Goal: Information Seeking & Learning: Learn about a topic

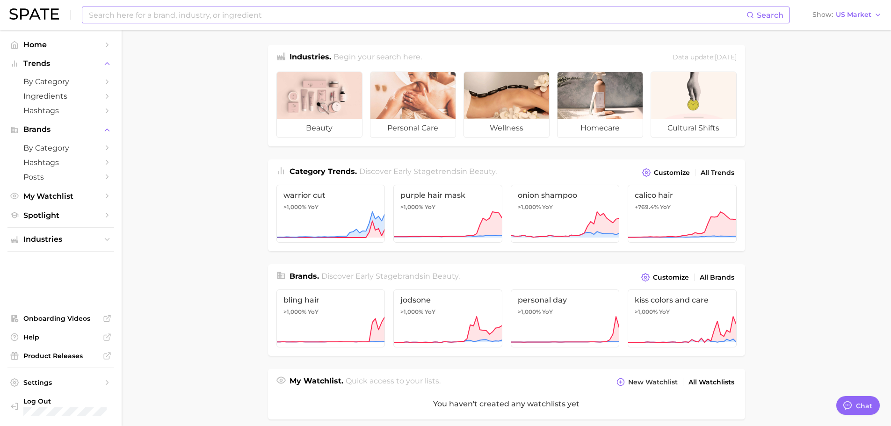
click at [118, 15] on input at bounding box center [417, 15] width 659 height 16
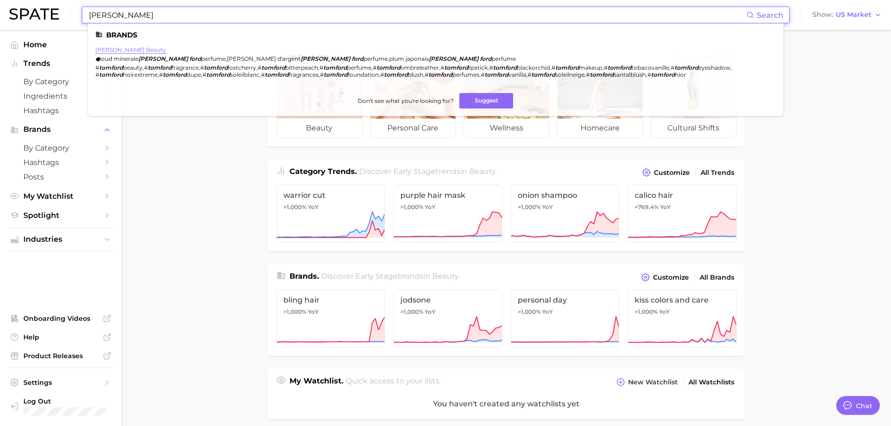
type input "[PERSON_NAME]"
click at [117, 49] on link "[PERSON_NAME] beauty" at bounding box center [130, 49] width 71 height 7
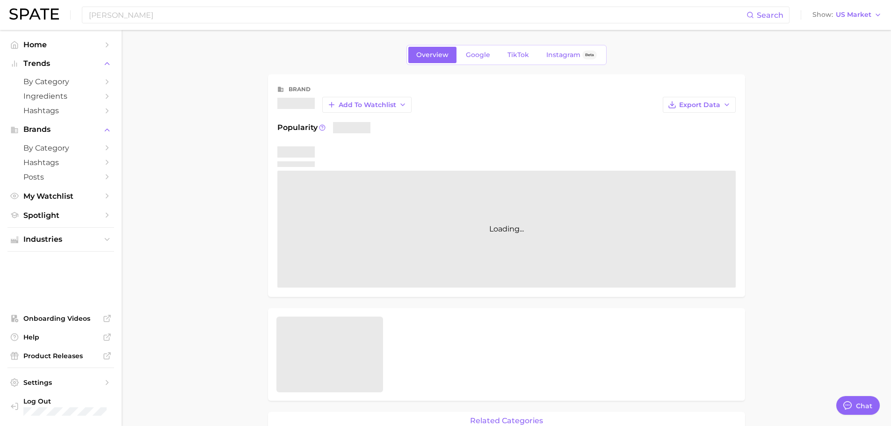
type textarea "x"
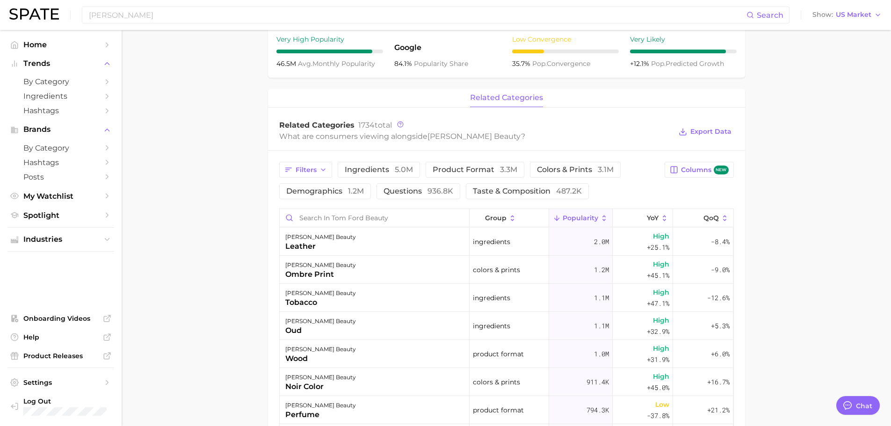
scroll to position [328, 0]
click at [505, 165] on span "3.3m" at bounding box center [508, 167] width 17 height 9
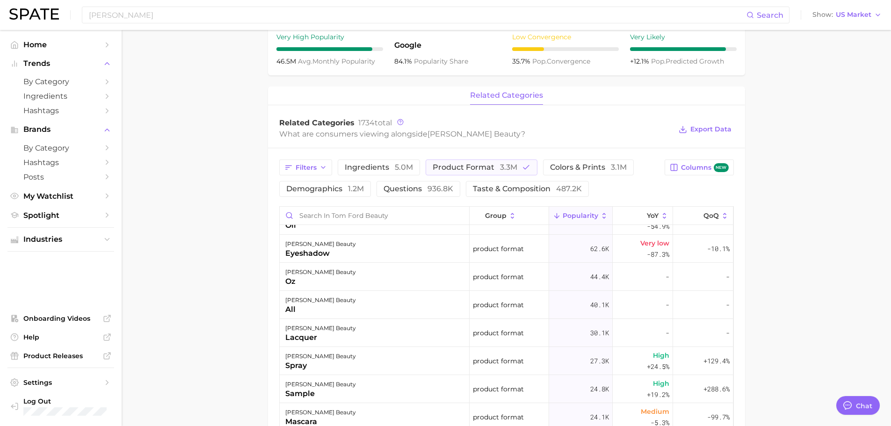
scroll to position [0, 0]
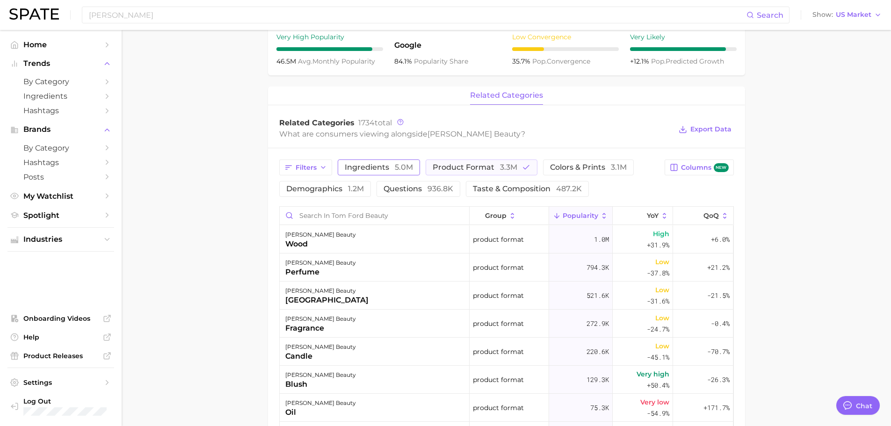
drag, startPoint x: 439, startPoint y: 165, endPoint x: 416, endPoint y: 162, distance: 22.6
click at [439, 165] on span "product format 3.3m" at bounding box center [475, 167] width 85 height 7
click at [387, 168] on span "ingredients 5.0m" at bounding box center [379, 167] width 68 height 7
click at [580, 165] on span "colors & prints 3.1m" at bounding box center [575, 167] width 77 height 7
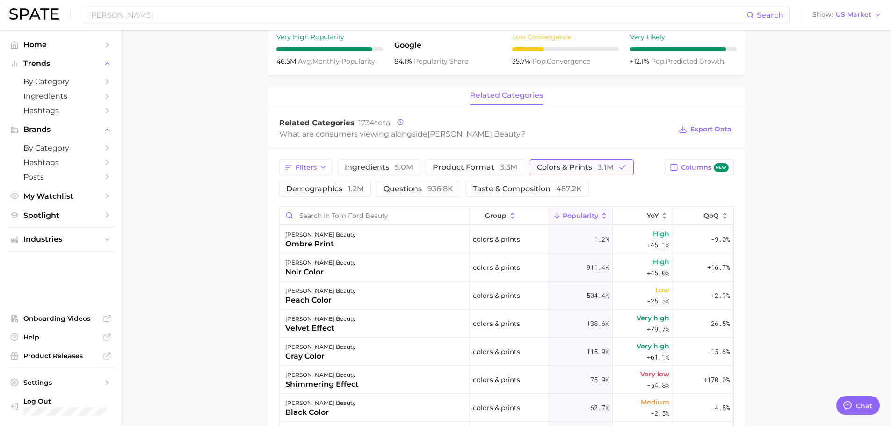
click at [582, 167] on span "colors & prints 3.1m" at bounding box center [575, 167] width 77 height 7
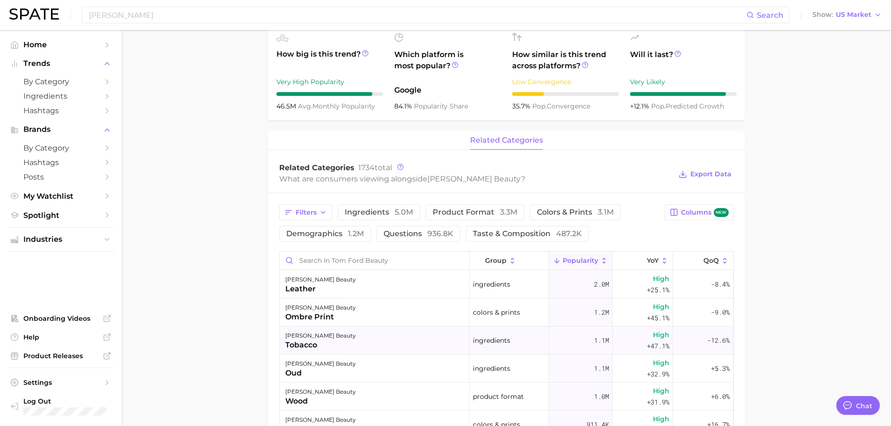
scroll to position [374, 0]
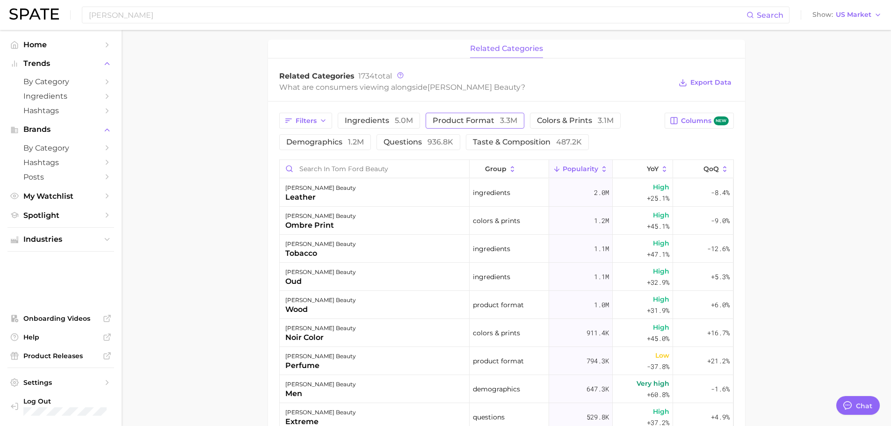
click at [493, 117] on span "product format 3.3m" at bounding box center [475, 120] width 85 height 7
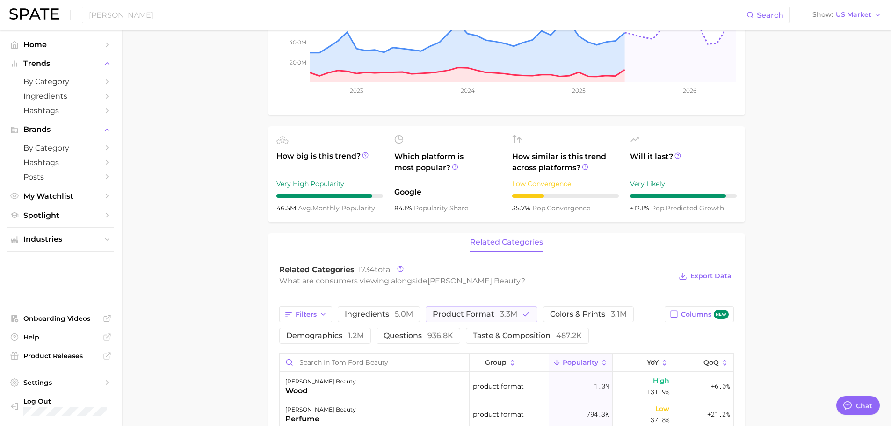
scroll to position [0, 0]
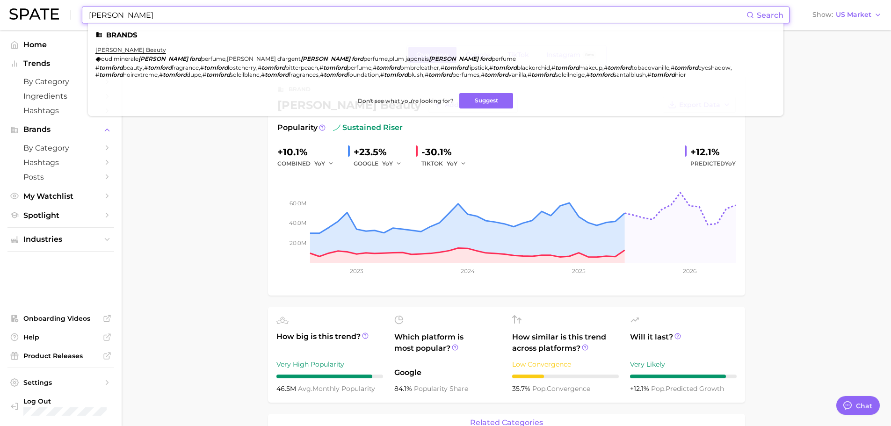
drag, startPoint x: 146, startPoint y: 14, endPoint x: 70, endPoint y: 10, distance: 75.9
click at [70, 10] on div "tom ford Search Brands tom ford beauty oud minerale tom ford perfume , fougere …" at bounding box center [445, 15] width 873 height 30
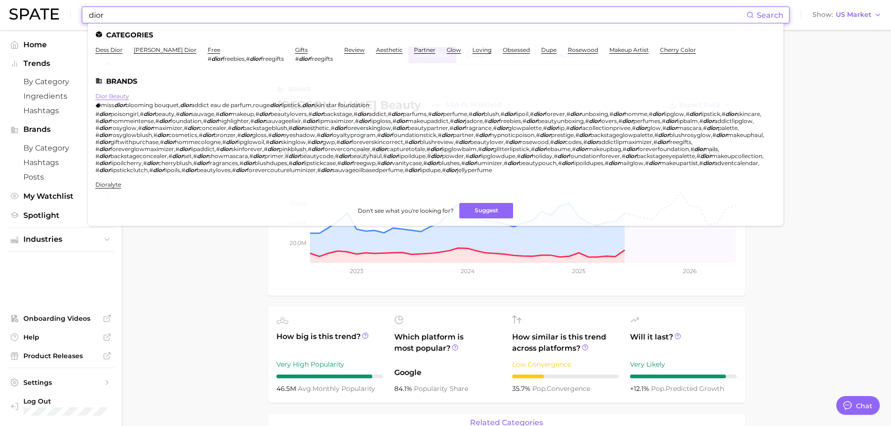
click at [112, 95] on link "dior beauty" at bounding box center [112, 96] width 34 height 7
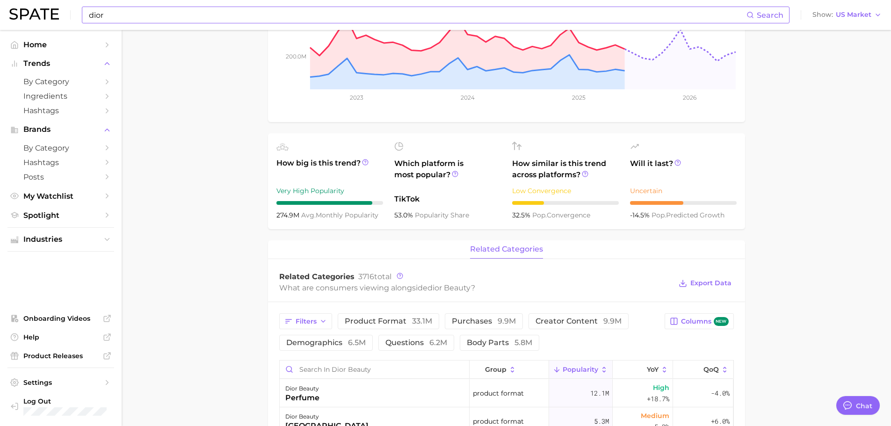
scroll to position [140, 0]
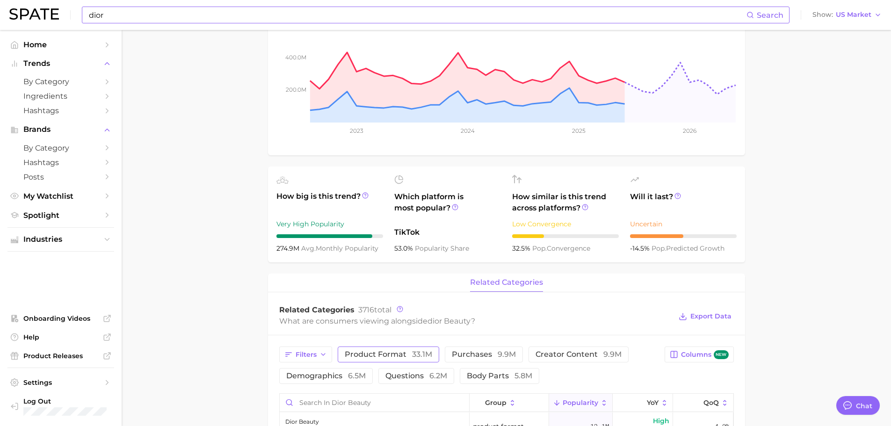
drag, startPoint x: 406, startPoint y: 346, endPoint x: 406, endPoint y: 352, distance: 6.6
click at [407, 352] on span "product format 33.1m" at bounding box center [389, 354] width 88 height 7
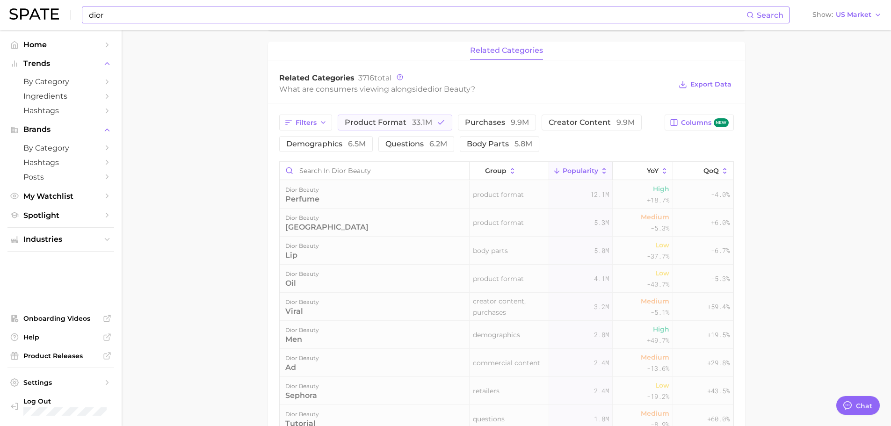
scroll to position [374, 0]
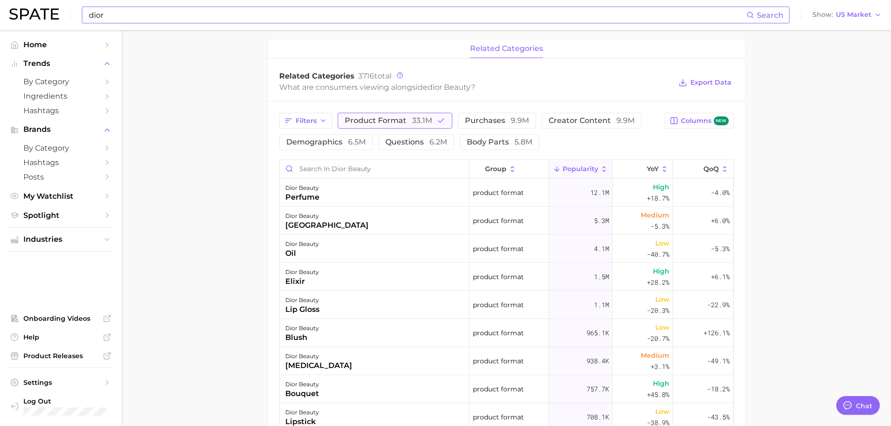
click at [384, 124] on span "product format 33.1m" at bounding box center [389, 120] width 88 height 7
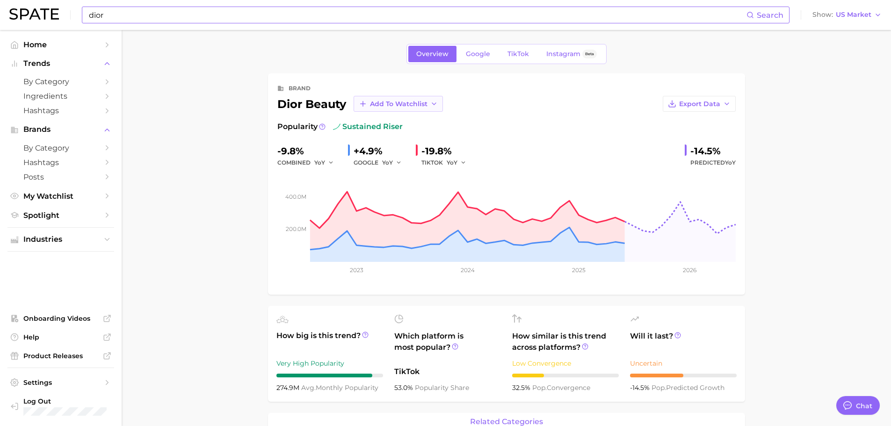
scroll to position [0, 0]
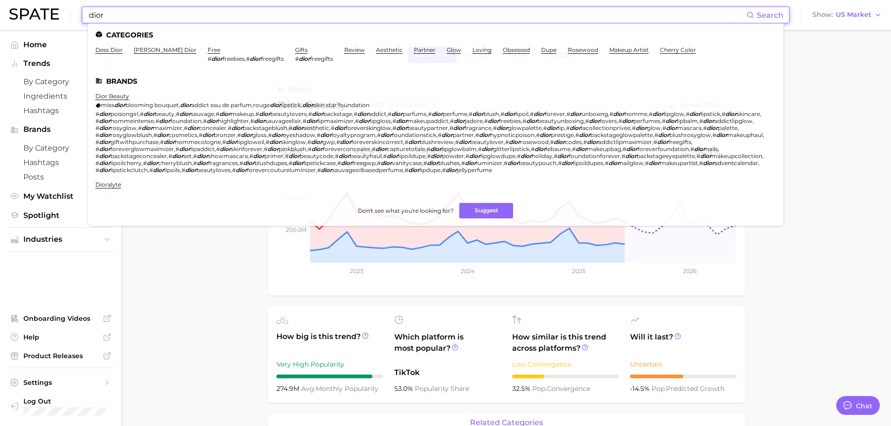
drag, startPoint x: 127, startPoint y: 21, endPoint x: 63, endPoint y: 8, distance: 65.8
click at [63, 8] on div "dior Search Categories dess dior kennedy dior free # dior freebies , # dior fre…" at bounding box center [445, 15] width 873 height 30
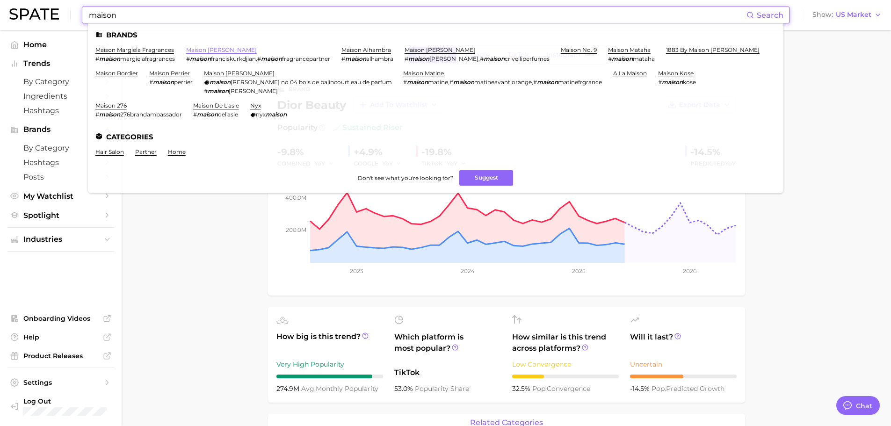
type input "maison"
click at [195, 52] on link "maison francis kurkdjian" at bounding box center [221, 49] width 71 height 7
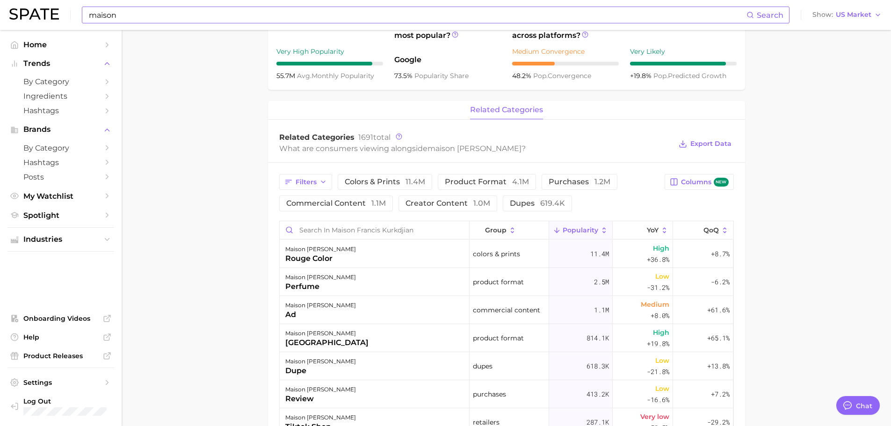
scroll to position [328, 0]
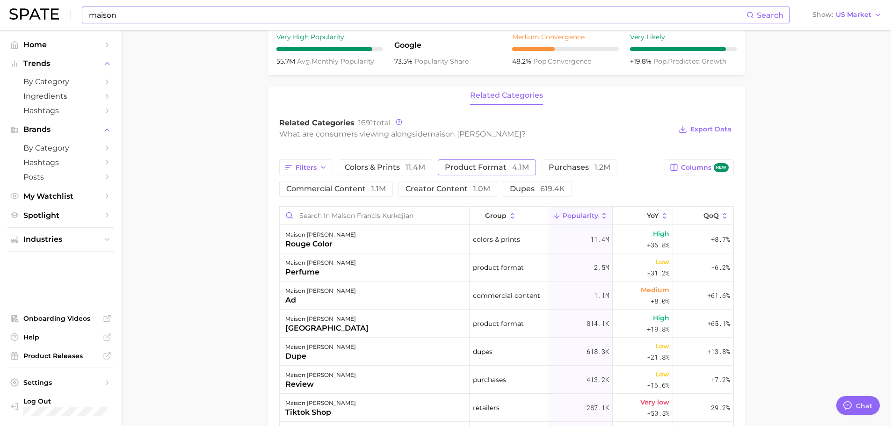
click at [481, 168] on span "product format 4.1m" at bounding box center [487, 167] width 84 height 7
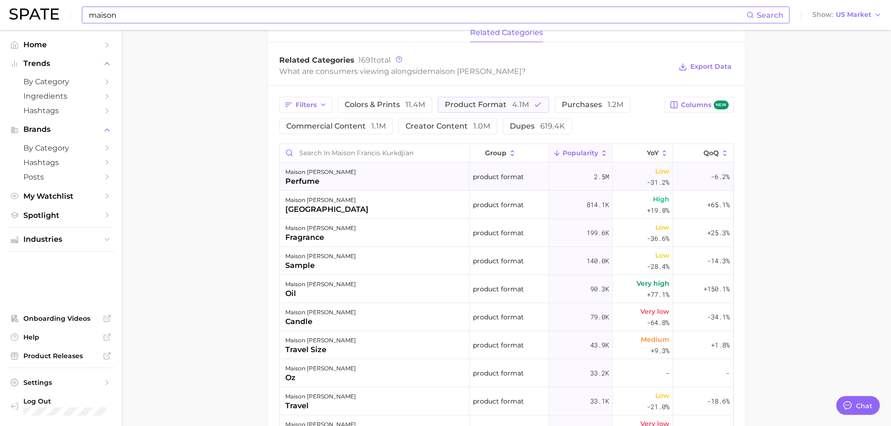
scroll to position [374, 0]
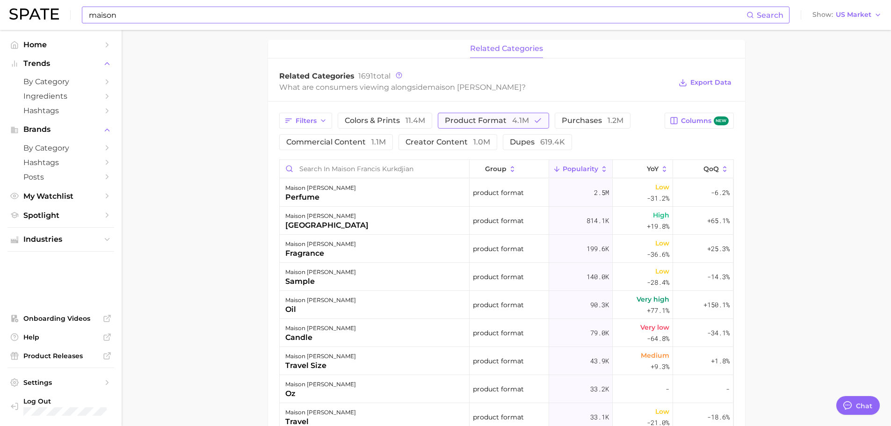
click at [490, 122] on span "product format 4.1m" at bounding box center [487, 120] width 84 height 7
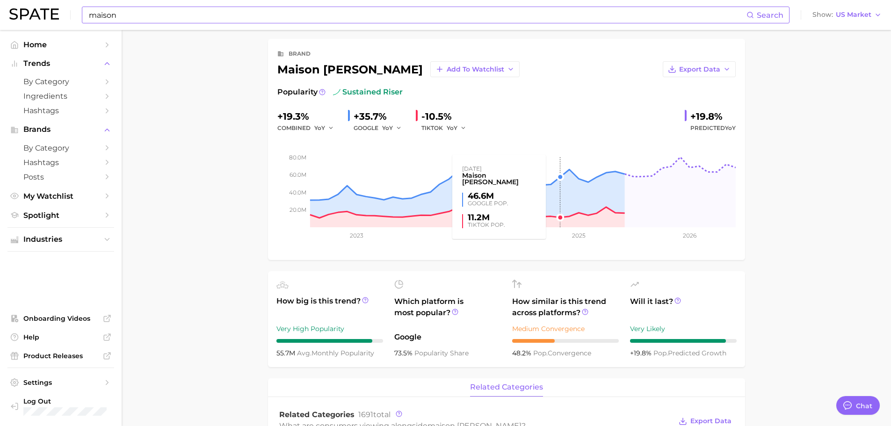
scroll to position [0, 0]
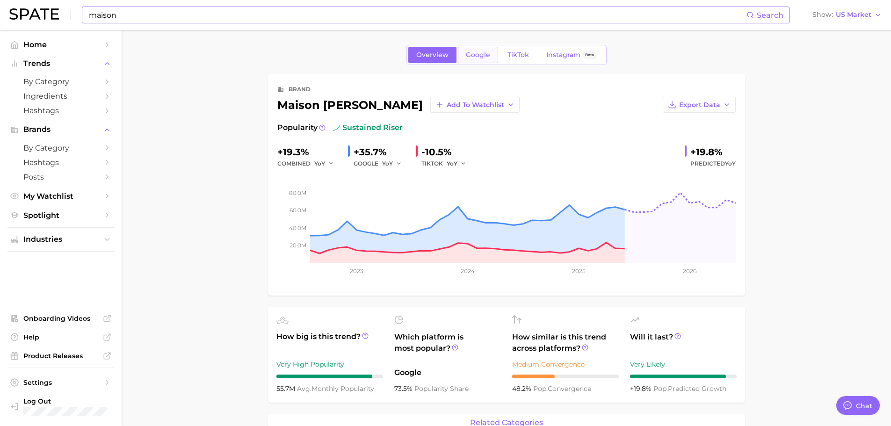
click at [467, 59] on link "Google" at bounding box center [478, 55] width 40 height 16
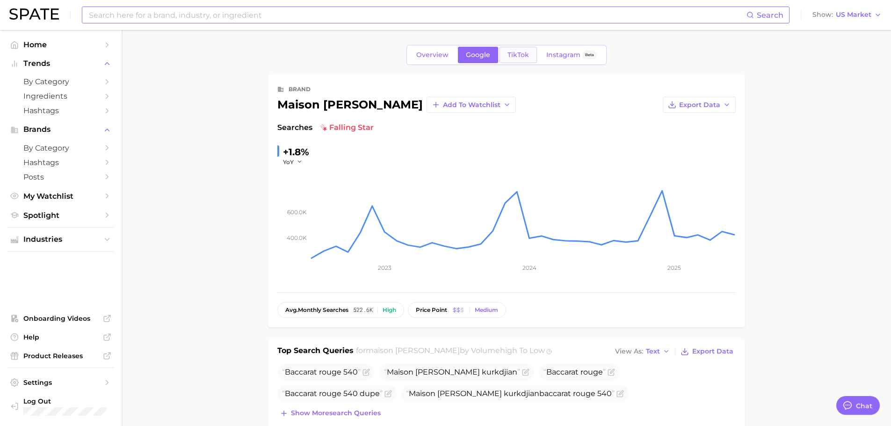
click at [524, 53] on span "TikTok" at bounding box center [519, 55] width 22 height 8
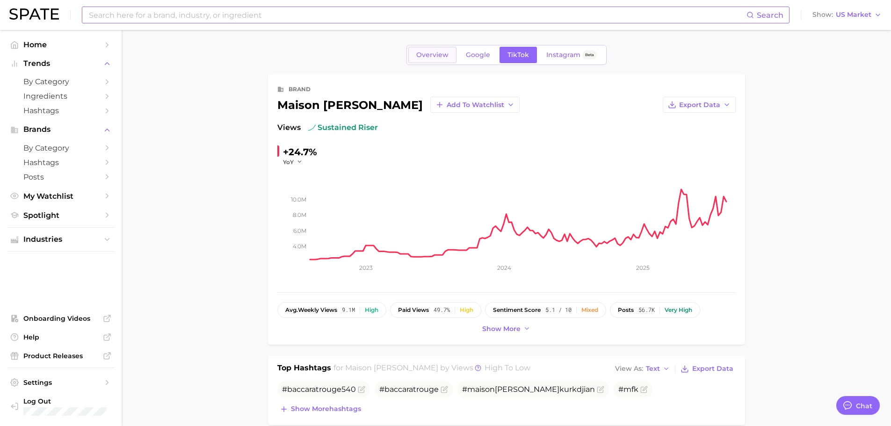
click at [432, 61] on link "Overview" at bounding box center [433, 55] width 48 height 16
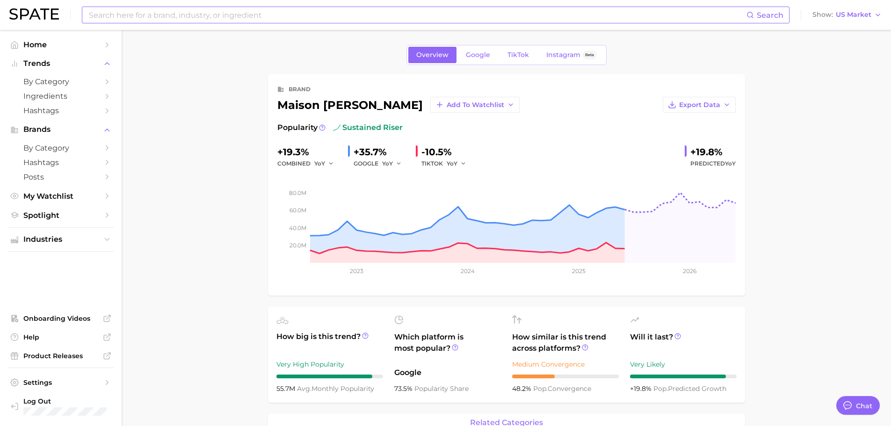
click at [319, 21] on input at bounding box center [417, 15] width 659 height 16
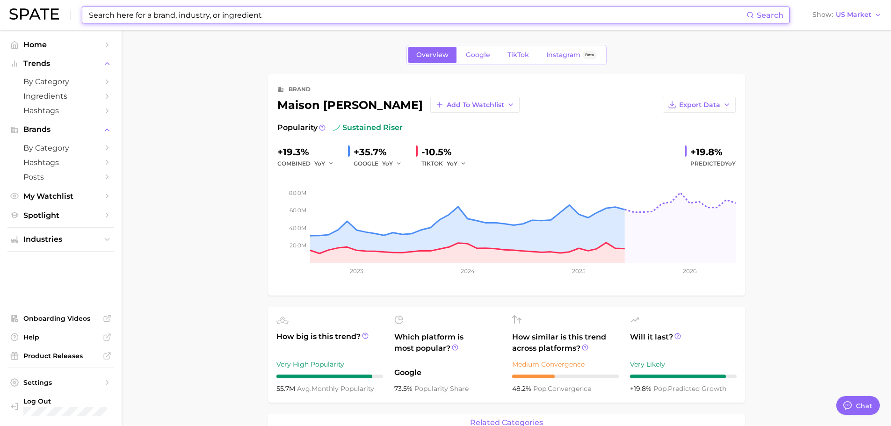
type input "w"
click at [864, 15] on span "US Market" at bounding box center [854, 14] width 36 height 5
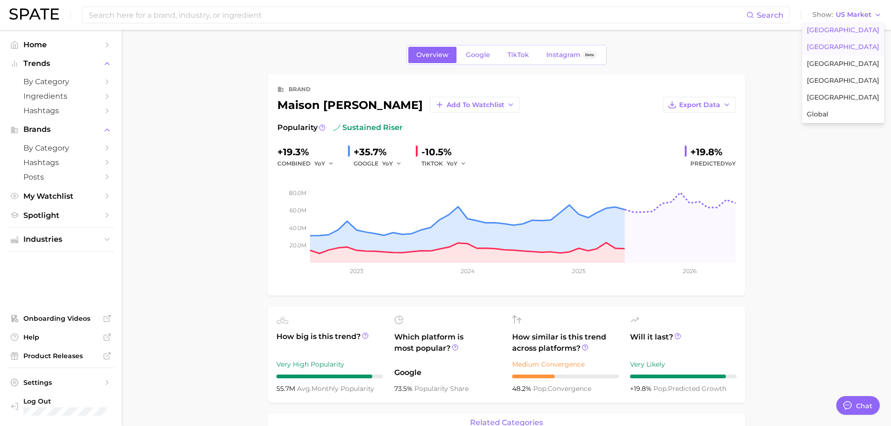
click at [847, 52] on button "United Kingdom" at bounding box center [844, 47] width 82 height 17
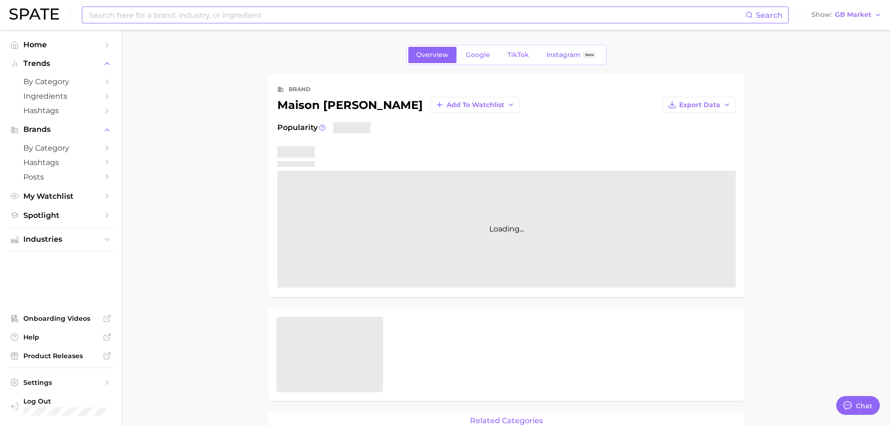
click at [254, 19] on input at bounding box center [417, 15] width 658 height 16
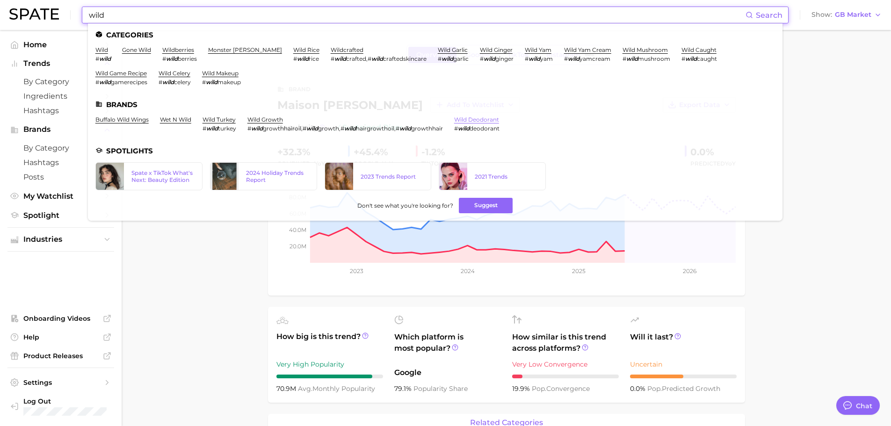
type input "wild"
click at [467, 117] on link "wild deodorant" at bounding box center [476, 119] width 45 height 7
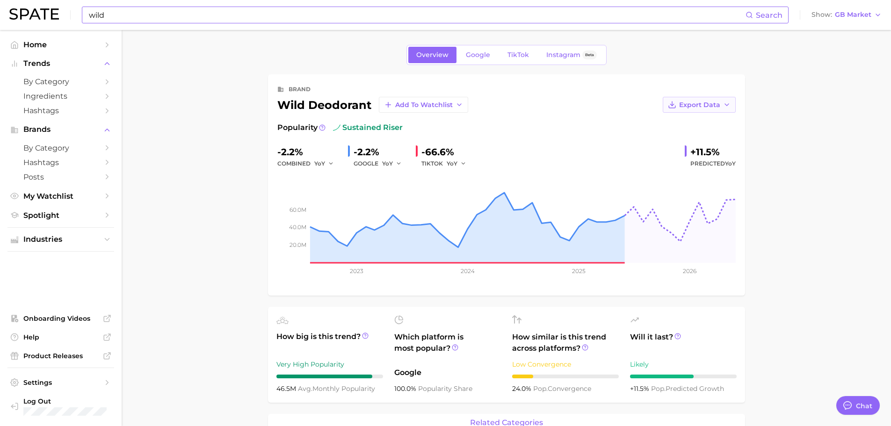
click at [704, 107] on span "Export Data" at bounding box center [699, 105] width 41 height 8
click at [689, 137] on span "Time Series Image" at bounding box center [680, 139] width 63 height 8
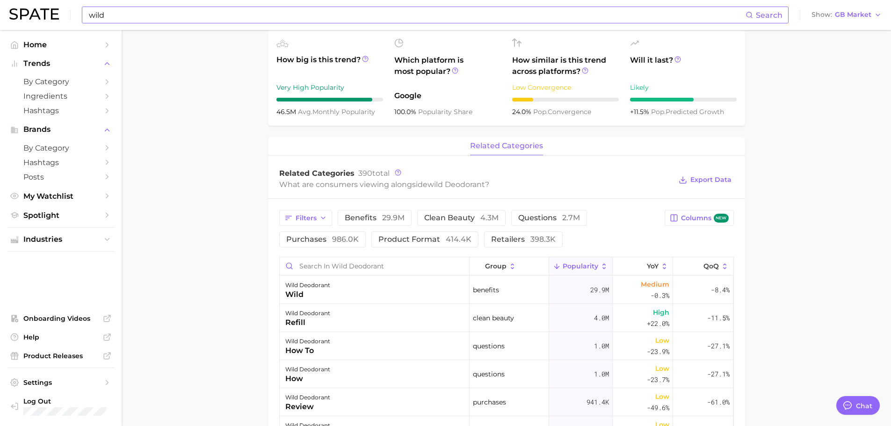
scroll to position [281, 0]
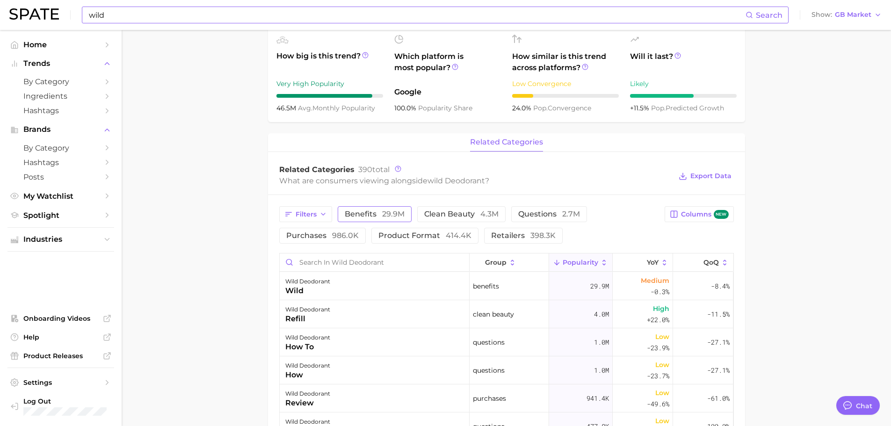
click at [371, 215] on span "benefits 29.9m" at bounding box center [375, 214] width 60 height 7
click at [446, 211] on span "clean beauty 4.3m" at bounding box center [461, 214] width 74 height 7
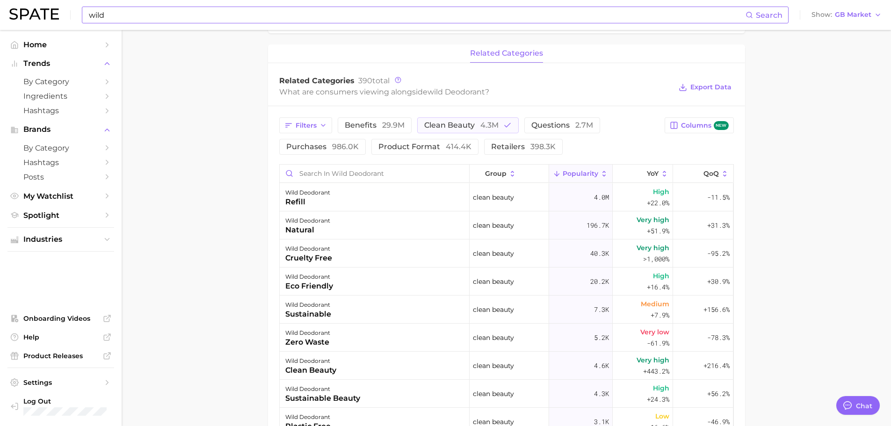
scroll to position [374, 0]
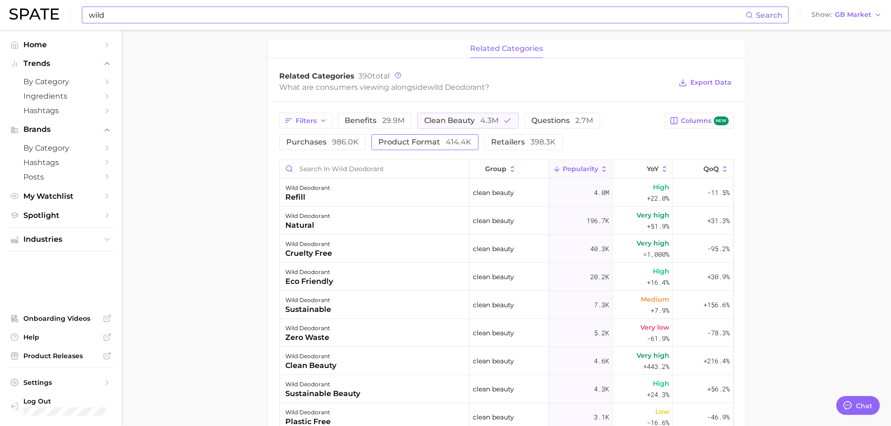
click at [426, 139] on span "product format 414.4k" at bounding box center [425, 142] width 93 height 7
click at [448, 117] on span "clean beauty 4.3m" at bounding box center [461, 120] width 74 height 7
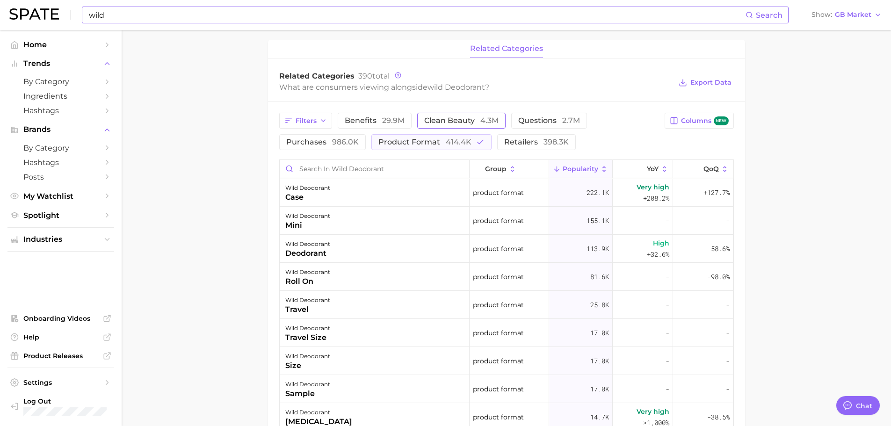
click at [448, 117] on span "clean beauty 4.3m" at bounding box center [461, 120] width 74 height 7
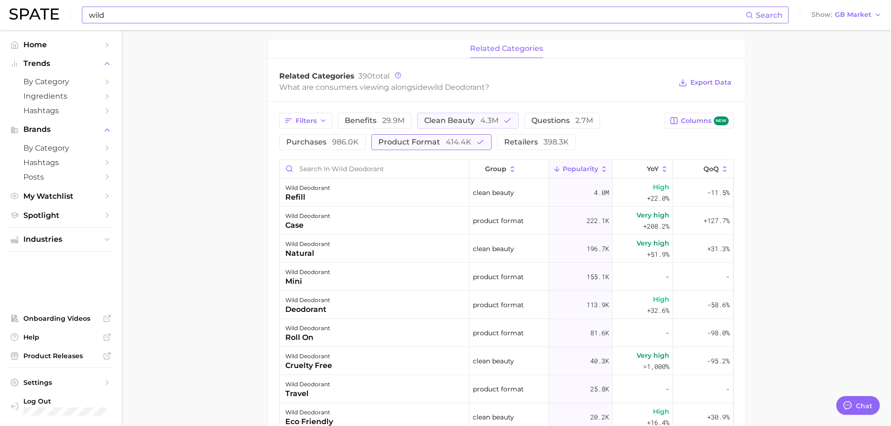
click at [437, 140] on span "product format 414.4k" at bounding box center [425, 142] width 93 height 7
drag, startPoint x: 490, startPoint y: 125, endPoint x: 470, endPoint y: 130, distance: 21.1
click at [490, 125] on button "clean beauty 4.3m" at bounding box center [468, 121] width 102 height 16
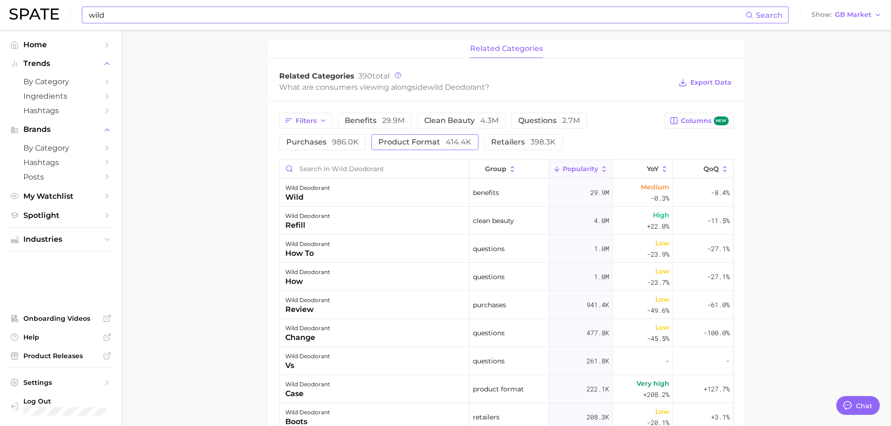
click at [422, 140] on span "product format 414.4k" at bounding box center [425, 142] width 93 height 7
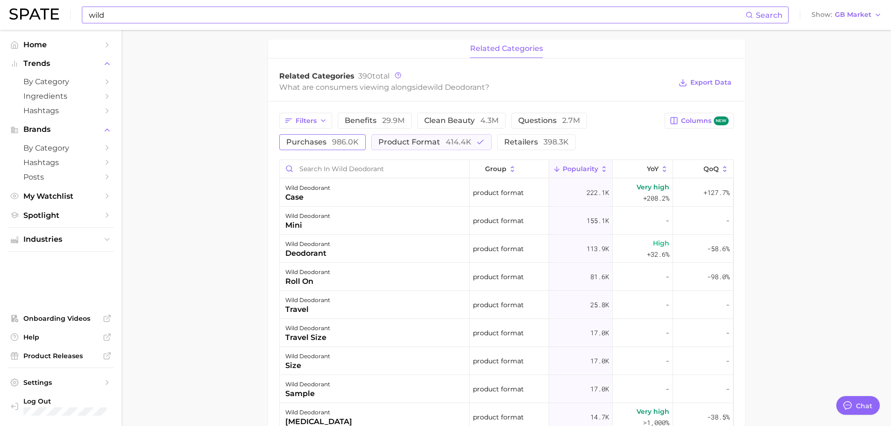
click at [356, 141] on span "986.0k" at bounding box center [345, 142] width 27 height 9
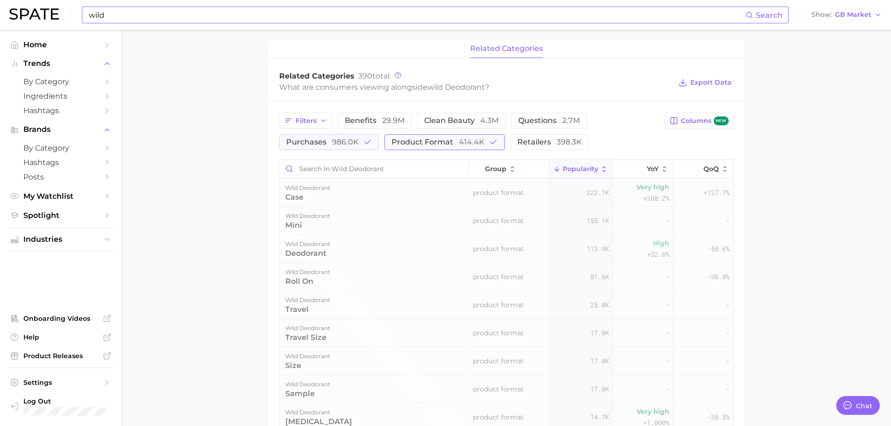
click at [406, 139] on span "product format 414.4k" at bounding box center [438, 142] width 93 height 7
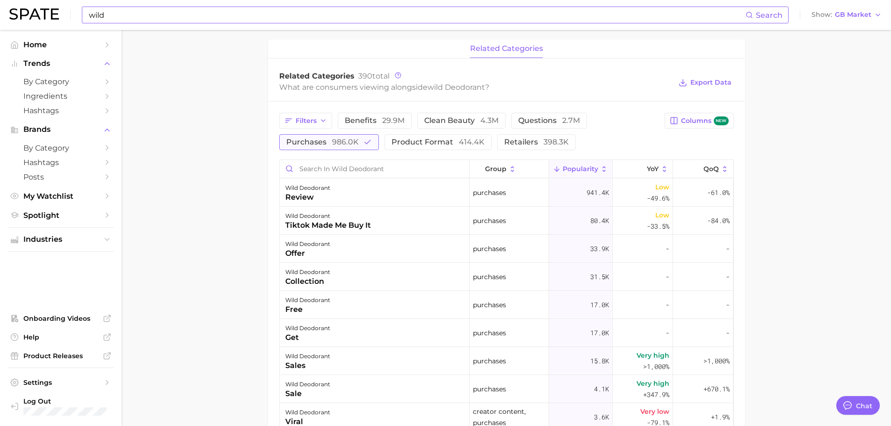
click at [328, 144] on span "purchases 986.0k" at bounding box center [322, 142] width 73 height 7
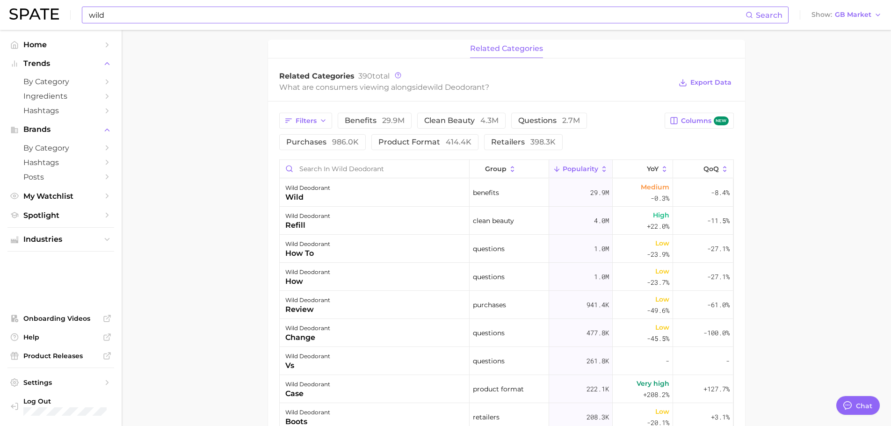
click at [463, 134] on div "Filters benefits 29.9m clean beauty 4.3m questions 2.7m purchases 986.0k produc…" at bounding box center [469, 131] width 380 height 37
click at [465, 142] on span "414.4k" at bounding box center [459, 142] width 26 height 9
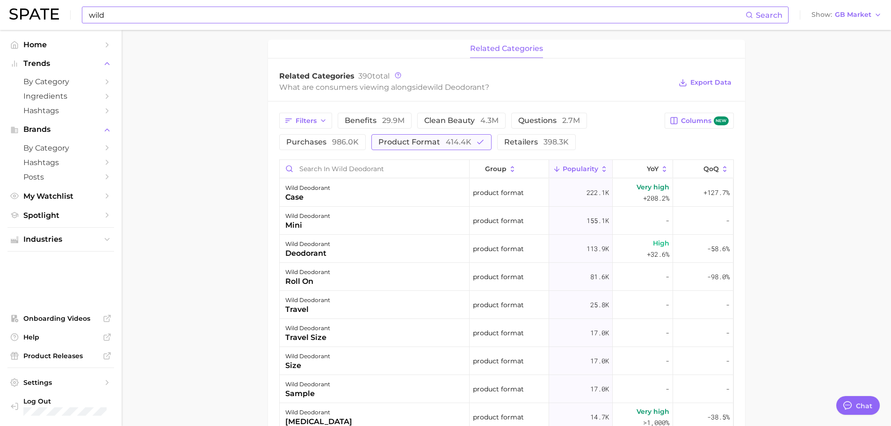
click at [426, 143] on span "product format 414.4k" at bounding box center [425, 142] width 93 height 7
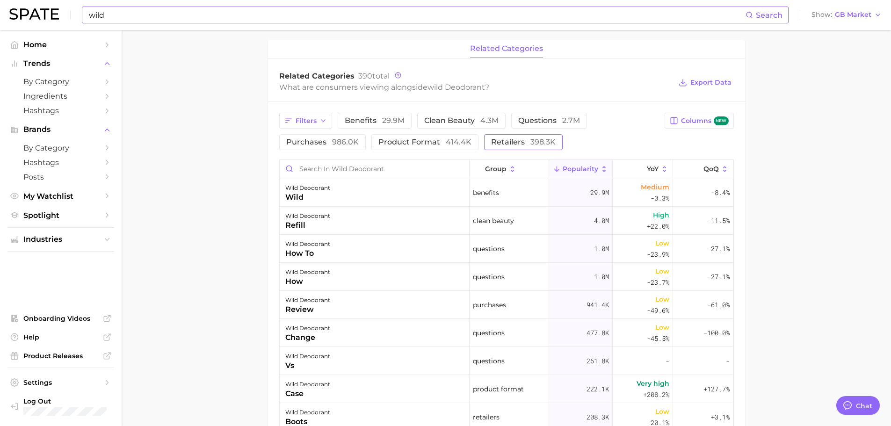
click at [516, 136] on button "retailers 398.3k" at bounding box center [523, 142] width 79 height 16
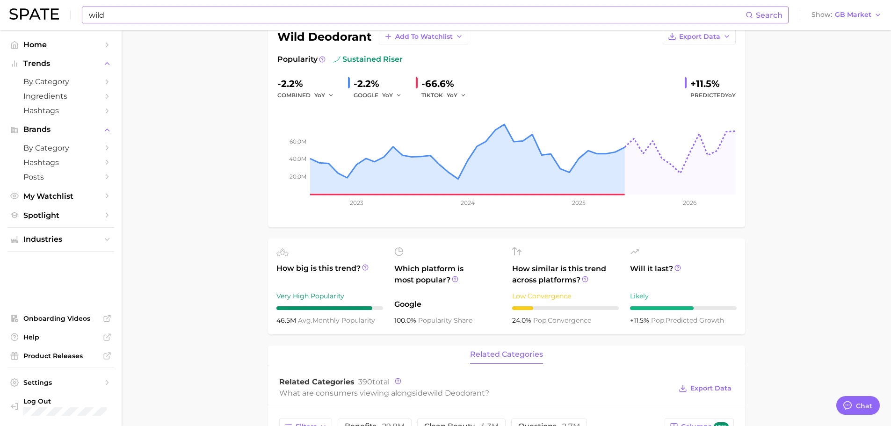
scroll to position [0, 0]
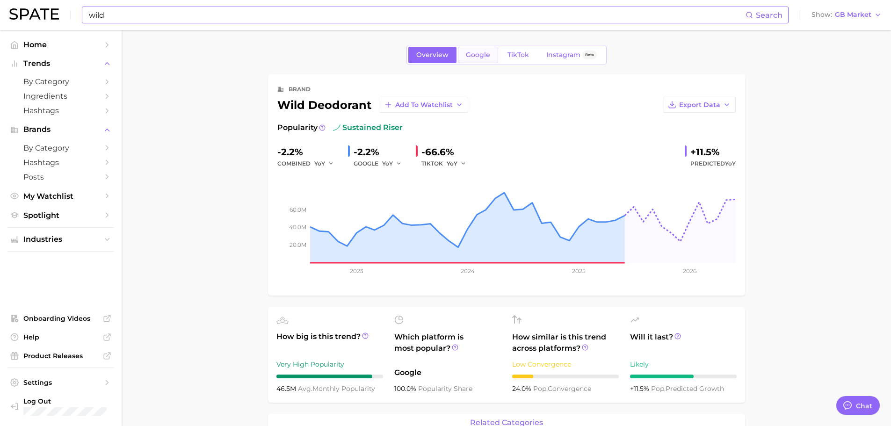
click at [463, 47] on link "Google" at bounding box center [478, 55] width 40 height 16
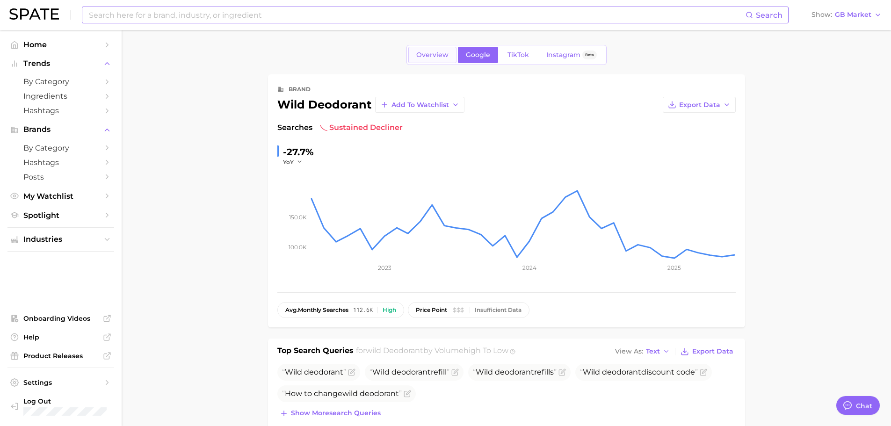
click at [425, 58] on span "Overview" at bounding box center [432, 55] width 32 height 8
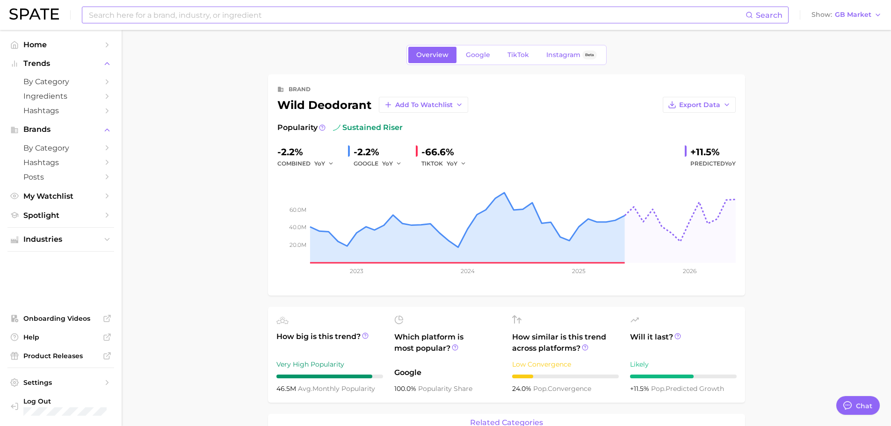
click at [246, 20] on input at bounding box center [417, 15] width 658 height 16
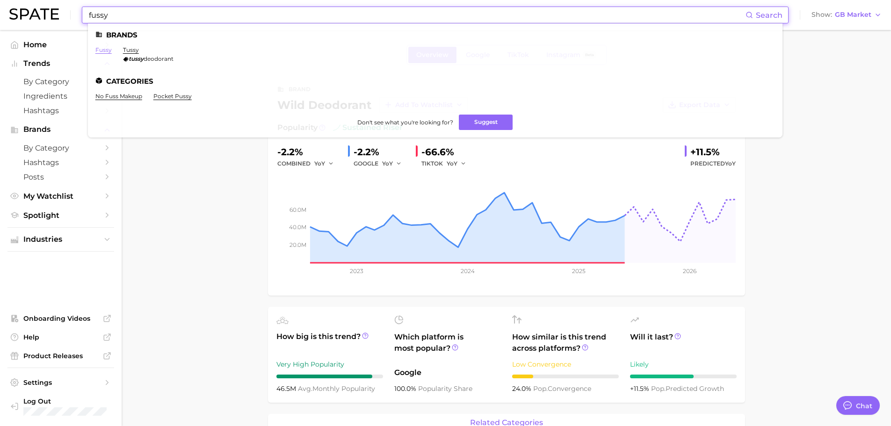
type input "fussy"
click at [103, 51] on link "fussy" at bounding box center [103, 49] width 16 height 7
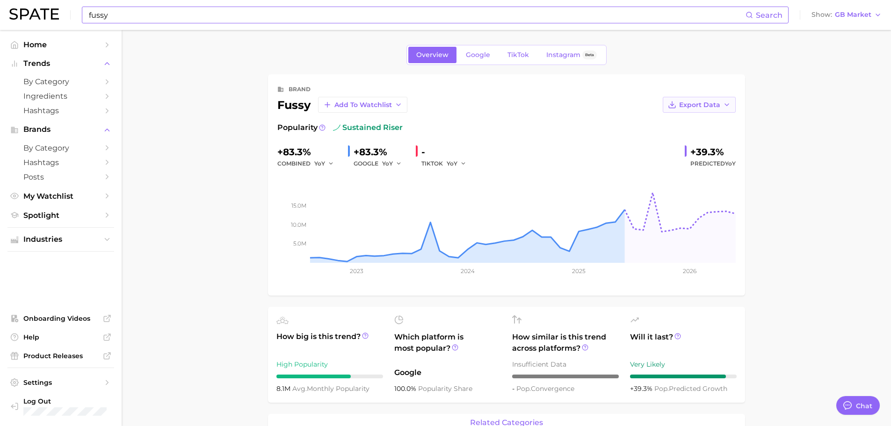
click at [733, 102] on button "Export Data" at bounding box center [699, 105] width 73 height 16
click at [679, 138] on span "Time Series Image" at bounding box center [680, 139] width 63 height 8
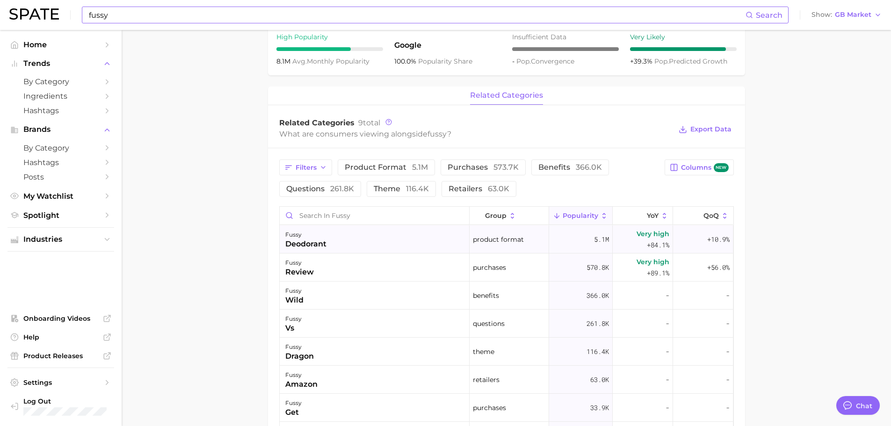
scroll to position [374, 0]
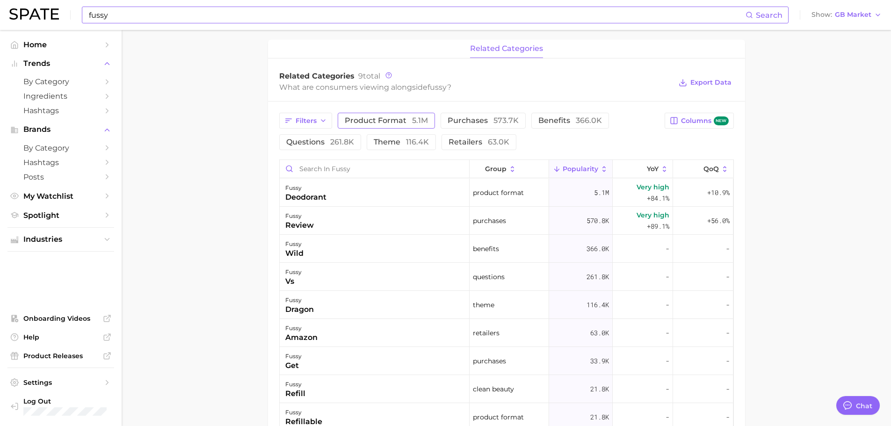
click at [382, 113] on button "product format 5.1m" at bounding box center [386, 121] width 97 height 16
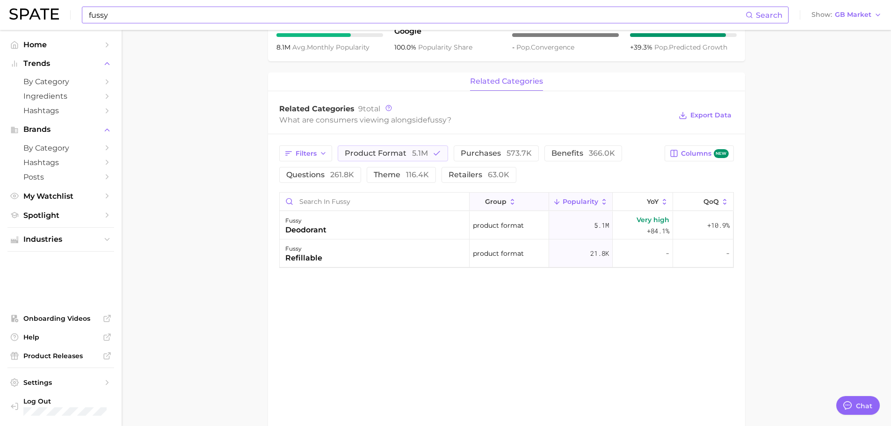
scroll to position [328, 0]
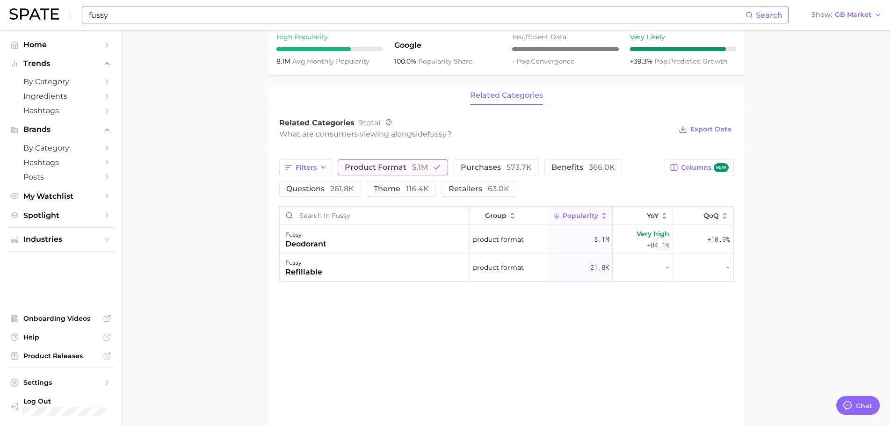
click at [394, 164] on span "product format 5.1m" at bounding box center [386, 167] width 83 height 7
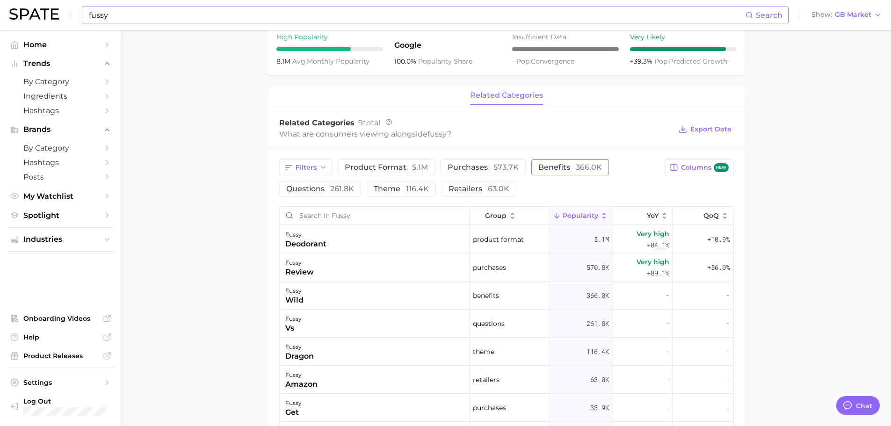
click at [550, 171] on span "benefits 366.0k" at bounding box center [571, 167] width 64 height 7
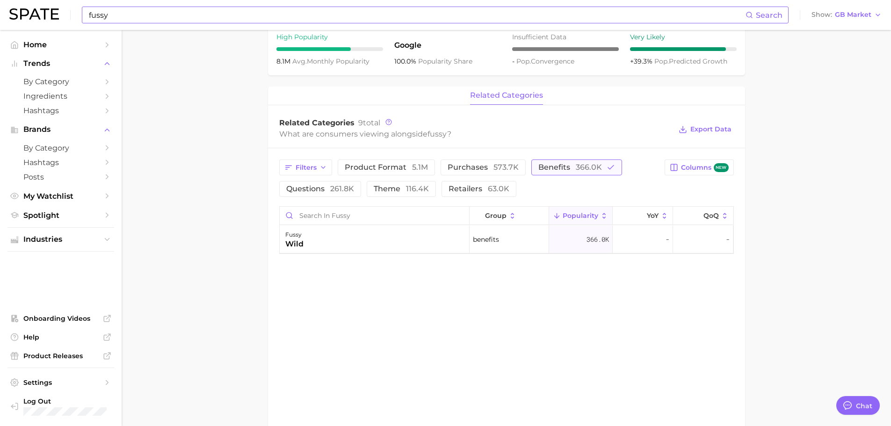
click at [553, 165] on span "benefits 366.0k" at bounding box center [571, 167] width 64 height 7
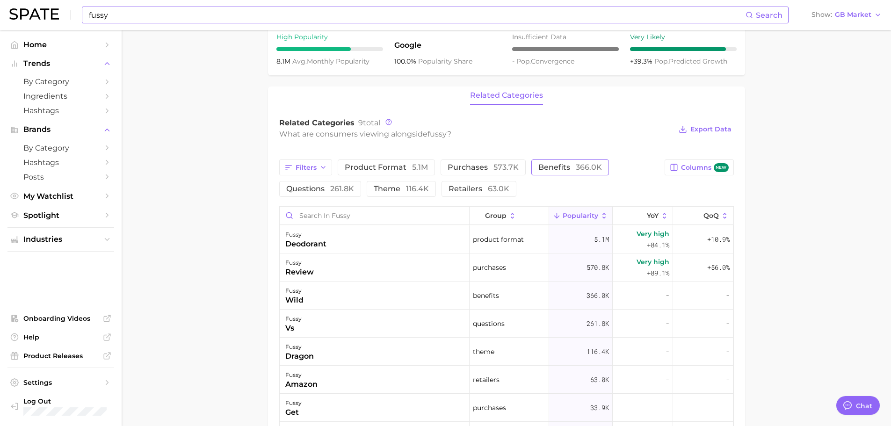
click at [556, 166] on span "benefits 366.0k" at bounding box center [571, 167] width 64 height 7
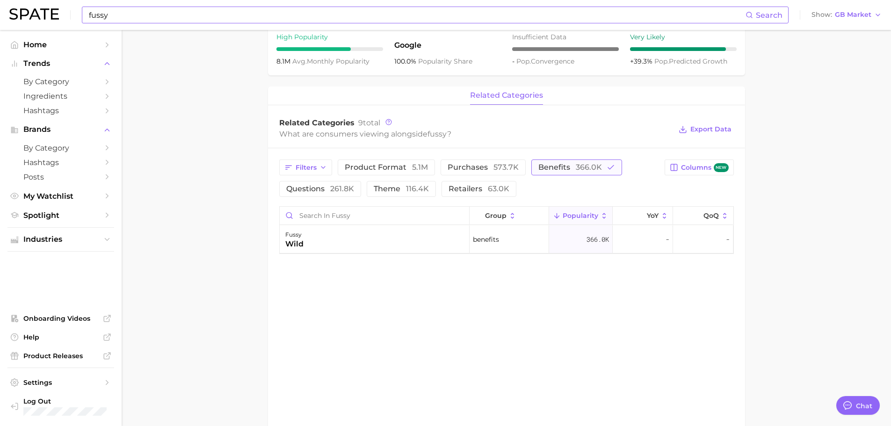
click at [556, 164] on span "benefits 366.0k" at bounding box center [571, 167] width 64 height 7
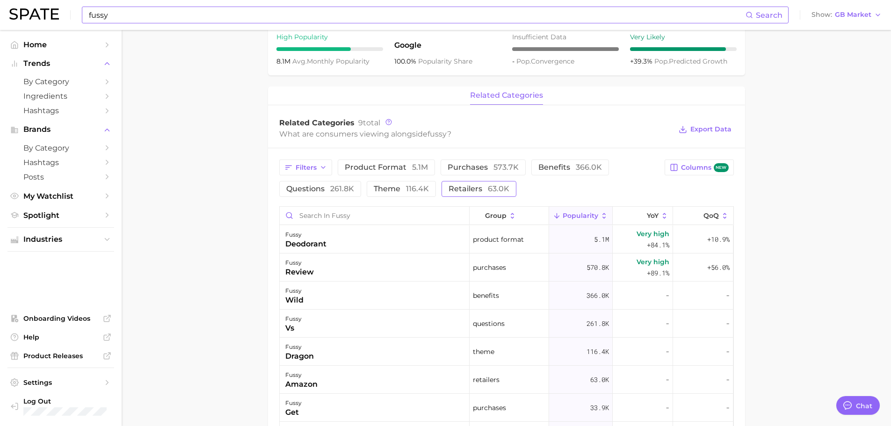
click at [445, 187] on button "retailers 63.0k" at bounding box center [479, 189] width 75 height 16
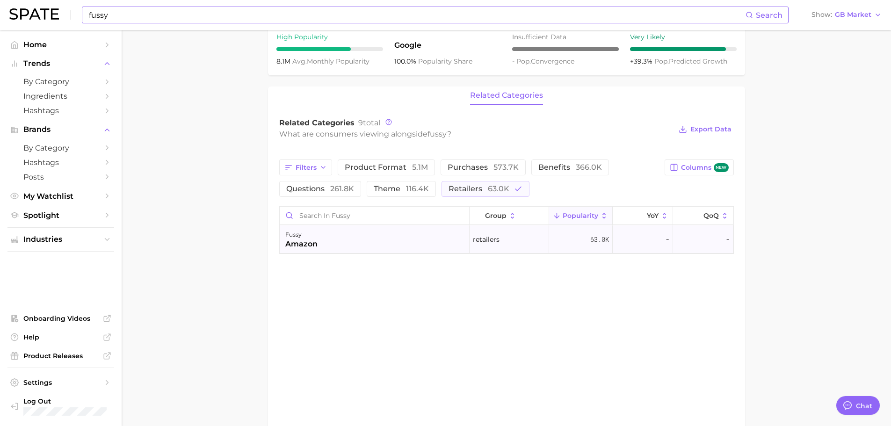
drag, startPoint x: 784, startPoint y: 203, endPoint x: 726, endPoint y: 226, distance: 62.1
click at [784, 203] on main "Overview Google TikTok Instagram Beta brand fussy Add to Watchlist Export Data …" at bounding box center [507, 100] width 770 height 797
click at [391, 187] on span "theme 116.4k" at bounding box center [401, 188] width 55 height 7
click at [484, 187] on span "retailers 63.0k" at bounding box center [492, 188] width 61 height 7
click at [402, 192] on span "theme 116.4k" at bounding box center [401, 188] width 55 height 7
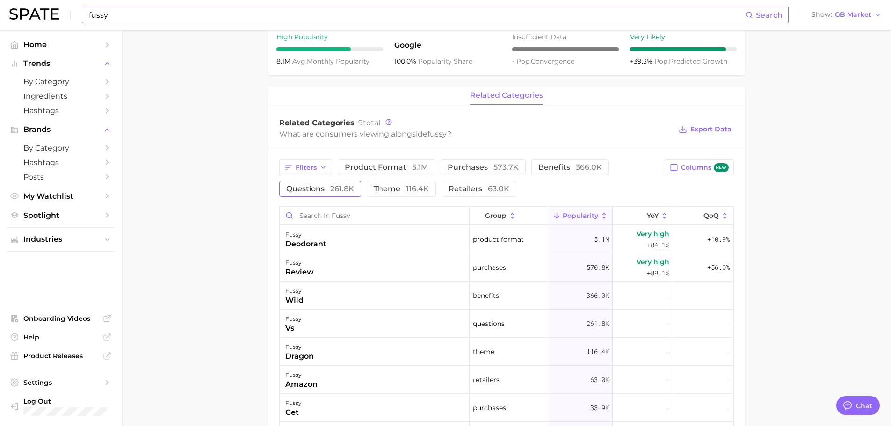
click at [329, 193] on span "questions 261.8k" at bounding box center [320, 188] width 68 height 7
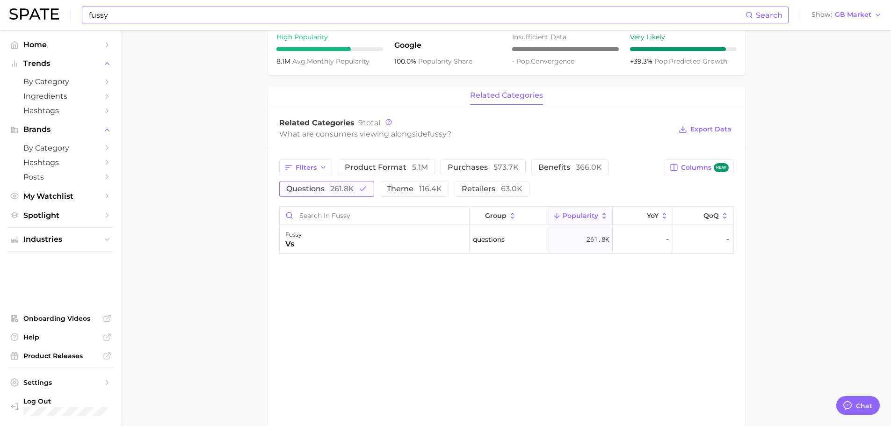
click at [293, 191] on span "questions 261.8k" at bounding box center [320, 188] width 68 height 7
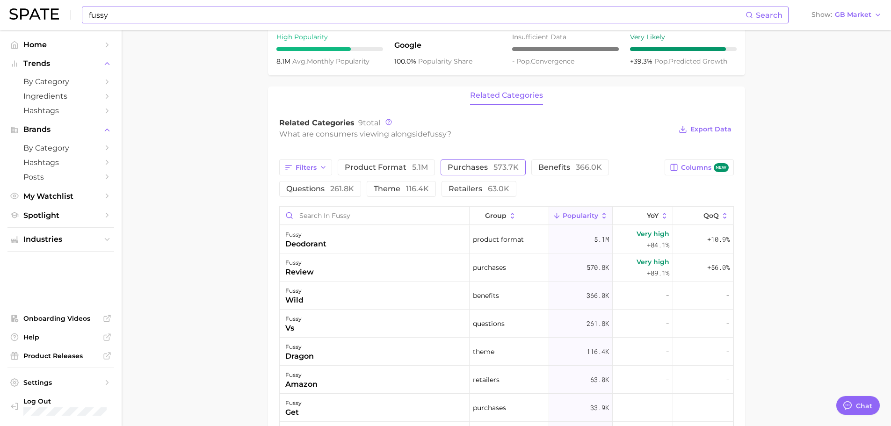
click at [469, 165] on span "purchases 573.7k" at bounding box center [483, 167] width 71 height 7
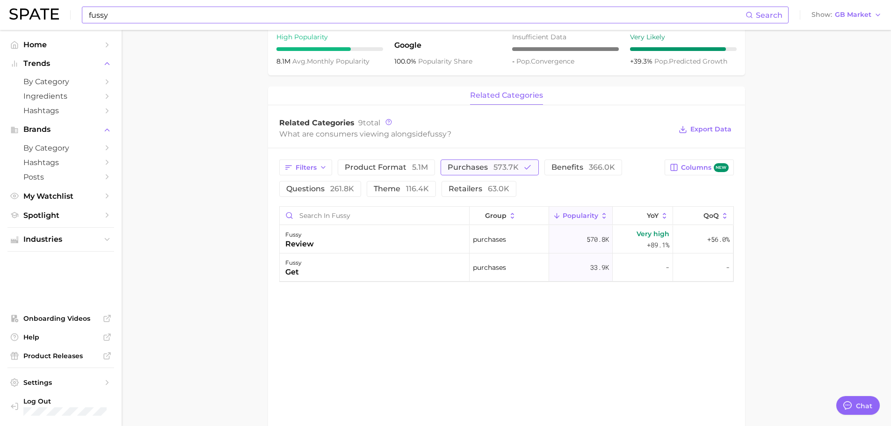
click at [485, 168] on span "purchases 573.7k" at bounding box center [483, 167] width 71 height 7
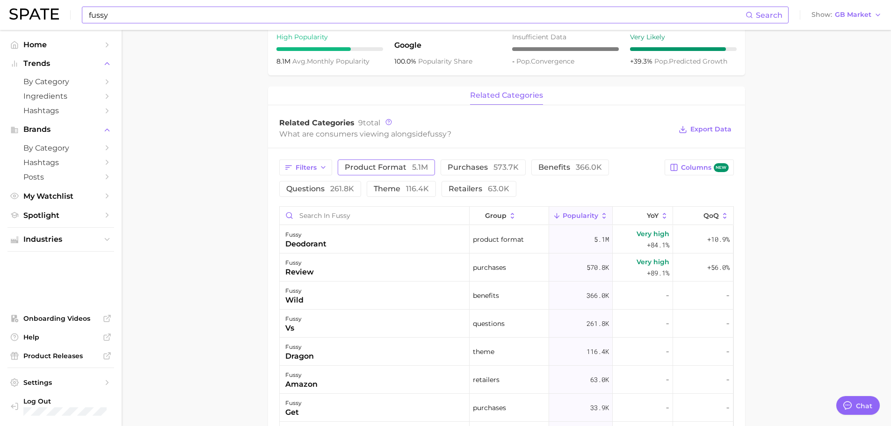
click at [396, 164] on span "product format 5.1m" at bounding box center [386, 167] width 83 height 7
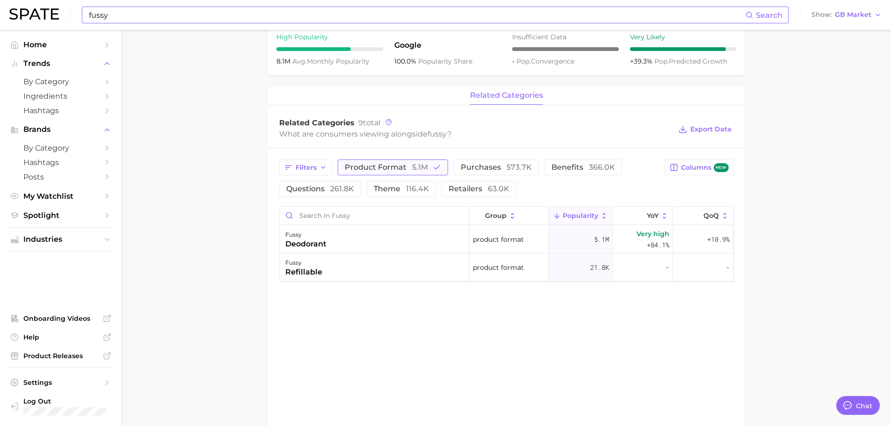
click at [400, 165] on span "product format 5.1m" at bounding box center [386, 167] width 83 height 7
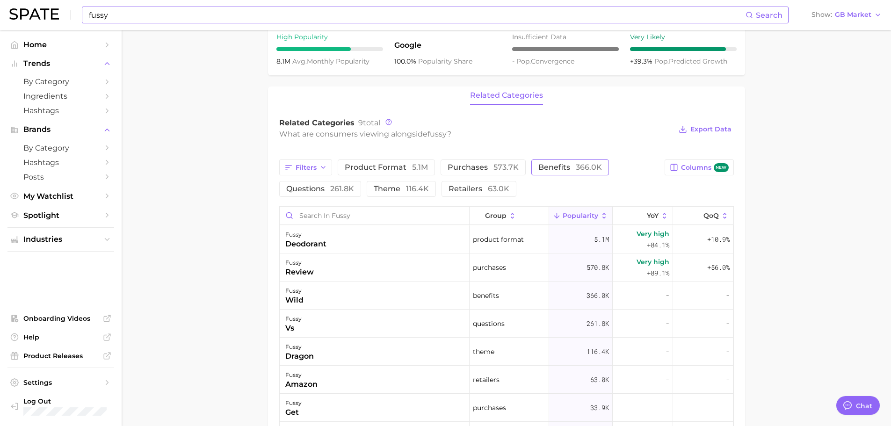
click at [577, 167] on span "366.0k" at bounding box center [589, 167] width 26 height 9
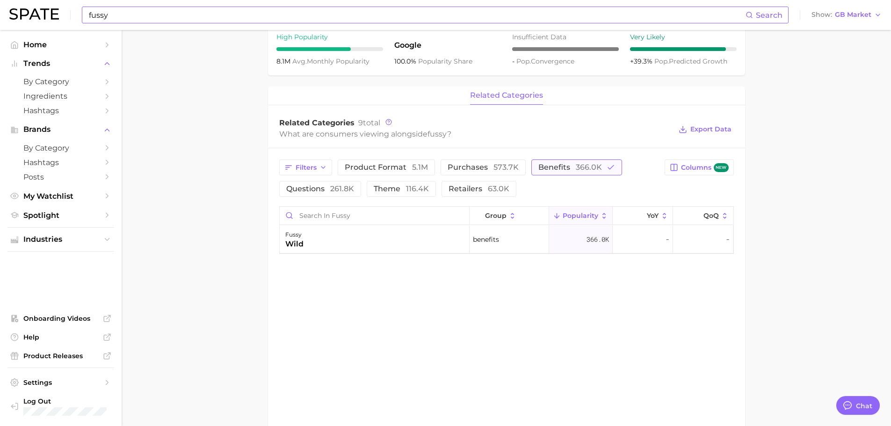
click at [579, 168] on span "366.0k" at bounding box center [589, 167] width 26 height 9
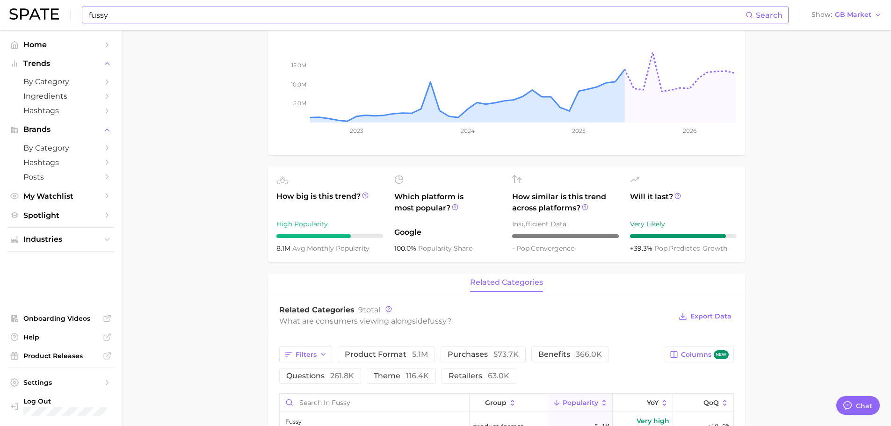
scroll to position [0, 0]
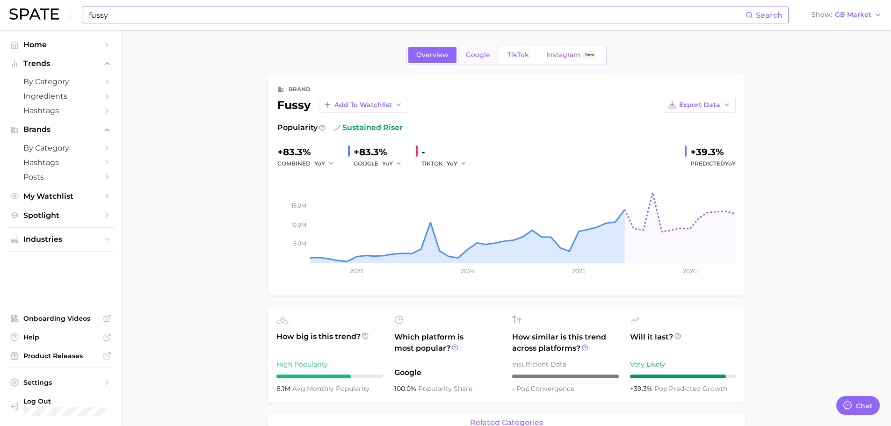
click at [471, 53] on span "Google" at bounding box center [478, 55] width 24 height 8
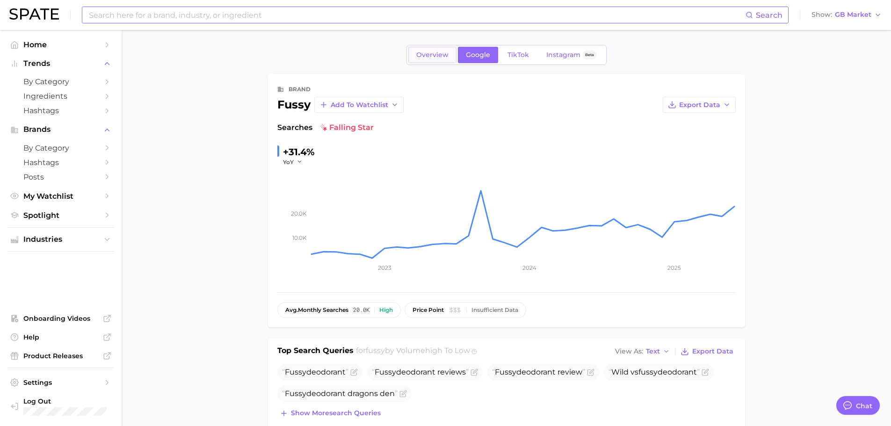
click at [440, 53] on span "Overview" at bounding box center [432, 55] width 32 height 8
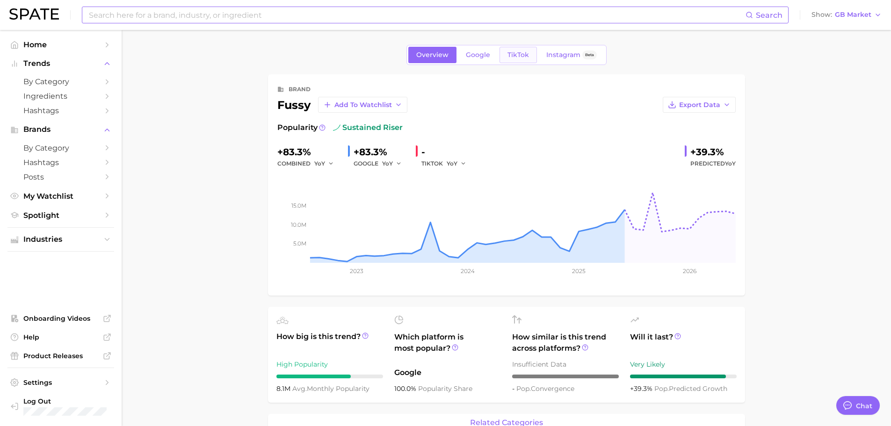
click at [514, 61] on link "TikTok" at bounding box center [518, 55] width 37 height 16
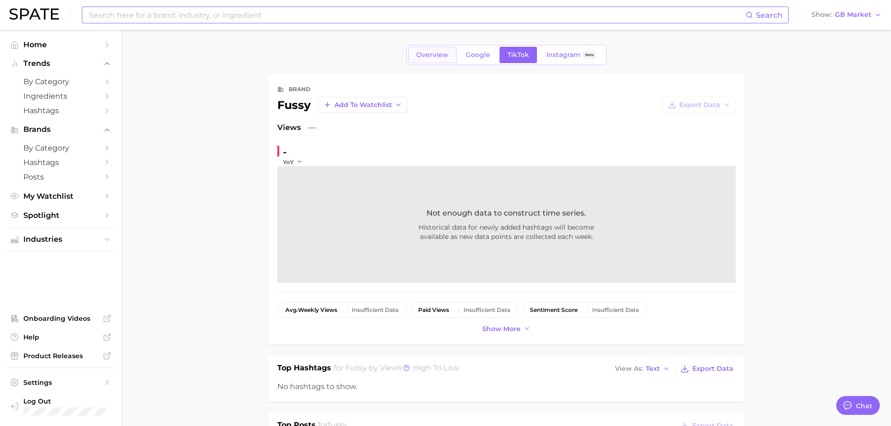
click at [438, 51] on span "Overview" at bounding box center [432, 55] width 32 height 8
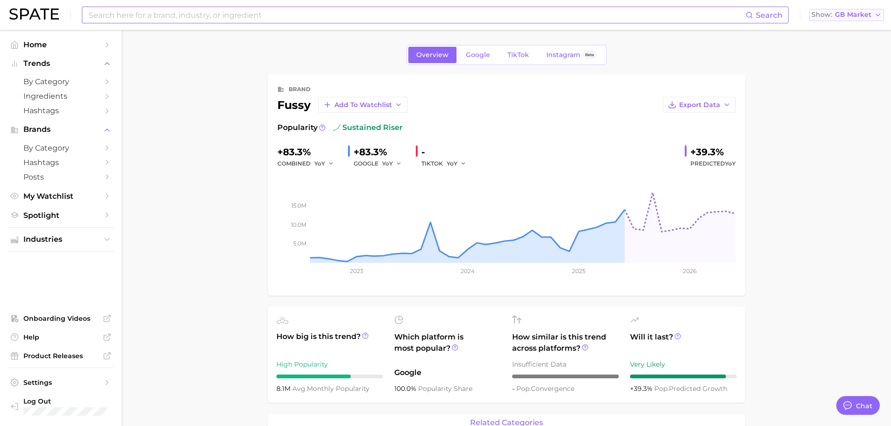
click at [845, 17] on span "GB Market" at bounding box center [853, 14] width 36 height 5
click at [836, 27] on span "United States" at bounding box center [843, 30] width 73 height 8
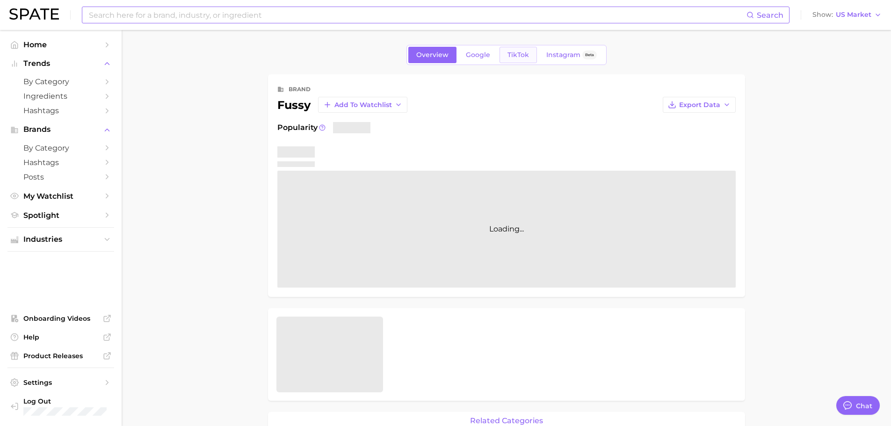
click at [519, 55] on span "TikTok" at bounding box center [519, 55] width 22 height 8
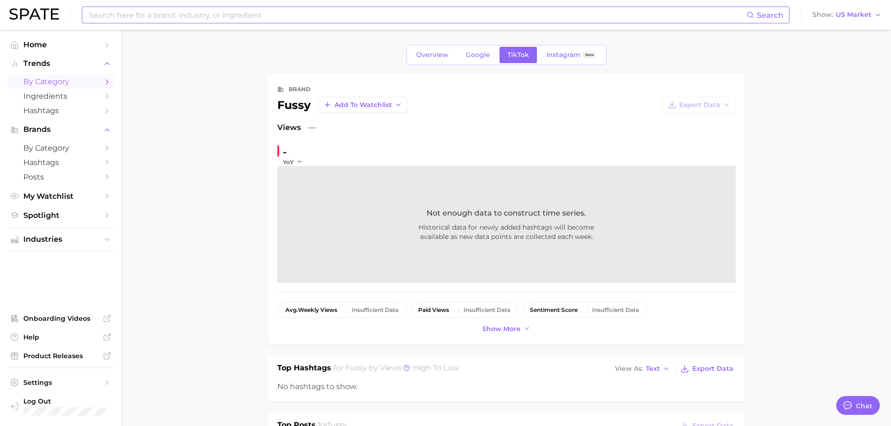
click at [62, 80] on span "by Category" at bounding box center [60, 81] width 75 height 9
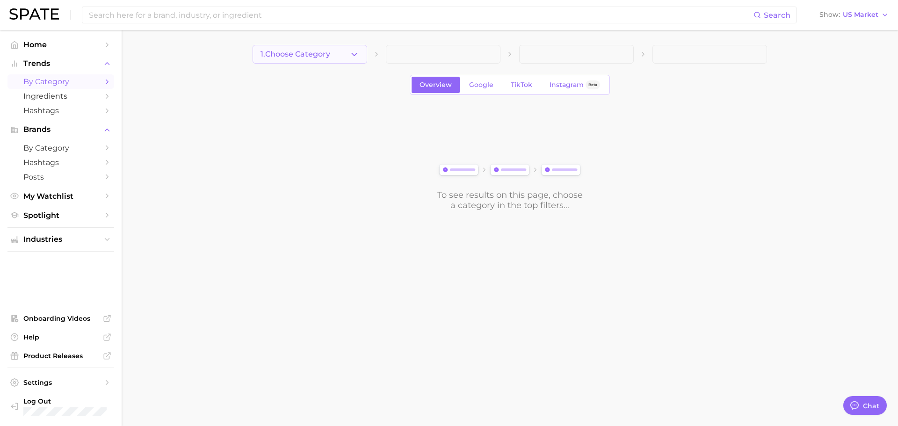
click at [343, 54] on button "1. Choose Category" at bounding box center [310, 54] width 115 height 19
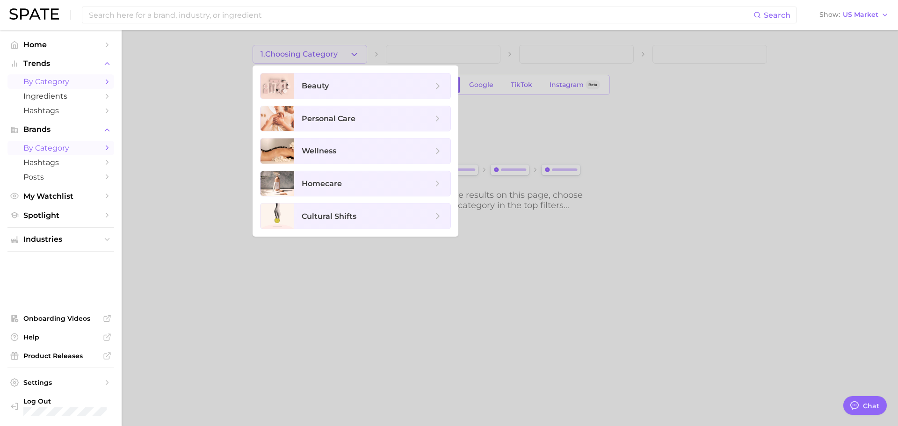
click at [77, 153] on link "by Category" at bounding box center [60, 148] width 107 height 15
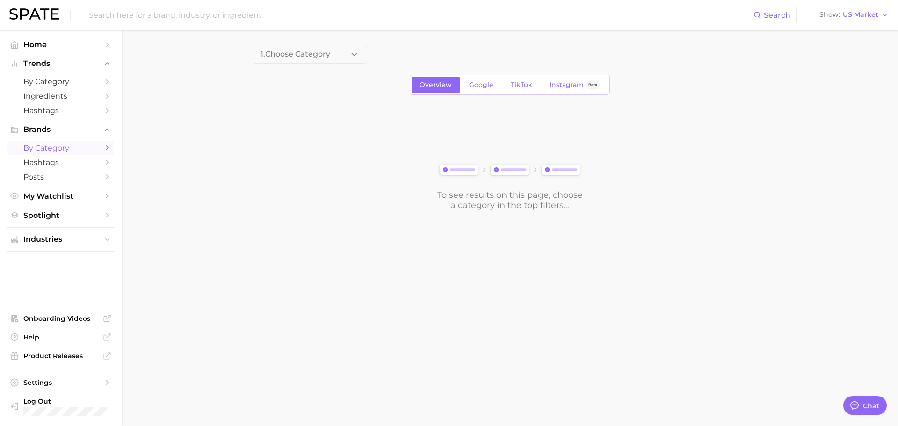
click at [97, 146] on span "by Category" at bounding box center [60, 148] width 75 height 9
click at [314, 61] on button "1. Choose Category" at bounding box center [310, 54] width 115 height 19
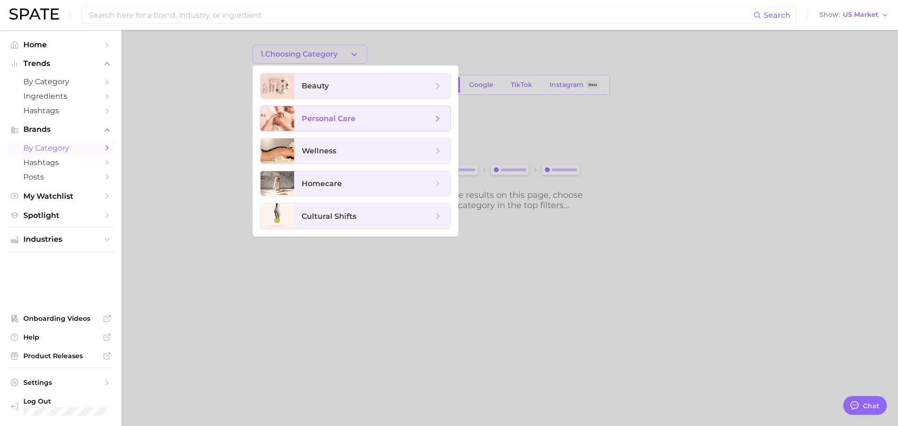
click at [327, 129] on span "personal care" at bounding box center [372, 118] width 156 height 25
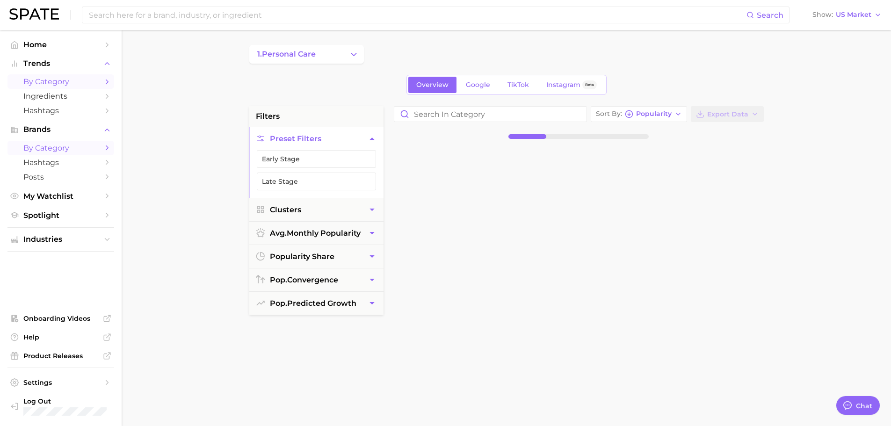
click at [44, 76] on link "by Category" at bounding box center [60, 81] width 107 height 15
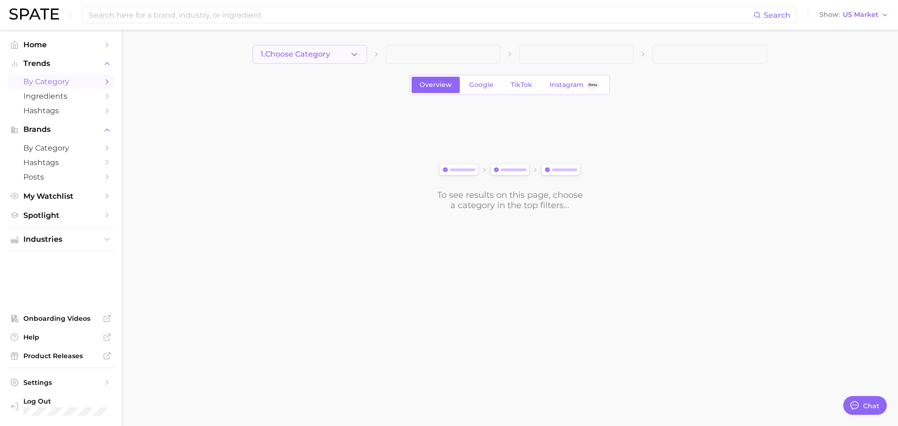
click at [293, 58] on span "1. Choose Category" at bounding box center [296, 54] width 70 height 8
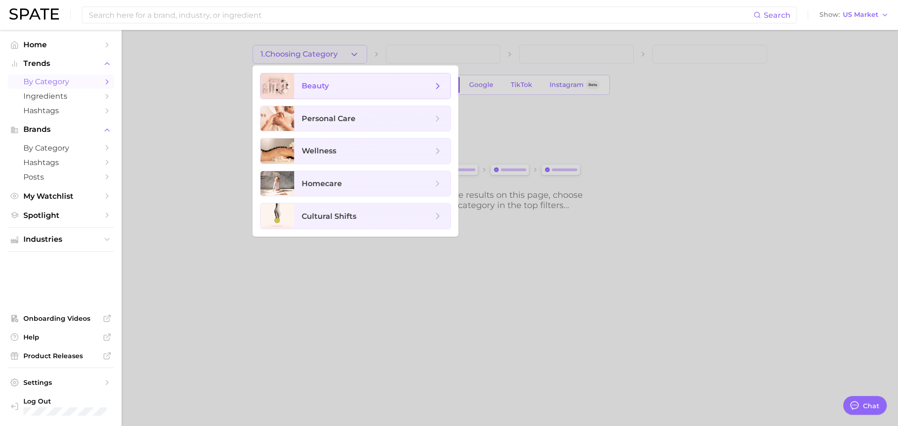
click at [313, 86] on span "beauty" at bounding box center [315, 85] width 27 height 9
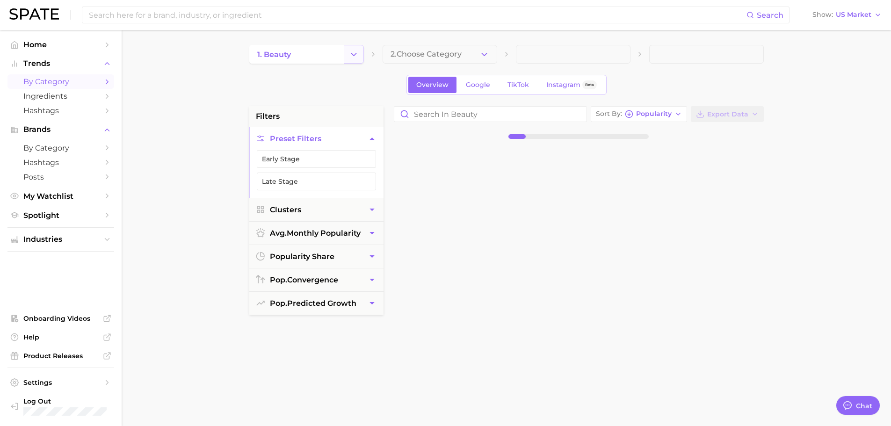
click at [355, 51] on icon "Change Category" at bounding box center [354, 55] width 10 height 10
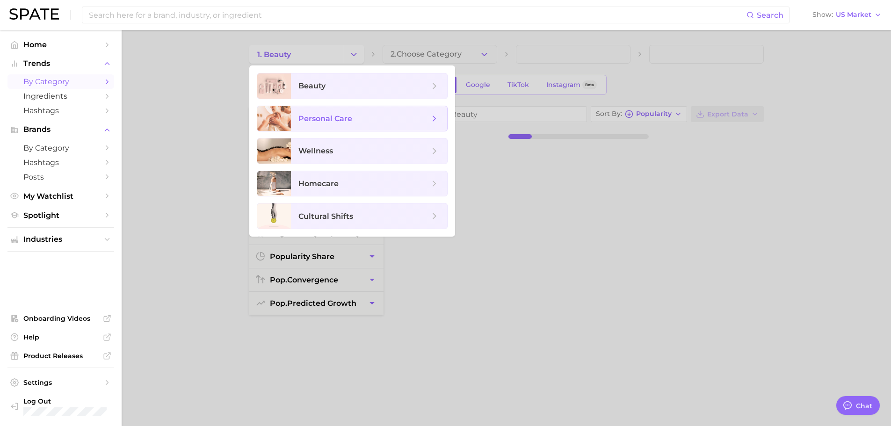
click at [316, 115] on span "personal care" at bounding box center [326, 118] width 54 height 9
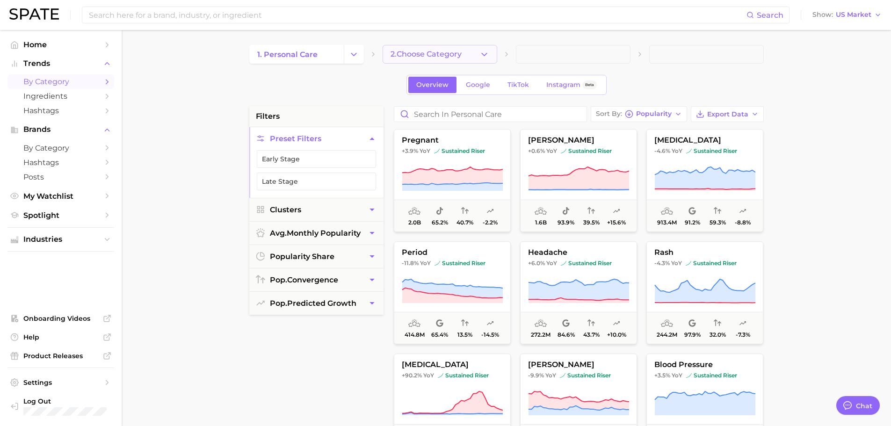
click at [479, 56] on button "2. Choose Category" at bounding box center [440, 54] width 115 height 19
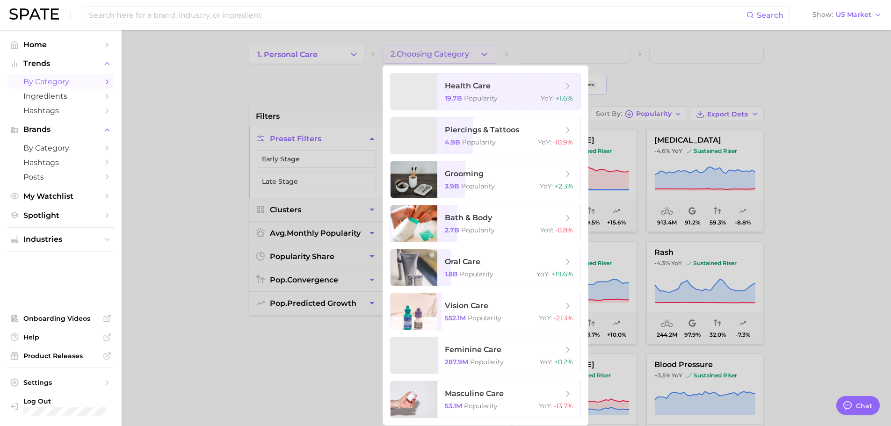
click at [479, 56] on div at bounding box center [445, 213] width 891 height 426
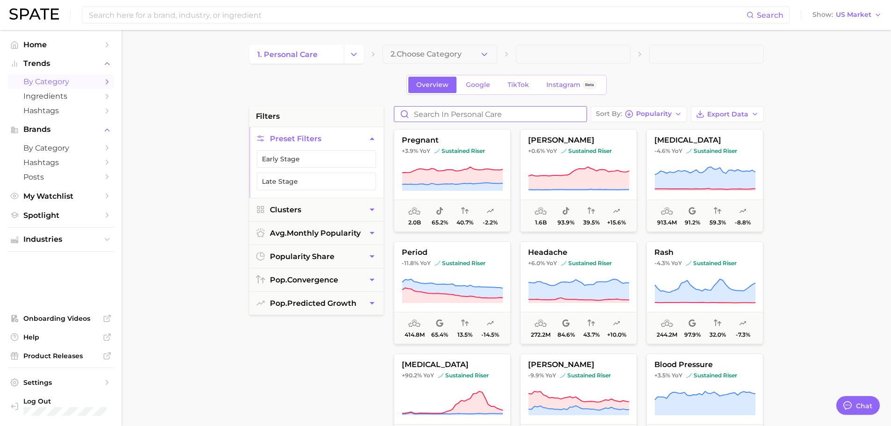
click at [479, 110] on input "Search in personal care" at bounding box center [490, 114] width 192 height 15
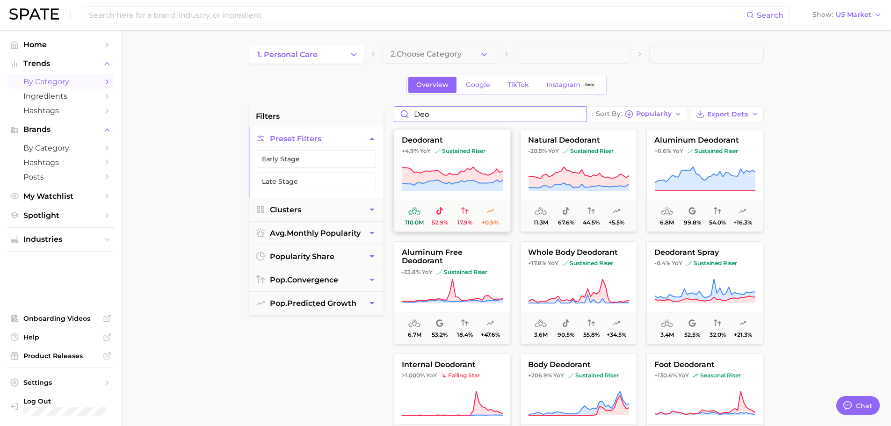
type input "deo"
click at [458, 166] on icon at bounding box center [452, 179] width 101 height 26
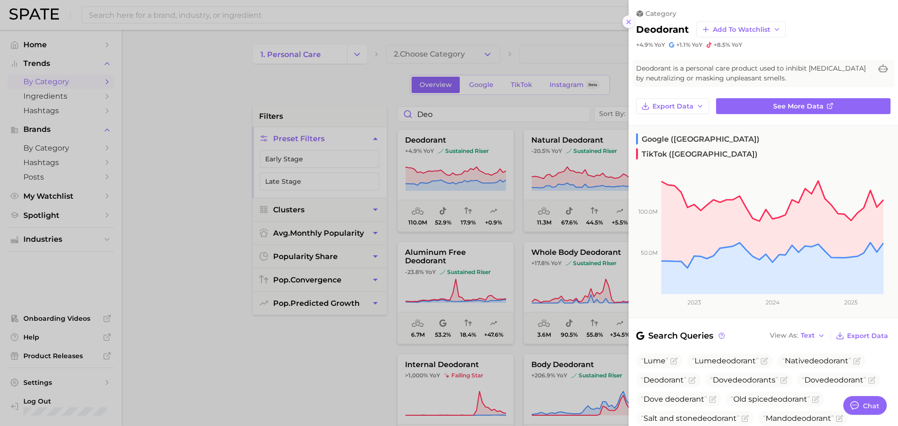
click at [626, 21] on icon at bounding box center [628, 21] width 7 height 7
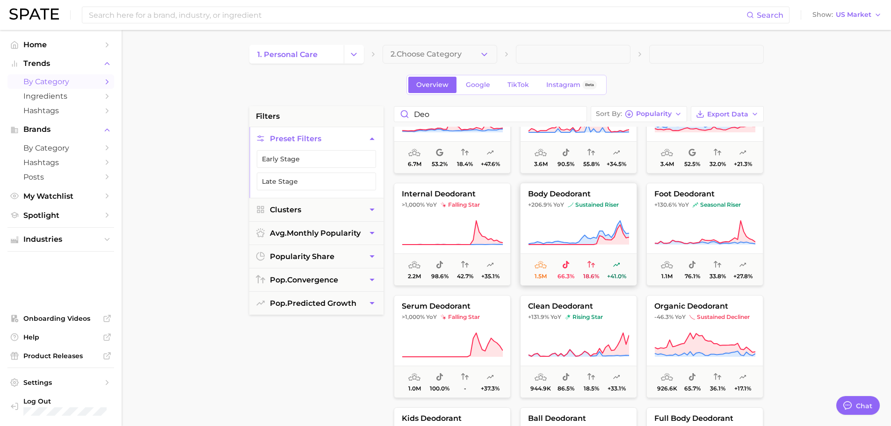
scroll to position [187, 0]
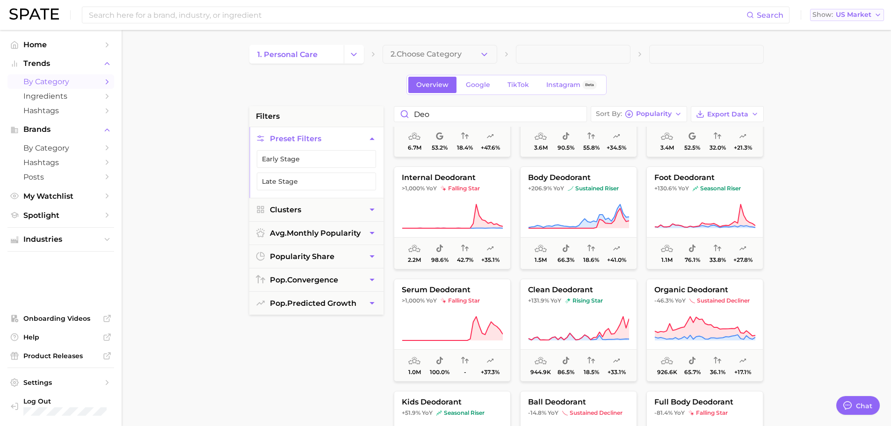
click at [847, 14] on span "US Market" at bounding box center [854, 14] width 36 height 5
click at [839, 51] on span "United Kingdom" at bounding box center [843, 47] width 73 height 8
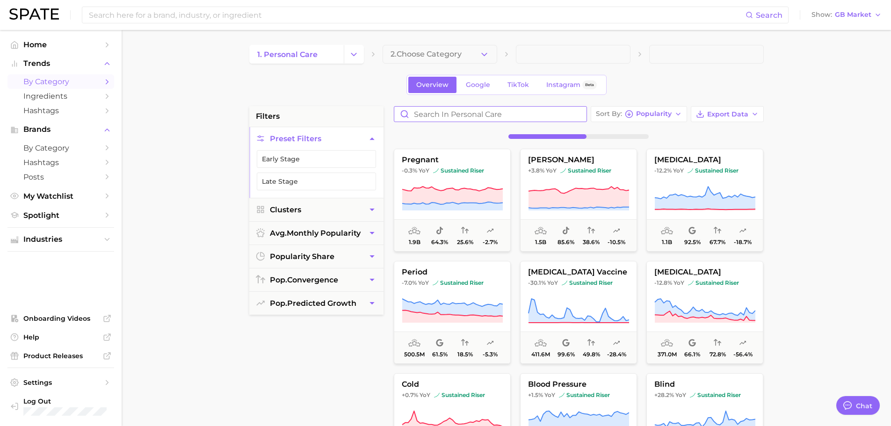
click at [498, 120] on input "Search in personal care" at bounding box center [490, 114] width 192 height 15
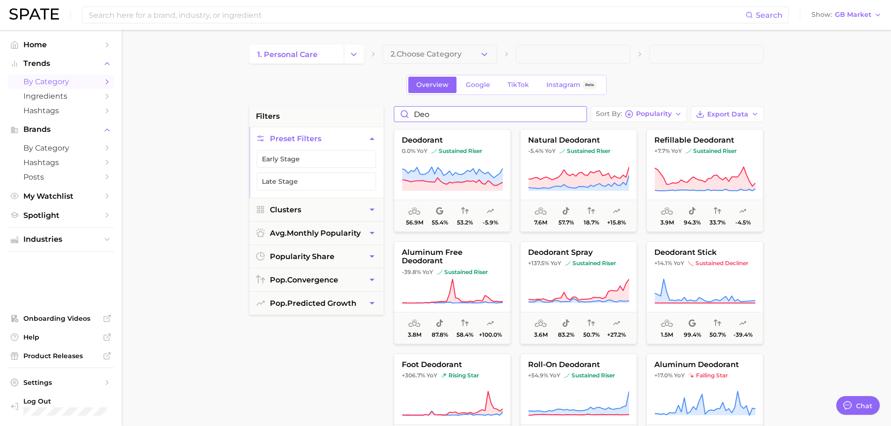
type input "deo"
click at [597, 187] on icon at bounding box center [578, 182] width 101 height 15
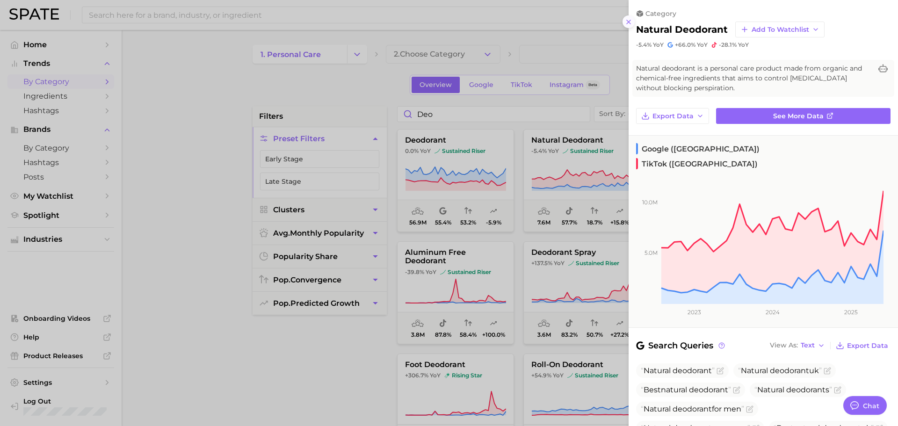
click at [626, 23] on icon at bounding box center [628, 21] width 7 height 7
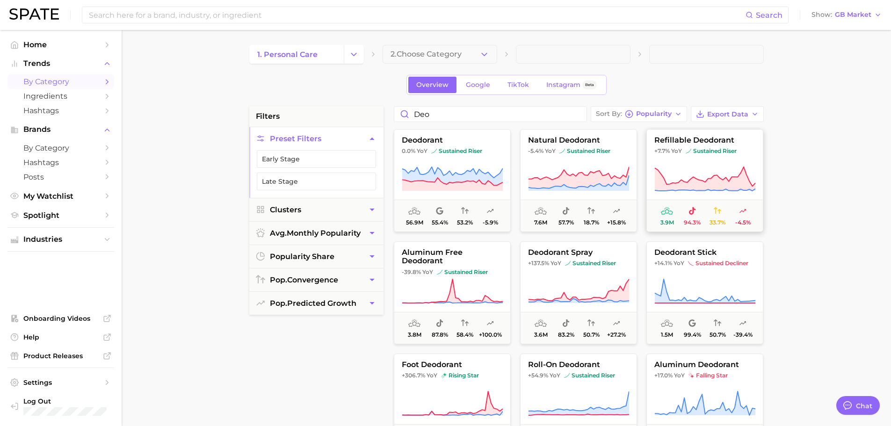
click at [727, 176] on icon at bounding box center [705, 179] width 101 height 26
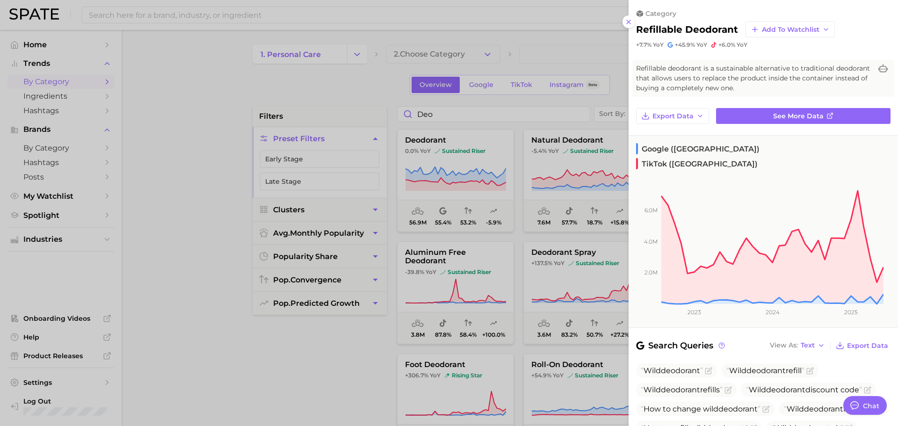
click at [550, 180] on div at bounding box center [449, 213] width 898 height 426
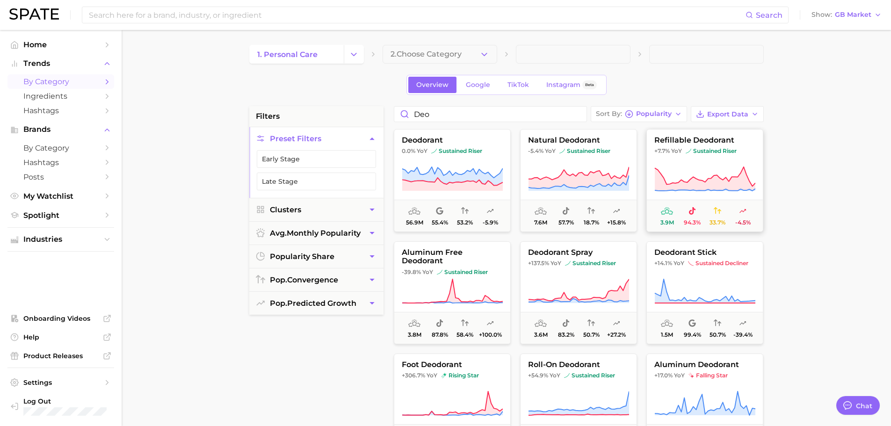
click at [692, 172] on icon at bounding box center [705, 179] width 101 height 26
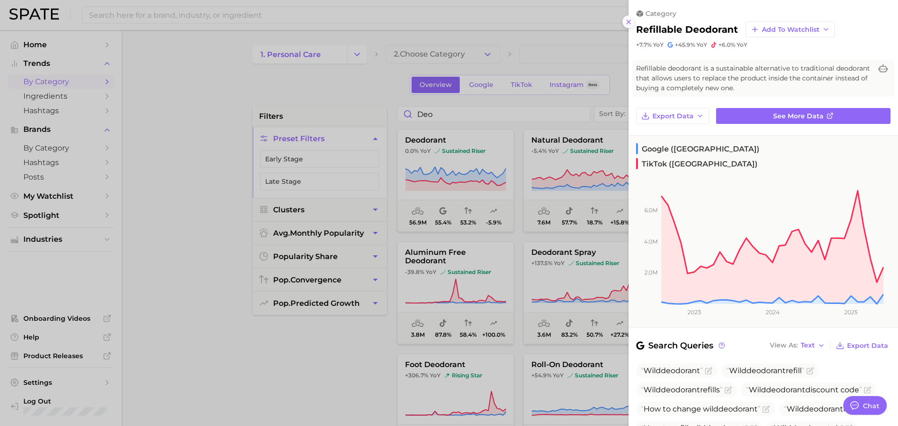
click at [632, 24] on icon at bounding box center [628, 21] width 7 height 7
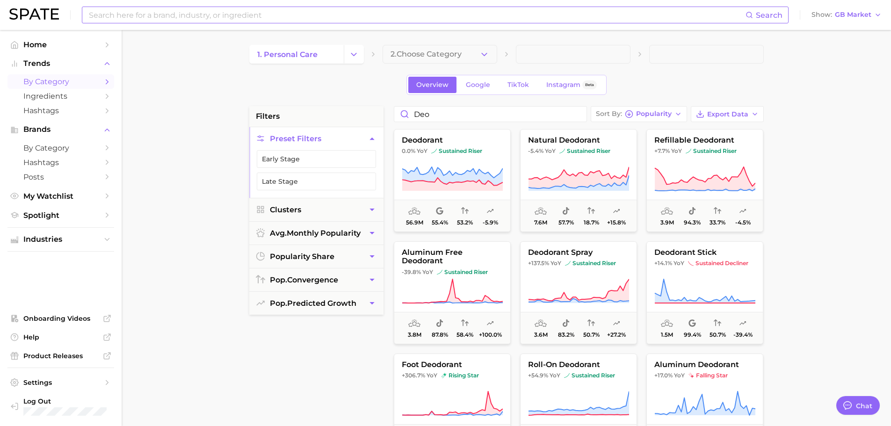
click at [223, 16] on input at bounding box center [417, 15] width 658 height 16
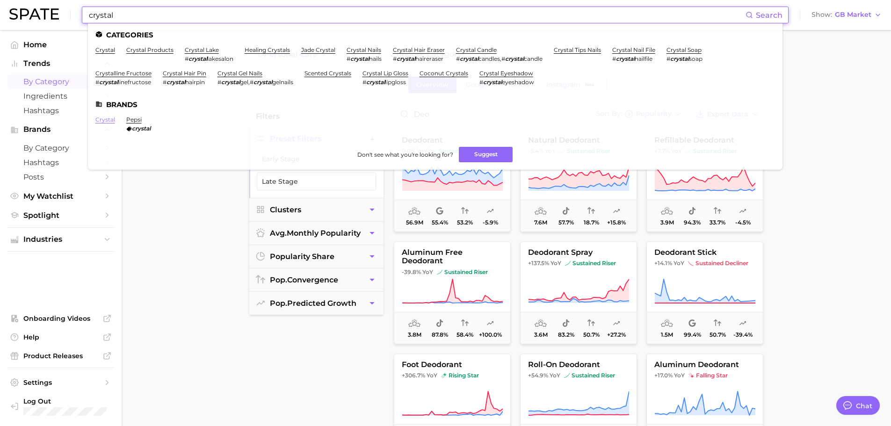
type input "crystal"
click at [110, 122] on link "crystal" at bounding box center [105, 119] width 20 height 7
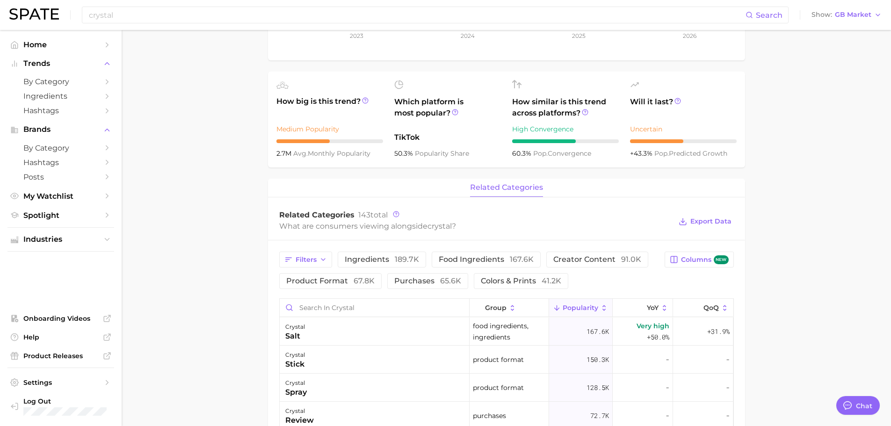
scroll to position [281, 0]
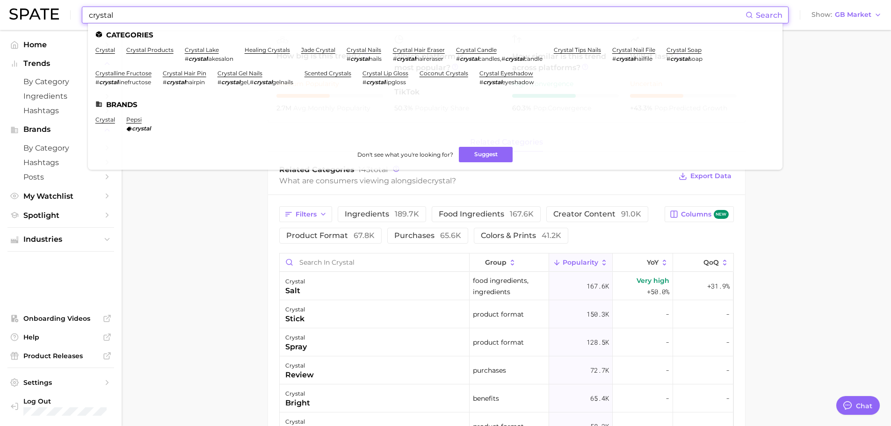
drag, startPoint x: 166, startPoint y: 15, endPoint x: 0, endPoint y: 22, distance: 165.8
click at [0, 22] on header "crystal Search Categories crystal crystal products crystal lake # crystal lakes…" at bounding box center [445, 15] width 891 height 30
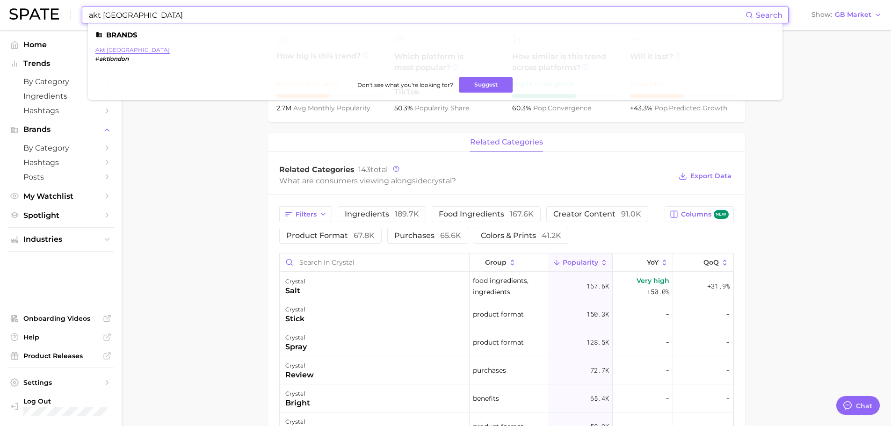
click at [126, 48] on link "akt london" at bounding box center [132, 49] width 74 height 7
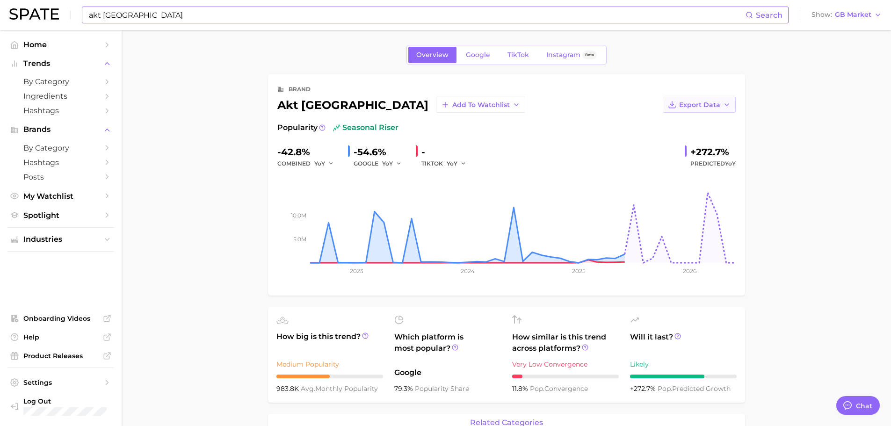
click at [721, 109] on button "Export Data" at bounding box center [699, 105] width 73 height 16
click at [688, 142] on span "Time Series Image" at bounding box center [680, 139] width 63 height 8
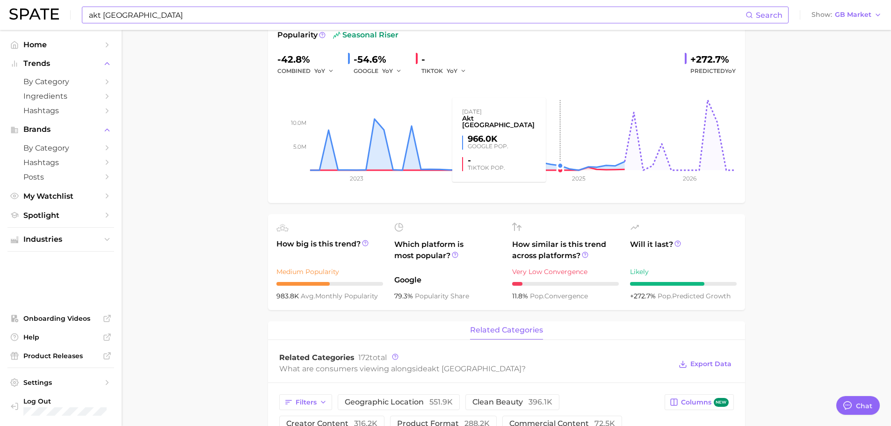
scroll to position [94, 0]
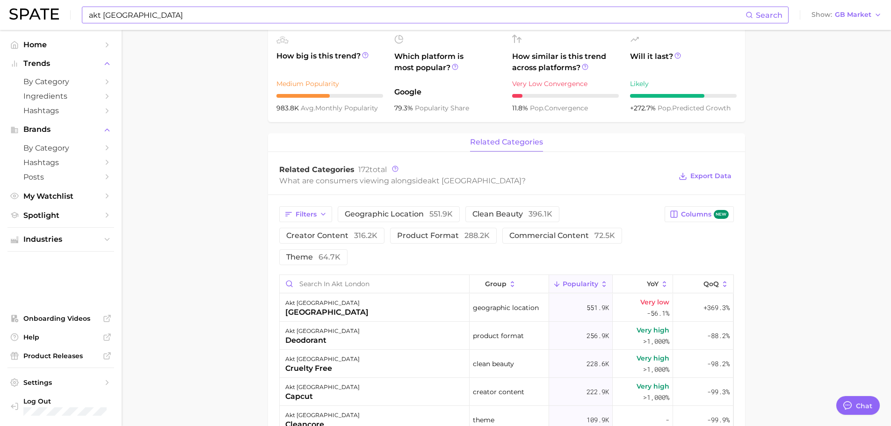
drag, startPoint x: 774, startPoint y: 180, endPoint x: 757, endPoint y: 185, distance: 17.6
click at [774, 180] on main "Overview Google TikTok Instagram Beta brand akt london Add to Watchlist Export …" at bounding box center [507, 254] width 770 height 1010
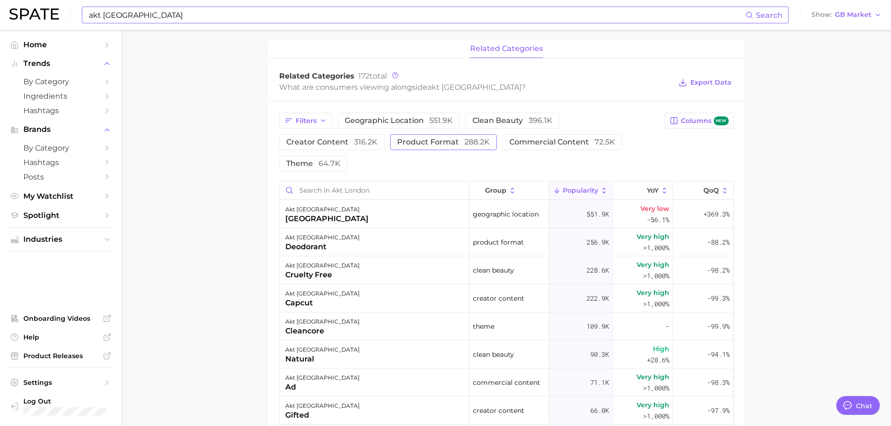
click at [418, 149] on button "product format 288.2k" at bounding box center [443, 142] width 107 height 16
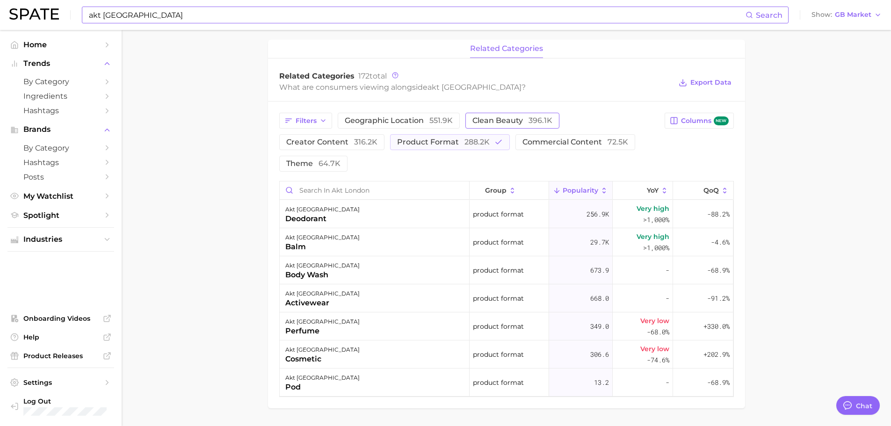
click at [498, 120] on span "clean beauty 396.1k" at bounding box center [513, 120] width 80 height 7
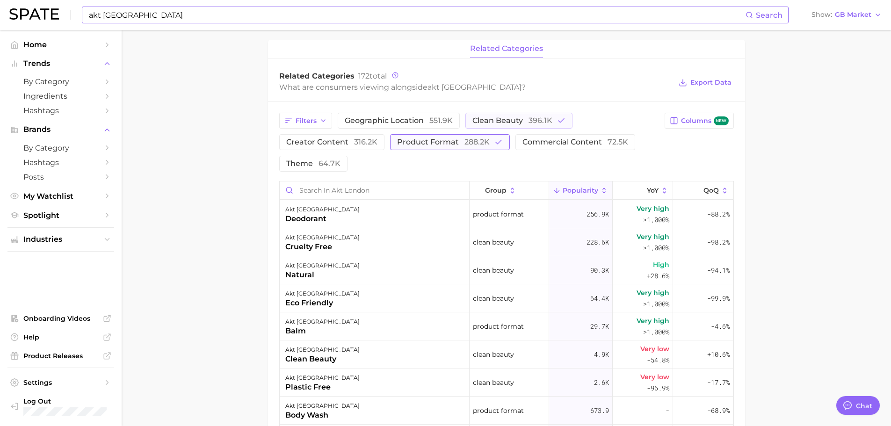
click at [471, 146] on span "288.2k" at bounding box center [477, 142] width 25 height 9
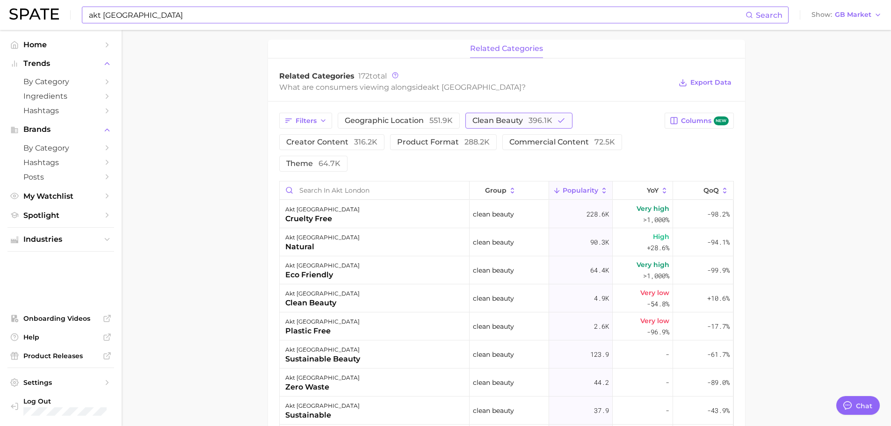
click at [500, 117] on span "clean beauty 396.1k" at bounding box center [513, 120] width 80 height 7
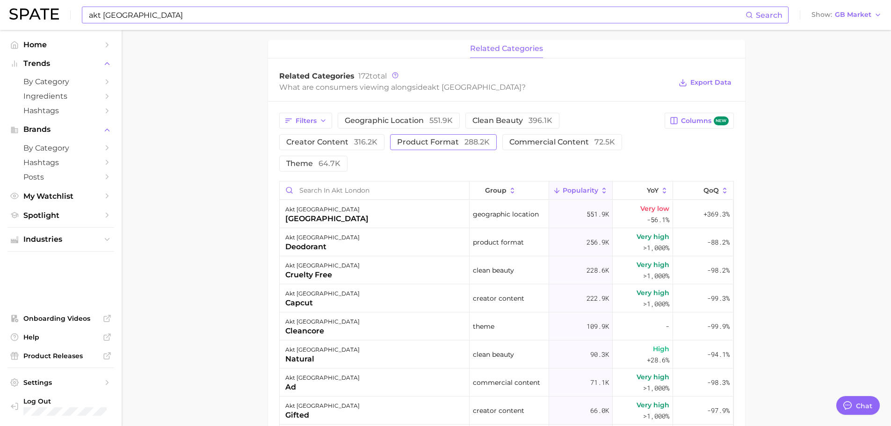
click at [474, 144] on span "288.2k" at bounding box center [477, 142] width 25 height 9
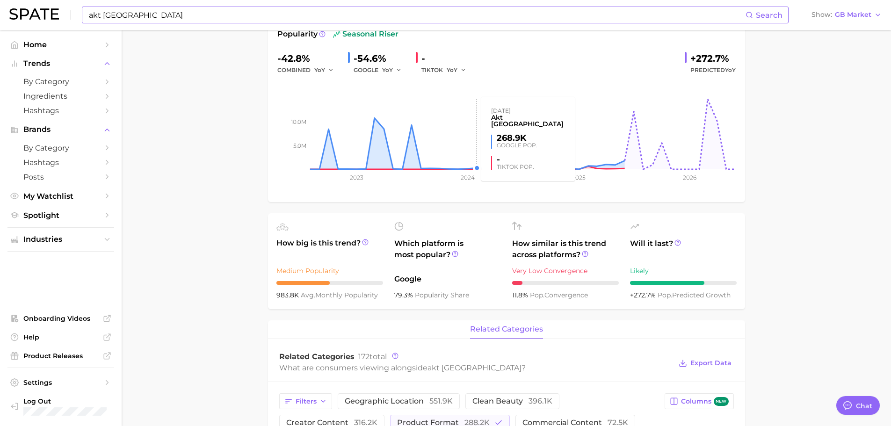
scroll to position [0, 0]
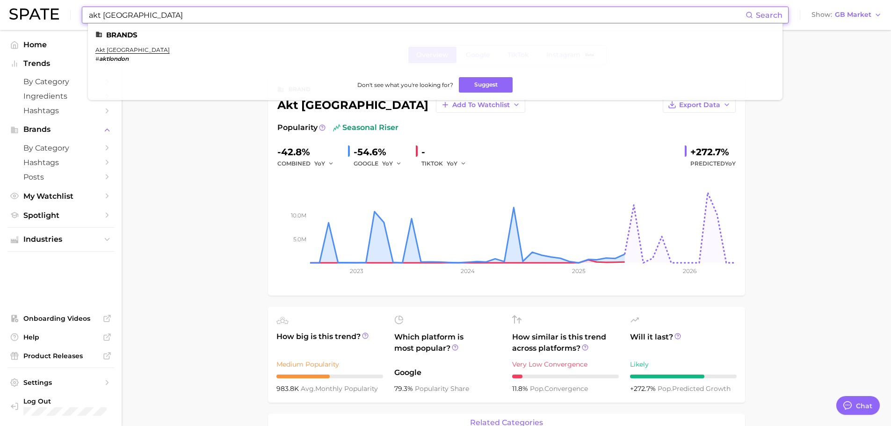
drag, startPoint x: 169, startPoint y: 18, endPoint x: 0, endPoint y: 15, distance: 169.0
click at [0, 15] on header "akt london Search Brands akt london # aktlondon Don't see what you're looking f…" at bounding box center [445, 15] width 891 height 30
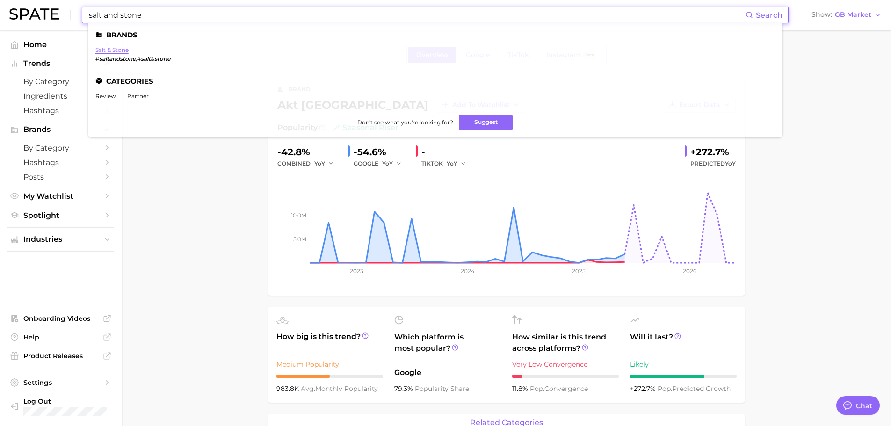
type input "salt and stone"
click at [105, 48] on link "salt & stone" at bounding box center [111, 49] width 33 height 7
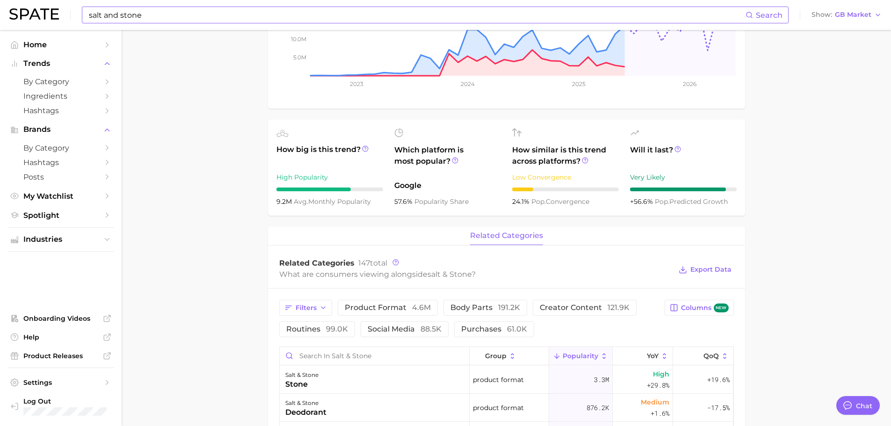
scroll to position [234, 0]
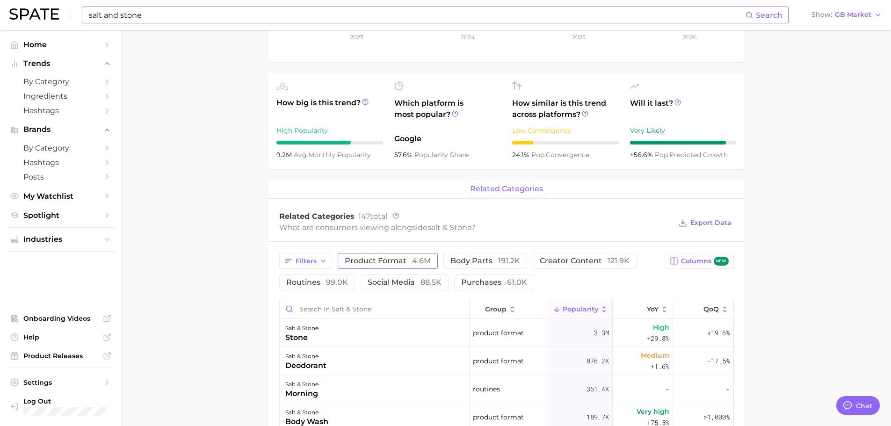
click at [405, 258] on span "product format 4.6m" at bounding box center [388, 260] width 86 height 7
click at [323, 261] on icon "button" at bounding box center [323, 260] width 7 height 7
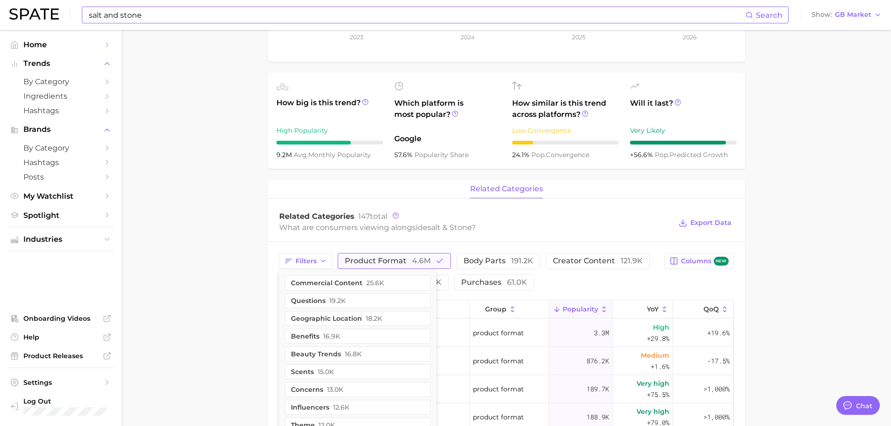
click at [388, 260] on span "product format 4.6m" at bounding box center [388, 260] width 86 height 7
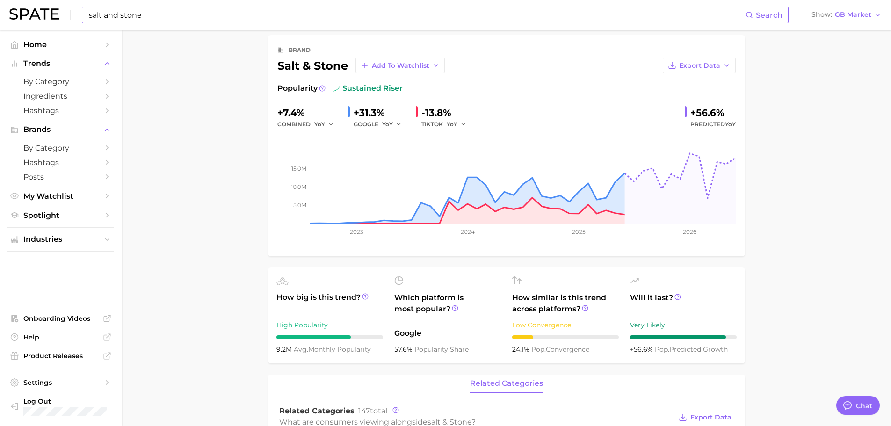
scroll to position [0, 0]
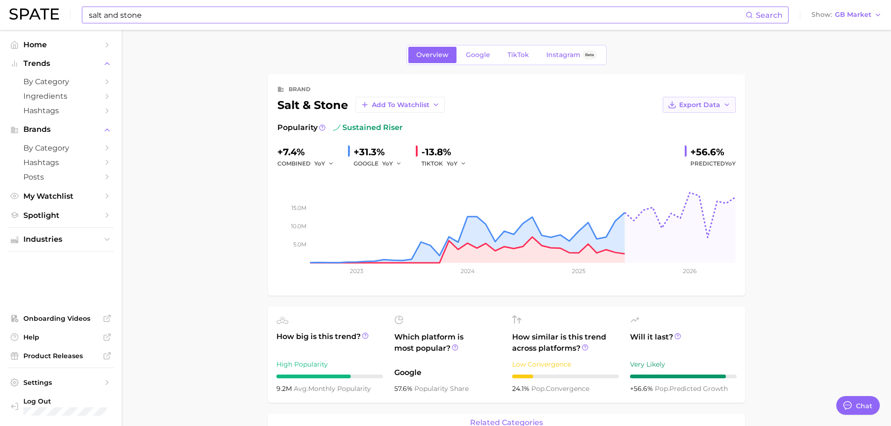
click at [708, 109] on button "Export Data" at bounding box center [699, 105] width 73 height 16
click at [699, 140] on span "Time Series Image" at bounding box center [680, 139] width 63 height 8
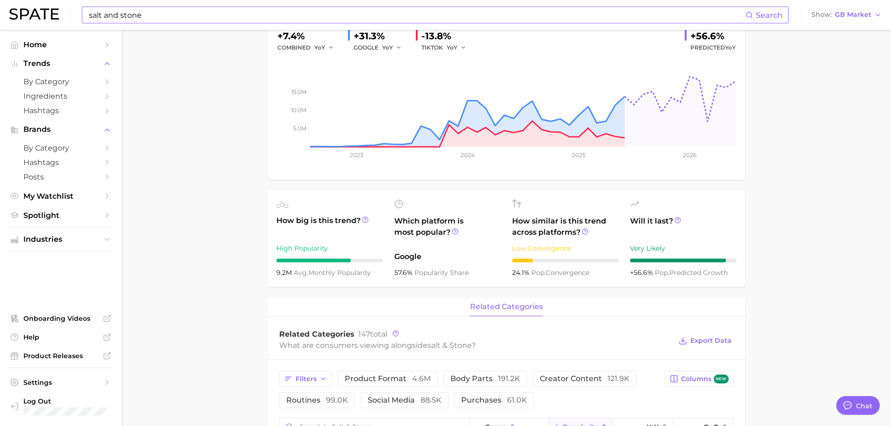
scroll to position [94, 0]
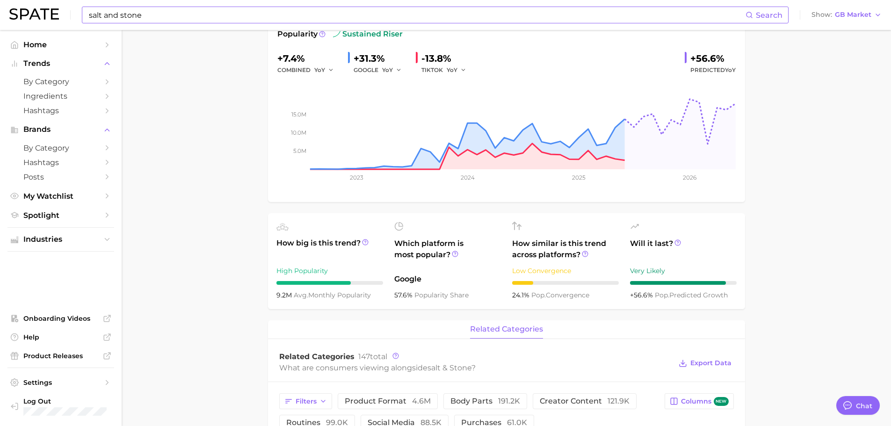
drag, startPoint x: 232, startPoint y: 122, endPoint x: 325, endPoint y: 212, distance: 129.7
click at [232, 122] on main "Overview Google TikTok Instagram Beta brand salt & stone Add to Watchlist Expor…" at bounding box center [507, 430] width 770 height 988
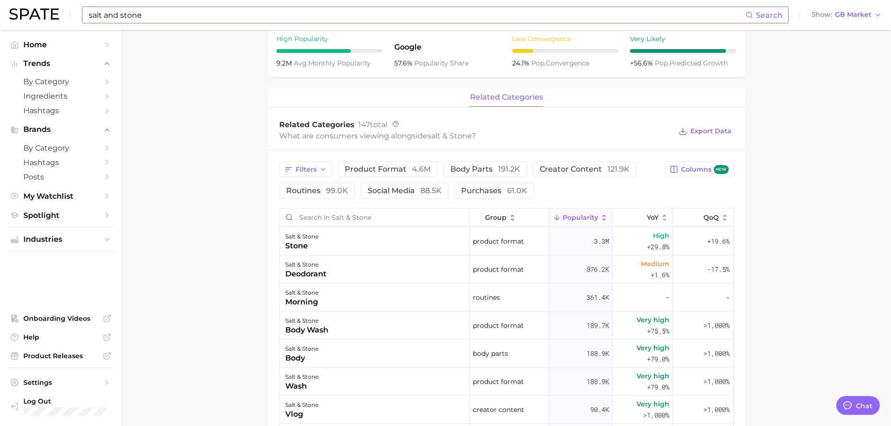
scroll to position [328, 0]
click at [383, 167] on span "product format 4.6m" at bounding box center [388, 167] width 86 height 7
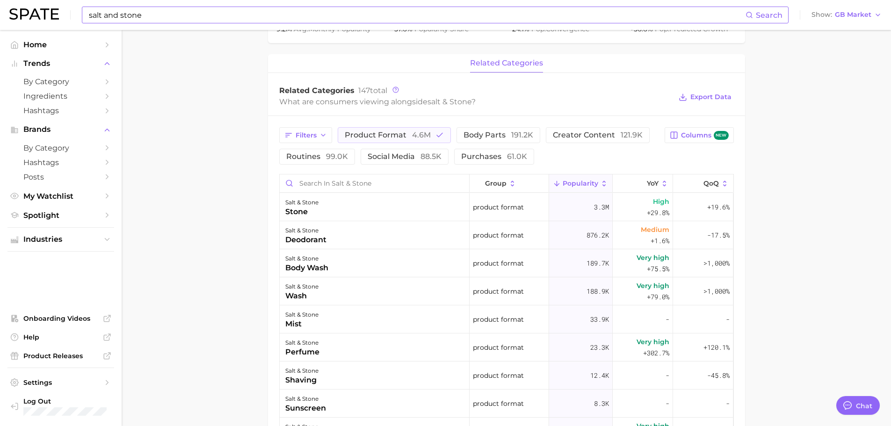
scroll to position [374, 0]
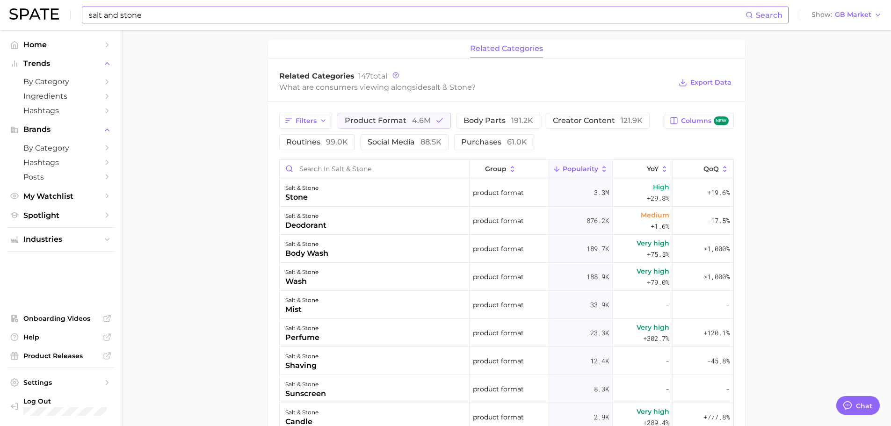
click at [779, 110] on main "Overview Google TikTok Instagram Beta brand salt & stone Add to Watchlist Expor…" at bounding box center [507, 150] width 770 height 988
click at [363, 120] on span "product format 4.6m" at bounding box center [388, 120] width 86 height 7
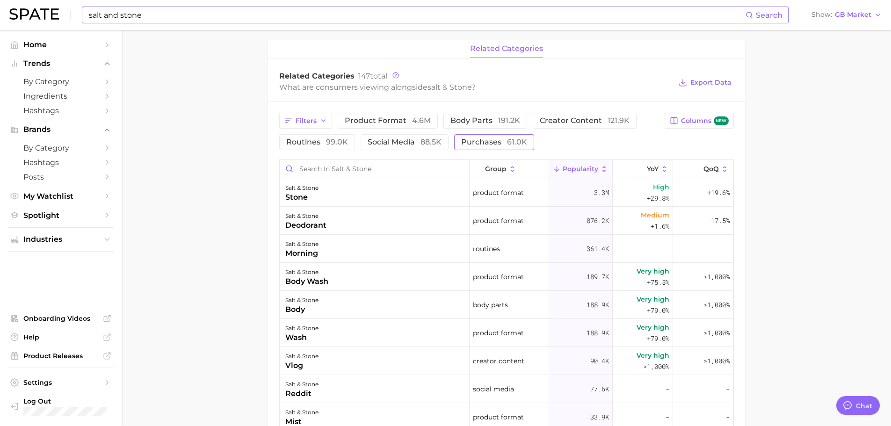
click at [473, 140] on span "purchases 61.0k" at bounding box center [494, 142] width 66 height 7
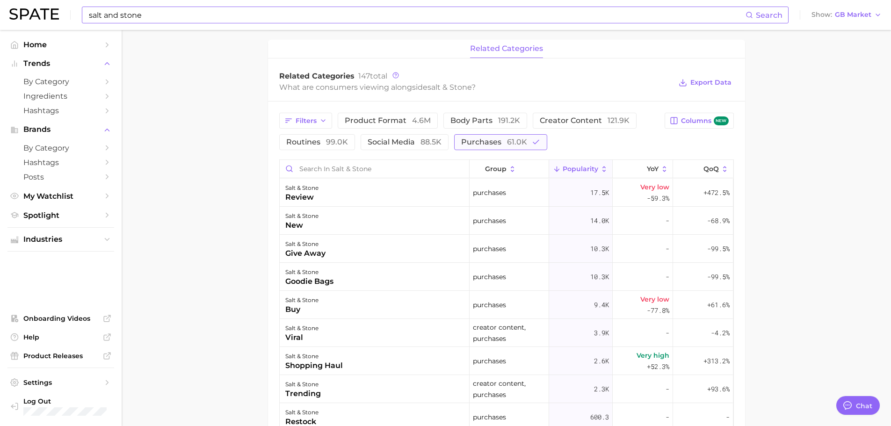
click at [473, 140] on span "purchases 61.0k" at bounding box center [494, 142] width 66 height 7
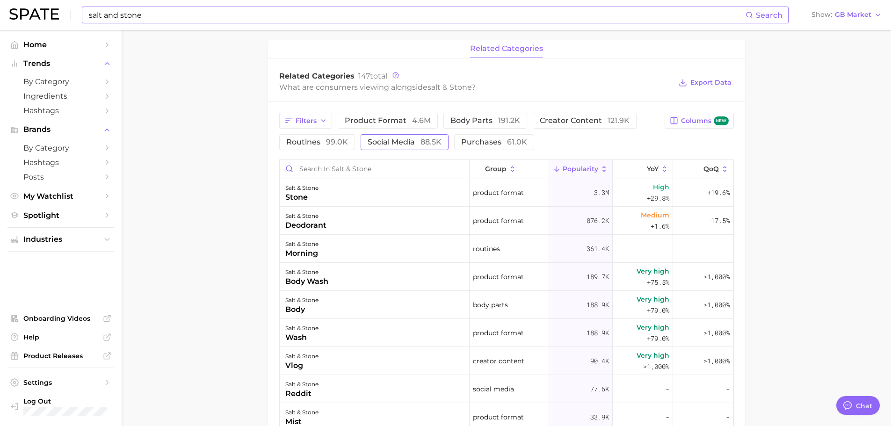
click at [404, 146] on span "social media 88.5k" at bounding box center [405, 142] width 74 height 7
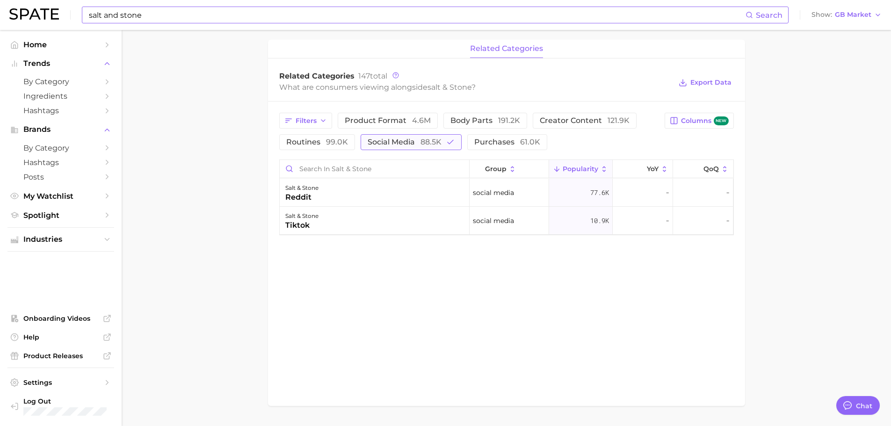
click at [404, 146] on span "social media 88.5k" at bounding box center [405, 142] width 74 height 7
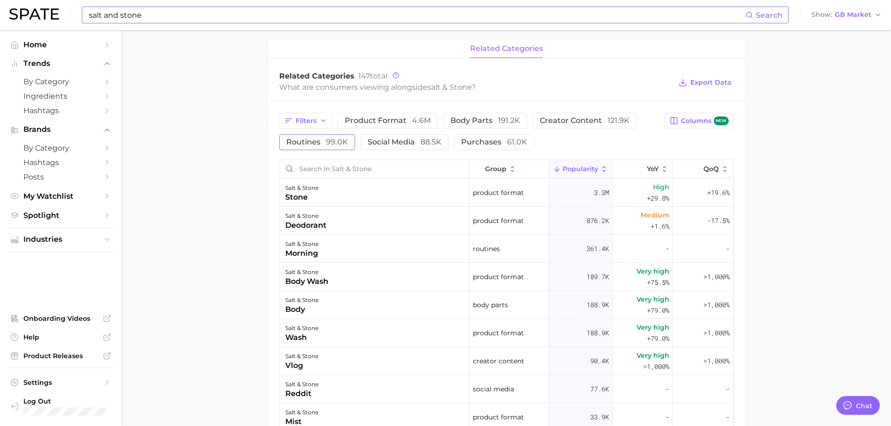
click at [329, 146] on span "99.0k" at bounding box center [337, 142] width 22 height 9
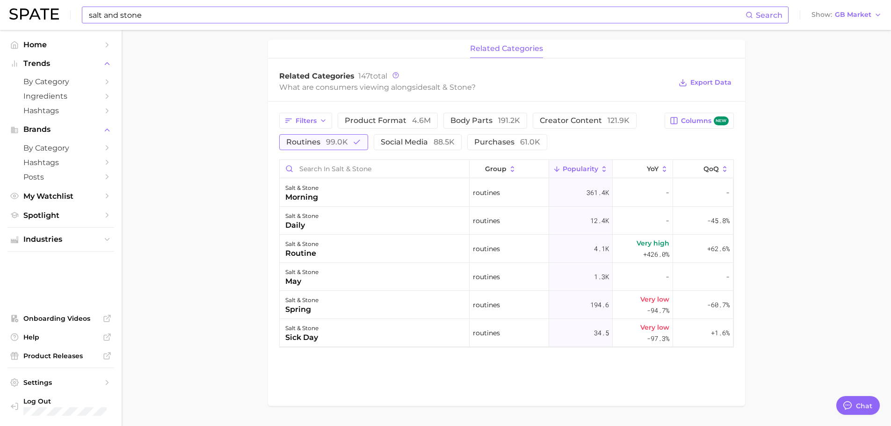
click at [329, 146] on span "99.0k" at bounding box center [337, 142] width 22 height 9
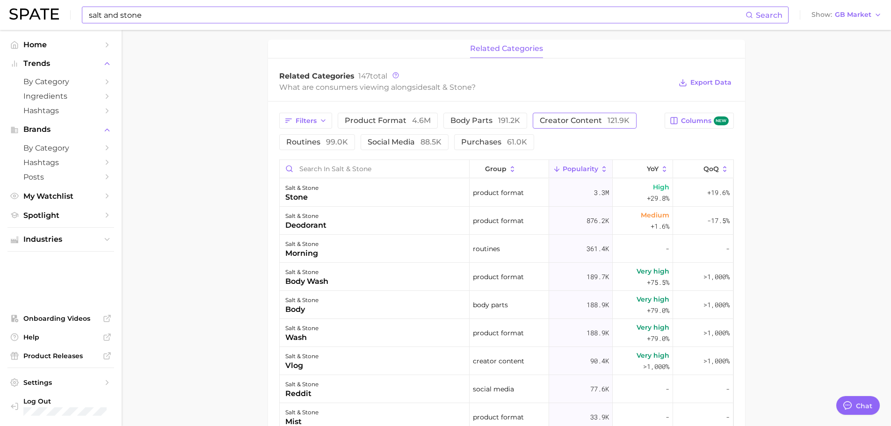
click at [581, 121] on span "creator content 121.9k" at bounding box center [585, 120] width 90 height 7
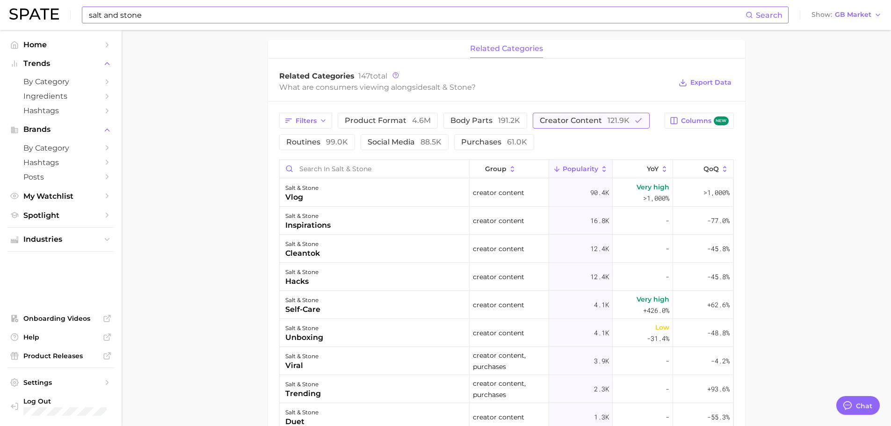
click at [581, 121] on span "creator content 121.9k" at bounding box center [585, 120] width 90 height 7
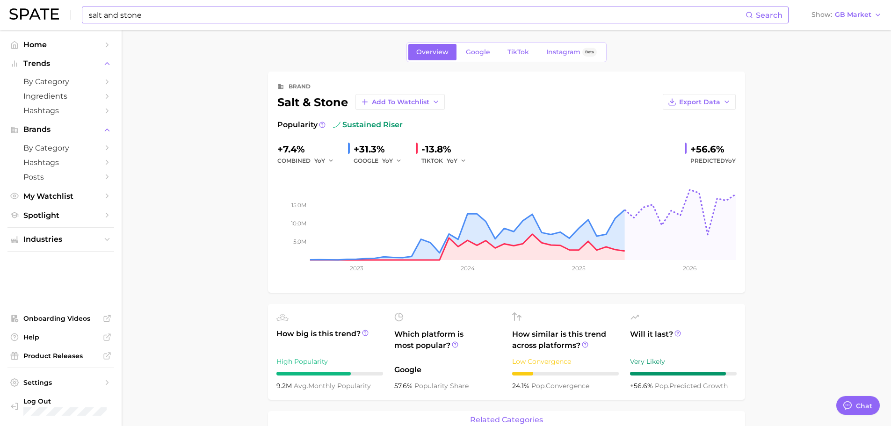
scroll to position [0, 0]
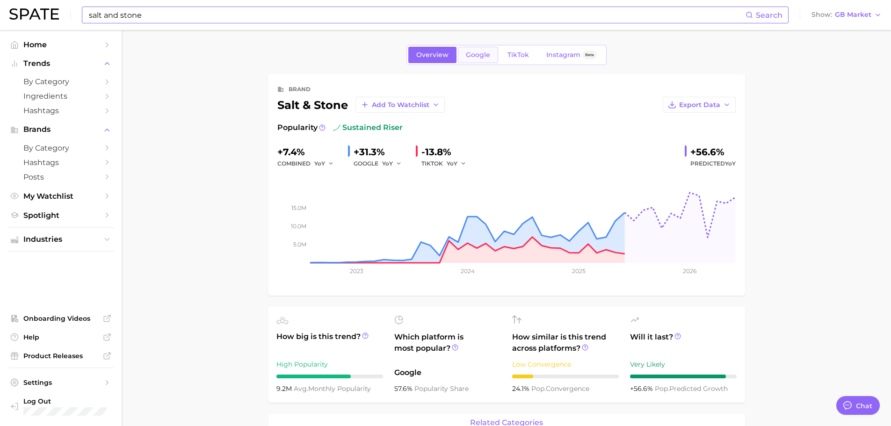
click at [484, 51] on span "Google" at bounding box center [478, 55] width 24 height 8
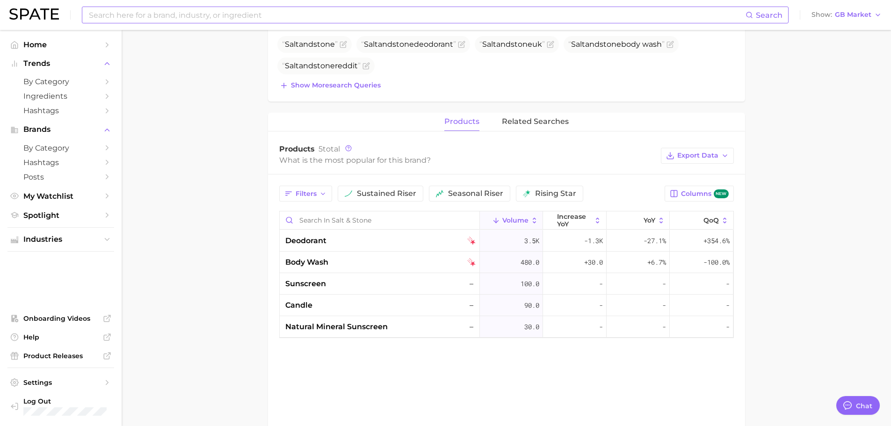
scroll to position [328, 0]
click at [530, 128] on button "related searches" at bounding box center [535, 122] width 67 height 18
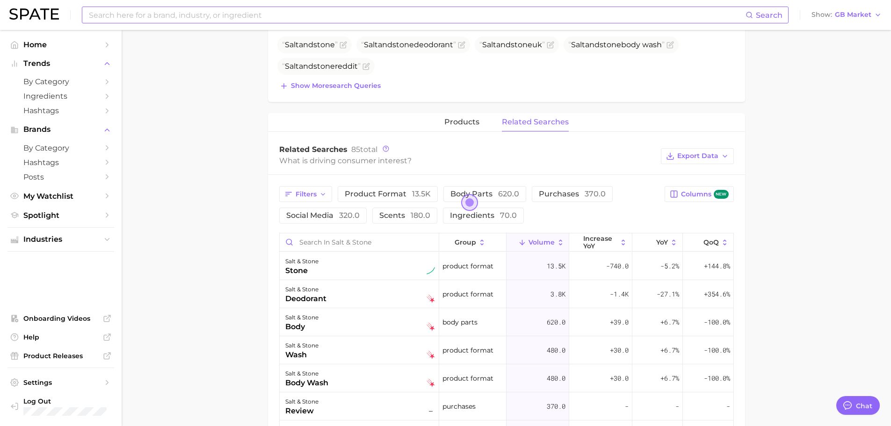
click at [467, 203] on span "Open the dialog" at bounding box center [469, 202] width 17 height 17
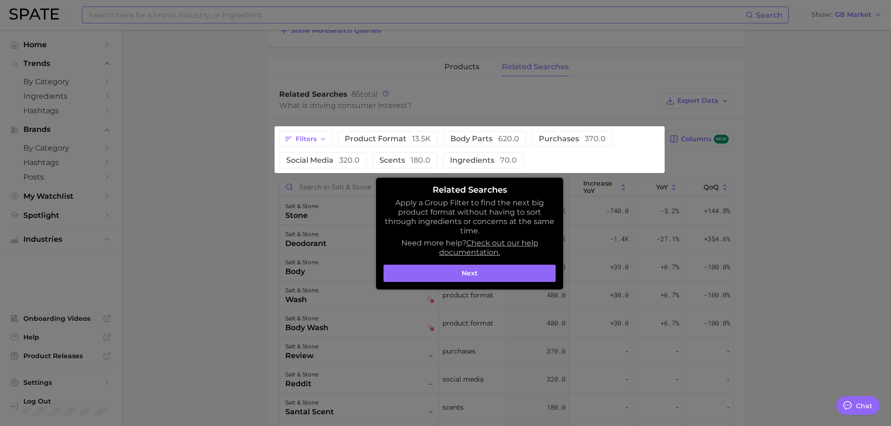
scroll to position [449, 0]
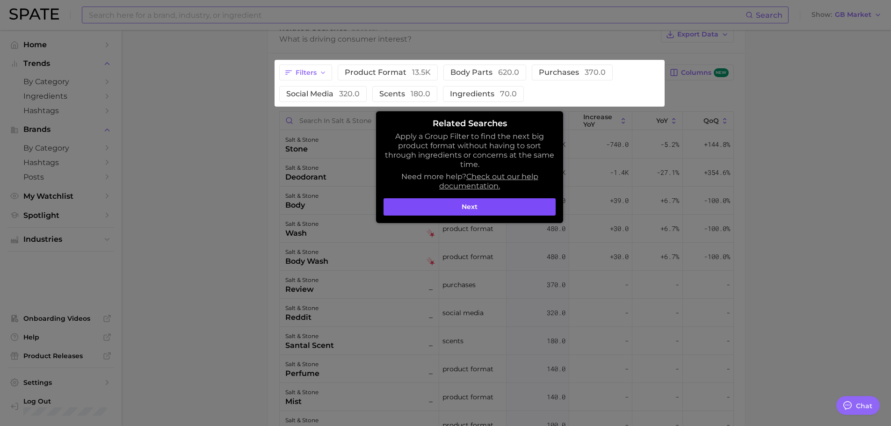
click at [521, 204] on button "Next" at bounding box center [470, 207] width 172 height 18
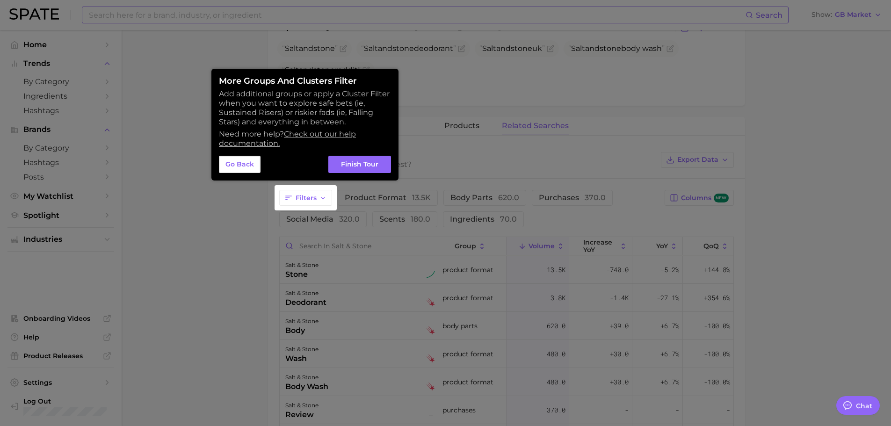
scroll to position [215, 0]
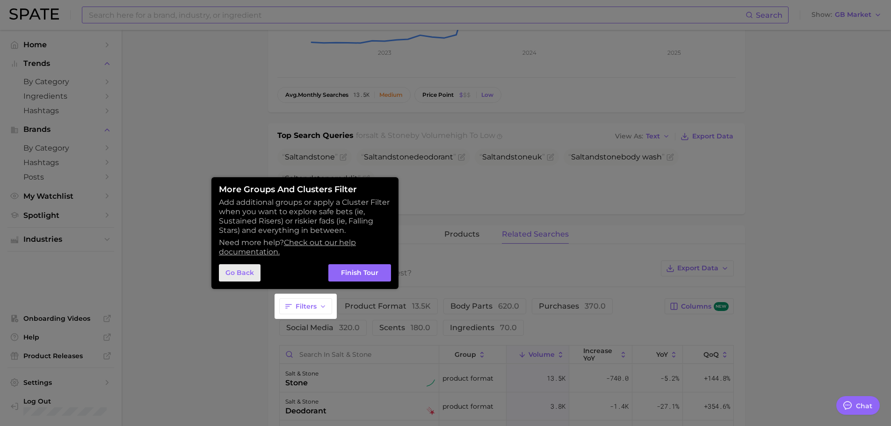
click at [245, 270] on button "Go Back" at bounding box center [240, 273] width 42 height 18
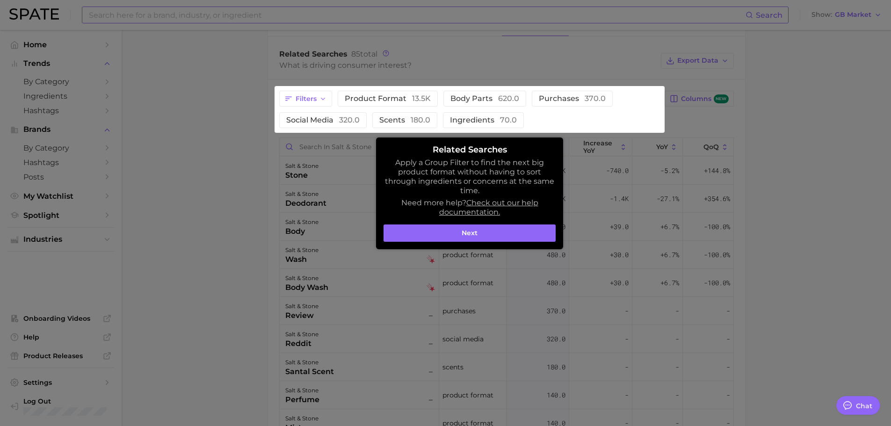
scroll to position [449, 0]
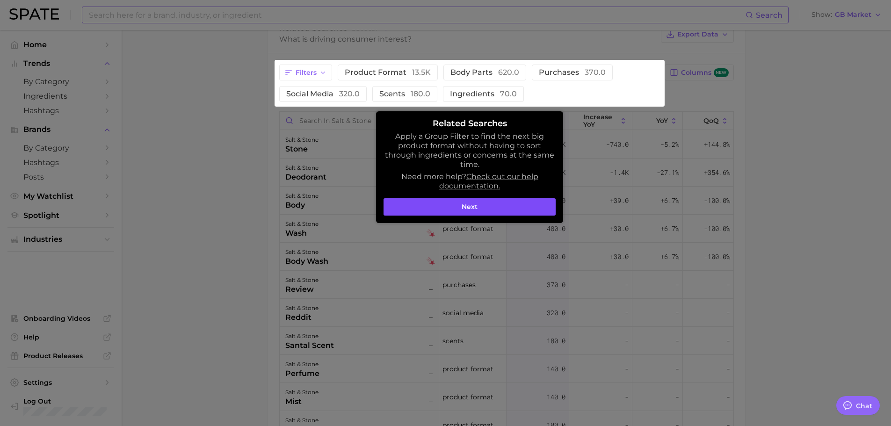
click at [475, 211] on button "Next" at bounding box center [470, 207] width 172 height 18
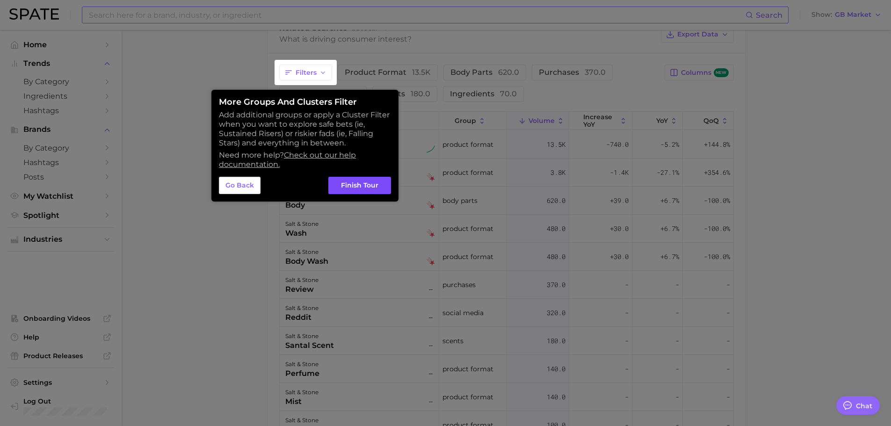
click at [382, 189] on button "Finish Tour" at bounding box center [359, 186] width 63 height 18
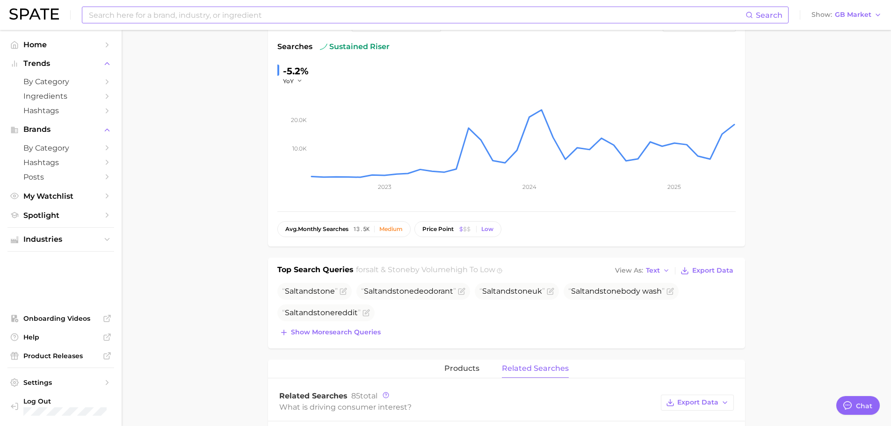
scroll to position [0, 0]
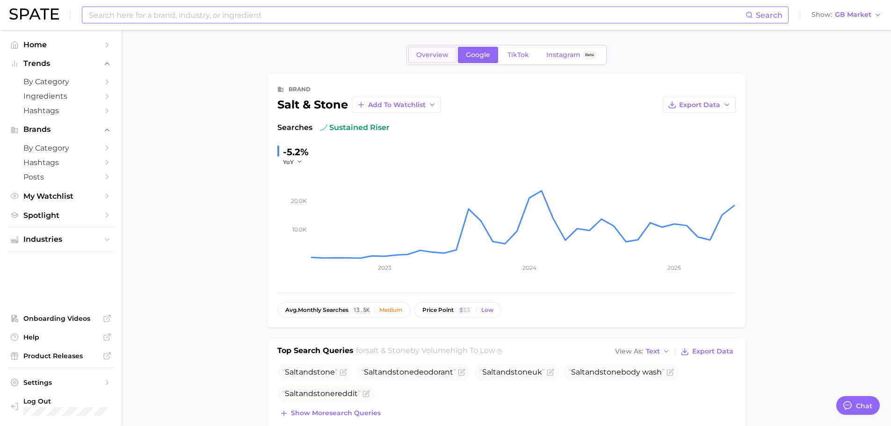
click at [444, 49] on link "Overview" at bounding box center [433, 55] width 48 height 16
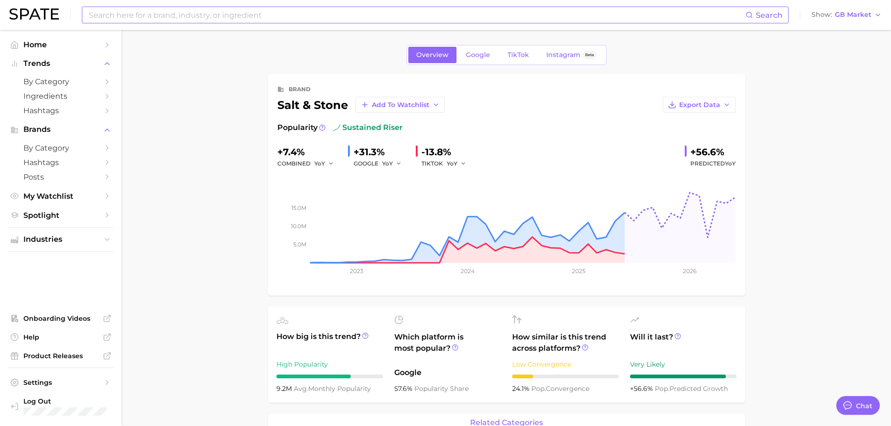
click at [263, 18] on input at bounding box center [417, 15] width 658 height 16
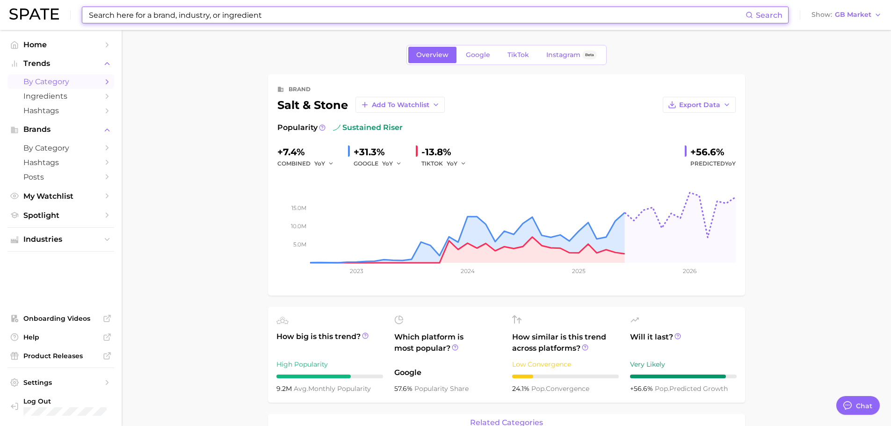
click at [37, 80] on span "by Category" at bounding box center [60, 81] width 75 height 9
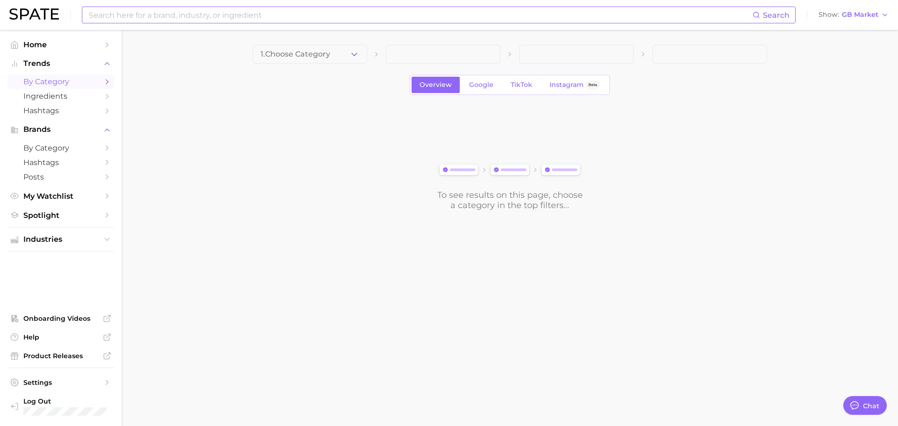
click at [99, 15] on input at bounding box center [420, 15] width 665 height 16
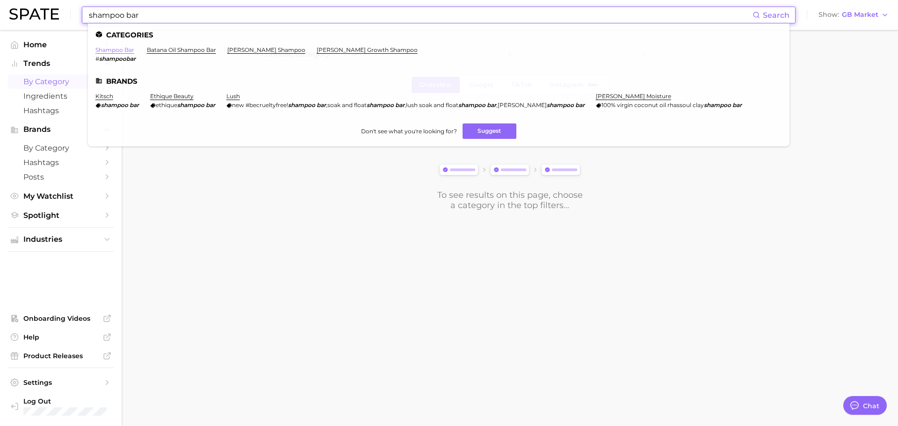
type input "shampoo bar"
click at [125, 52] on link "shampoo bar" at bounding box center [114, 49] width 39 height 7
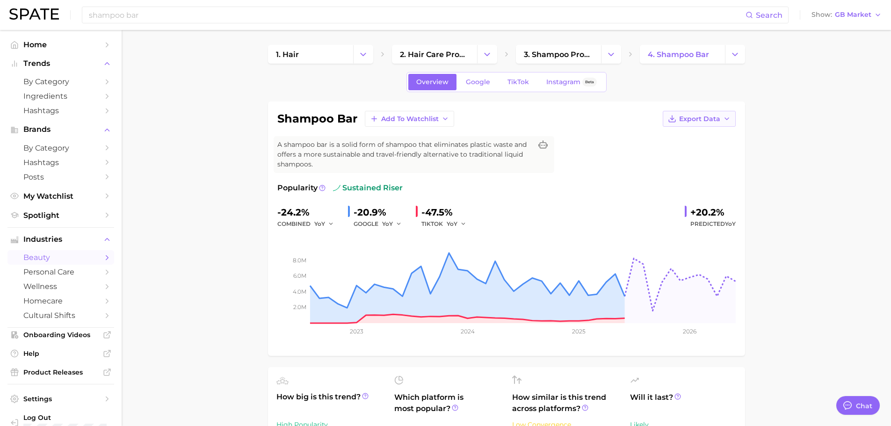
click at [687, 119] on span "Export Data" at bounding box center [699, 119] width 41 height 8
click at [686, 150] on span "Time Series Image" at bounding box center [680, 153] width 63 height 8
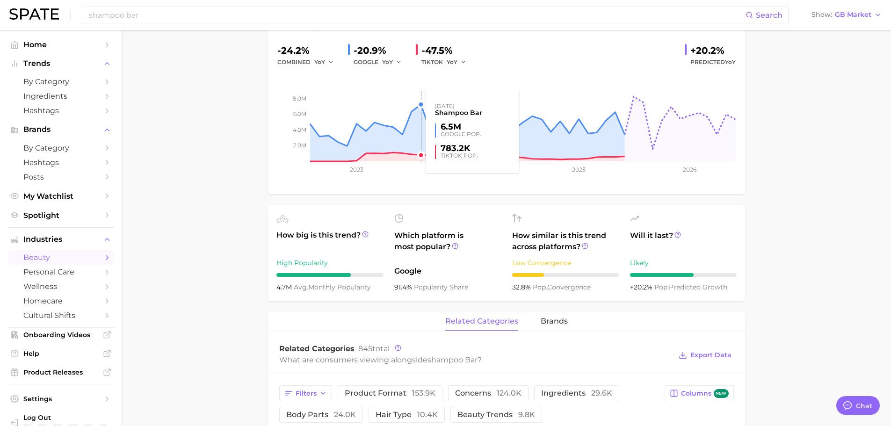
scroll to position [187, 0]
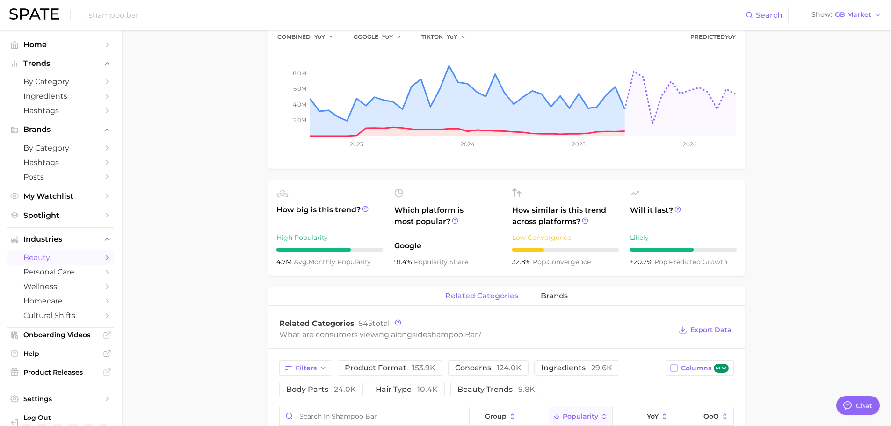
drag, startPoint x: 256, startPoint y: 226, endPoint x: 264, endPoint y: 231, distance: 9.5
click at [256, 226] on main "1. hair 2. hair care products 3. shampoo products 4. shampoo bar Overview Googl…" at bounding box center [507, 367] width 770 height 1049
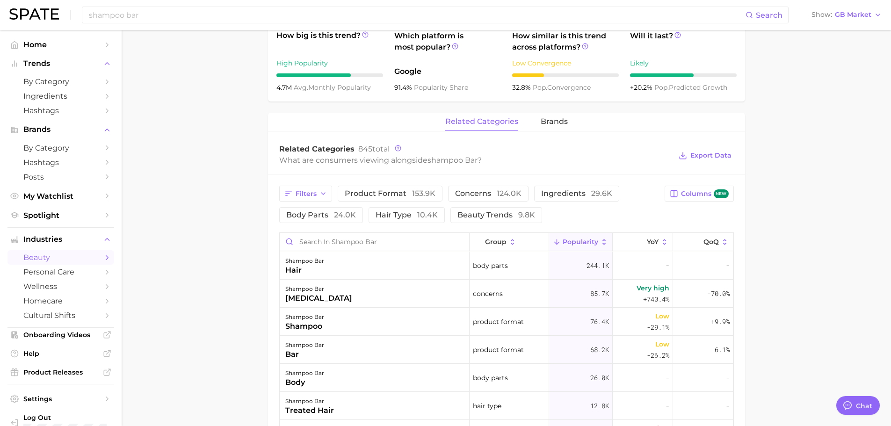
scroll to position [421, 0]
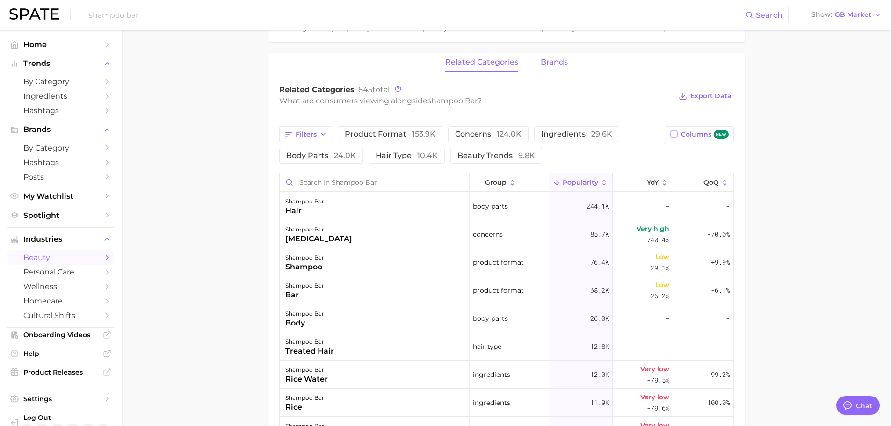
click at [559, 65] on span "brands" at bounding box center [554, 62] width 27 height 8
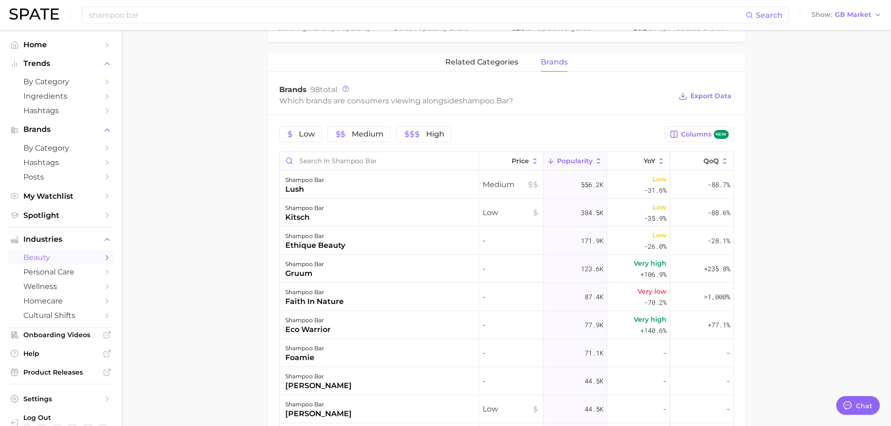
drag, startPoint x: 225, startPoint y: 204, endPoint x: 230, endPoint y: 204, distance: 5.2
click at [225, 204] on main "1. hair 2. hair care products 3. shampoo products 4. shampoo bar Overview Googl…" at bounding box center [507, 122] width 770 height 1027
click at [480, 68] on button "related categories" at bounding box center [481, 62] width 73 height 18
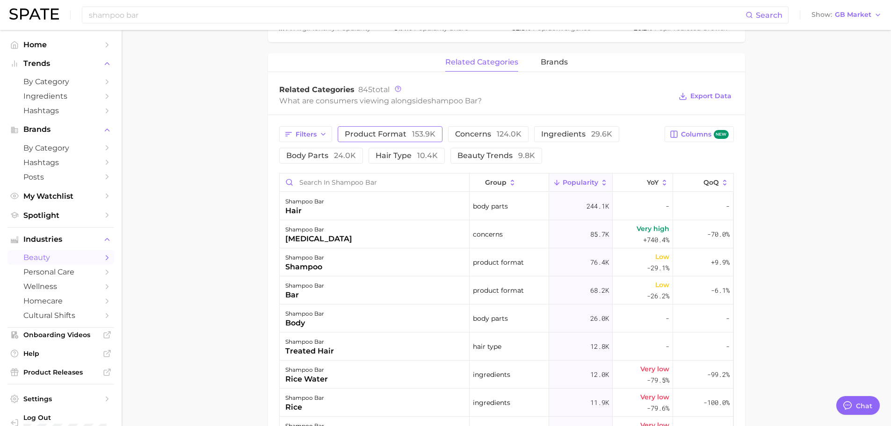
click at [402, 135] on span "product format 153.9k" at bounding box center [390, 134] width 91 height 7
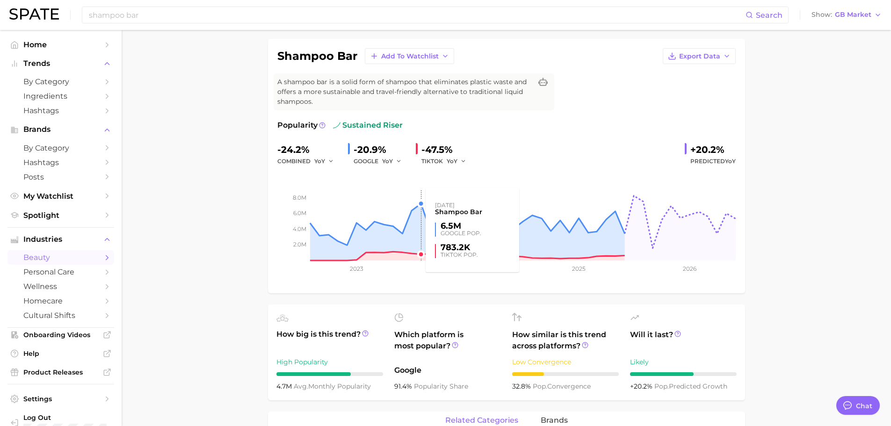
scroll to position [0, 0]
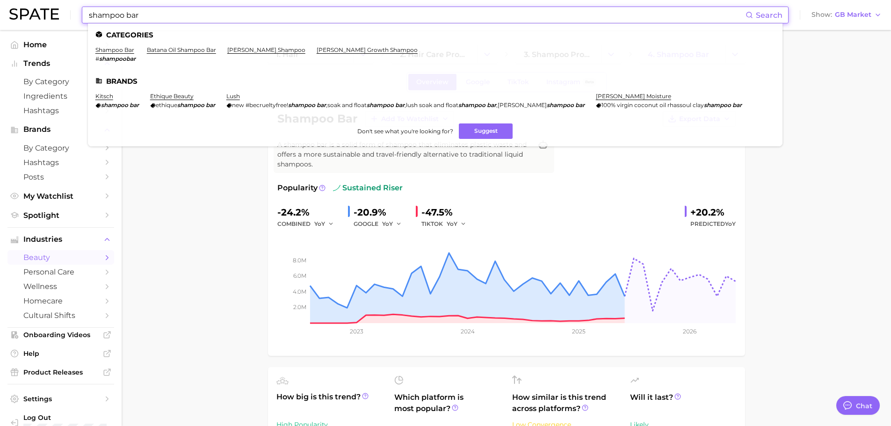
drag, startPoint x: 216, startPoint y: 20, endPoint x: 0, endPoint y: 8, distance: 216.5
click at [0, 8] on header "shampoo bar Search Categories shampoo bar # shampoobar batana oil shampoo bar b…" at bounding box center [445, 15] width 891 height 30
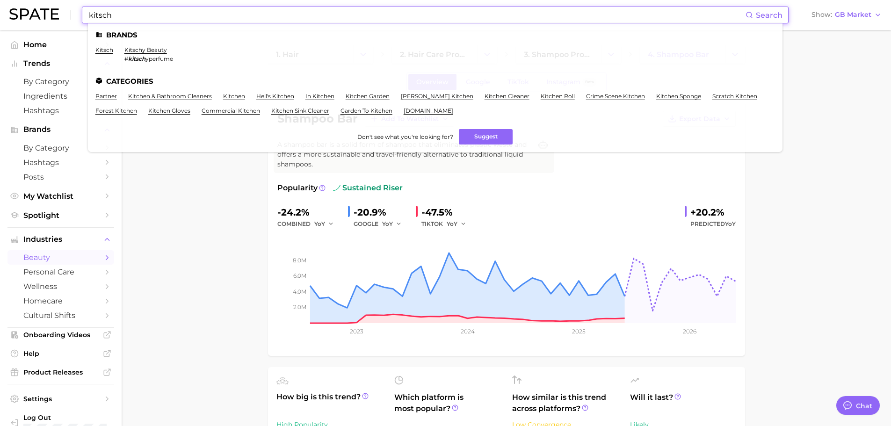
type input "kitsch"
click at [111, 48] on link "kitsch" at bounding box center [104, 49] width 18 height 7
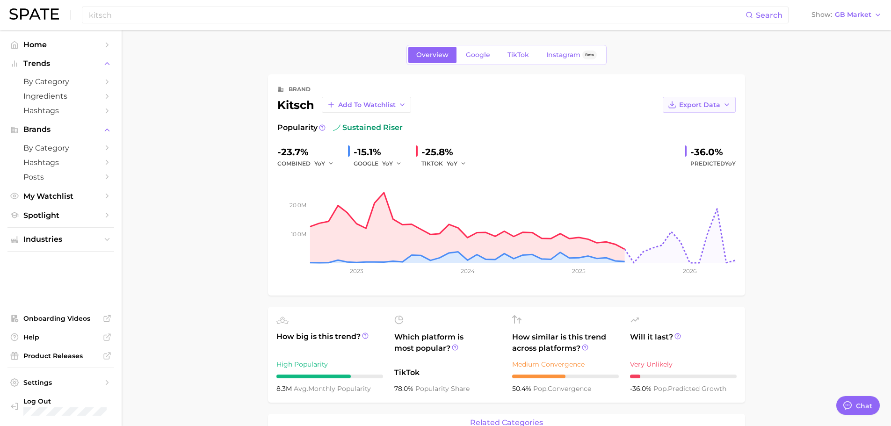
click at [719, 110] on button "Export Data" at bounding box center [699, 105] width 73 height 16
click at [701, 137] on span "Time Series Image" at bounding box center [680, 139] width 63 height 8
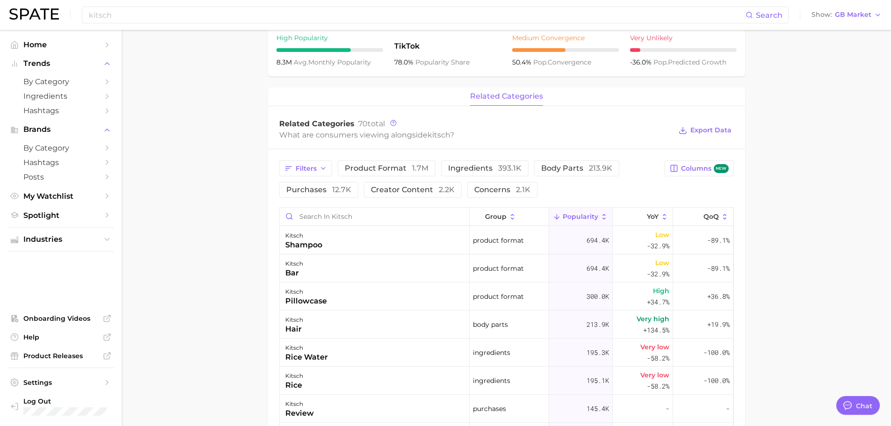
scroll to position [328, 0]
click at [208, 168] on main "Overview Google TikTok Instagram Beta brand kitsch Add to Watchlist Export Data…" at bounding box center [507, 196] width 770 height 988
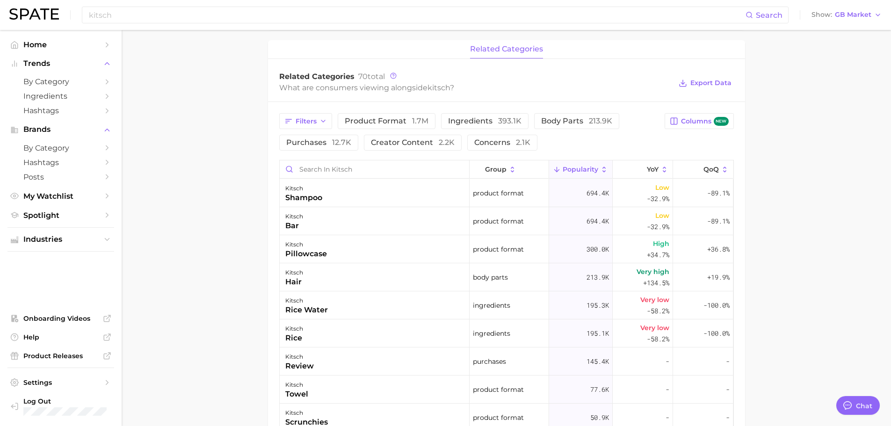
scroll to position [374, 0]
click at [364, 124] on span "product format 1.7m" at bounding box center [387, 120] width 84 height 7
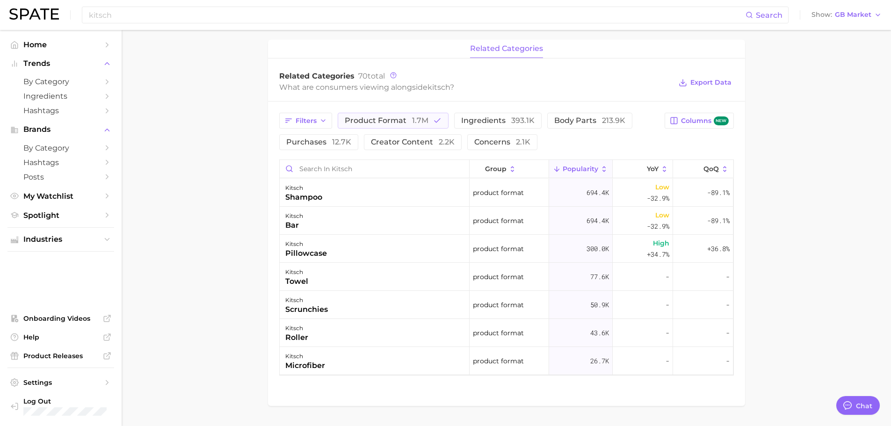
click at [239, 111] on main "Overview Google TikTok Instagram Beta brand kitsch Add to Watchlist Export Data…" at bounding box center [507, 54] width 770 height 797
click at [298, 120] on span "Filters" at bounding box center [306, 121] width 21 height 8
click at [415, 123] on span "1.7m" at bounding box center [420, 120] width 16 height 9
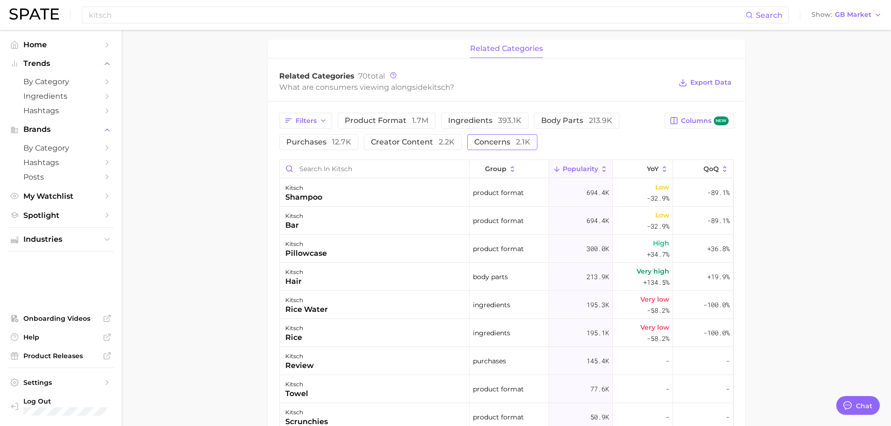
click at [512, 141] on span "concerns 2.1k" at bounding box center [502, 142] width 56 height 7
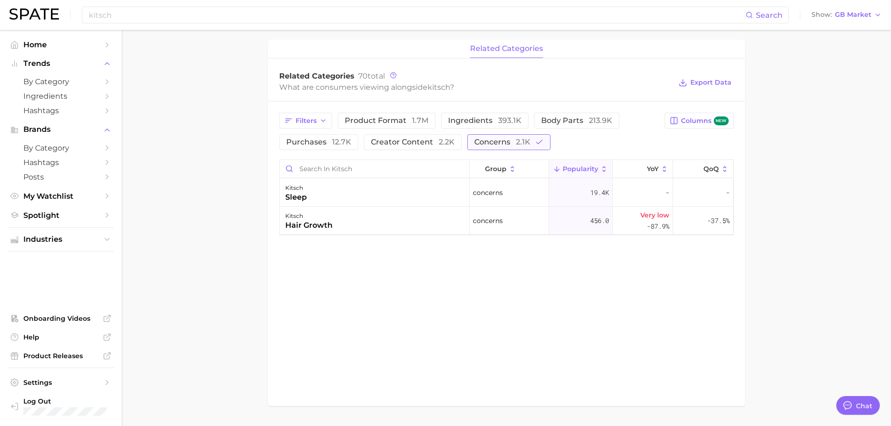
click at [512, 141] on span "concerns 2.1k" at bounding box center [502, 142] width 56 height 7
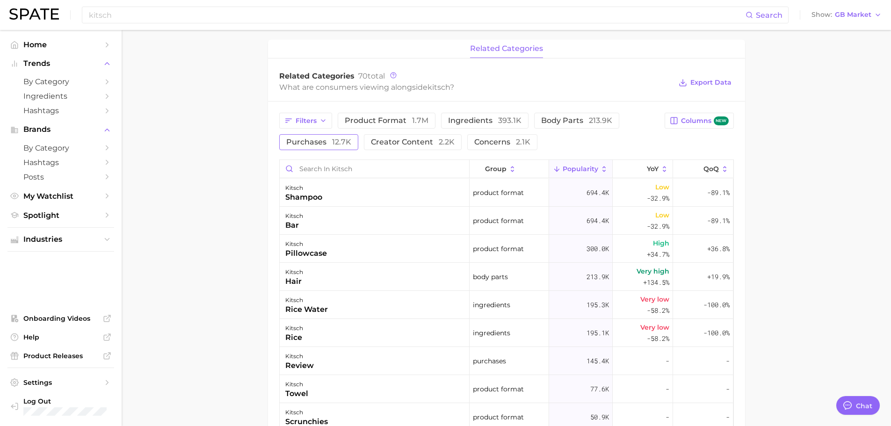
click at [339, 142] on span "12.7k" at bounding box center [341, 142] width 19 height 9
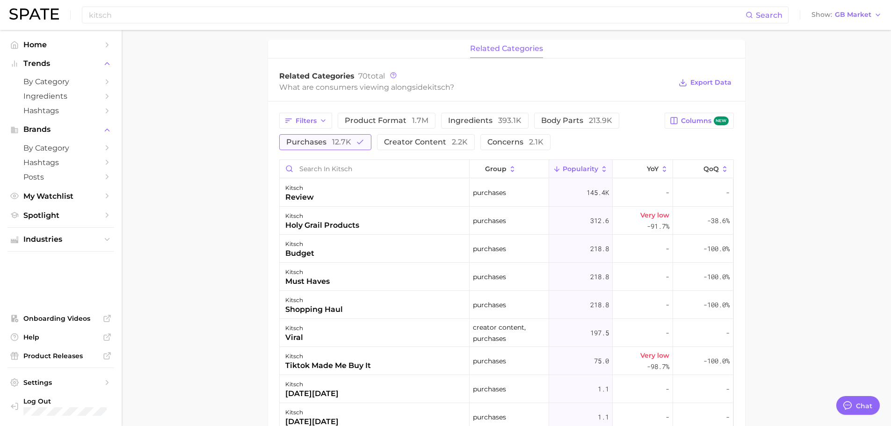
click at [339, 142] on span "12.7k" at bounding box center [341, 142] width 19 height 9
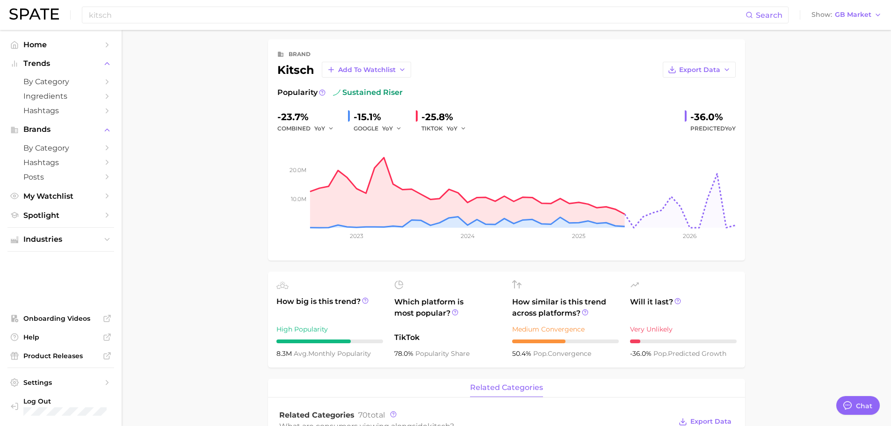
scroll to position [0, 0]
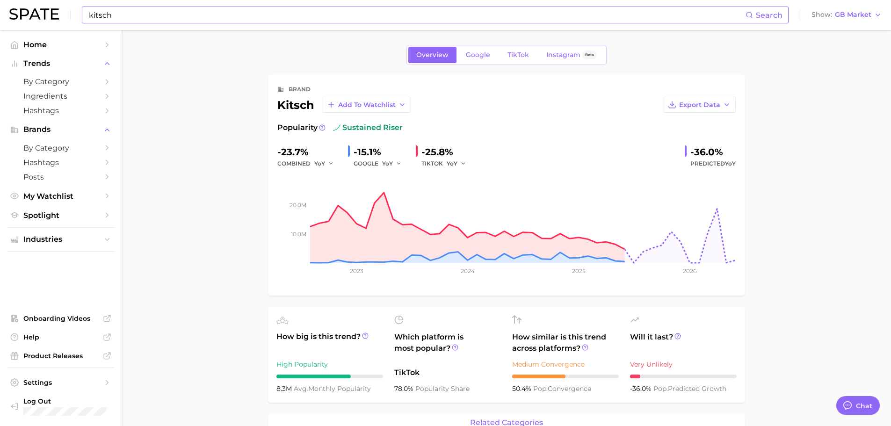
drag, startPoint x: 151, startPoint y: 24, endPoint x: 112, endPoint y: 14, distance: 40.3
click at [126, 16] on div "kitsch Search Show GB Market" at bounding box center [445, 15] width 873 height 30
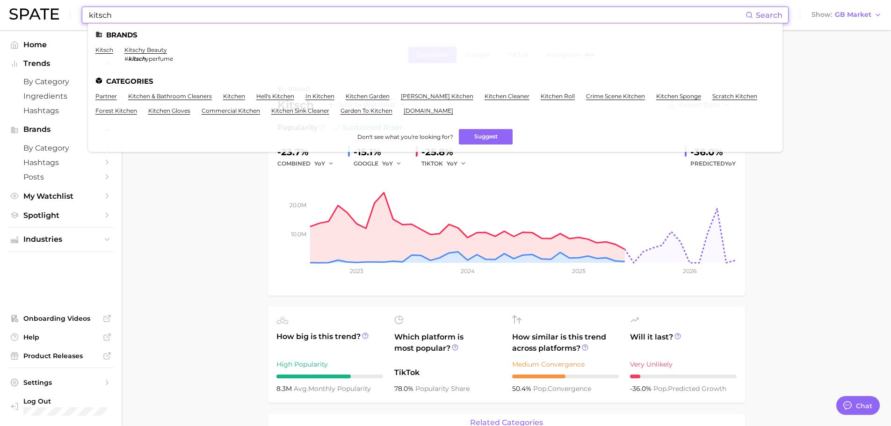
drag, startPoint x: 108, startPoint y: 11, endPoint x: 56, endPoint y: 3, distance: 52.5
click at [65, 6] on div "kitsch Search Brands kitsch kitschy beauty # kitsch yperfume Categories partner…" at bounding box center [445, 15] width 873 height 30
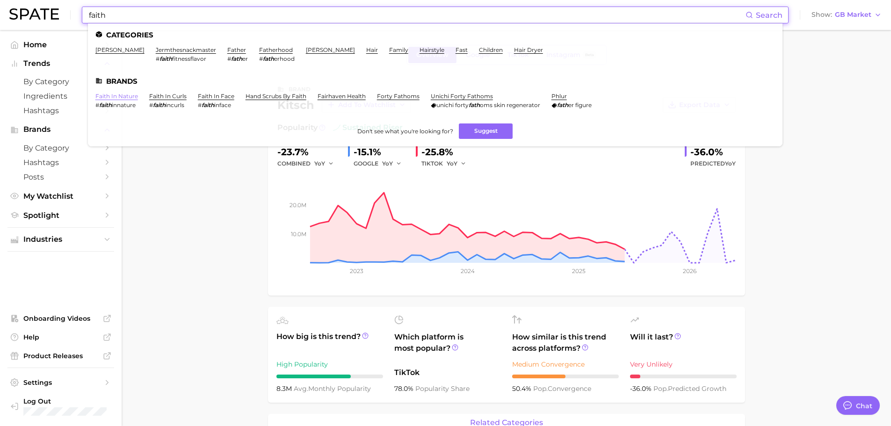
click at [100, 95] on link "faith in nature" at bounding box center [116, 96] width 43 height 7
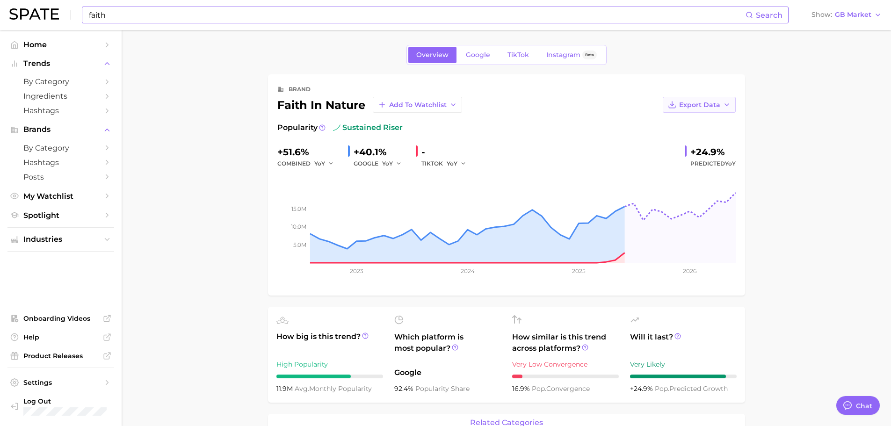
click at [718, 103] on span "Export Data" at bounding box center [699, 105] width 41 height 8
click at [706, 132] on button "Time Series Image" at bounding box center [684, 139] width 103 height 17
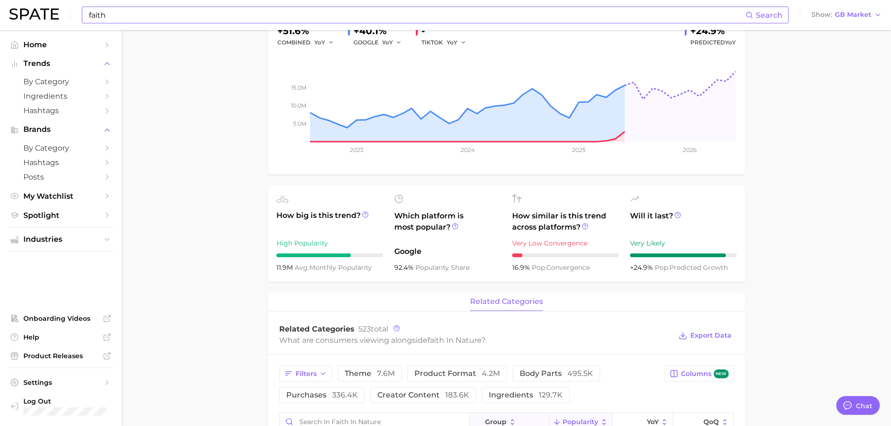
scroll to position [140, 0]
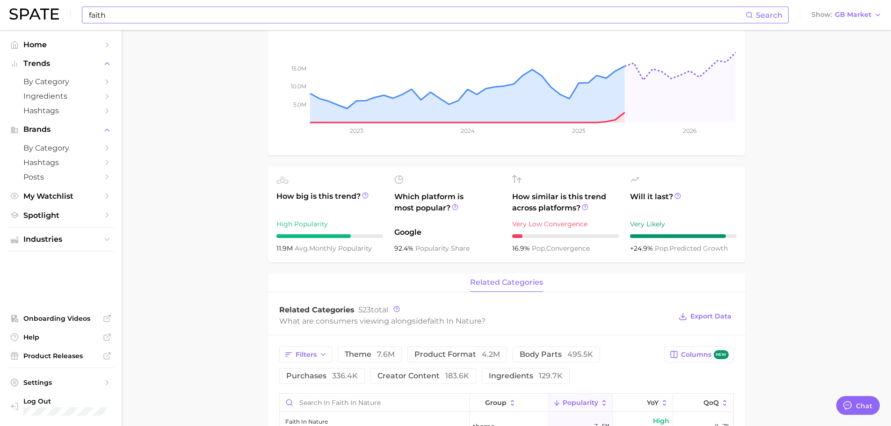
drag, startPoint x: 222, startPoint y: 248, endPoint x: 245, endPoint y: 253, distance: 23.3
click at [222, 248] on main "Overview Google TikTok Instagram Beta brand faith in nature Add to Watchlist Ex…" at bounding box center [507, 384] width 770 height 988
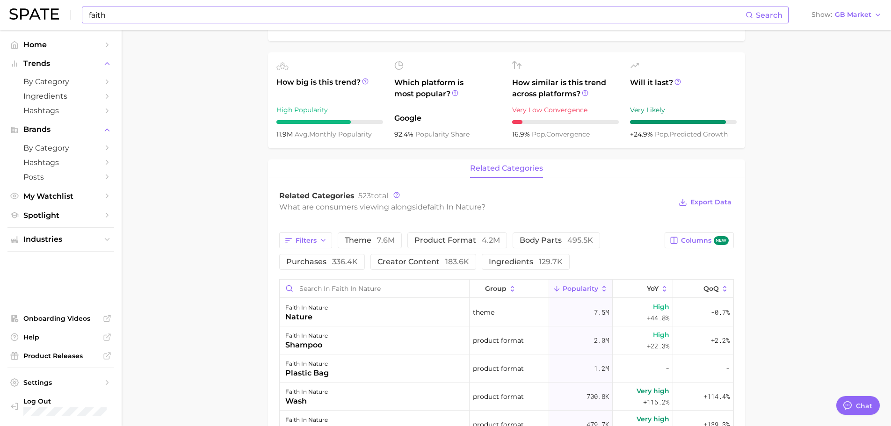
scroll to position [234, 0]
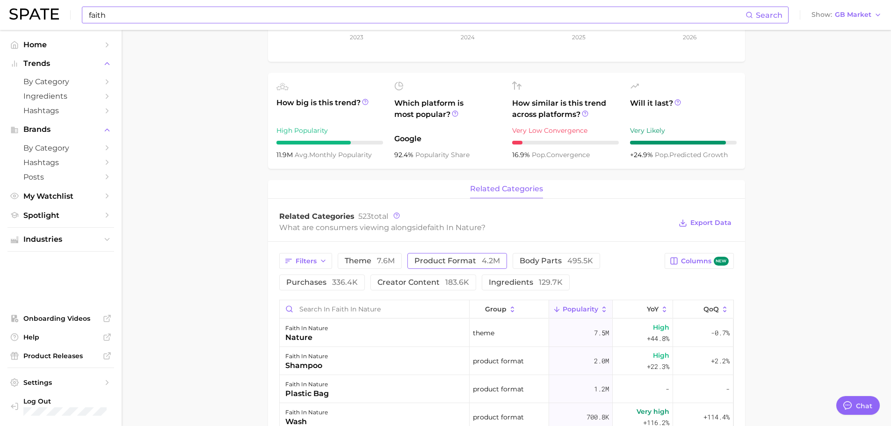
click at [447, 267] on button "product format 4.2m" at bounding box center [458, 261] width 100 height 16
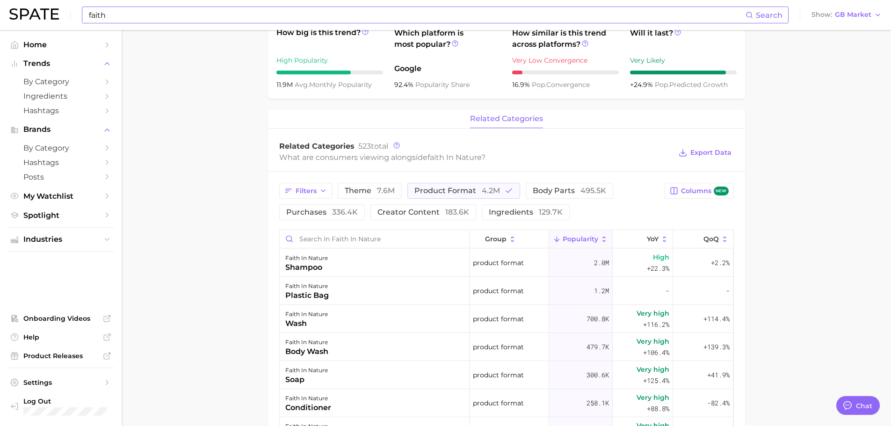
scroll to position [328, 0]
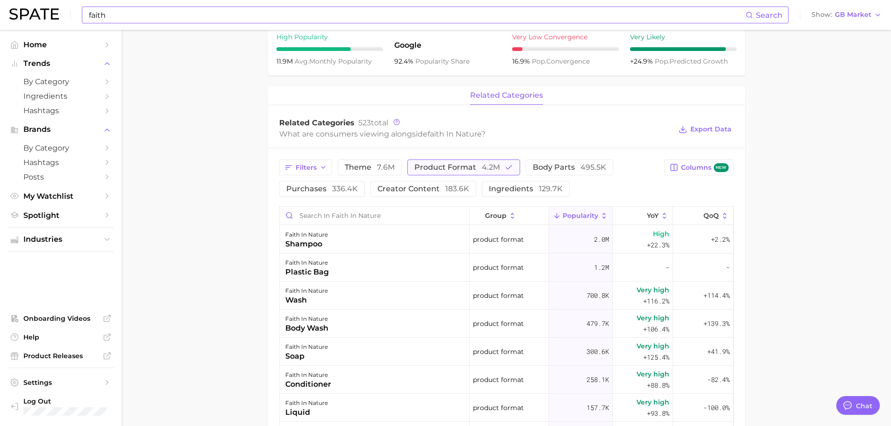
click at [460, 167] on span "product format 4.2m" at bounding box center [458, 167] width 86 height 7
click at [238, 199] on main "Overview Google TikTok Instagram Beta brand faith in nature Add to Watchlist Ex…" at bounding box center [507, 196] width 770 height 988
click at [468, 168] on span "product format 4.2m" at bounding box center [458, 167] width 86 height 7
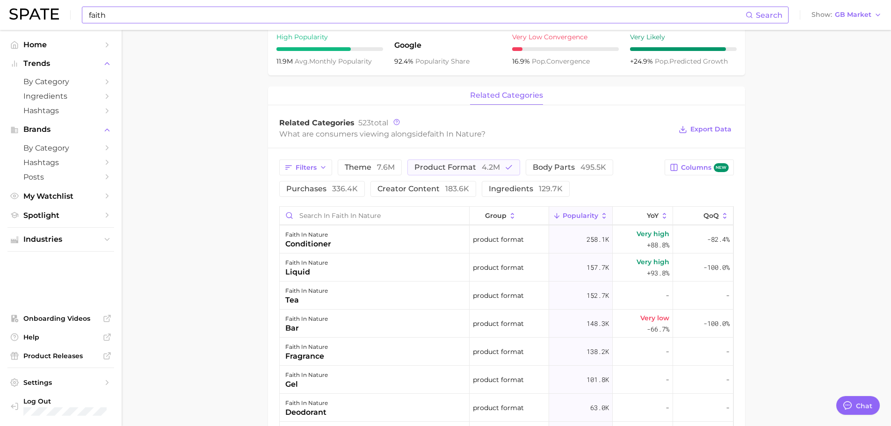
scroll to position [187, 0]
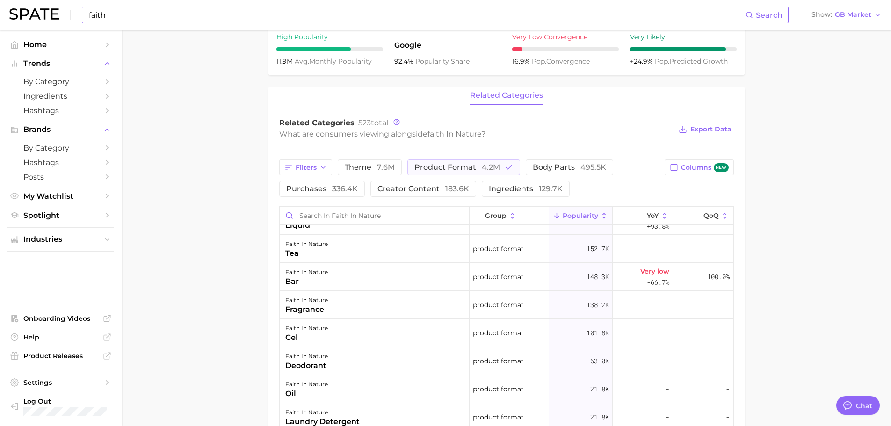
click at [161, 236] on main "Overview Google TikTok Instagram Beta brand faith in nature Add to Watchlist Ex…" at bounding box center [507, 196] width 770 height 988
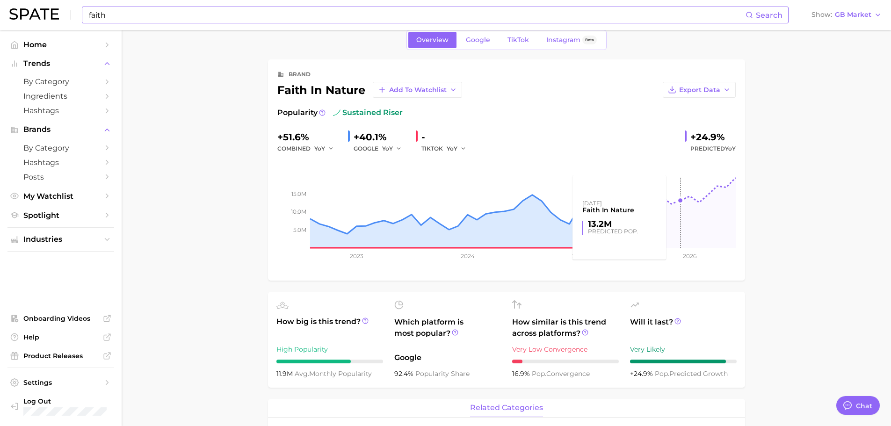
scroll to position [0, 0]
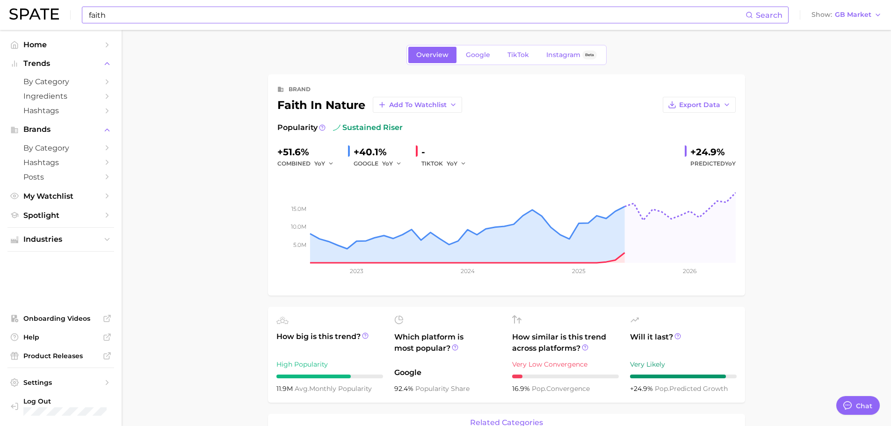
click at [117, 16] on input "faith" at bounding box center [417, 15] width 658 height 16
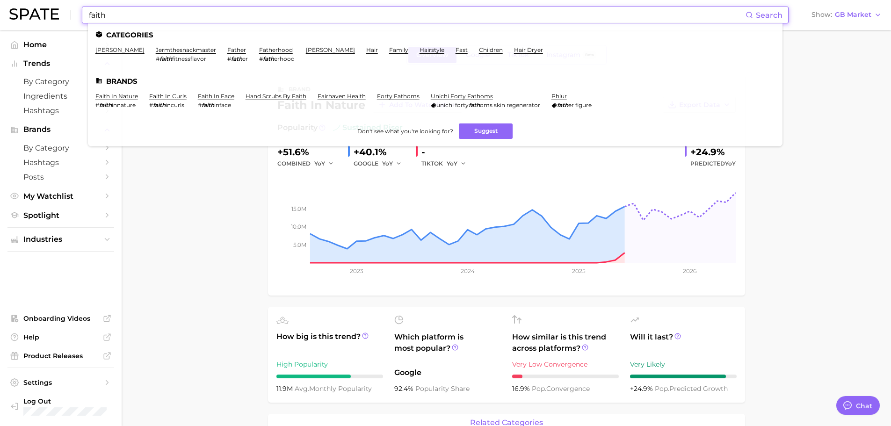
drag, startPoint x: 124, startPoint y: 16, endPoint x: 28, endPoint y: 15, distance: 96.9
click at [28, 15] on div "faith Search Categories alexandra faith jermthesnackmaster # faith fitnessflavo…" at bounding box center [445, 15] width 873 height 30
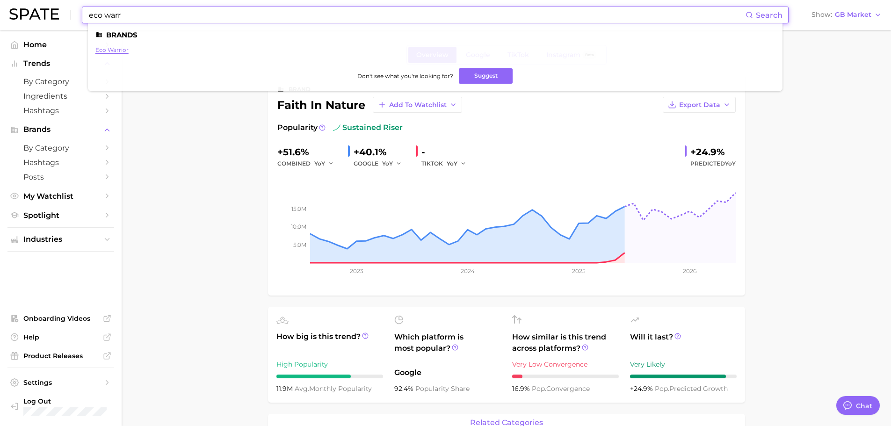
click at [106, 49] on link "eco warrior" at bounding box center [111, 49] width 33 height 7
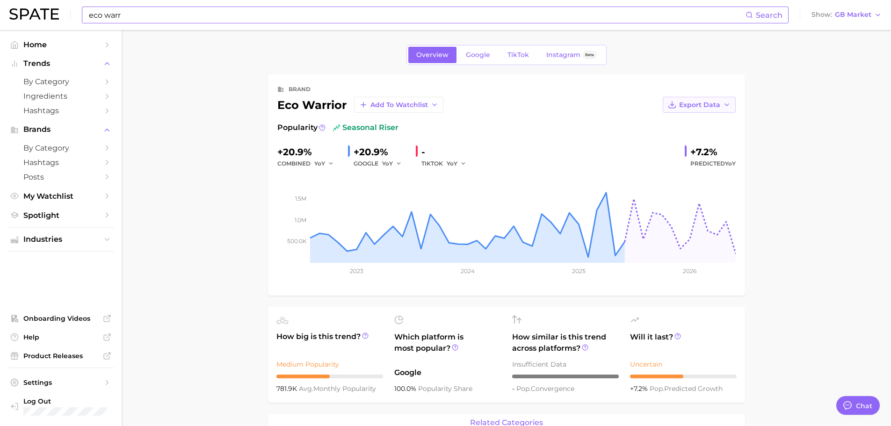
click at [730, 109] on button "Export Data" at bounding box center [699, 105] width 73 height 16
click at [721, 142] on button "Time Series Image" at bounding box center [684, 139] width 103 height 17
click at [211, 245] on main "Overview Google TikTok Instagram Beta brand eco warrior Add to Watchlist Export…" at bounding box center [507, 428] width 770 height 797
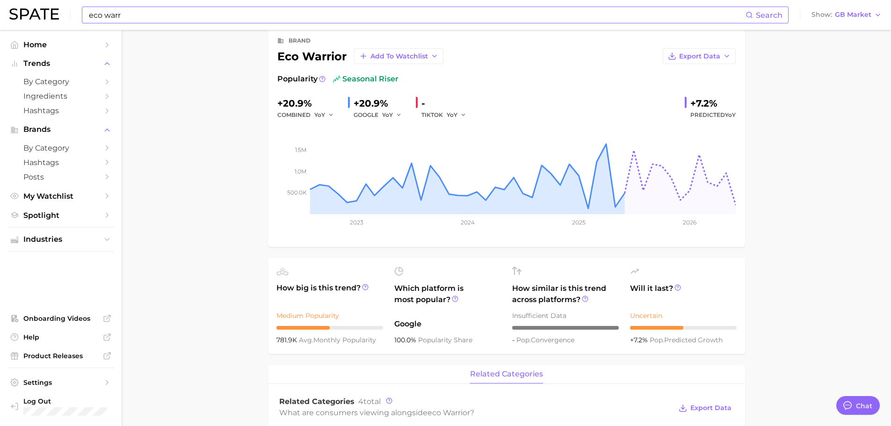
scroll to position [94, 0]
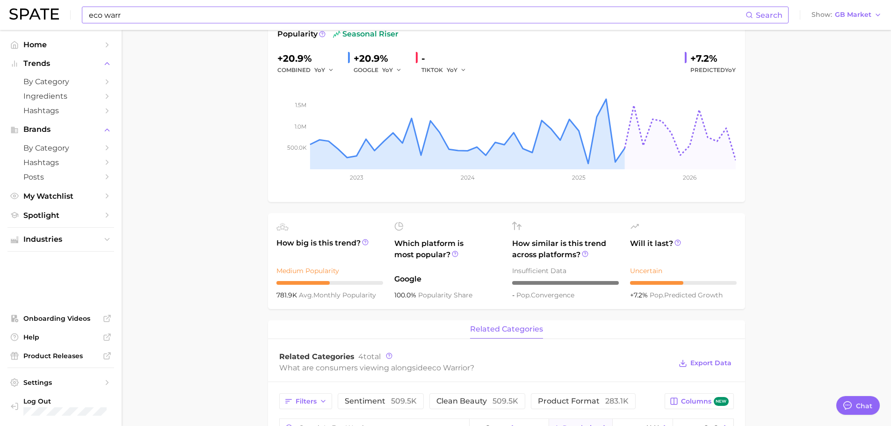
click at [211, 289] on main "Overview Google TikTok Instagram Beta brand eco warrior Add to Watchlist Export…" at bounding box center [507, 334] width 770 height 797
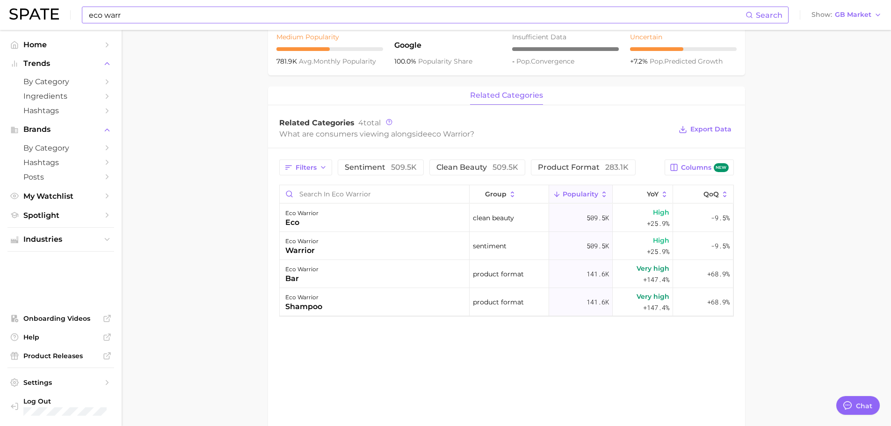
scroll to position [281, 0]
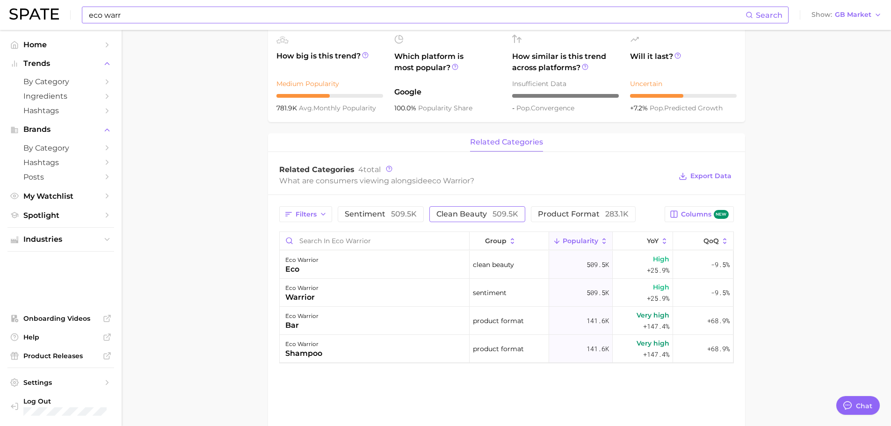
click at [483, 213] on span "clean beauty 509.5k" at bounding box center [478, 214] width 82 height 7
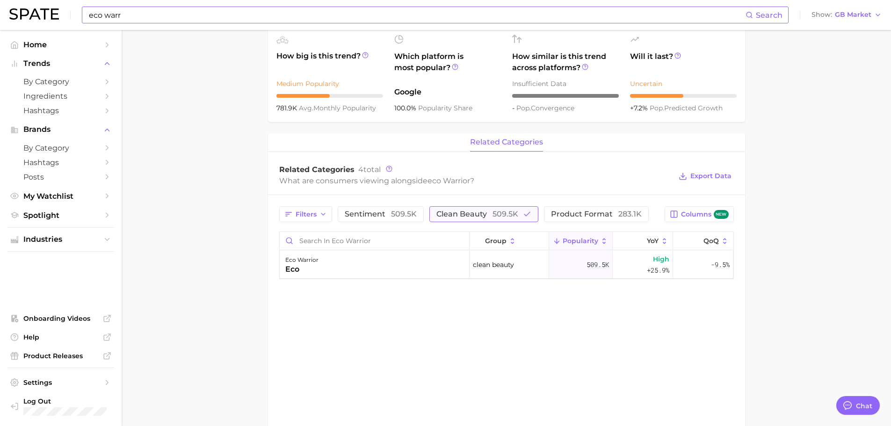
click at [496, 217] on span "509.5k" at bounding box center [506, 214] width 26 height 9
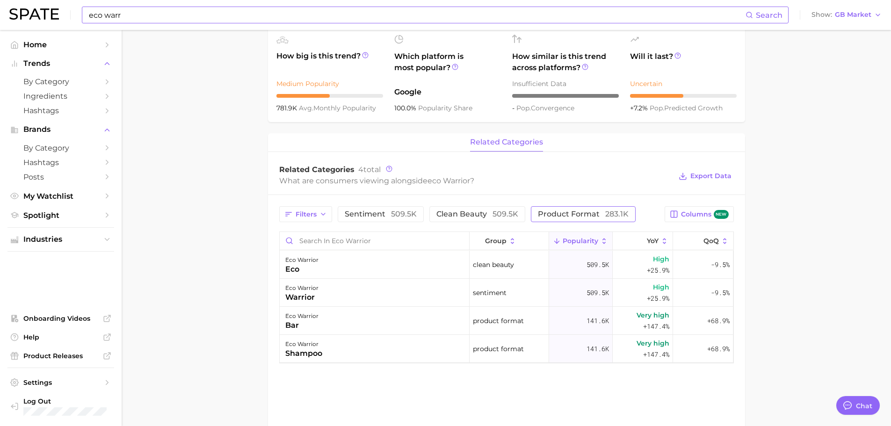
click at [550, 216] on span "product format 283.1k" at bounding box center [583, 214] width 91 height 7
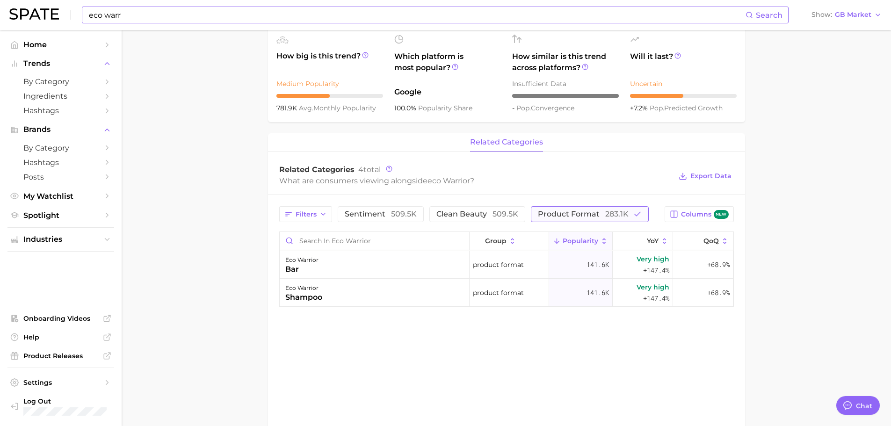
click at [569, 218] on span "product format 283.1k" at bounding box center [583, 214] width 91 height 7
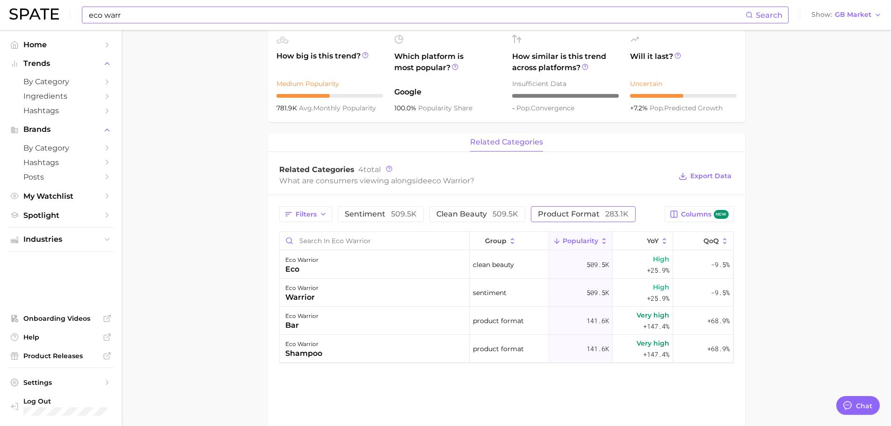
click at [558, 220] on button "product format 283.1k" at bounding box center [583, 214] width 105 height 16
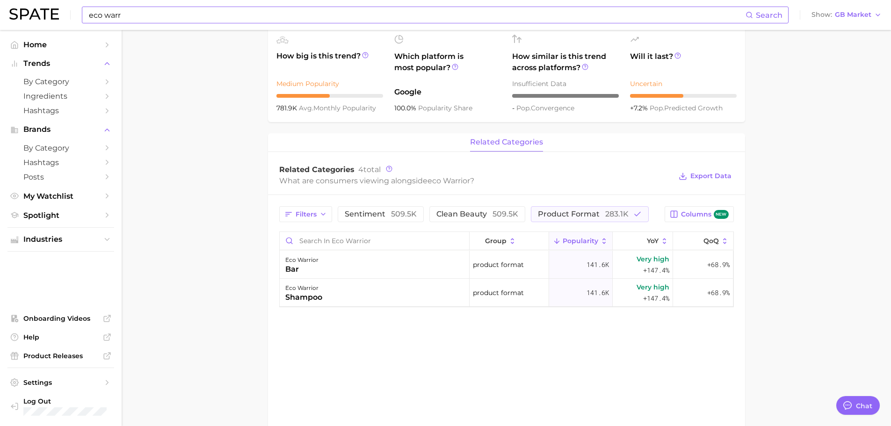
drag, startPoint x: 153, startPoint y: 51, endPoint x: 148, endPoint y: 7, distance: 44.8
click at [153, 51] on main "Overview Google TikTok Instagram Beta brand eco warrior Add to Watchlist Export…" at bounding box center [507, 147] width 770 height 797
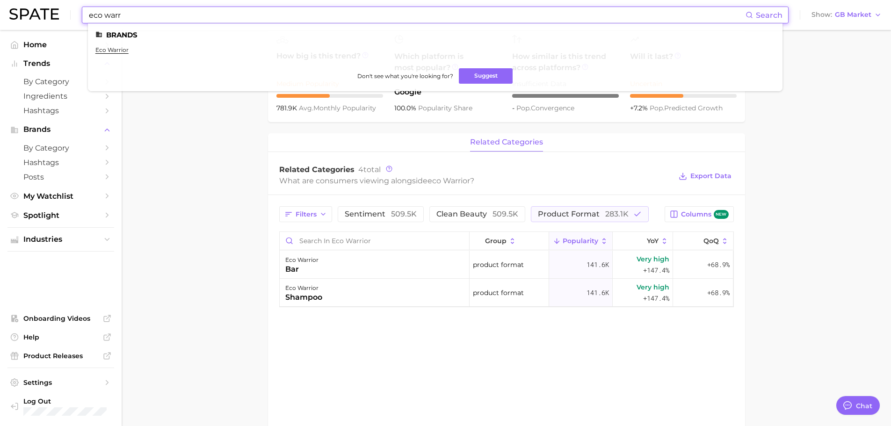
drag, startPoint x: 152, startPoint y: 13, endPoint x: 0, endPoint y: 15, distance: 152.1
click at [0, 15] on header "eco warr Search Brands eco warrior Don't see what you're looking for? Suggest S…" at bounding box center [445, 15] width 891 height 30
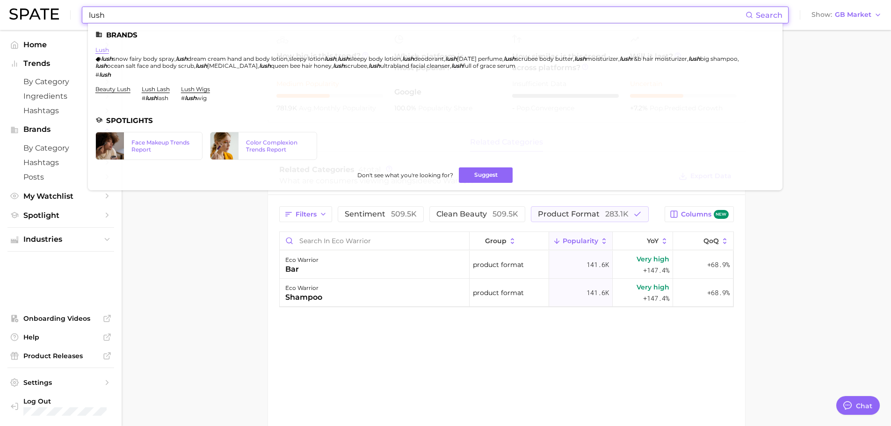
click at [103, 51] on link "lush" at bounding box center [102, 49] width 14 height 7
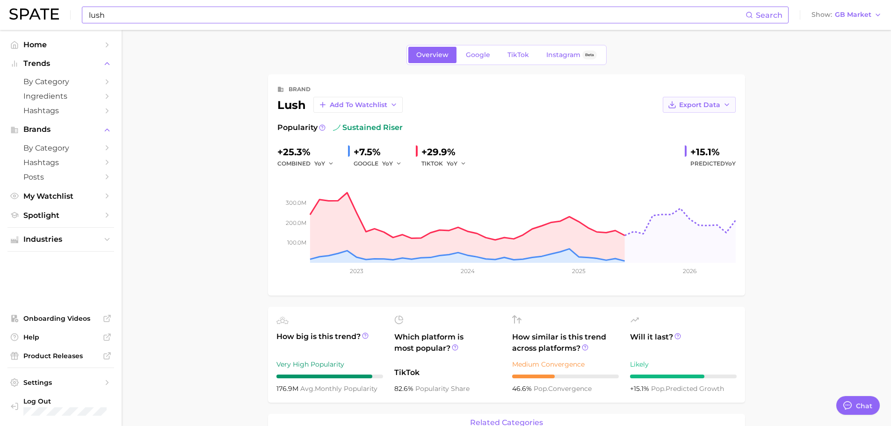
click at [714, 106] on span "Export Data" at bounding box center [699, 105] width 41 height 8
click at [715, 133] on button "Time Series Image" at bounding box center [684, 139] width 103 height 17
drag, startPoint x: 164, startPoint y: 295, endPoint x: 182, endPoint y: 307, distance: 20.9
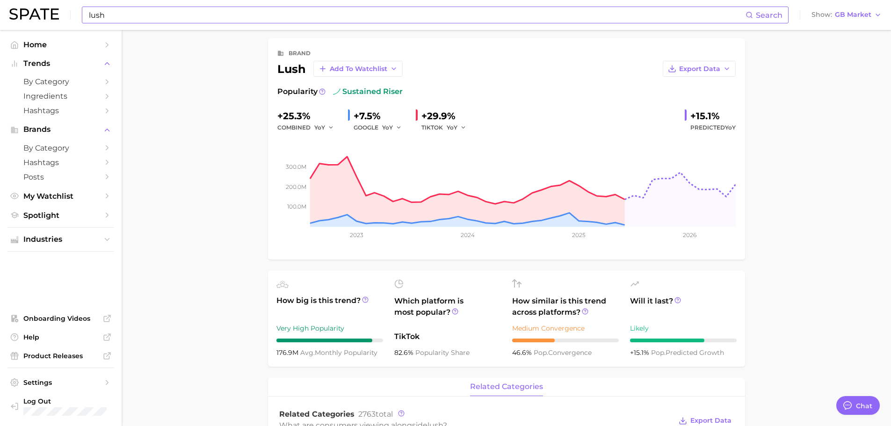
scroll to position [140, 0]
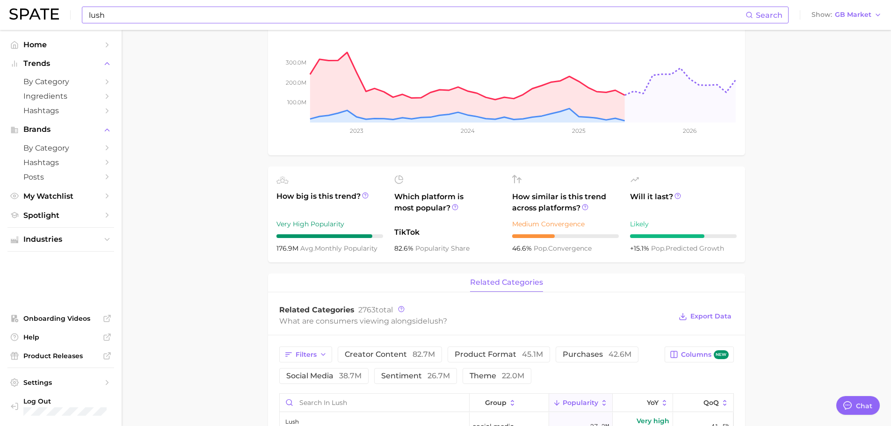
drag, startPoint x: 212, startPoint y: 227, endPoint x: 242, endPoint y: 285, distance: 65.3
click at [212, 227] on main "Overview Google TikTok Instagram Beta brand lush Add to Watchlist Export Data P…" at bounding box center [507, 384] width 770 height 988
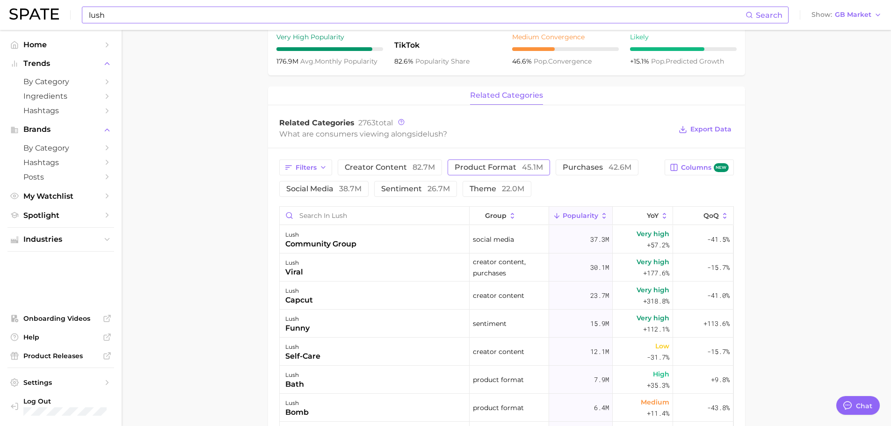
click at [528, 166] on span "45.1m" at bounding box center [532, 167] width 21 height 9
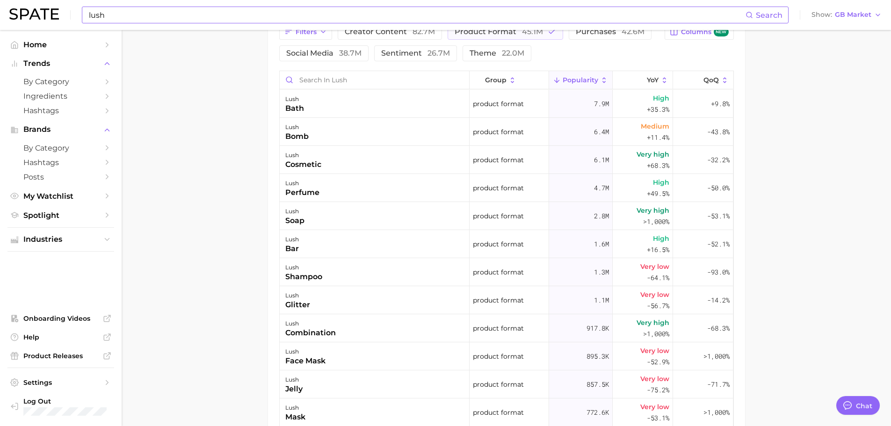
scroll to position [468, 0]
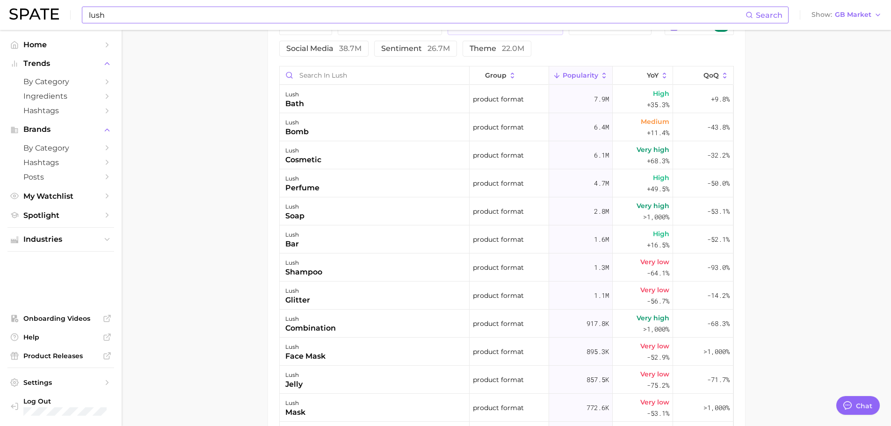
click at [222, 235] on main "Overview Google TikTok Instagram Beta brand lush Add to Watchlist Export Data P…" at bounding box center [507, 56] width 770 height 988
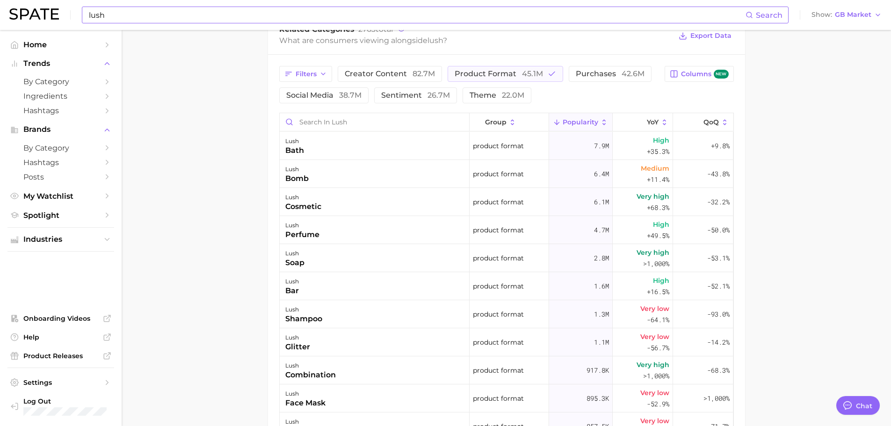
scroll to position [281, 0]
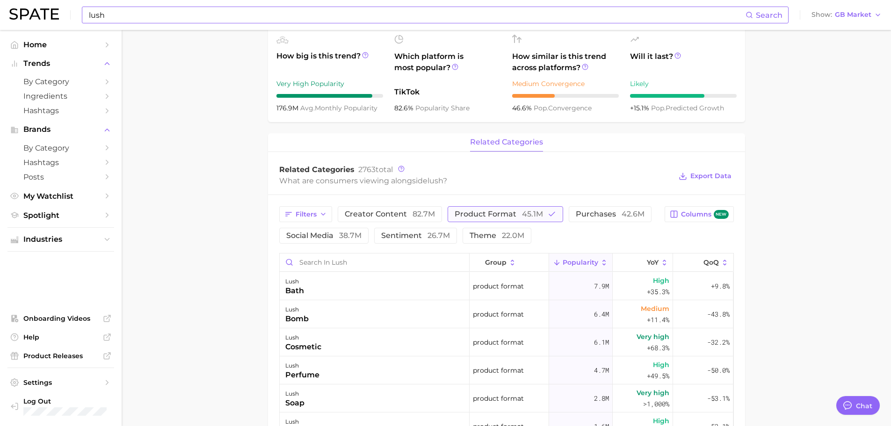
click at [467, 215] on span "product format 45.1m" at bounding box center [499, 214] width 88 height 7
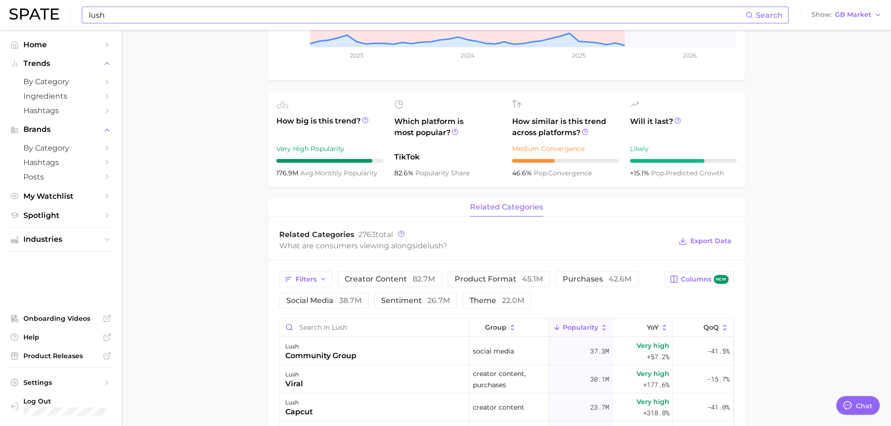
scroll to position [218, 0]
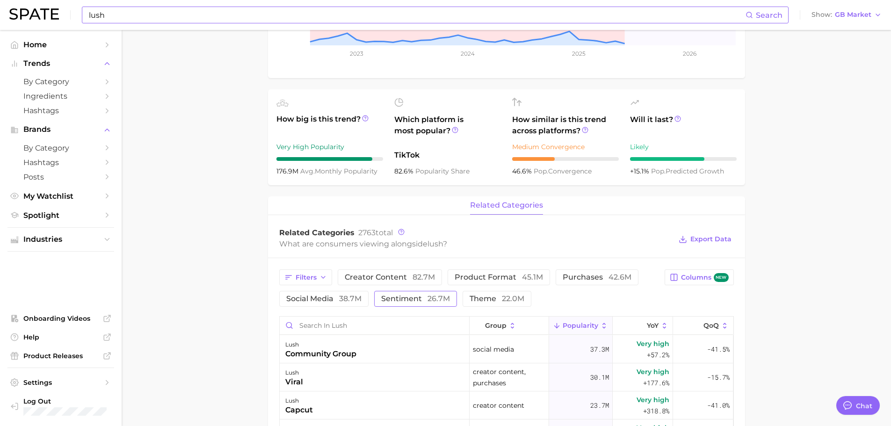
click at [416, 302] on span "sentiment 26.7m" at bounding box center [415, 298] width 69 height 7
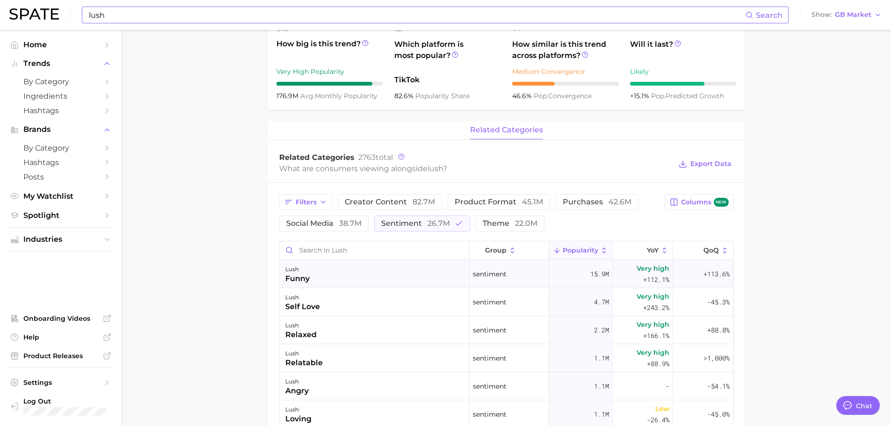
scroll to position [311, 0]
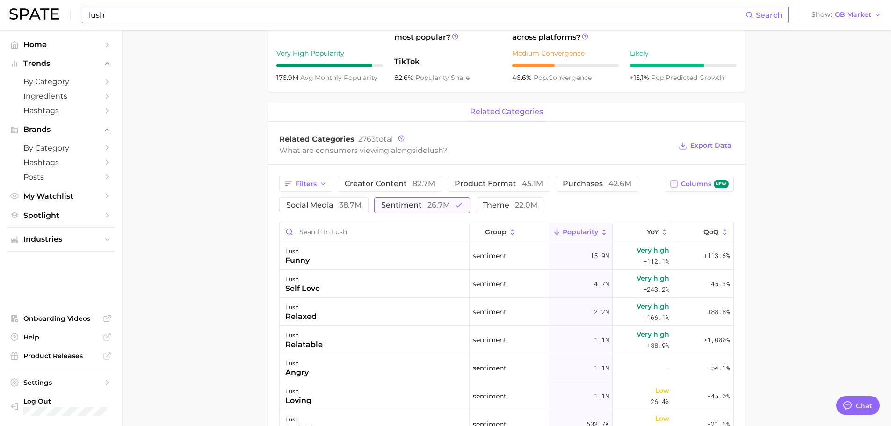
click at [428, 208] on span "26.7m" at bounding box center [439, 205] width 22 height 9
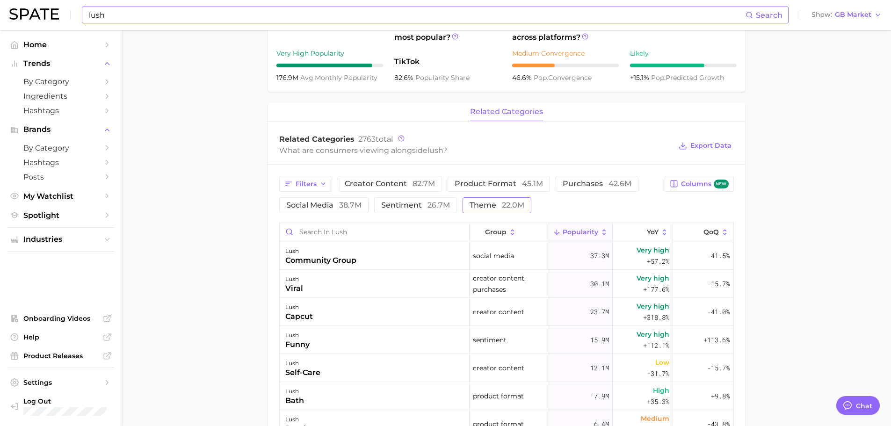
click at [476, 210] on button "theme 22.0m" at bounding box center [497, 205] width 69 height 16
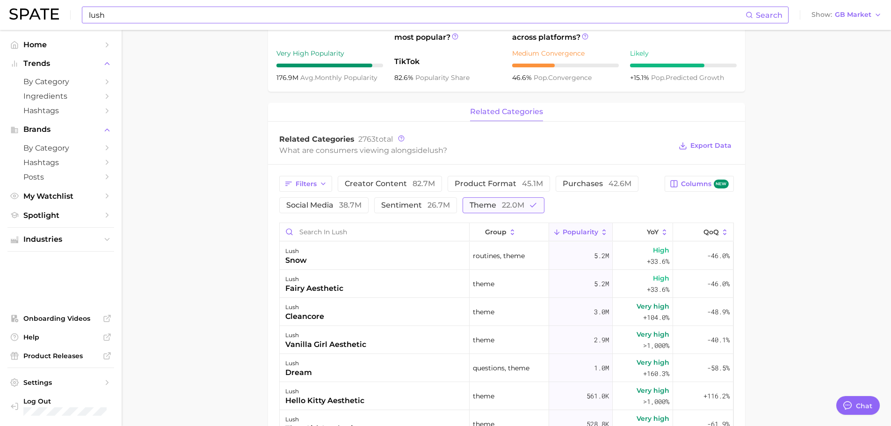
click at [491, 207] on span "theme 22.0m" at bounding box center [497, 205] width 55 height 7
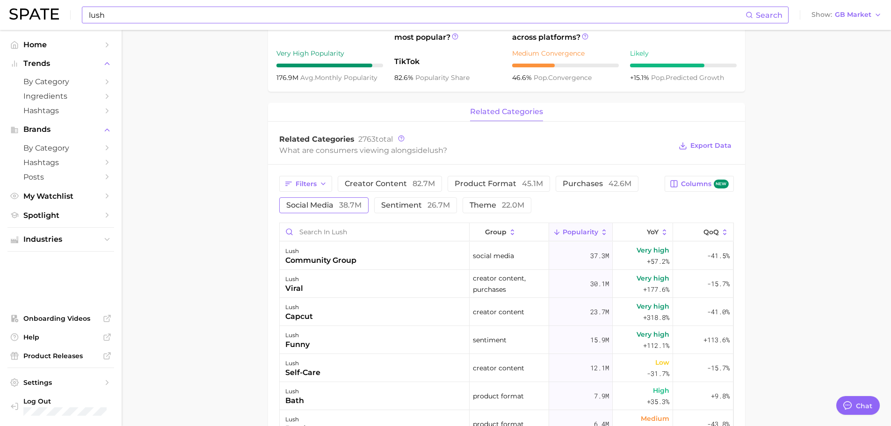
click at [307, 204] on span "social media 38.7m" at bounding box center [323, 205] width 75 height 7
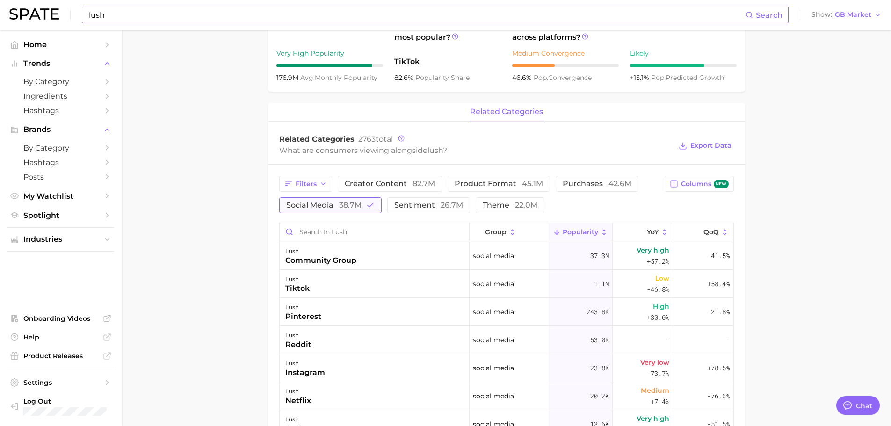
click at [306, 204] on span "social media 38.7m" at bounding box center [323, 205] width 75 height 7
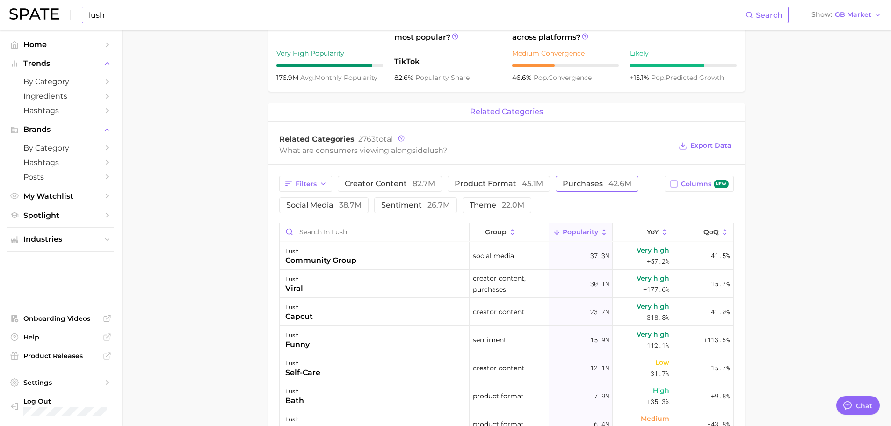
click at [571, 185] on span "purchases 42.6m" at bounding box center [597, 183] width 69 height 7
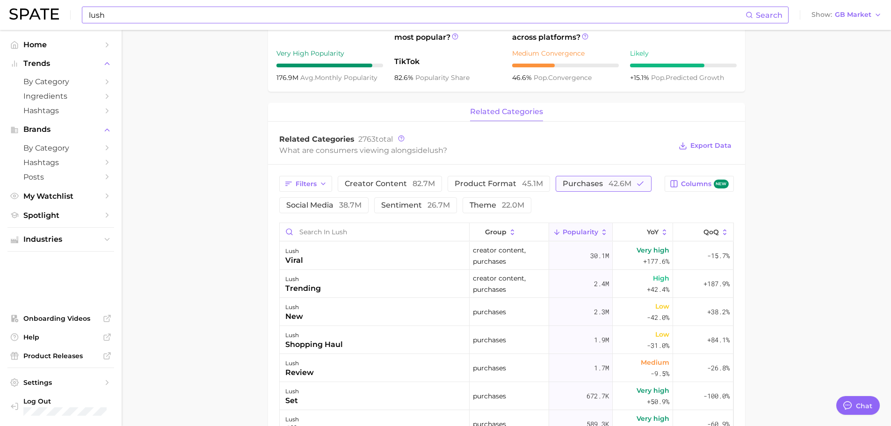
click at [571, 185] on span "purchases 42.6m" at bounding box center [597, 183] width 69 height 7
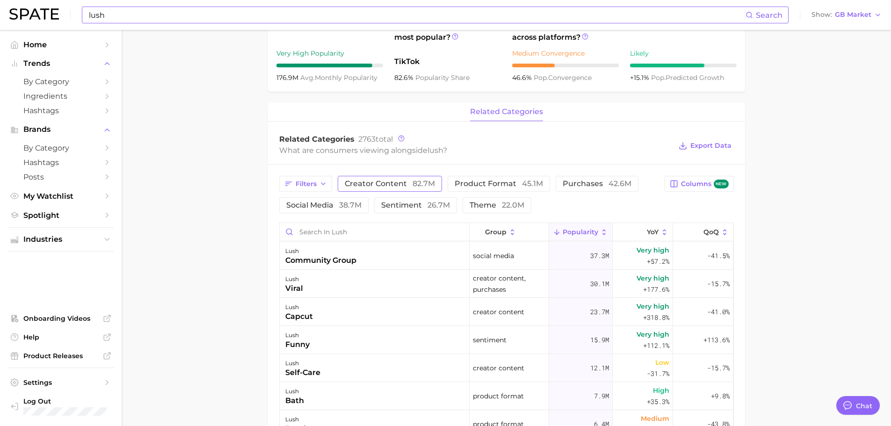
click at [406, 185] on span "creator content 82.7m" at bounding box center [390, 183] width 90 height 7
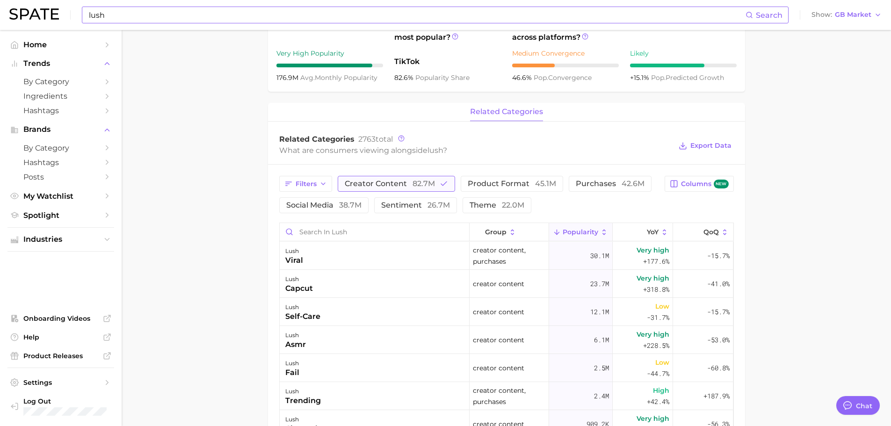
click at [405, 185] on span "creator content 82.7m" at bounding box center [390, 183] width 90 height 7
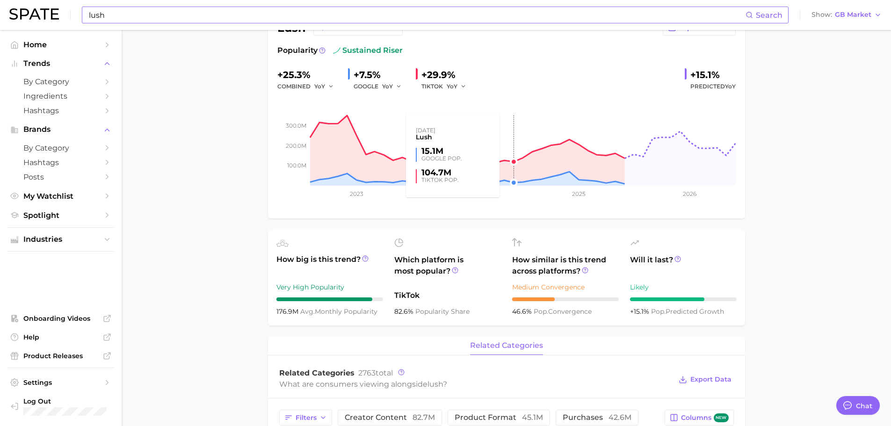
scroll to position [0, 0]
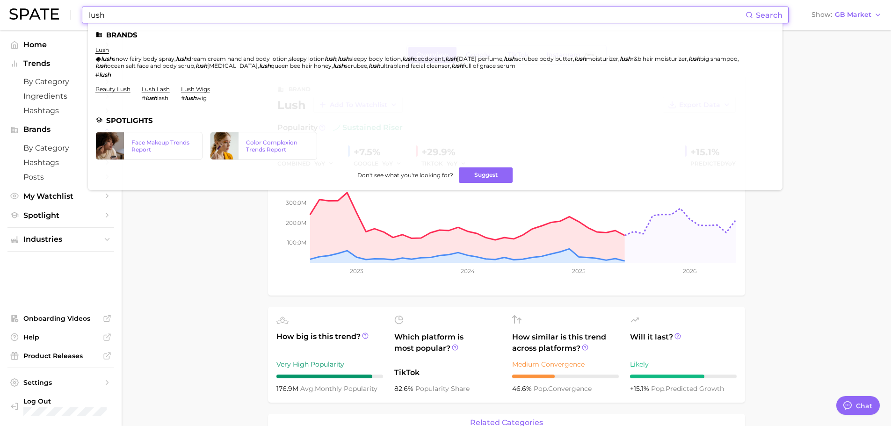
drag, startPoint x: 120, startPoint y: 15, endPoint x: 33, endPoint y: 7, distance: 87.4
click at [33, 7] on div "lush Search Brands lush lush snow fairy body spray , lush dream cream hand and …" at bounding box center [445, 15] width 873 height 30
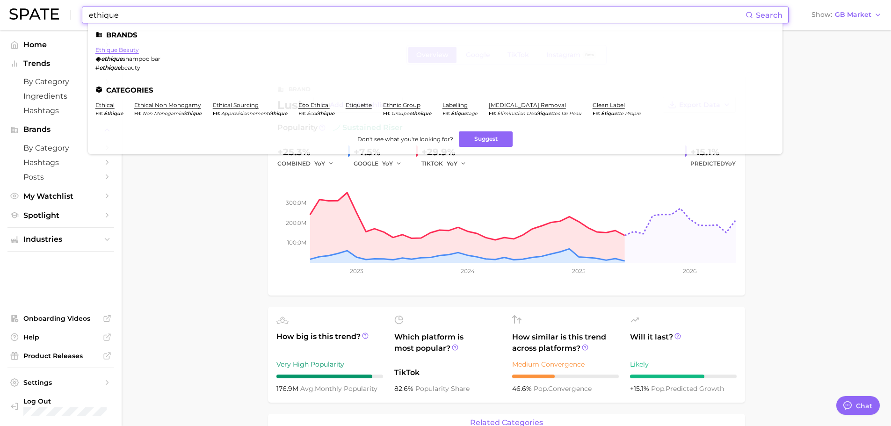
click at [117, 50] on link "ethique beauty" at bounding box center [117, 49] width 44 height 7
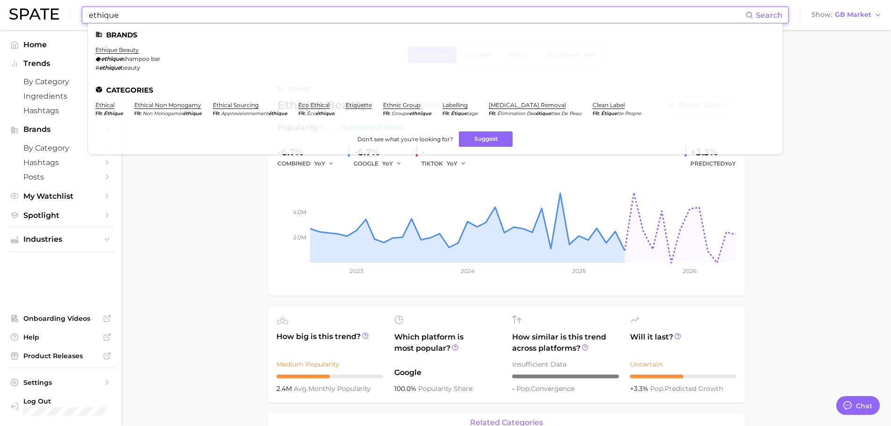
drag, startPoint x: 157, startPoint y: 20, endPoint x: 69, endPoint y: 12, distance: 88.8
click at [69, 12] on div "ethique Search Brands ethique beauty ethique shampoo bar # ethique beauty Categ…" at bounding box center [445, 15] width 873 height 30
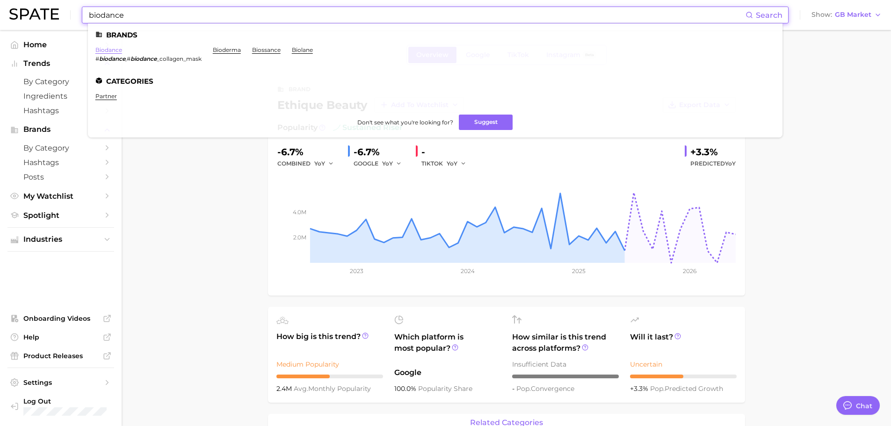
click at [113, 48] on link "biodance" at bounding box center [108, 49] width 27 height 7
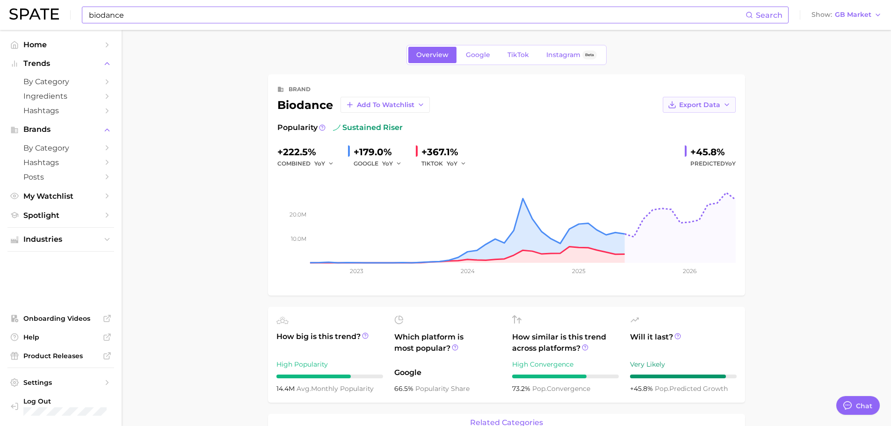
click at [718, 108] on span "Export Data" at bounding box center [699, 105] width 41 height 8
click at [710, 138] on button "Time Series Image" at bounding box center [684, 139] width 103 height 17
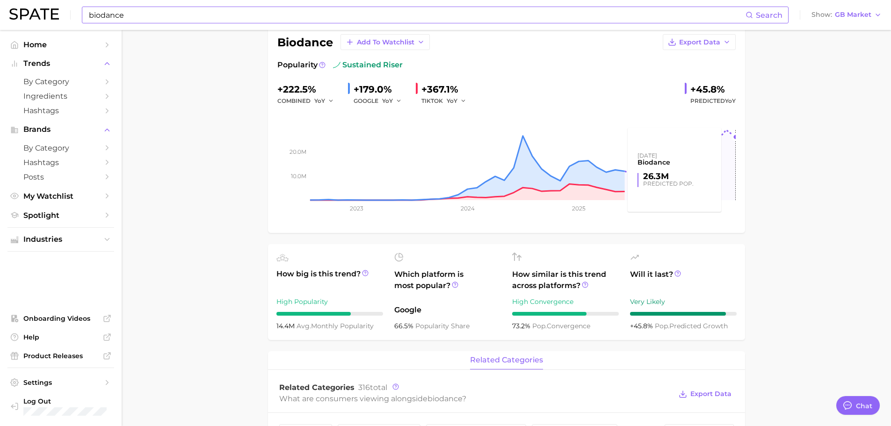
scroll to position [47, 0]
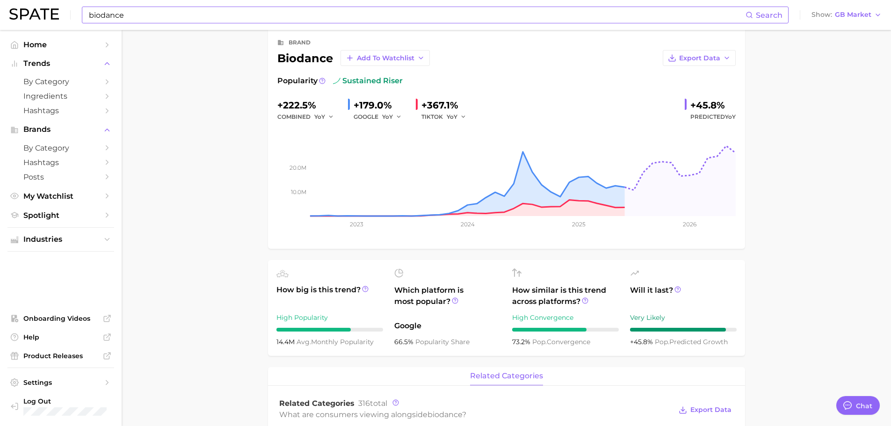
drag, startPoint x: 219, startPoint y: 223, endPoint x: 367, endPoint y: 295, distance: 164.3
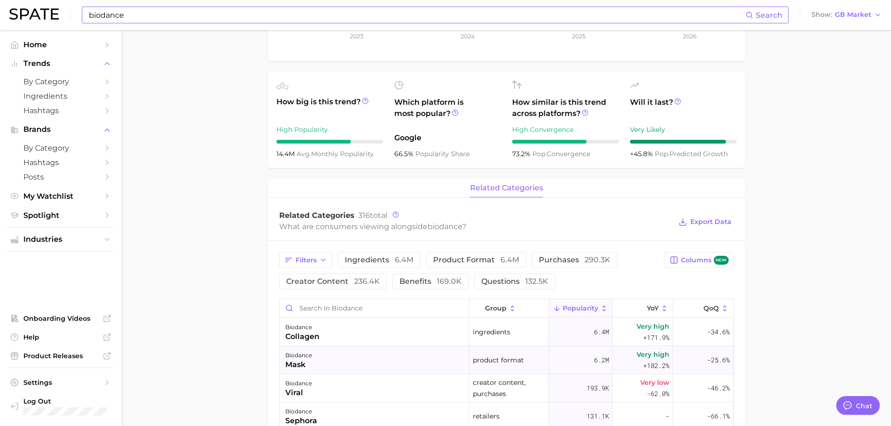
scroll to position [281, 0]
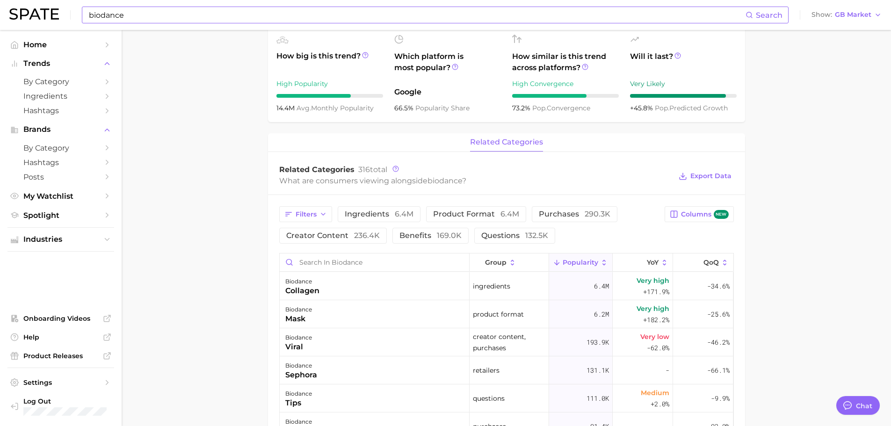
click at [488, 214] on span "product format 6.4m" at bounding box center [476, 214] width 86 height 7
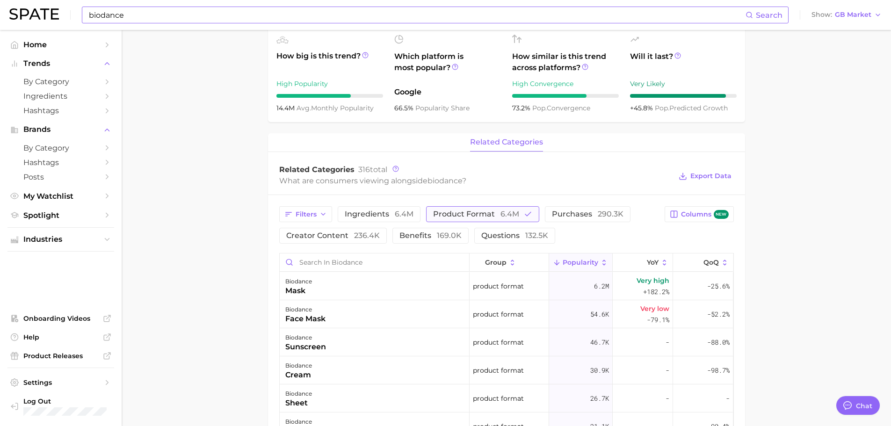
click at [488, 214] on span "product format 6.4m" at bounding box center [476, 214] width 86 height 7
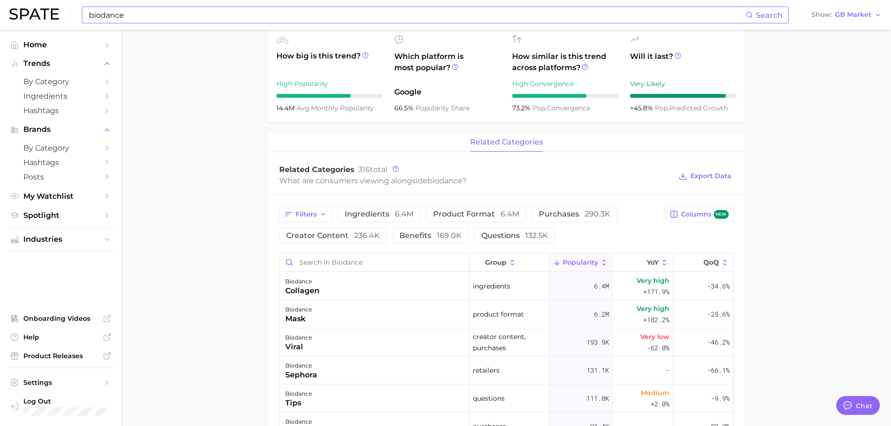
scroll to position [328, 0]
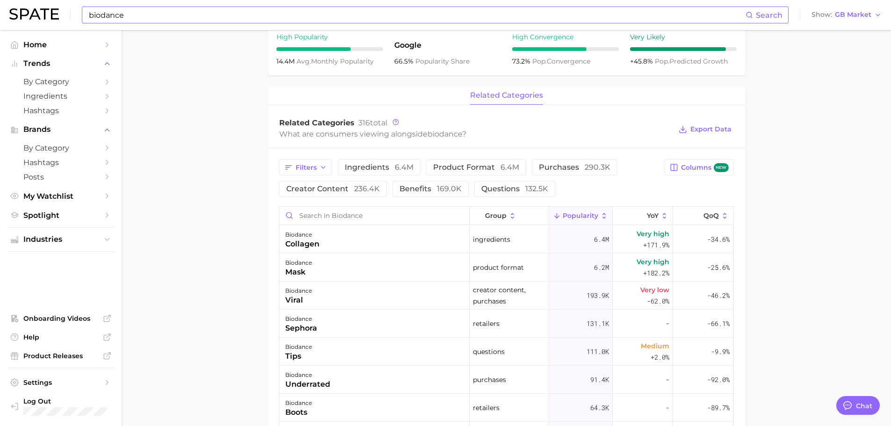
drag, startPoint x: 236, startPoint y: 110, endPoint x: 189, endPoint y: 46, distance: 80.0
click at [236, 110] on main "Overview Google TikTok Instagram Beta brand biodance Add to Watchlist Export Da…" at bounding box center [507, 196] width 770 height 988
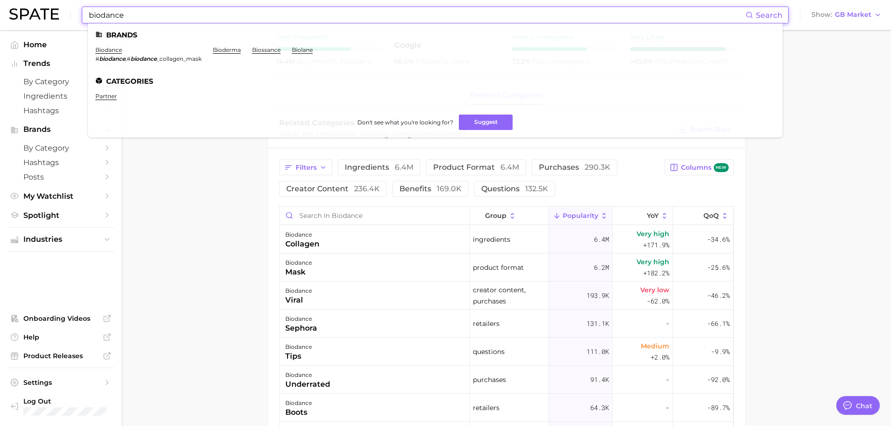
drag, startPoint x: 150, startPoint y: 21, endPoint x: 37, endPoint y: -3, distance: 115.7
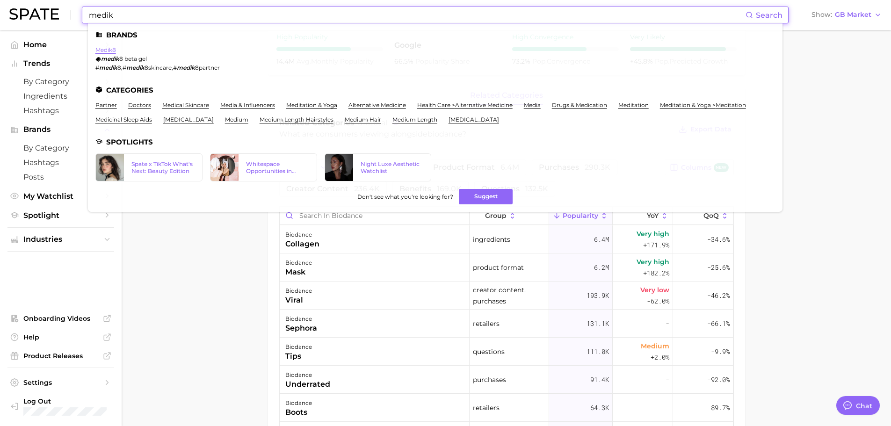
click at [112, 49] on link "medik8" at bounding box center [105, 49] width 21 height 7
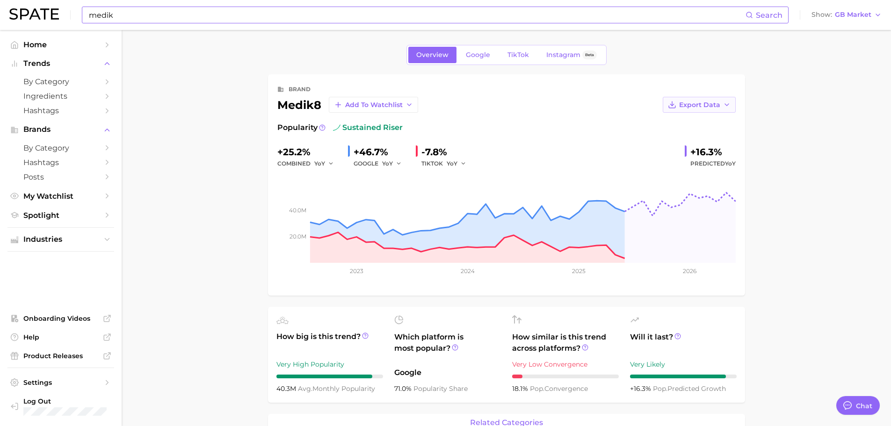
click at [733, 102] on button "Export Data" at bounding box center [699, 105] width 73 height 16
click at [695, 137] on span "Time Series Image" at bounding box center [680, 139] width 63 height 8
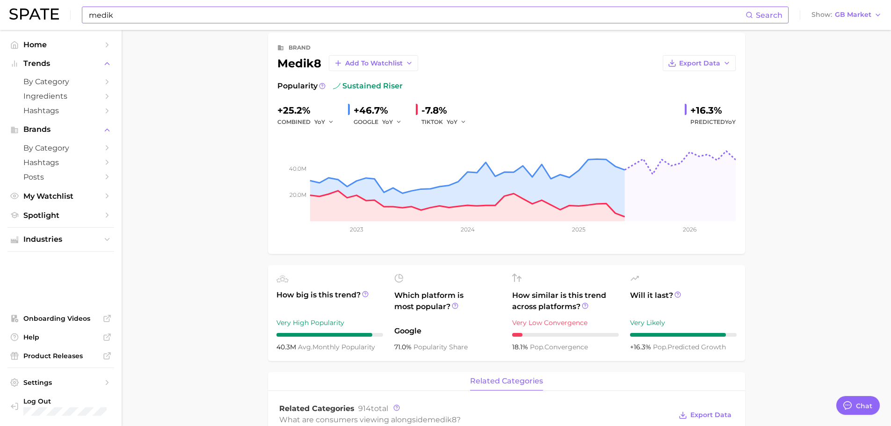
scroll to position [94, 0]
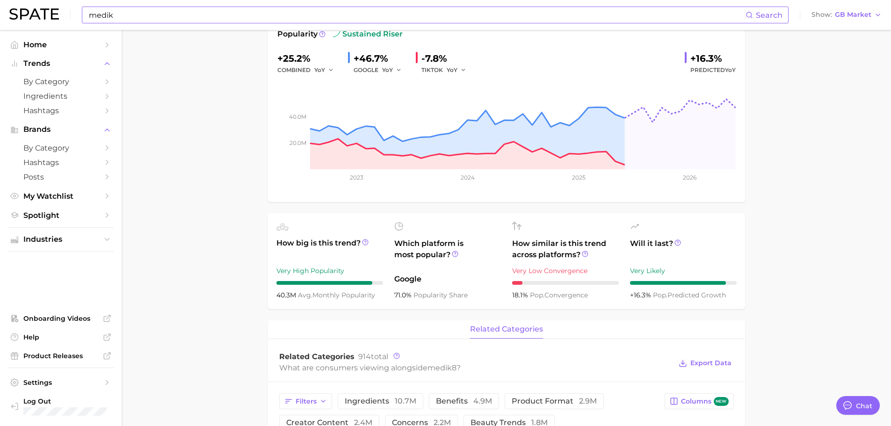
drag, startPoint x: 206, startPoint y: 261, endPoint x: 212, endPoint y: 261, distance: 5.1
click at [206, 261] on main "Overview Google TikTok Instagram Beta brand medik8 Add to Watchlist Export Data…" at bounding box center [507, 430] width 770 height 988
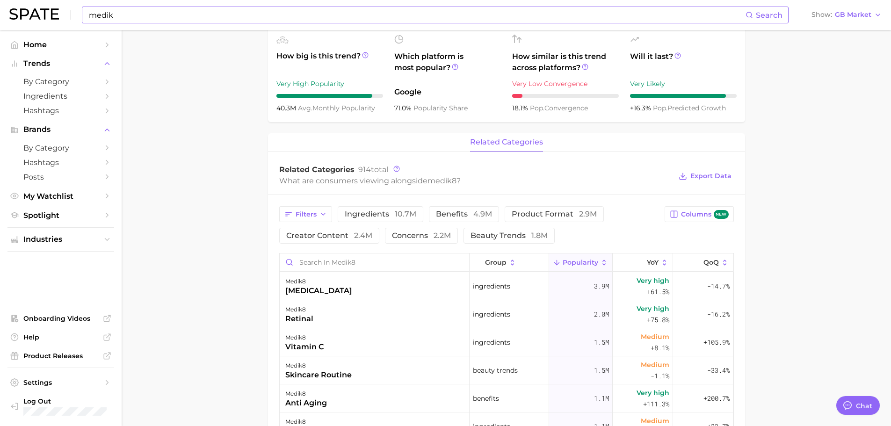
scroll to position [328, 0]
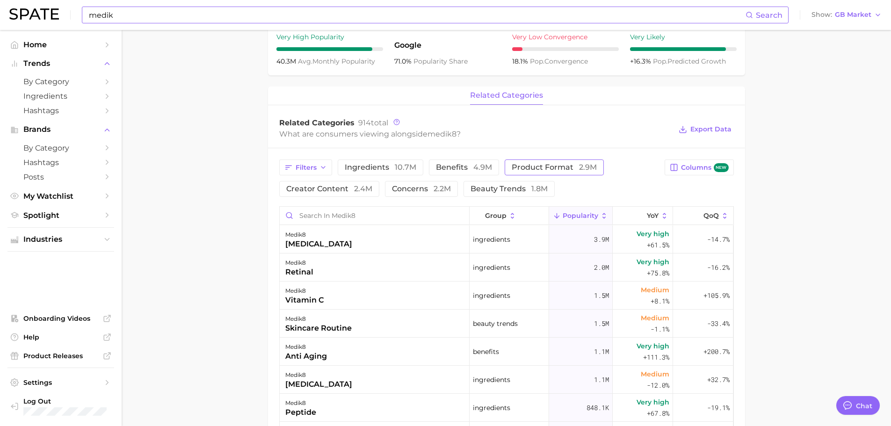
click at [543, 167] on span "product format 2.9m" at bounding box center [554, 167] width 85 height 7
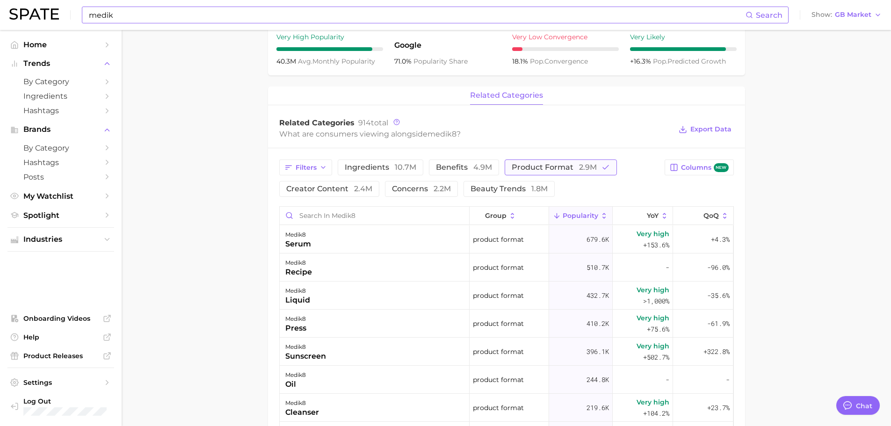
click at [543, 167] on span "product format 2.9m" at bounding box center [554, 167] width 85 height 7
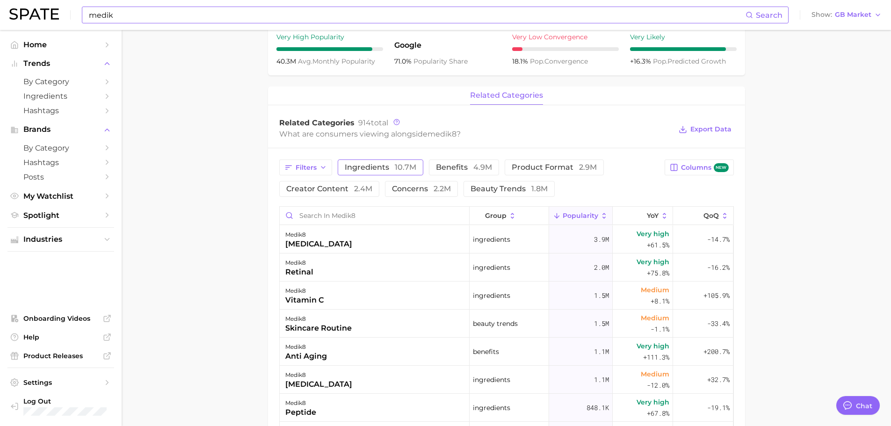
click at [405, 169] on span "10.7m" at bounding box center [406, 167] width 22 height 9
drag, startPoint x: 162, startPoint y: 183, endPoint x: 189, endPoint y: 136, distance: 54.3
click at [162, 183] on main "Overview Google TikTok Instagram Beta brand medik8 Add to Watchlist Export Data…" at bounding box center [507, 196] width 770 height 988
click at [384, 165] on span "ingredients 10.7m" at bounding box center [381, 167] width 72 height 7
click at [445, 166] on span "benefits 4.9m" at bounding box center [464, 167] width 56 height 7
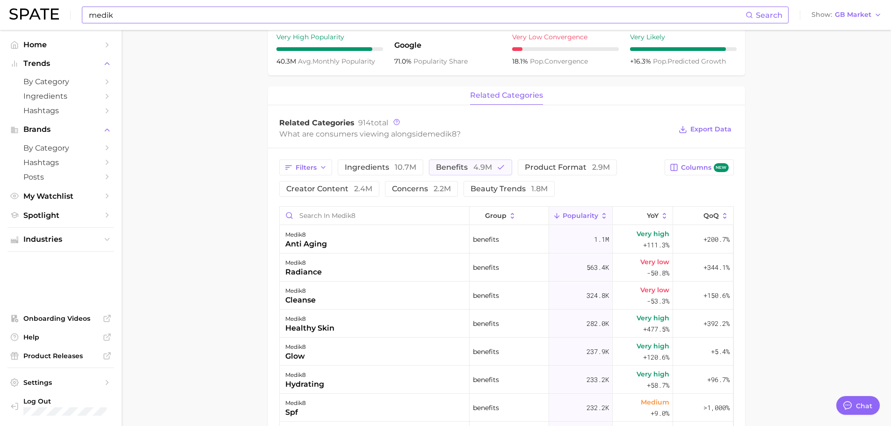
click at [235, 265] on main "Overview Google TikTok Instagram Beta brand medik8 Add to Watchlist Export Data…" at bounding box center [507, 196] width 770 height 988
click at [499, 161] on button "benefits 4.9m" at bounding box center [470, 168] width 83 height 16
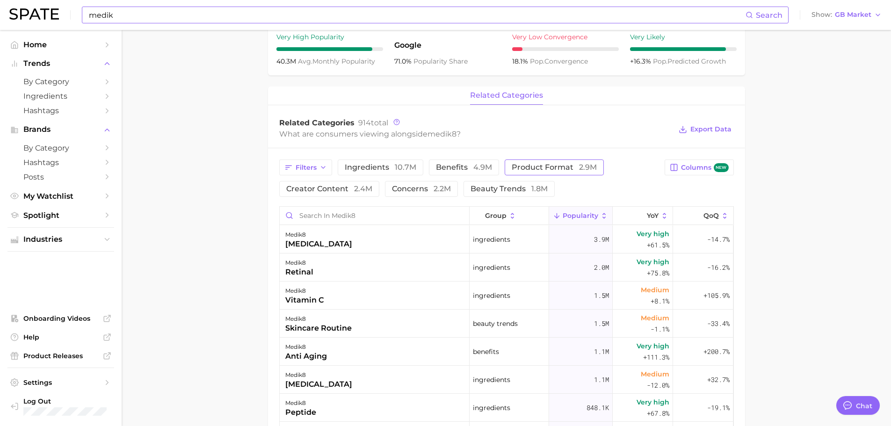
click at [581, 168] on span "2.9m" at bounding box center [588, 167] width 18 height 9
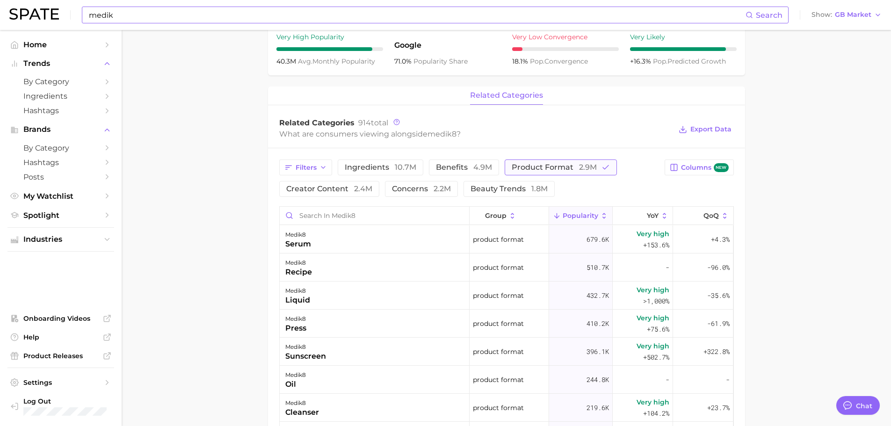
click at [581, 168] on span "2.9m" at bounding box center [588, 167] width 18 height 9
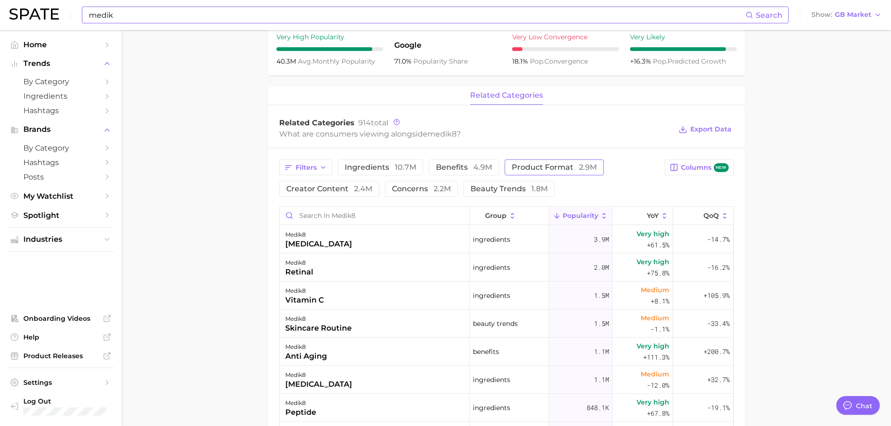
click at [557, 167] on span "product format 2.9m" at bounding box center [554, 167] width 85 height 7
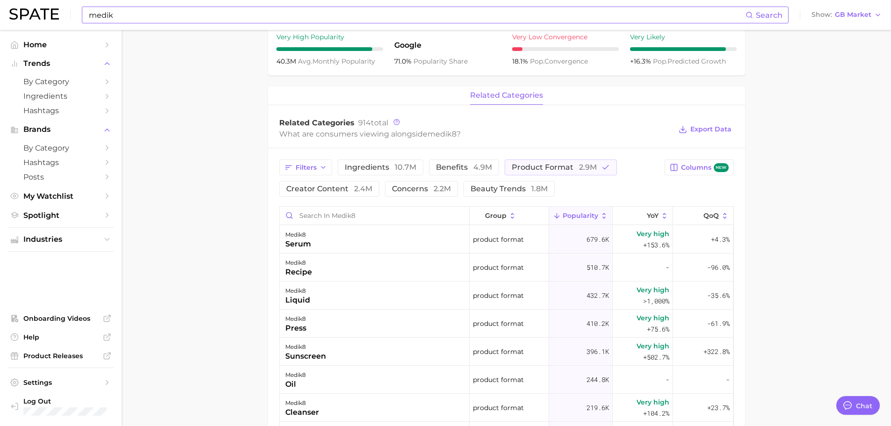
click at [836, 123] on main "Overview Google TikTok Instagram Beta brand medik8 Add to Watchlist Export Data…" at bounding box center [507, 196] width 770 height 988
drag, startPoint x: 153, startPoint y: 25, endPoint x: 136, endPoint y: 18, distance: 18.9
click at [146, 22] on div "medik Search Show GB Market" at bounding box center [445, 15] width 873 height 30
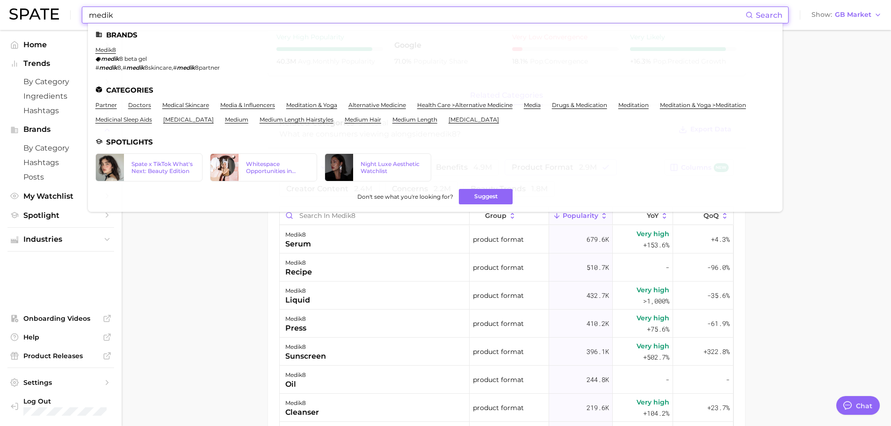
drag, startPoint x: 135, startPoint y: 17, endPoint x: 40, endPoint y: 8, distance: 95.9
click at [40, 8] on div "medik Search Brands medik8 medik 8 beta gel # medik 8 , # medik 8skincare , # m…" at bounding box center [445, 15] width 873 height 30
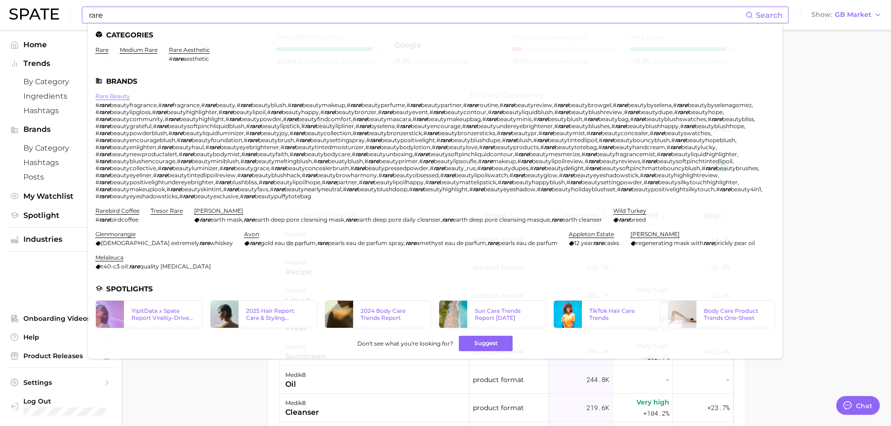
click at [124, 96] on link "rare beauty" at bounding box center [112, 96] width 35 height 7
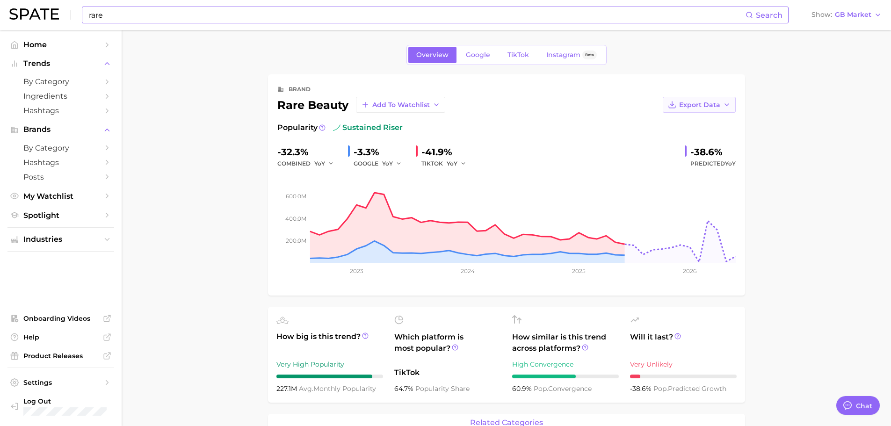
click at [700, 108] on span "Export Data" at bounding box center [699, 105] width 41 height 8
click at [695, 137] on span "Time Series Image" at bounding box center [680, 139] width 63 height 8
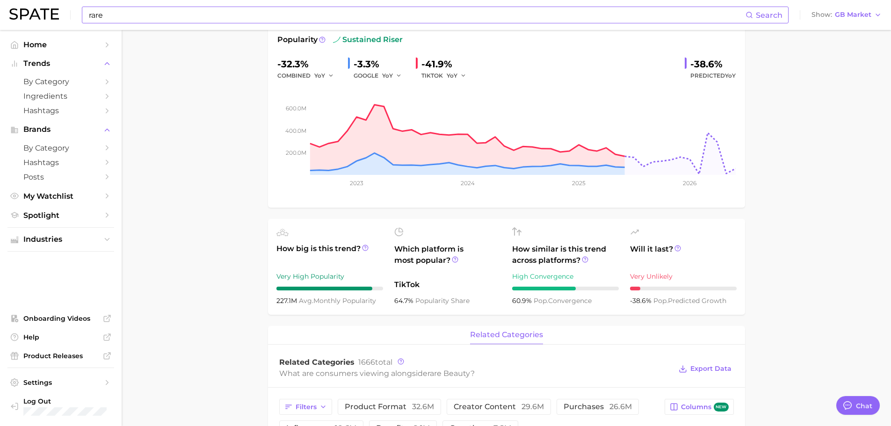
scroll to position [187, 0]
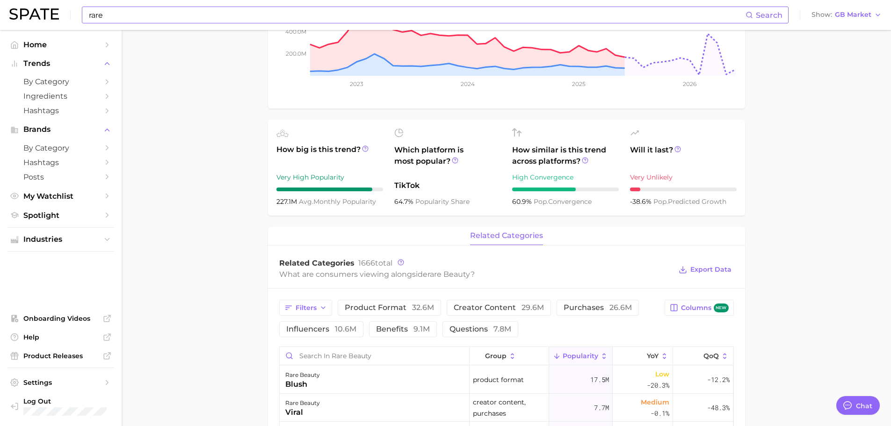
click at [218, 236] on main "Overview Google TikTok Instagram Beta brand rare beauty Add to Watchlist Export…" at bounding box center [507, 337] width 770 height 988
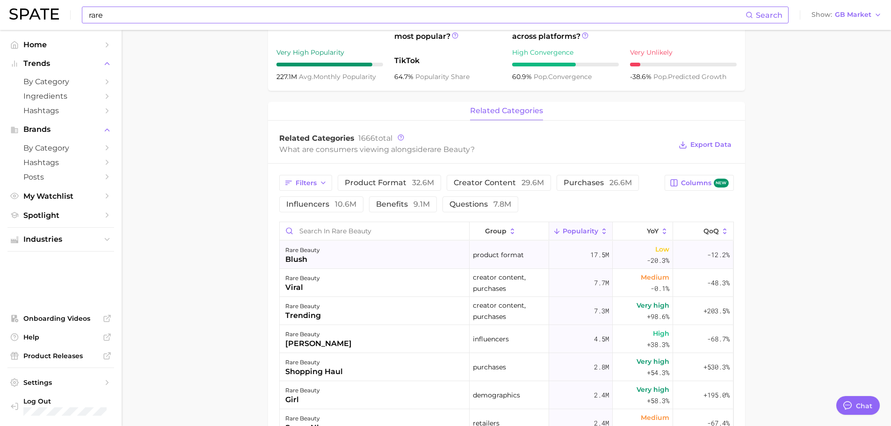
scroll to position [374, 0]
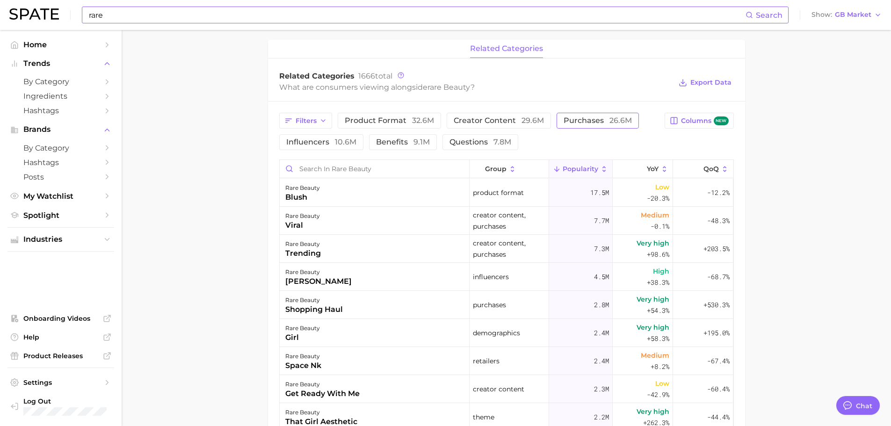
click at [564, 122] on span "purchases 26.6m" at bounding box center [598, 120] width 68 height 7
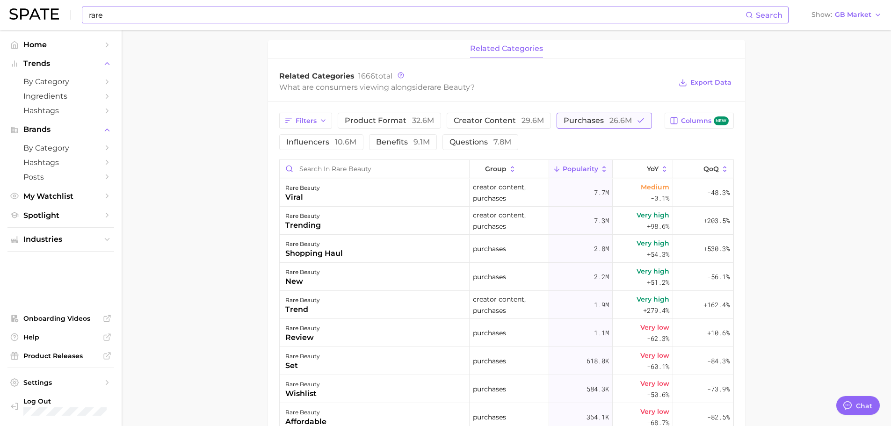
click at [581, 122] on span "purchases 26.6m" at bounding box center [598, 120] width 68 height 7
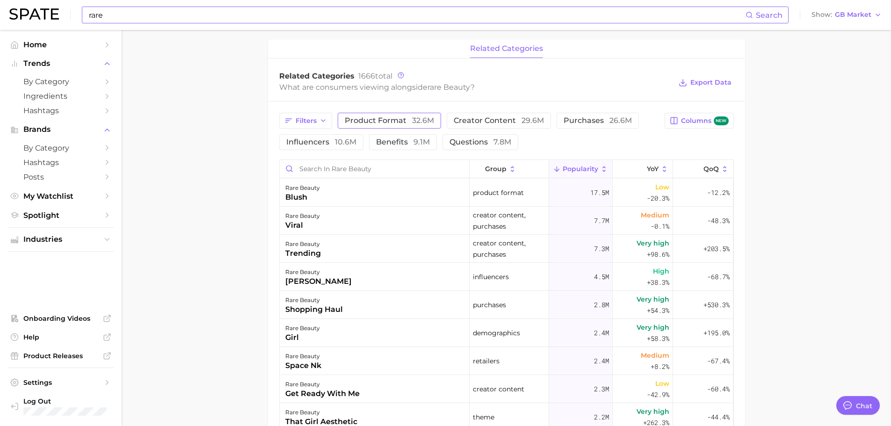
click at [370, 116] on button "product format 32.6m" at bounding box center [389, 121] width 103 height 16
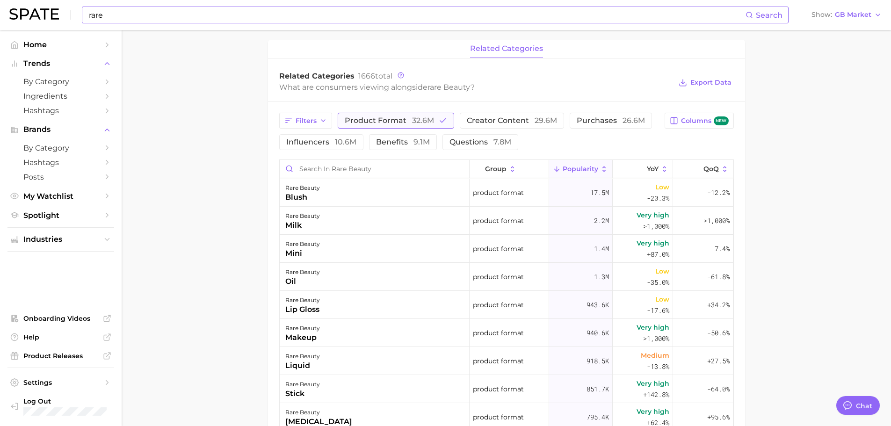
click at [376, 119] on span "product format 32.6m" at bounding box center [389, 120] width 89 height 7
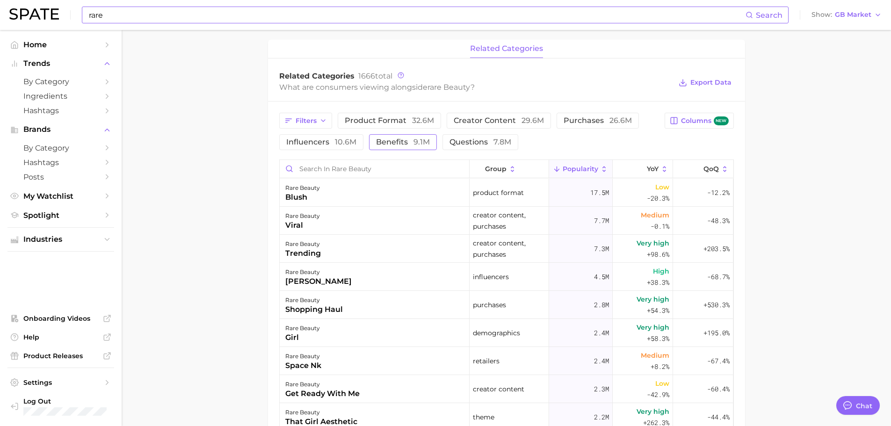
click at [407, 149] on button "benefits 9.1m" at bounding box center [403, 142] width 68 height 16
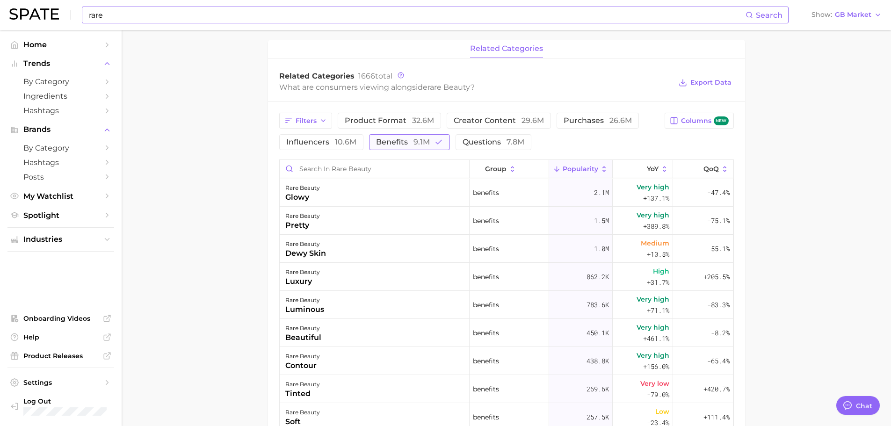
click at [402, 146] on span "benefits 9.1m" at bounding box center [403, 142] width 54 height 7
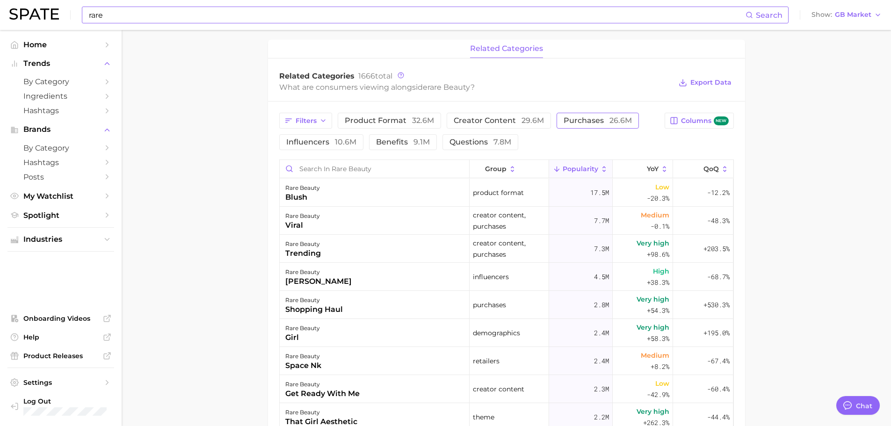
click at [582, 118] on span "purchases 26.6m" at bounding box center [598, 120] width 68 height 7
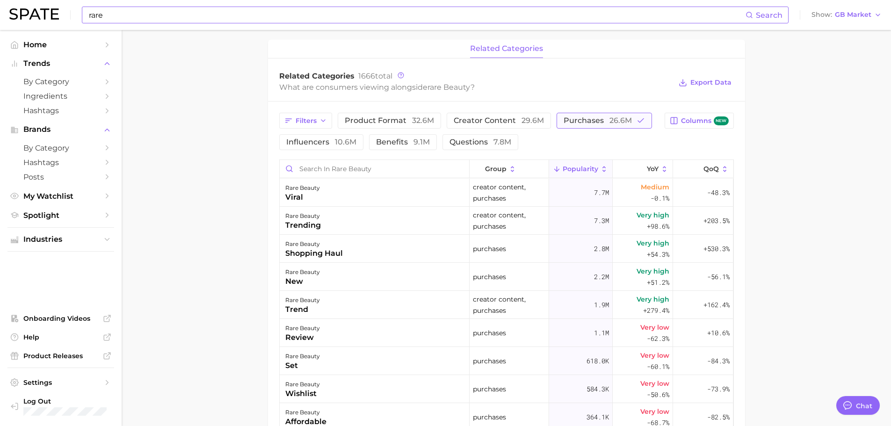
click at [582, 118] on span "purchases 26.6m" at bounding box center [598, 120] width 68 height 7
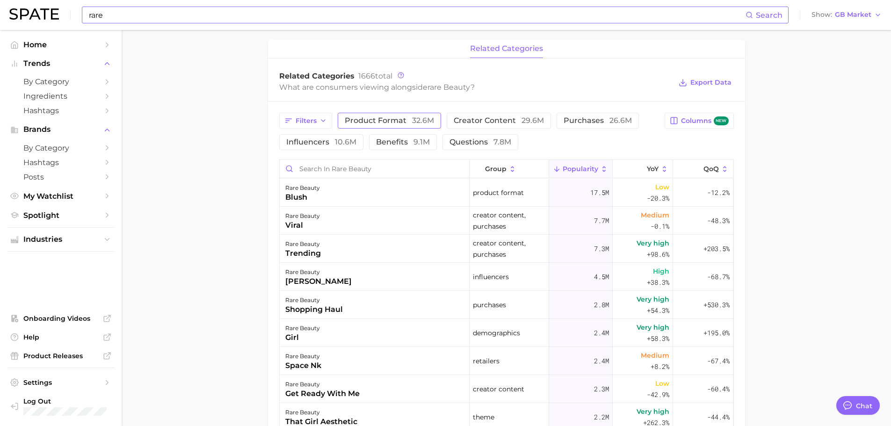
click at [364, 119] on span "product format 32.6m" at bounding box center [389, 120] width 89 height 7
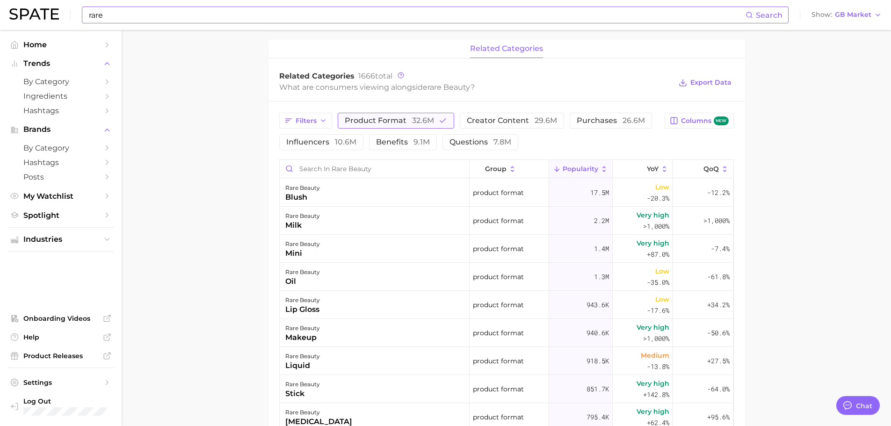
click at [364, 119] on span "product format 32.6m" at bounding box center [389, 120] width 89 height 7
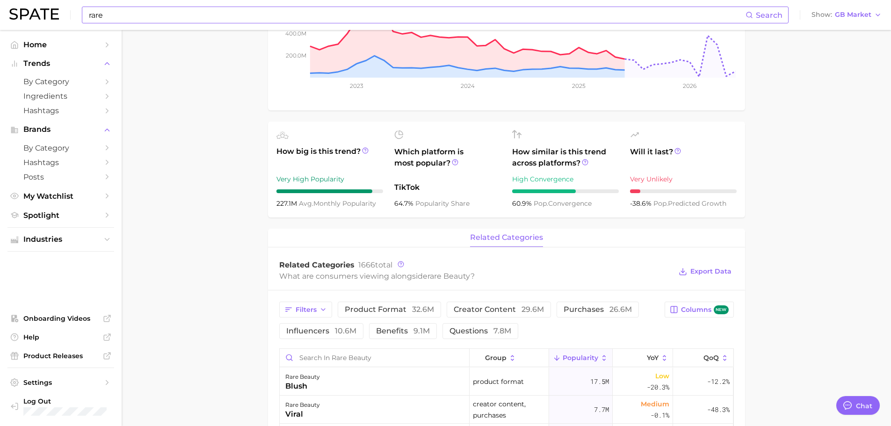
scroll to position [0, 0]
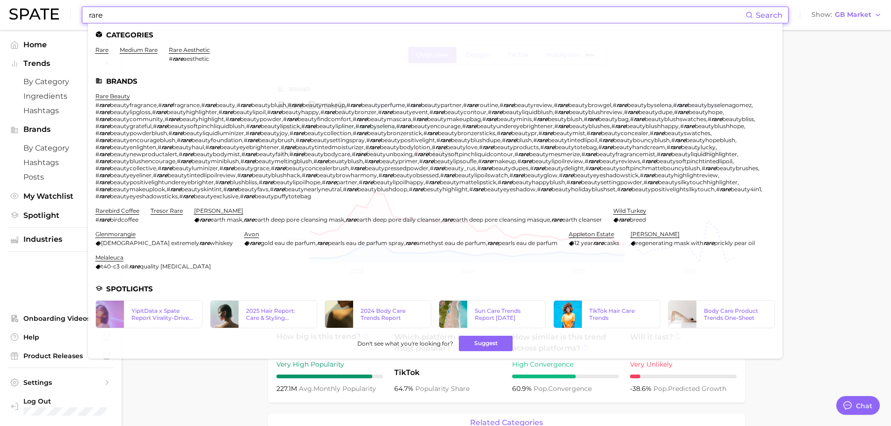
drag, startPoint x: 203, startPoint y: 19, endPoint x: 18, endPoint y: 7, distance: 185.2
click at [23, 10] on div "rare Search Categories rare medium rare rare aesthetic # rare aesthetic Brands …" at bounding box center [445, 15] width 873 height 30
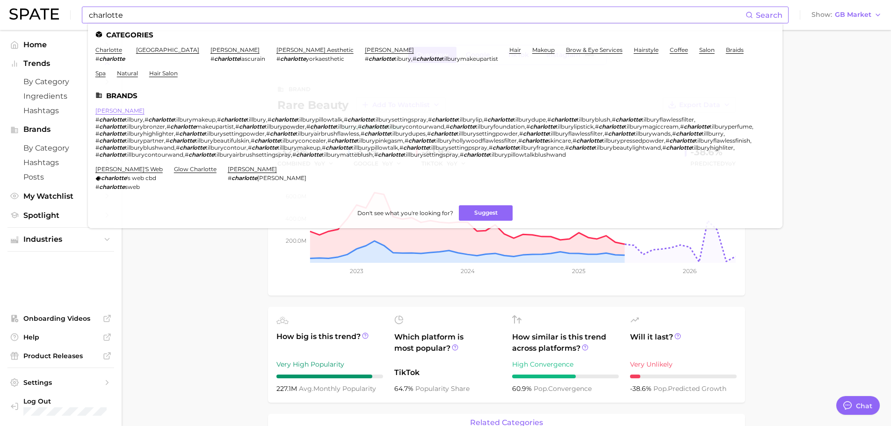
click at [118, 110] on link "charlotte tilbury" at bounding box center [119, 110] width 49 height 7
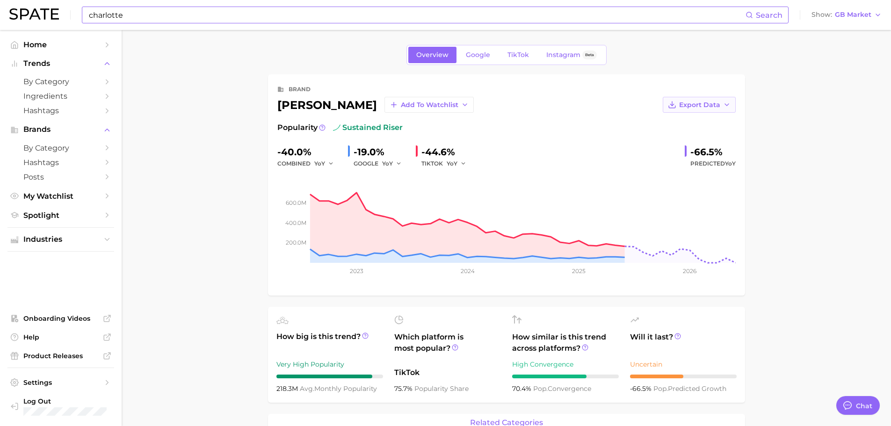
click at [728, 101] on icon "button" at bounding box center [726, 104] width 7 height 7
click at [695, 136] on span "Time Series Image" at bounding box center [680, 139] width 63 height 8
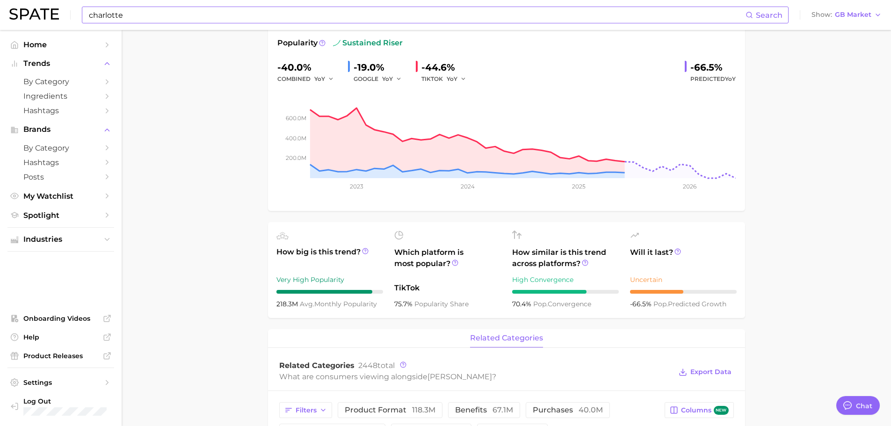
scroll to position [94, 0]
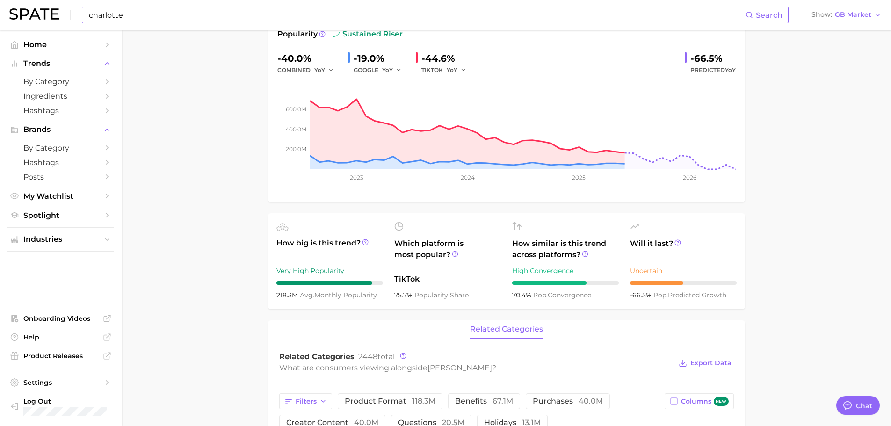
drag, startPoint x: 211, startPoint y: 195, endPoint x: 232, endPoint y: 223, distance: 35.0
click at [211, 195] on main "Overview Google TikTok Instagram Beta brand charlotte tilbury Add to Watchlist …" at bounding box center [507, 430] width 770 height 988
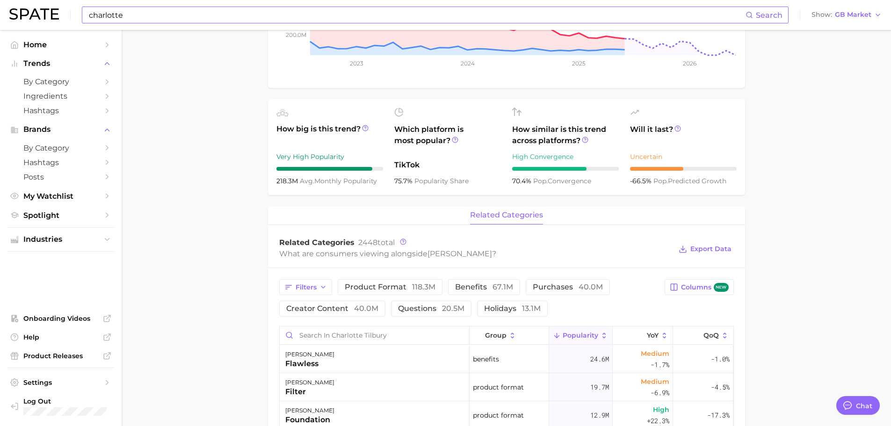
scroll to position [328, 0]
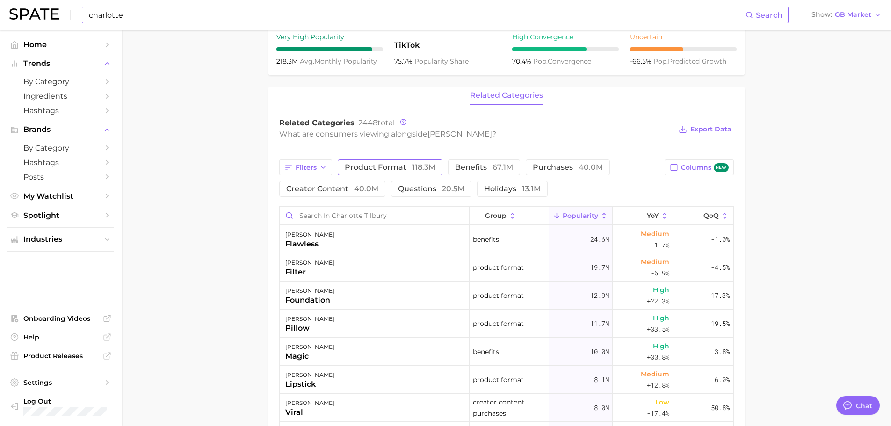
click at [389, 162] on button "product format 118.3m" at bounding box center [390, 168] width 105 height 16
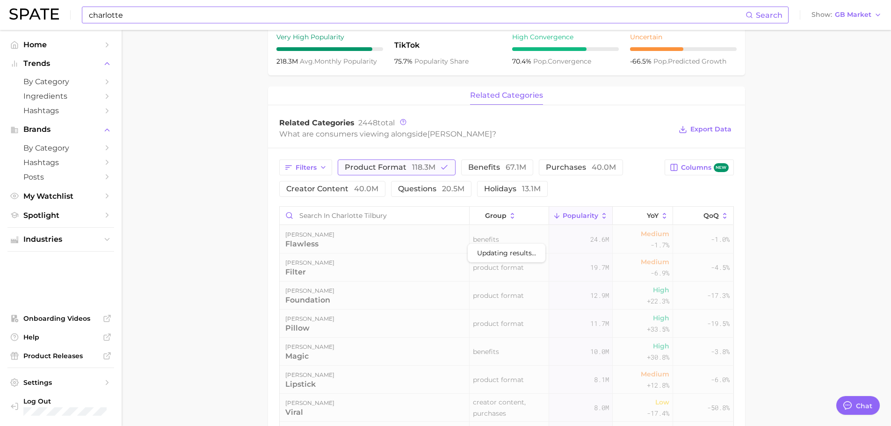
click at [391, 164] on span "product format 118.3m" at bounding box center [390, 167] width 91 height 7
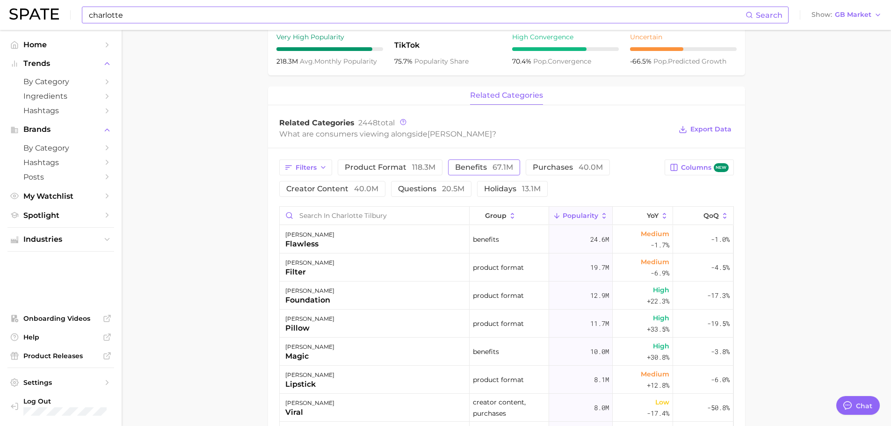
click at [474, 168] on span "benefits 67.1m" at bounding box center [484, 167] width 58 height 7
click at [472, 165] on span "benefits 67.1m" at bounding box center [484, 167] width 58 height 7
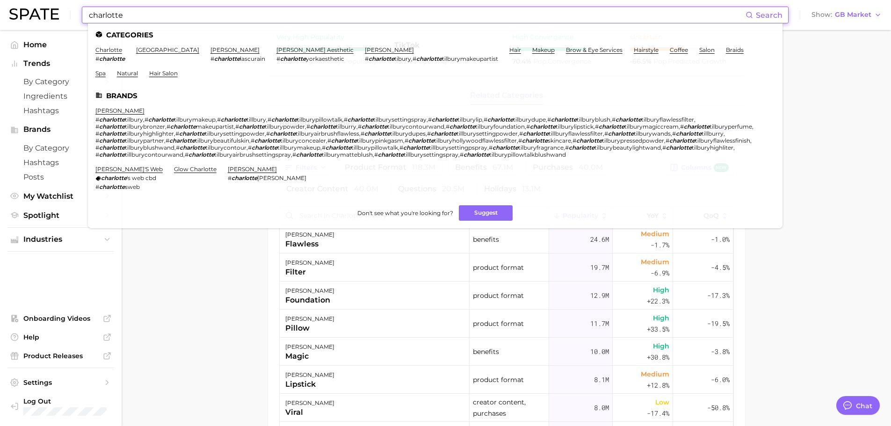
drag, startPoint x: 165, startPoint y: 16, endPoint x: 0, endPoint y: 11, distance: 165.3
click at [0, 13] on header "charlotte Search Categories charlotte # charlotte port charlotte charlotte lasc…" at bounding box center [445, 15] width 891 height 30
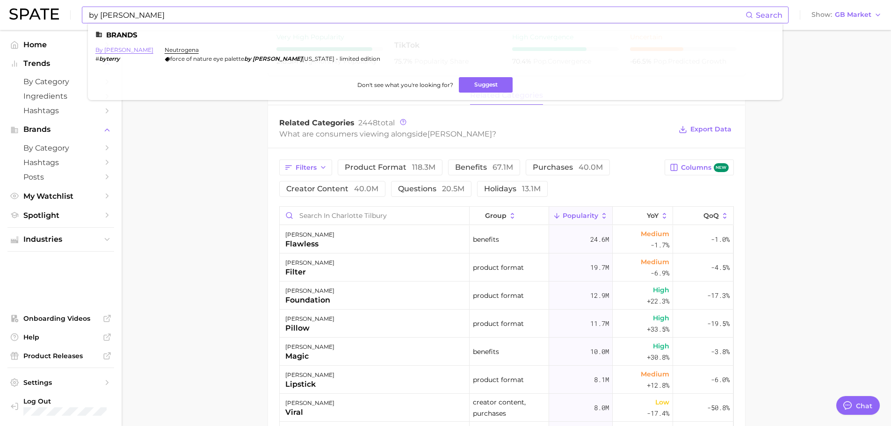
click at [109, 46] on link "by terry" at bounding box center [124, 49] width 58 height 7
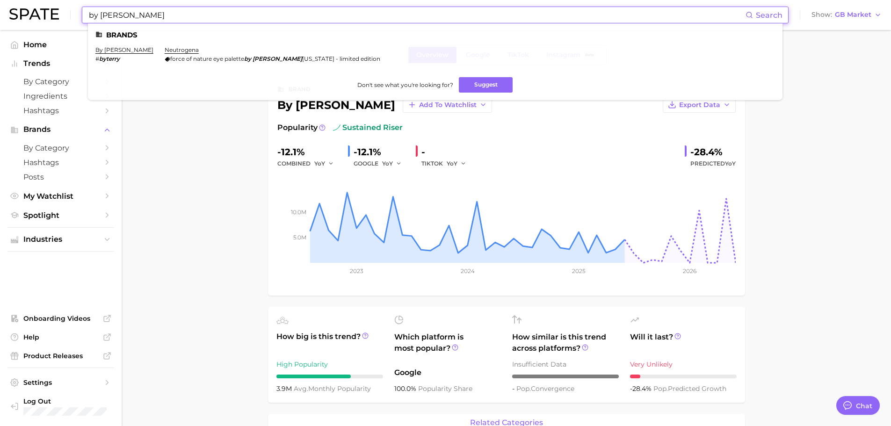
drag, startPoint x: 177, startPoint y: 12, endPoint x: 0, endPoint y: 10, distance: 176.9
click at [0, 10] on header "by terry Search Brands by terry # byterry neutrogena force of nature eye palett…" at bounding box center [445, 15] width 891 height 30
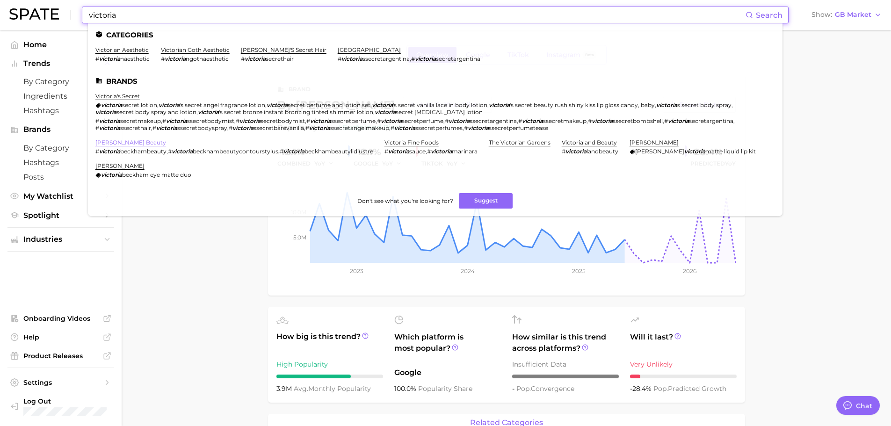
click at [160, 142] on link "victoria beckham beauty" at bounding box center [130, 142] width 71 height 7
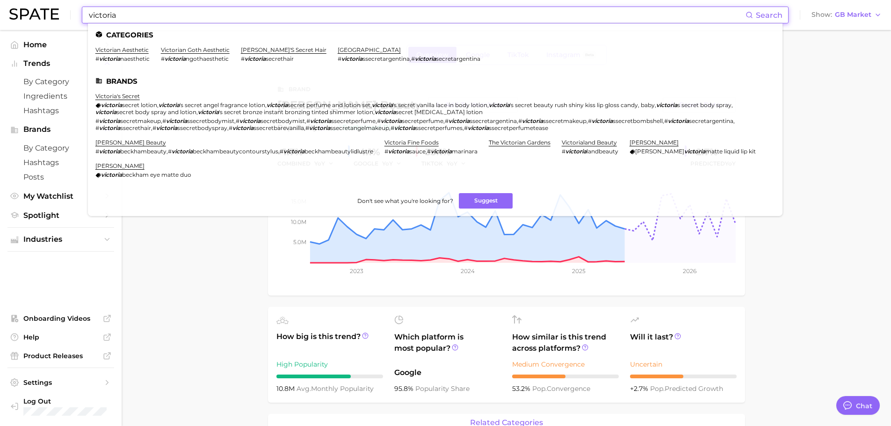
drag, startPoint x: 150, startPoint y: 15, endPoint x: 81, endPoint y: 7, distance: 69.2
click at [81, 7] on div "victoria Search Categories victorian aesthetic # victoria naesthetic victorian …" at bounding box center [445, 15] width 873 height 30
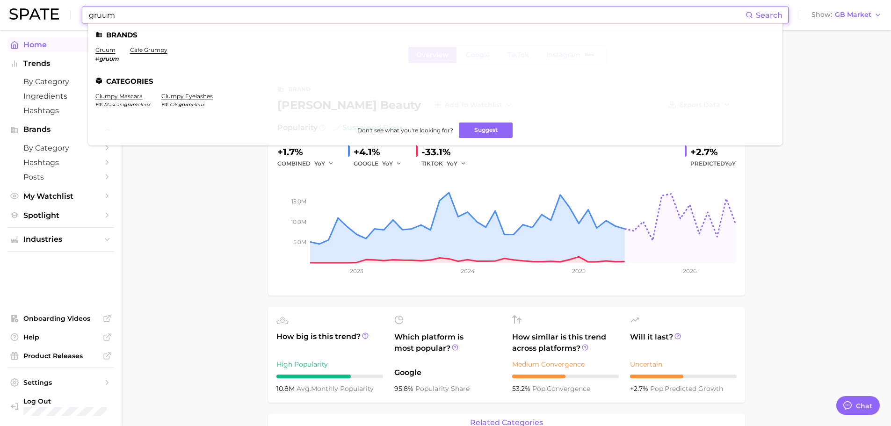
click at [105, 48] on link "gruum" at bounding box center [105, 49] width 20 height 7
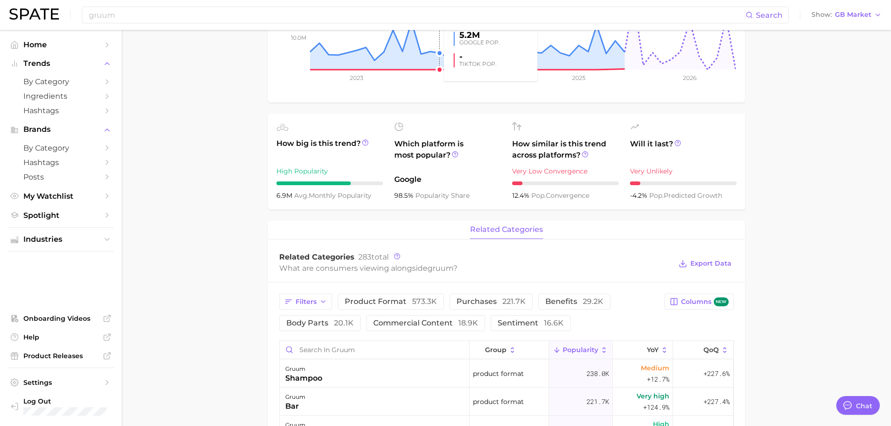
scroll to position [234, 0]
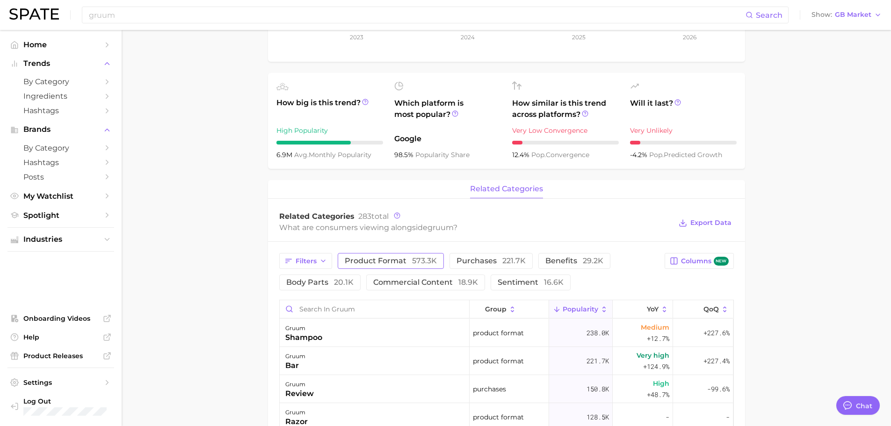
click at [409, 262] on span "product format 573.3k" at bounding box center [391, 260] width 92 height 7
click at [368, 260] on span "product format 573.3k" at bounding box center [391, 260] width 92 height 7
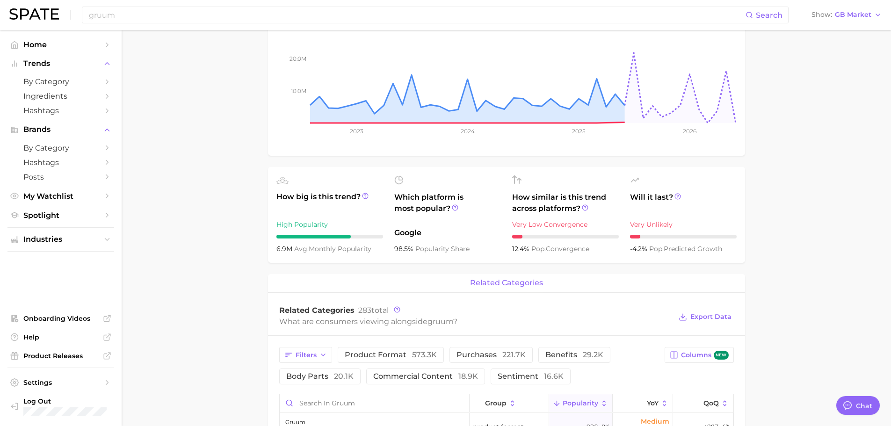
scroll to position [0, 0]
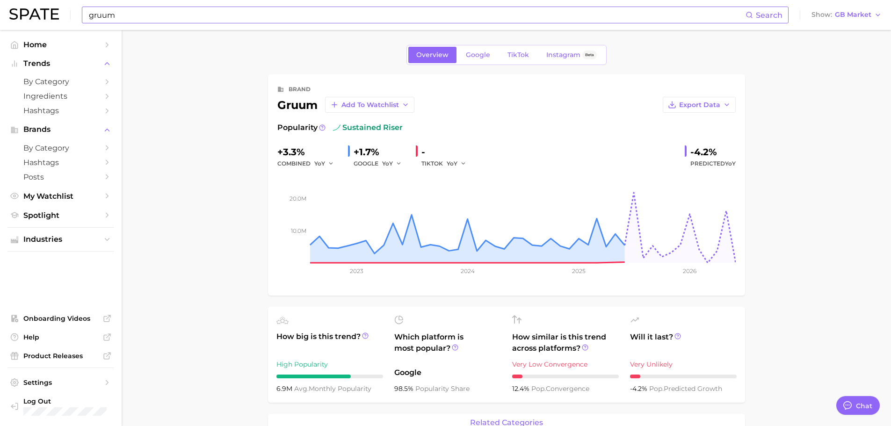
click at [174, 7] on div "gruum Search" at bounding box center [435, 15] width 707 height 17
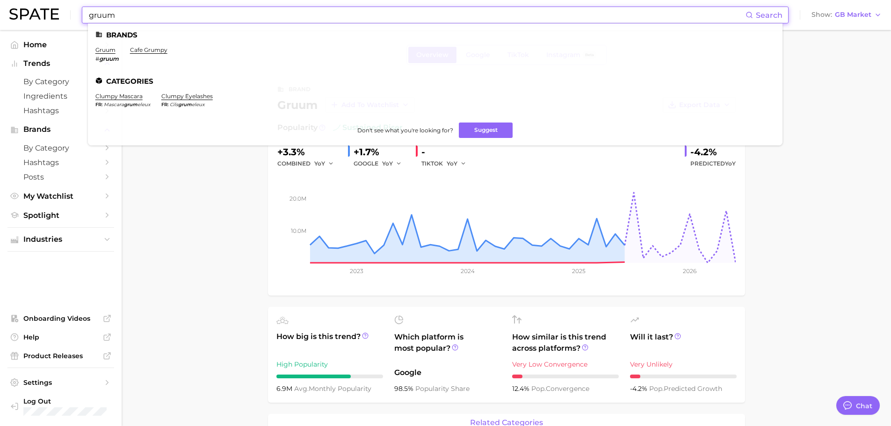
drag, startPoint x: 171, startPoint y: 12, endPoint x: 58, endPoint y: 7, distance: 112.9
click at [58, 7] on div "gruum Search Brands gruum # gruum cafe grumpy Categories clumpy mascara fr masc…" at bounding box center [445, 15] width 873 height 30
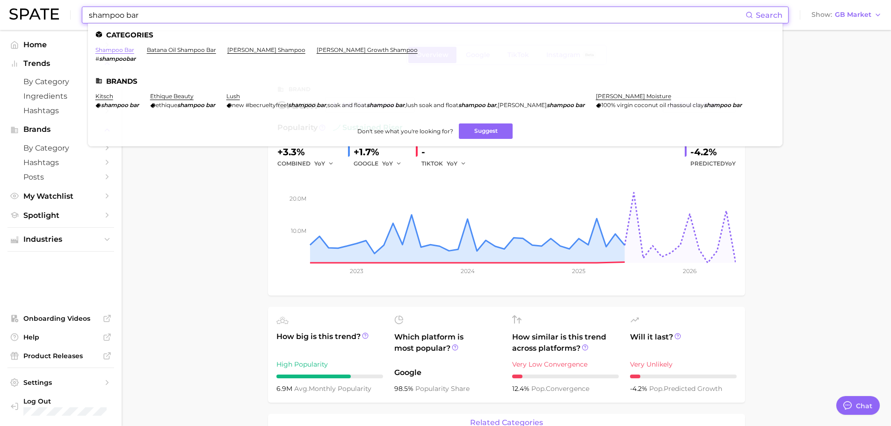
type input "shampoo bar"
click at [122, 53] on link "shampoo bar" at bounding box center [114, 49] width 39 height 7
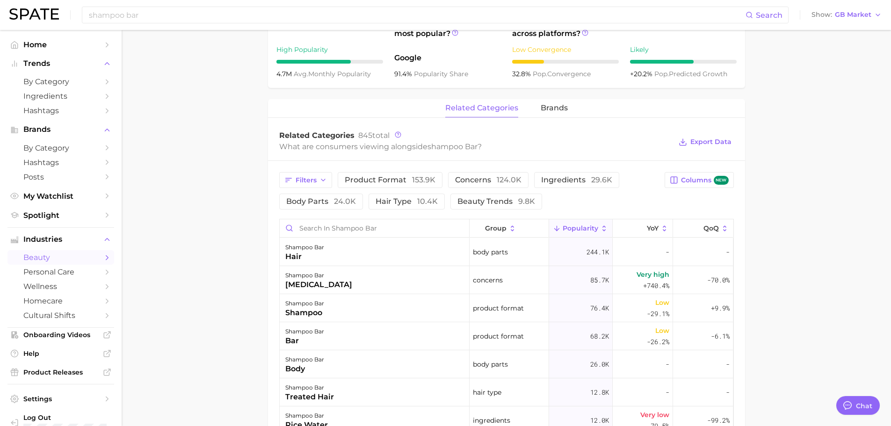
scroll to position [374, 0]
click at [547, 109] on span "brands" at bounding box center [554, 109] width 27 height 8
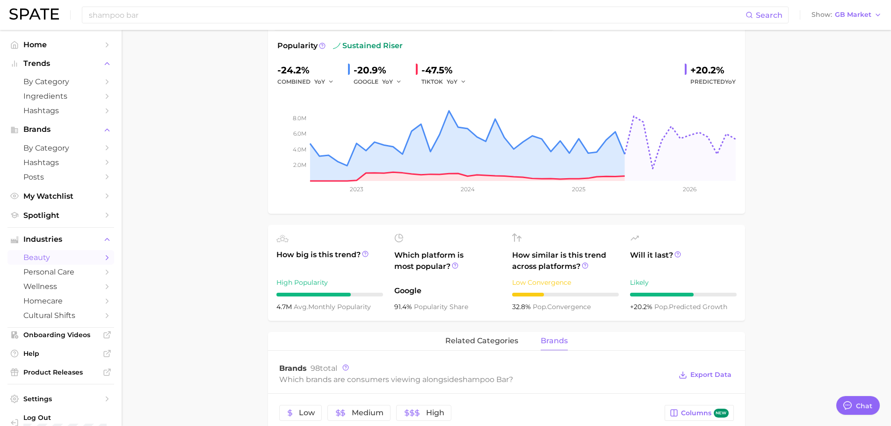
scroll to position [140, 0]
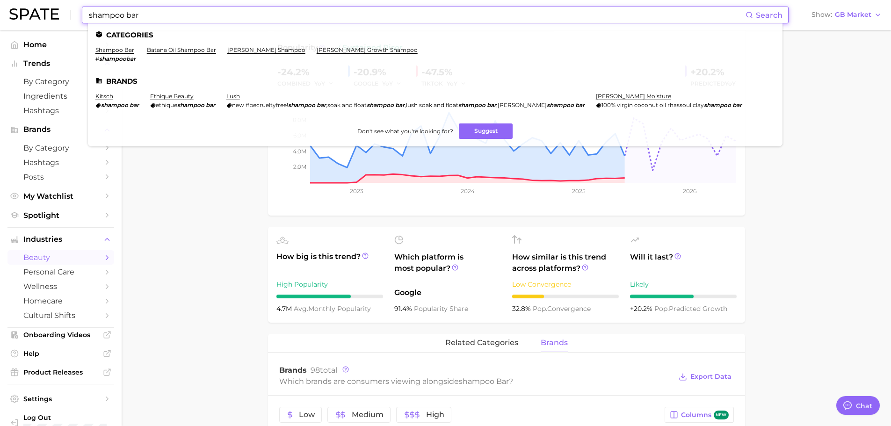
drag, startPoint x: 147, startPoint y: 13, endPoint x: 0, endPoint y: 15, distance: 146.9
click at [0, 15] on header "shampoo bar Search Categories shampoo bar # shampoobar batana oil shampoo bar b…" at bounding box center [445, 15] width 891 height 30
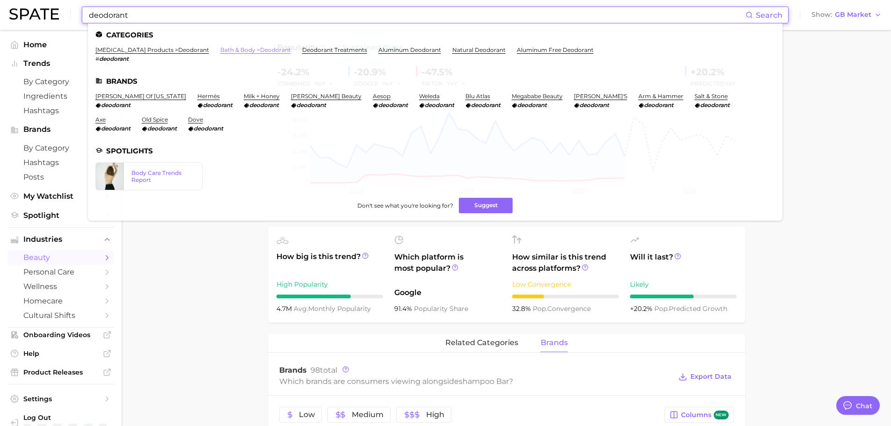
type input "deodorant"
click at [249, 47] on link "bath & body > deodorant" at bounding box center [255, 49] width 71 height 7
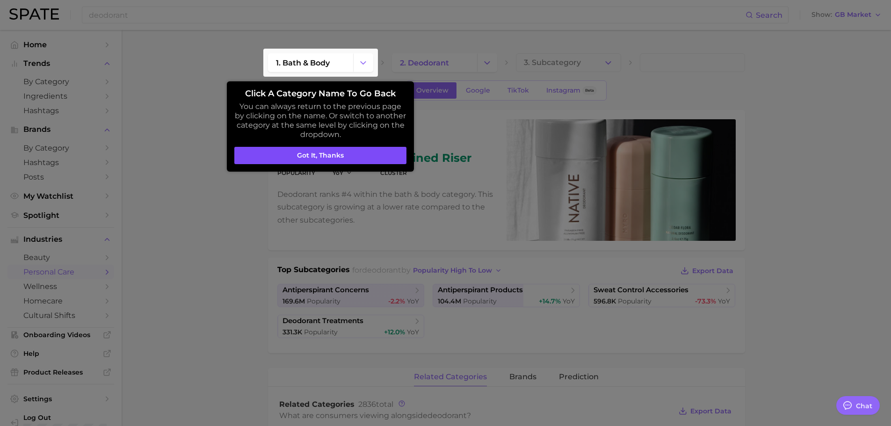
click at [353, 160] on button "Got it, thanks" at bounding box center [320, 156] width 172 height 18
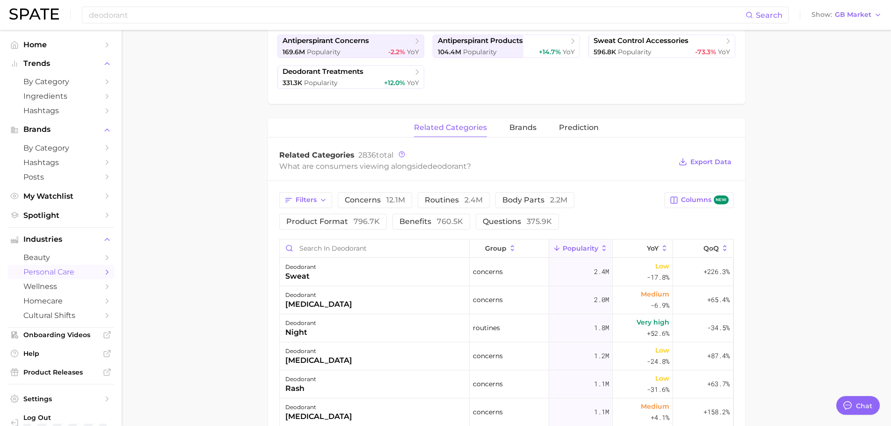
scroll to position [187, 0]
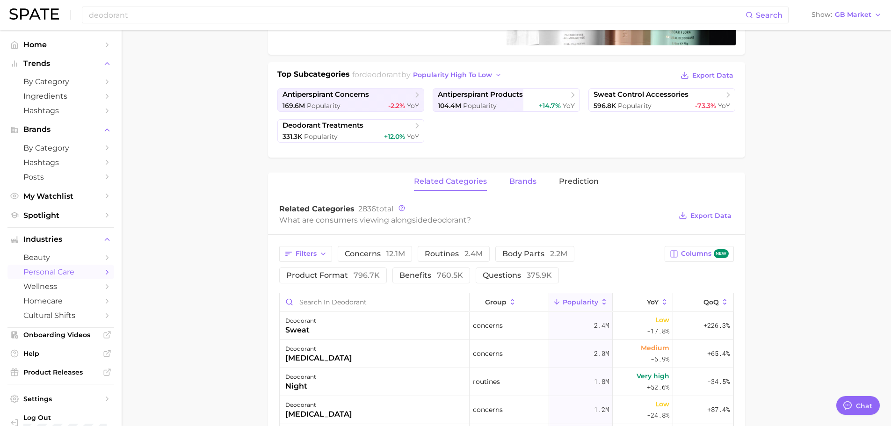
click at [529, 183] on span "brands" at bounding box center [523, 181] width 27 height 8
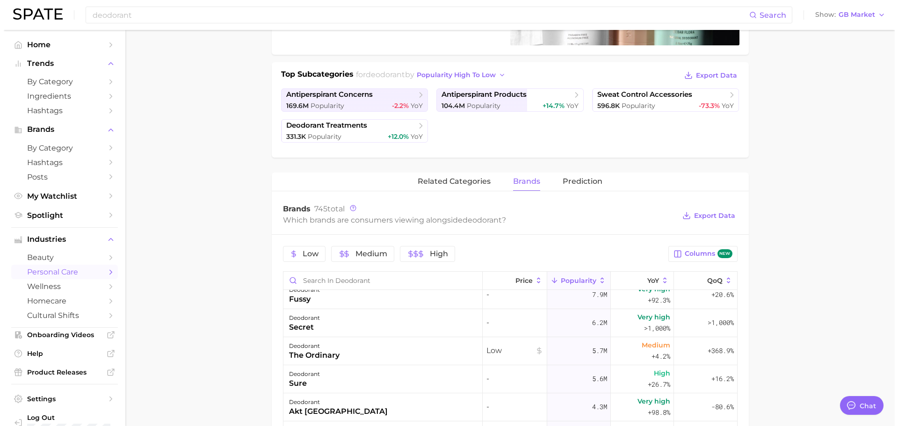
scroll to position [0, 0]
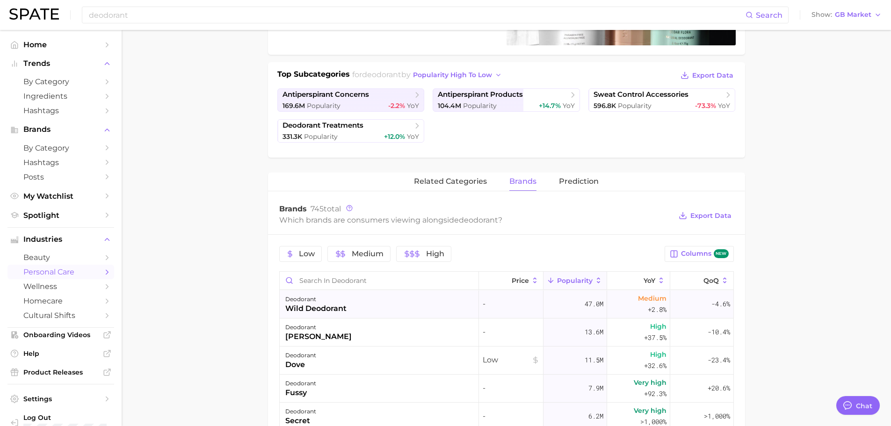
click at [337, 309] on div "wild deodorant" at bounding box center [315, 308] width 61 height 11
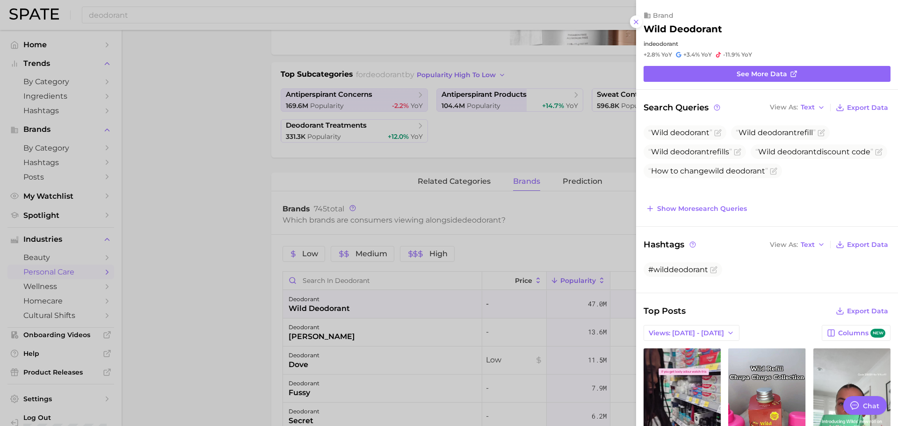
click at [166, 166] on div at bounding box center [449, 213] width 898 height 426
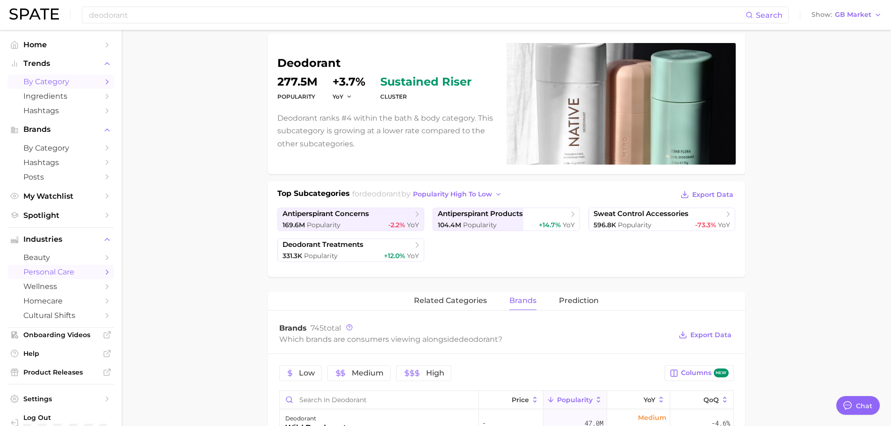
scroll to position [47, 0]
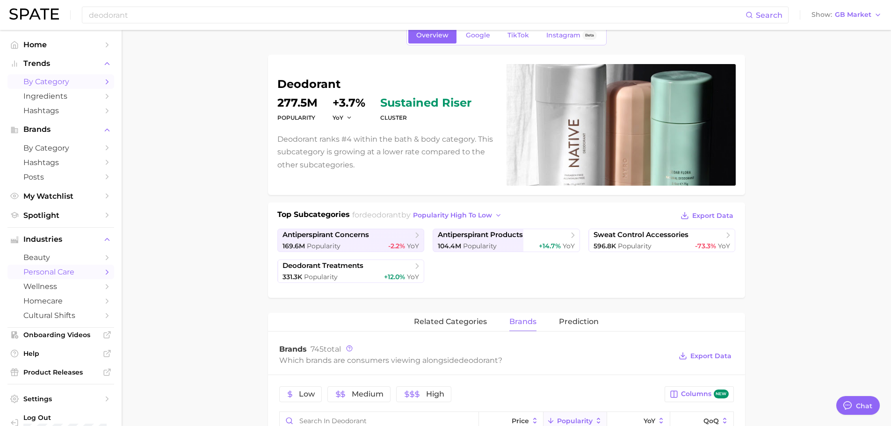
click at [53, 88] on link "by Category" at bounding box center [60, 81] width 107 height 15
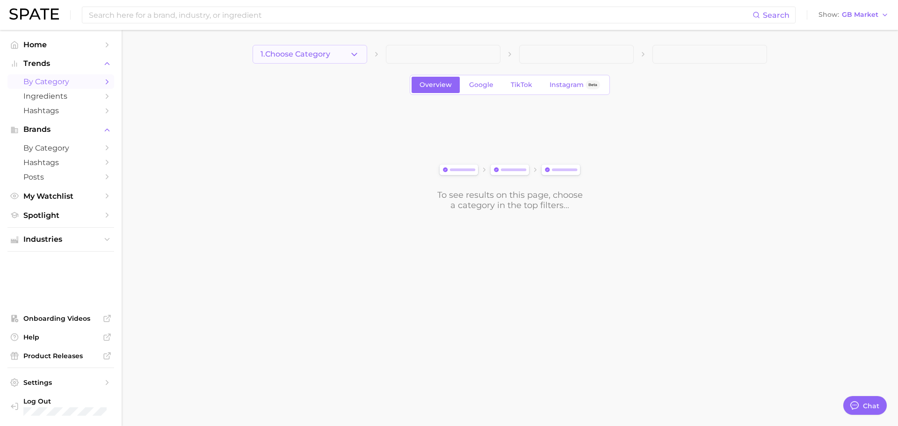
click at [349, 51] on button "1. Choose Category" at bounding box center [310, 54] width 115 height 19
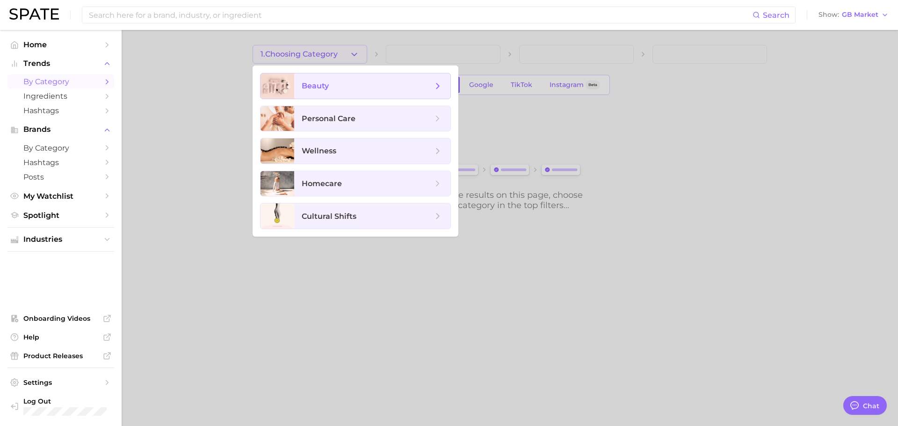
click at [316, 88] on span "beauty" at bounding box center [315, 85] width 27 height 9
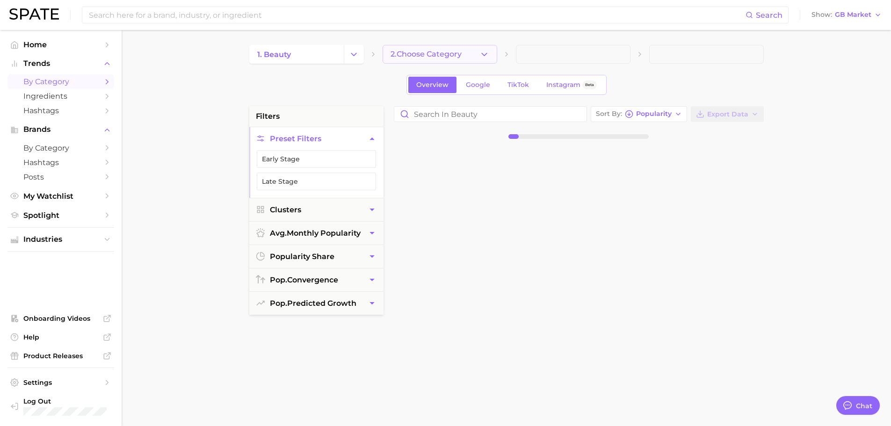
click at [451, 60] on button "2. Choose Category" at bounding box center [440, 54] width 115 height 19
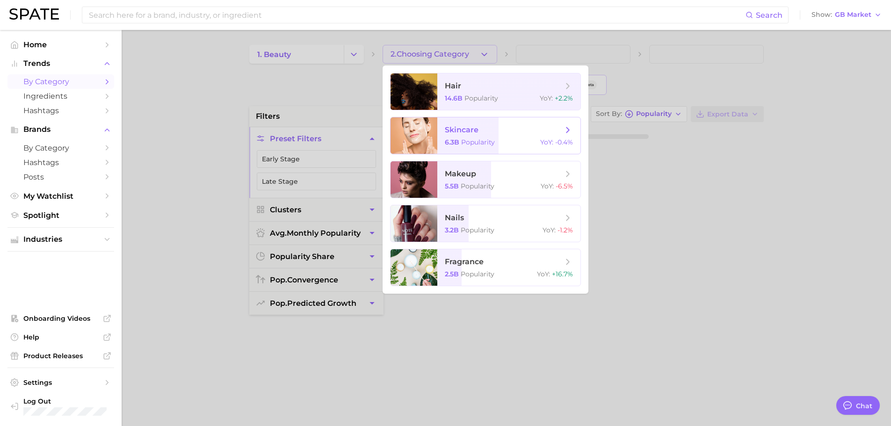
click at [471, 132] on span "skincare" at bounding box center [462, 129] width 34 height 9
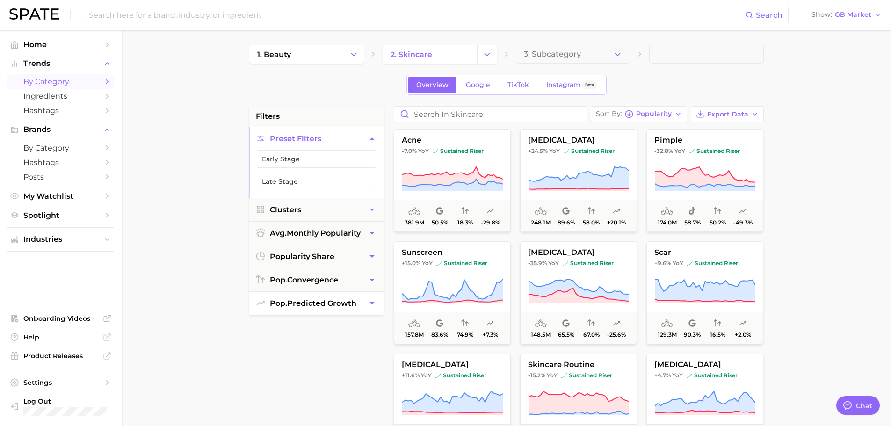
click at [314, 303] on span "pop. predicted growth" at bounding box center [313, 303] width 87 height 9
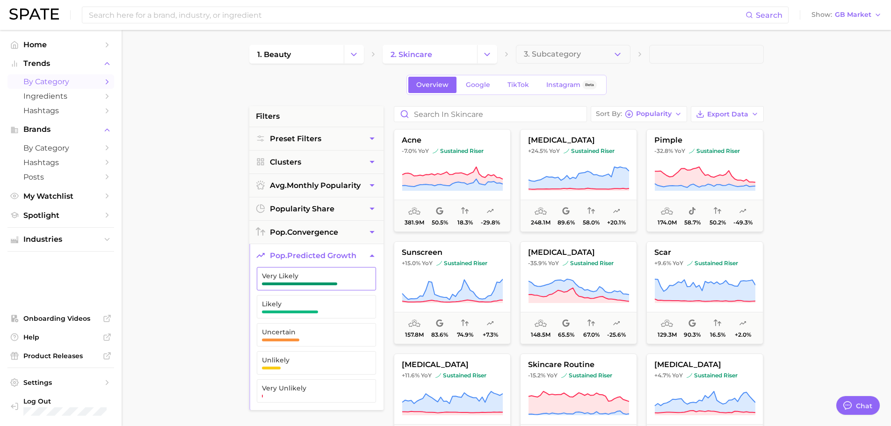
click at [309, 279] on span "Very Likely" at bounding box center [309, 275] width 94 height 7
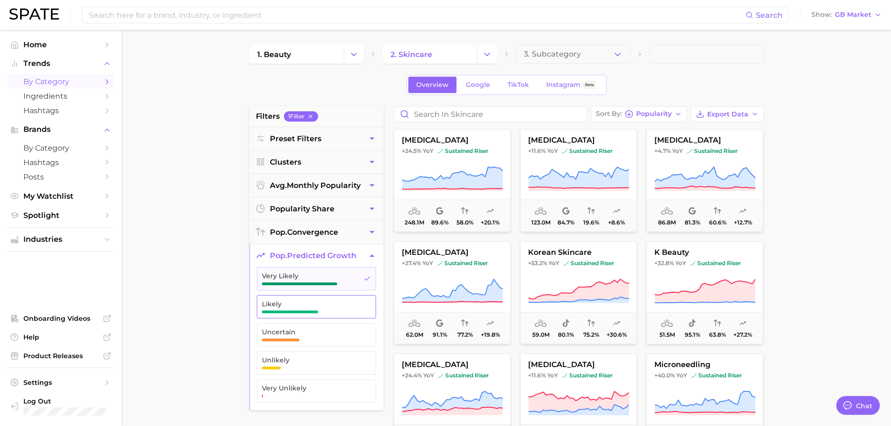
click at [303, 300] on span "Likely" at bounding box center [309, 303] width 94 height 7
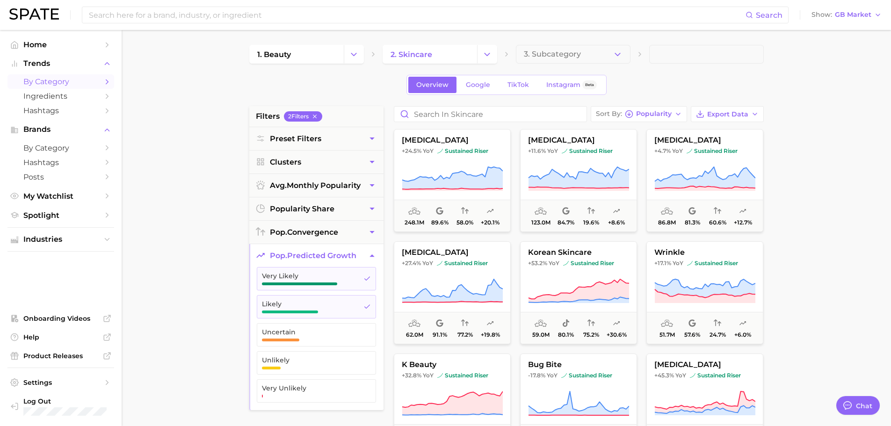
click at [320, 252] on span "pop. predicted growth" at bounding box center [313, 255] width 87 height 9
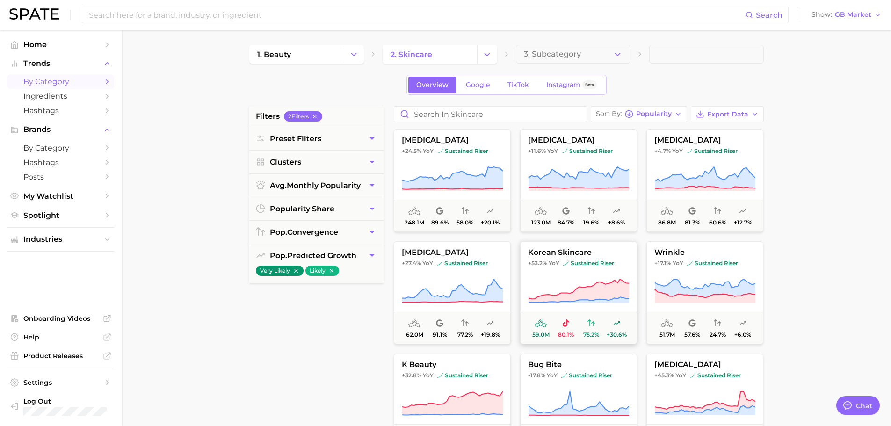
click at [568, 286] on icon at bounding box center [578, 291] width 101 height 26
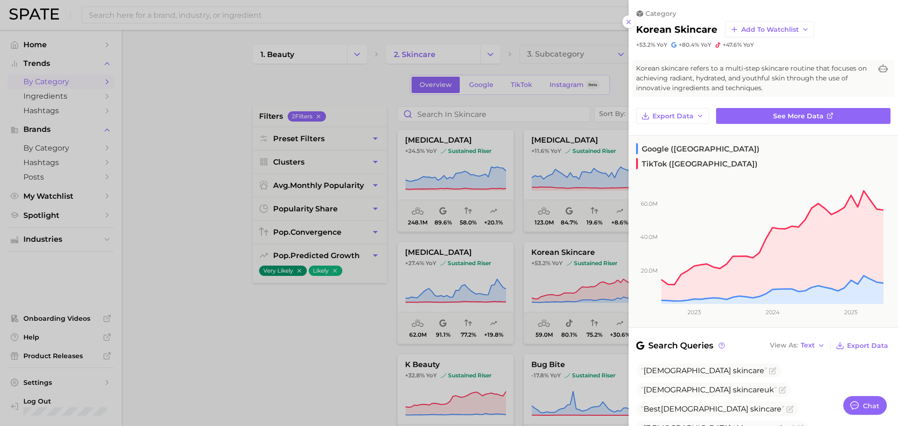
click at [570, 286] on div at bounding box center [449, 213] width 898 height 426
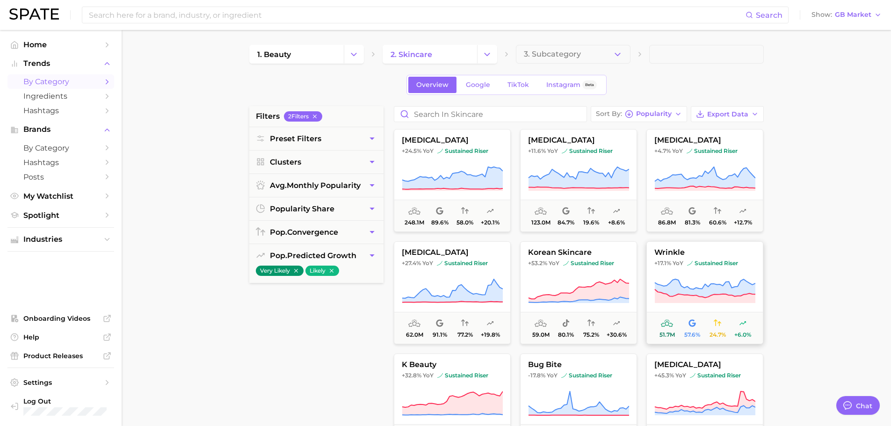
click at [700, 288] on icon at bounding box center [705, 291] width 101 height 26
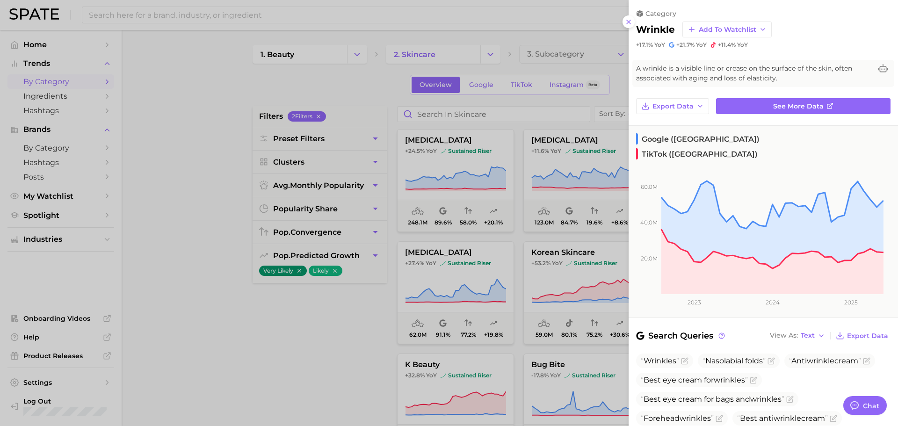
click at [327, 336] on div at bounding box center [449, 213] width 898 height 426
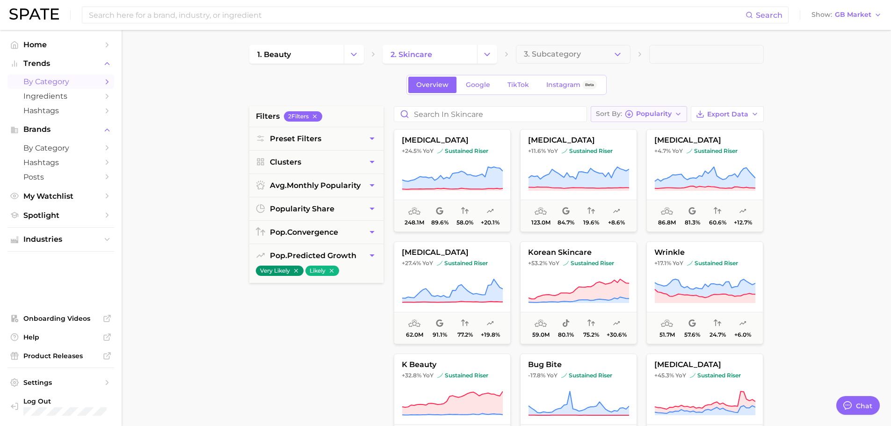
click at [639, 111] on span "Popularity" at bounding box center [654, 113] width 36 height 5
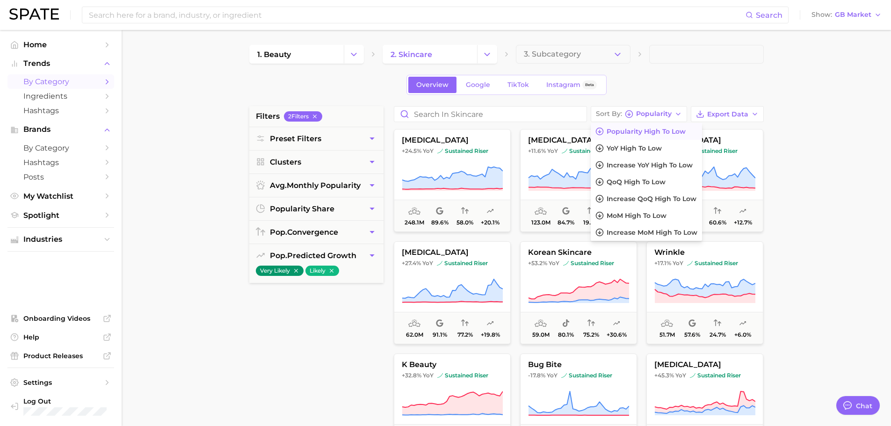
click at [802, 213] on main "1. beauty 2. skincare 3. Subcategory Overview Google TikTok Instagram Beta filt…" at bounding box center [507, 385] width 770 height 710
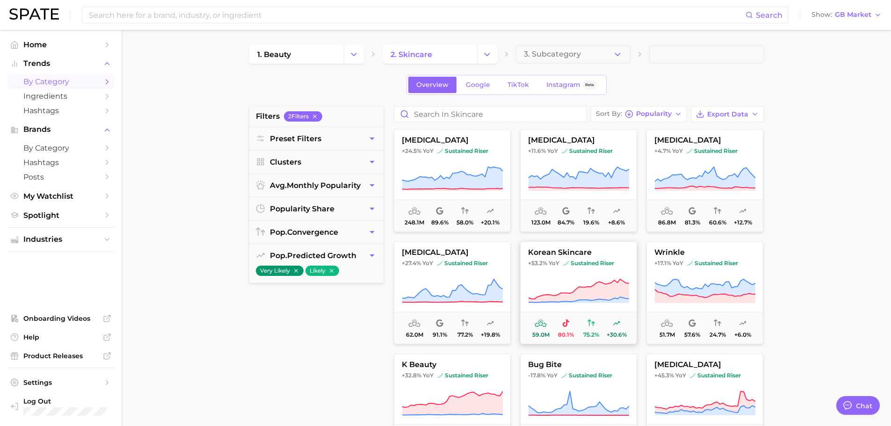
scroll to position [47, 0]
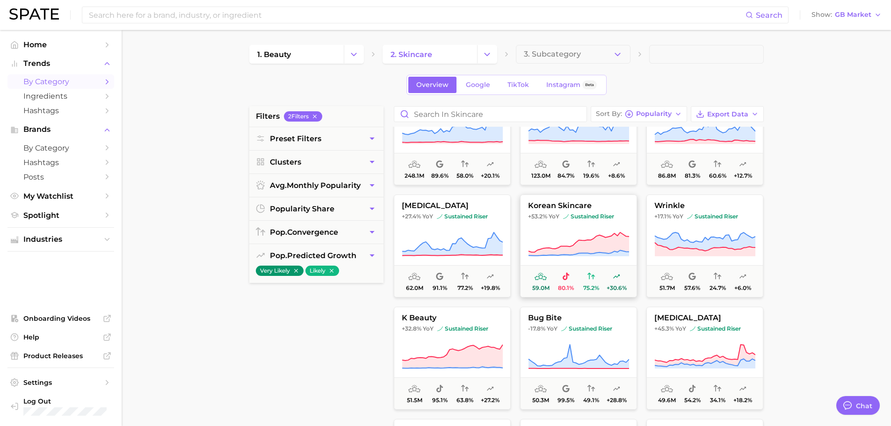
click at [611, 224] on button "korean skincare +53.2% YoY sustained riser 59.0m 80.1% 75.2% +30.6%" at bounding box center [578, 246] width 117 height 103
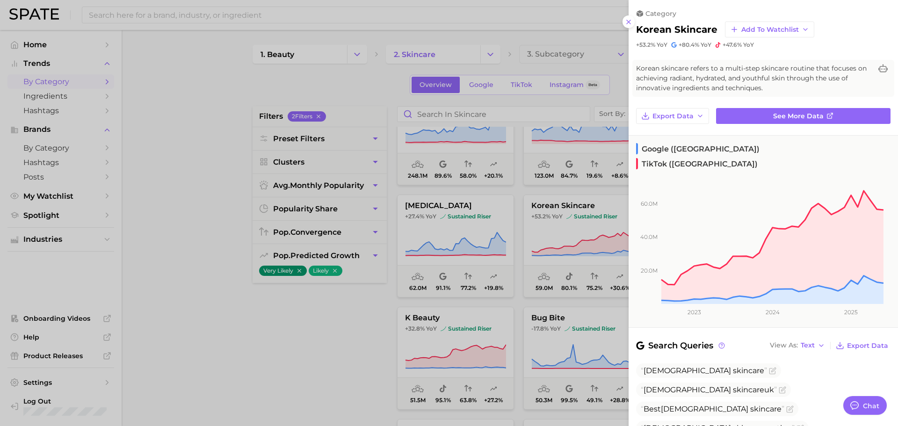
click at [219, 287] on div at bounding box center [449, 213] width 898 height 426
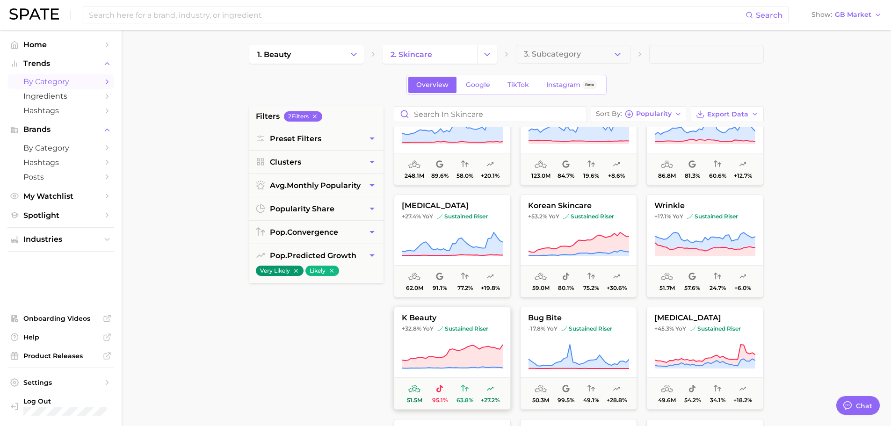
click at [472, 353] on icon at bounding box center [452, 356] width 101 height 23
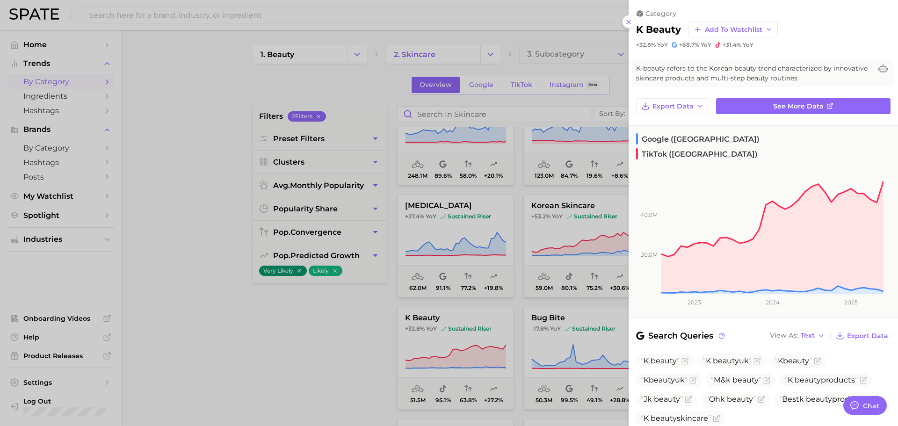
click at [237, 180] on div at bounding box center [449, 213] width 898 height 426
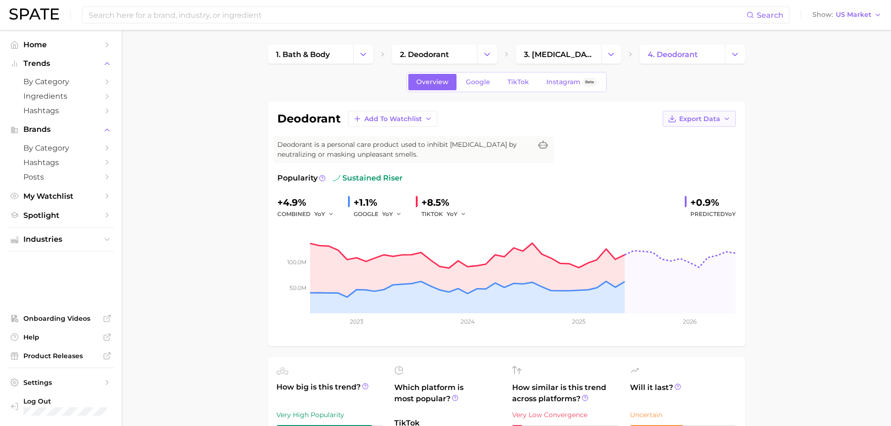
click at [723, 118] on icon "button" at bounding box center [726, 118] width 7 height 7
click at [689, 150] on span "Time Series Image" at bounding box center [680, 153] width 63 height 8
click at [848, 17] on span "US Market" at bounding box center [854, 14] width 36 height 5
click at [839, 49] on span "[GEOGRAPHIC_DATA]" at bounding box center [843, 47] width 73 height 8
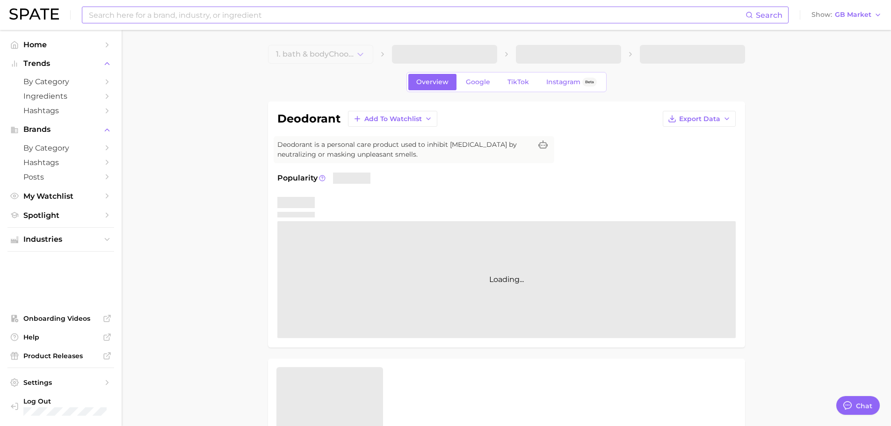
type textarea "x"
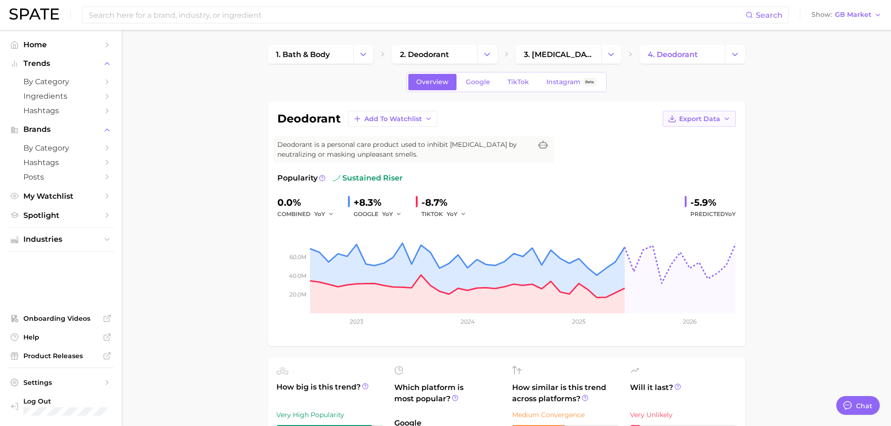
click at [717, 122] on span "Export Data" at bounding box center [699, 119] width 41 height 8
click at [709, 151] on span "Time Series Image" at bounding box center [680, 153] width 63 height 8
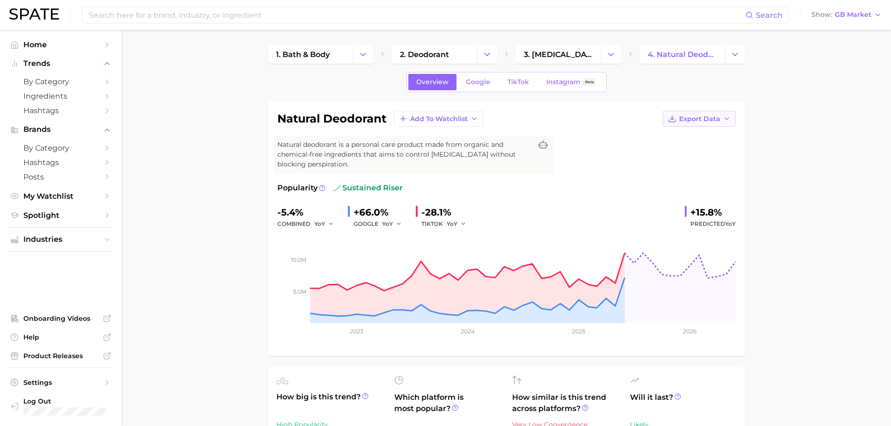
click at [713, 118] on span "Export Data" at bounding box center [699, 119] width 41 height 8
click at [691, 158] on button "Time Series Image" at bounding box center [684, 153] width 103 height 17
drag, startPoint x: 190, startPoint y: 114, endPoint x: 191, endPoint y: 94, distance: 19.7
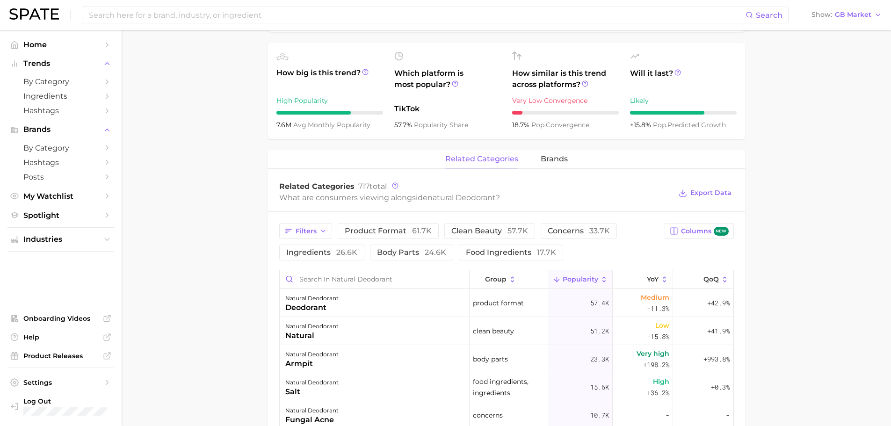
scroll to position [328, 0]
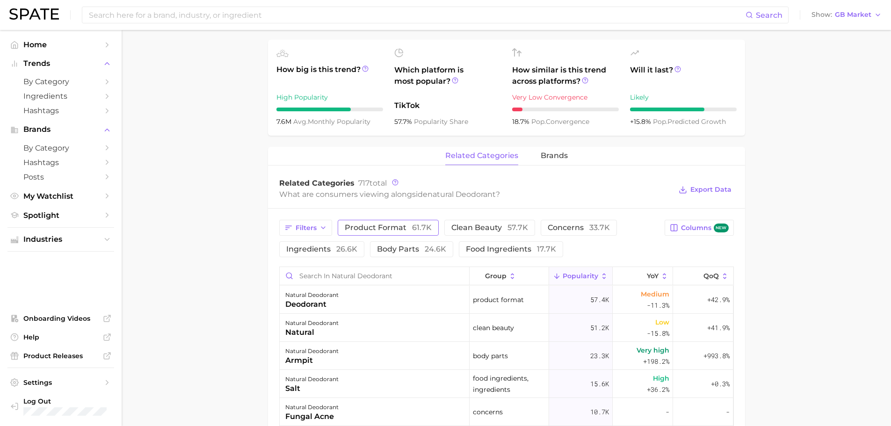
click at [397, 232] on span "product format 61.7k" at bounding box center [388, 227] width 87 height 7
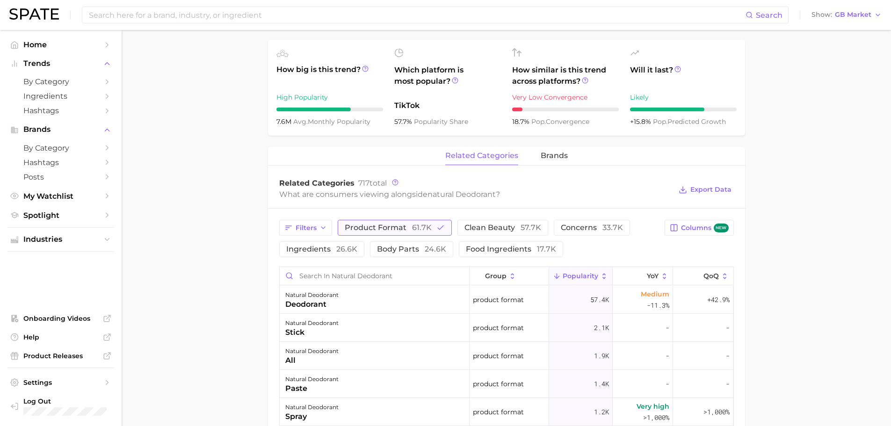
click at [391, 230] on span "product format 61.7k" at bounding box center [388, 227] width 87 height 7
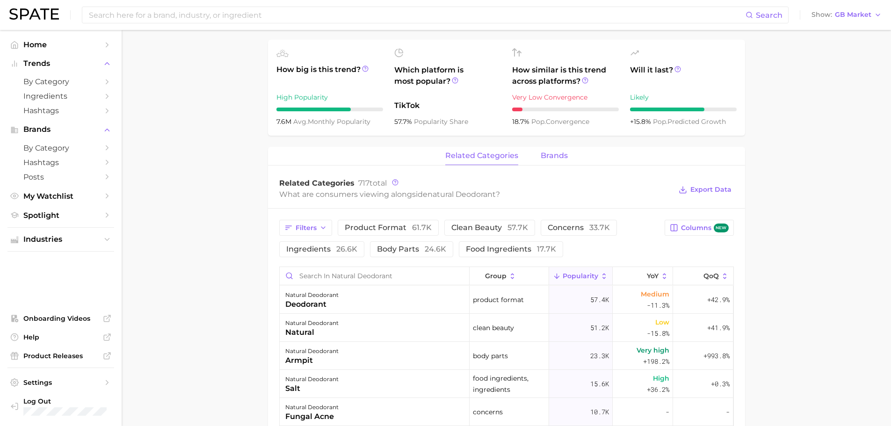
click at [541, 165] on button "brands" at bounding box center [554, 156] width 27 height 18
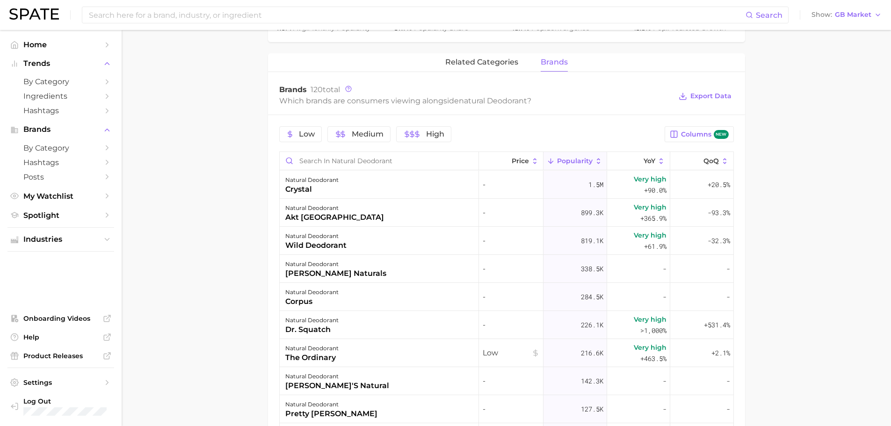
scroll to position [374, 0]
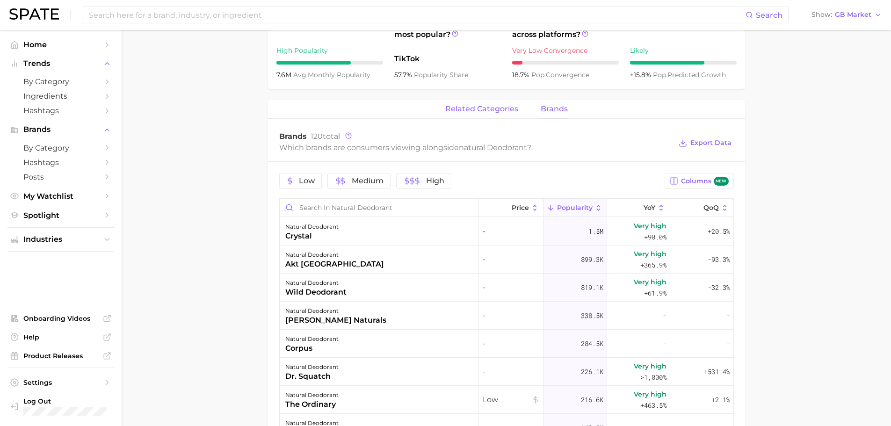
click at [487, 107] on span "related categories" at bounding box center [481, 109] width 73 height 8
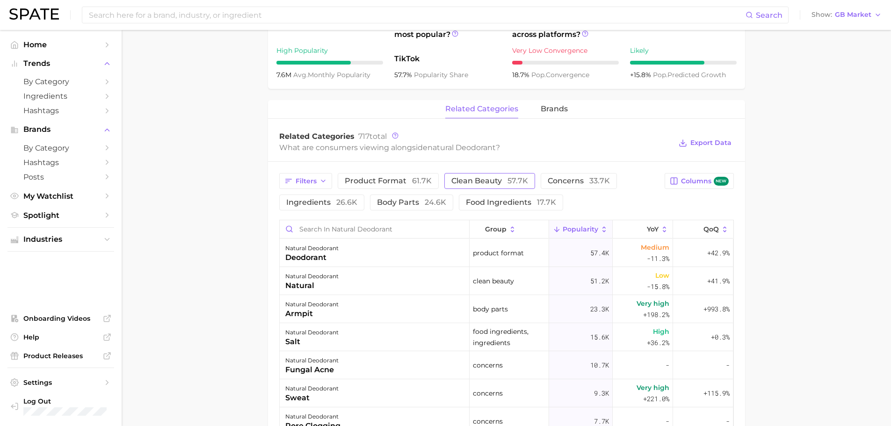
click at [473, 188] on button "clean beauty 57.7k" at bounding box center [490, 181] width 91 height 16
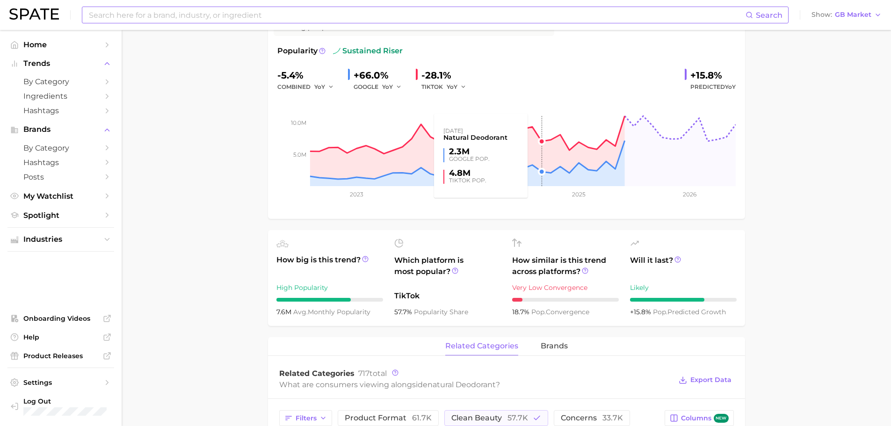
scroll to position [140, 0]
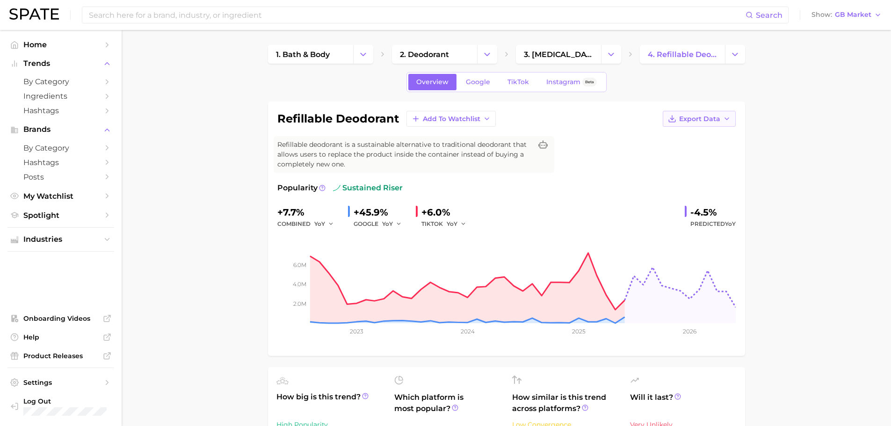
click at [697, 121] on span "Export Data" at bounding box center [699, 119] width 41 height 8
click at [694, 152] on span "Time Series Image" at bounding box center [680, 153] width 63 height 8
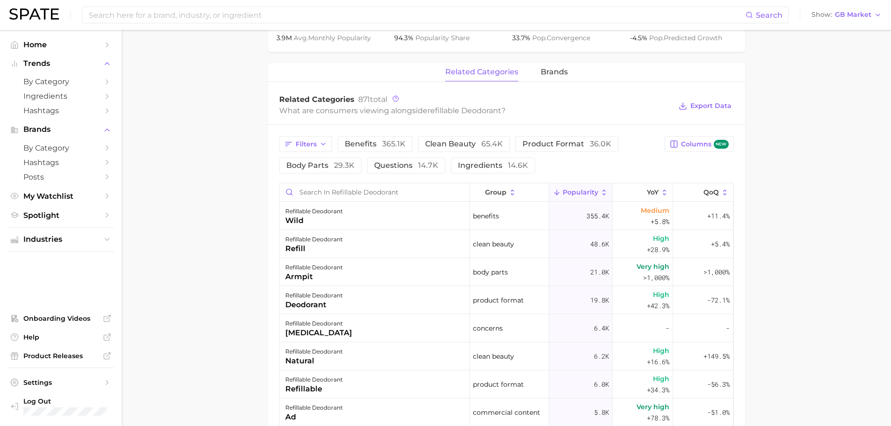
scroll to position [421, 0]
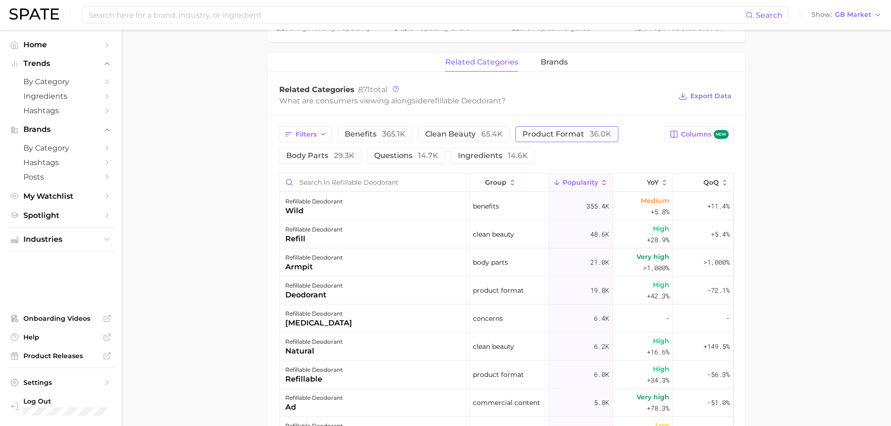
click at [552, 131] on span "product format 36.0k" at bounding box center [567, 134] width 89 height 7
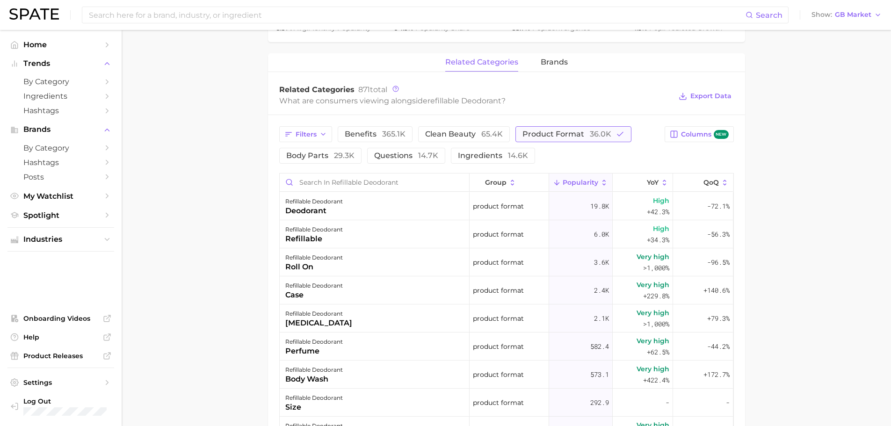
click at [552, 131] on span "product format 36.0k" at bounding box center [567, 134] width 89 height 7
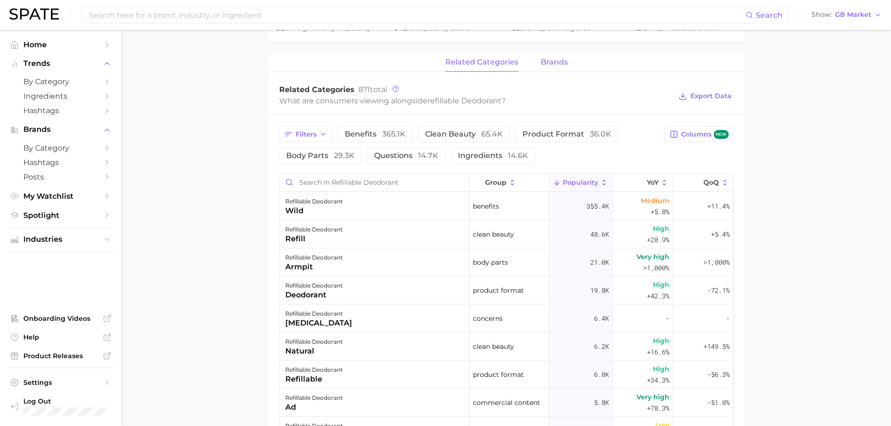
click at [553, 62] on span "brands" at bounding box center [554, 62] width 27 height 8
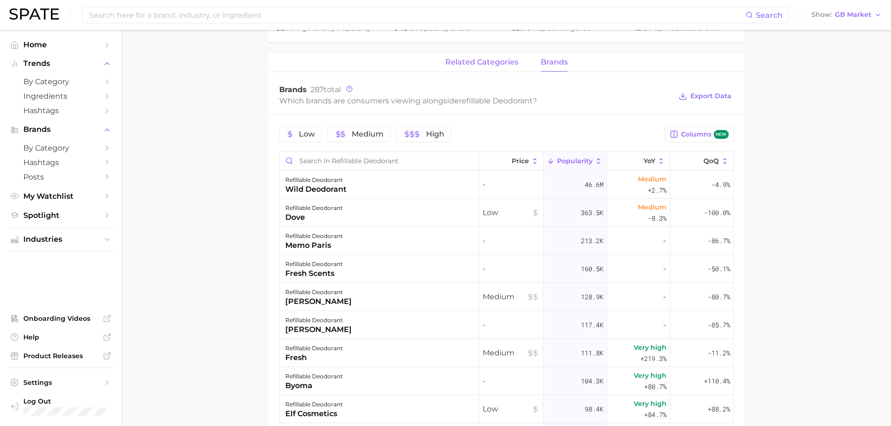
click at [486, 66] on span "related categories" at bounding box center [481, 62] width 73 height 8
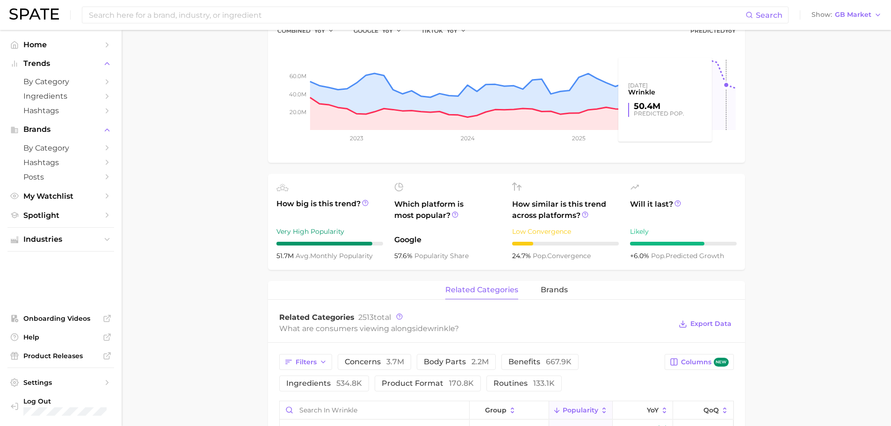
scroll to position [234, 0]
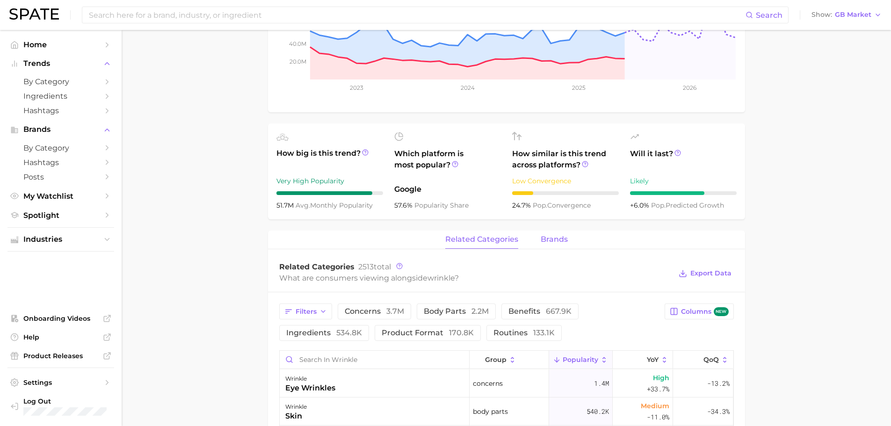
click at [565, 236] on span "brands" at bounding box center [554, 239] width 27 height 8
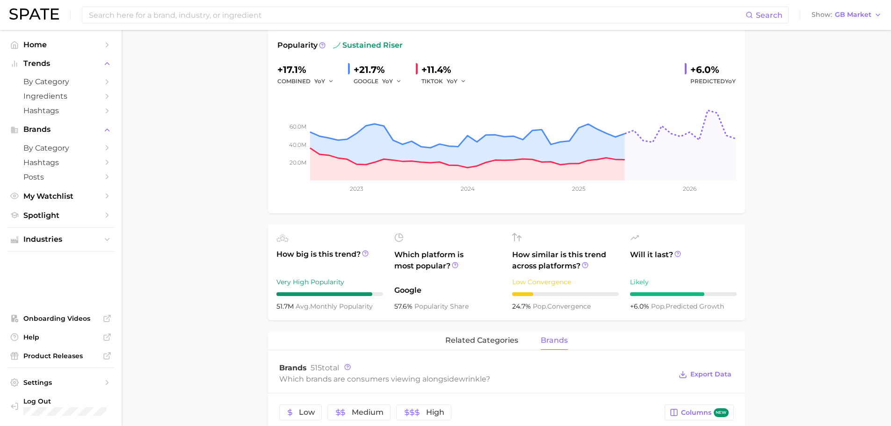
scroll to position [47, 0]
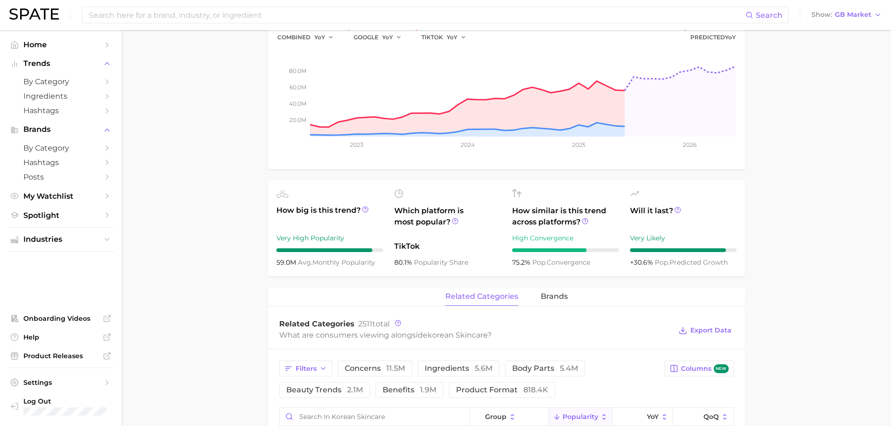
scroll to position [187, 0]
click at [552, 300] on span "brands" at bounding box center [554, 296] width 27 height 8
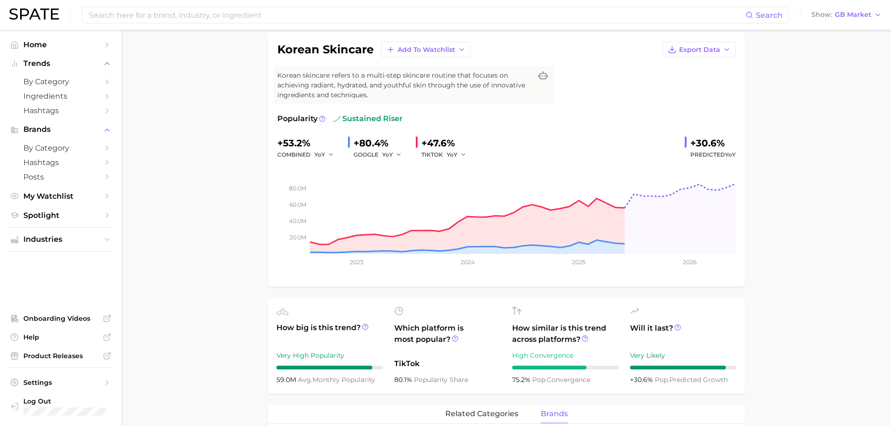
scroll to position [0, 0]
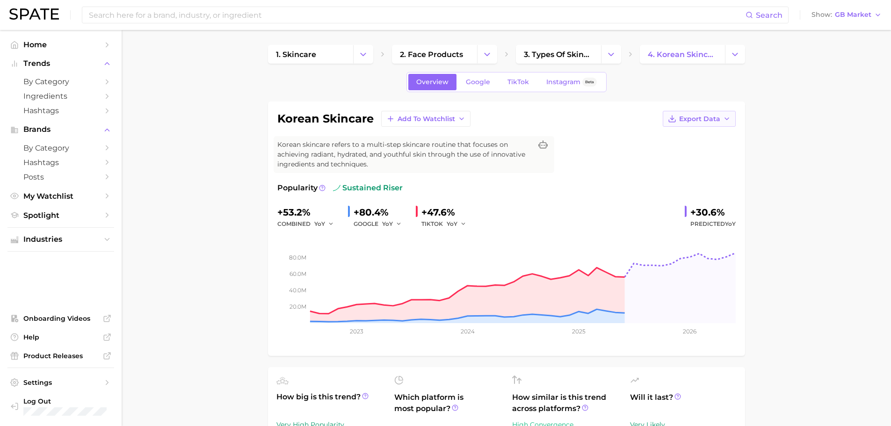
click at [720, 119] on span "Export Data" at bounding box center [699, 119] width 41 height 8
click at [699, 156] on span "Time Series Image" at bounding box center [680, 153] width 63 height 8
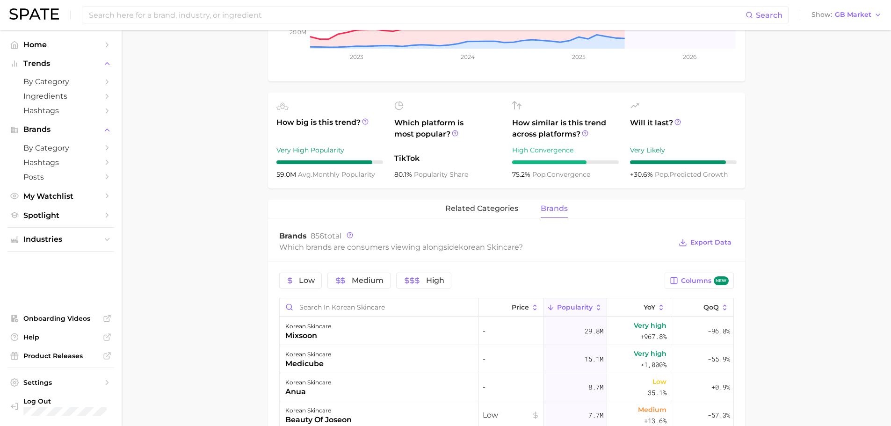
scroll to position [328, 0]
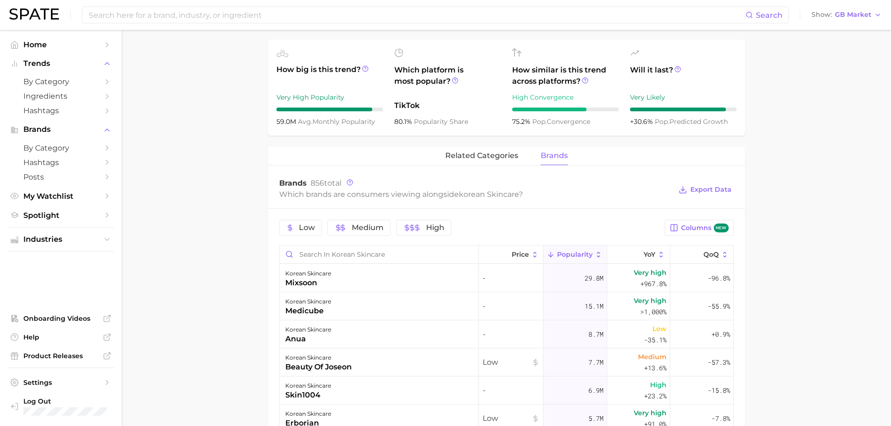
click at [219, 37] on main "1. skincare 2. face products 3. types of skincare 4. korean skincare Overview G…" at bounding box center [507, 215] width 770 height 1027
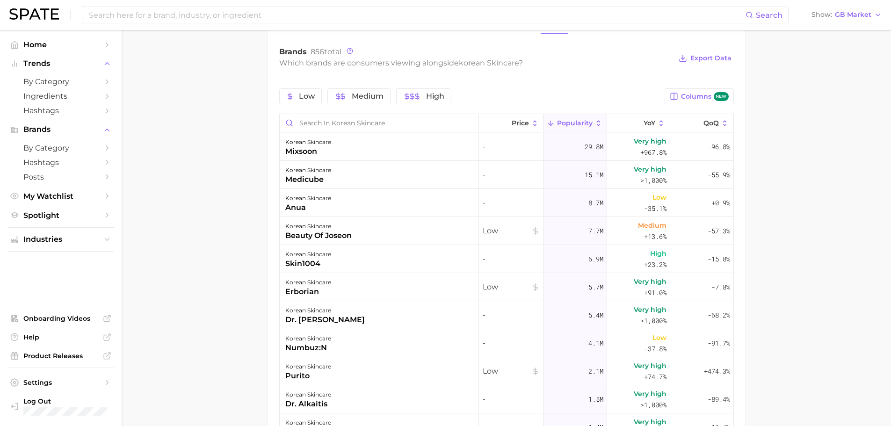
scroll to position [468, 0]
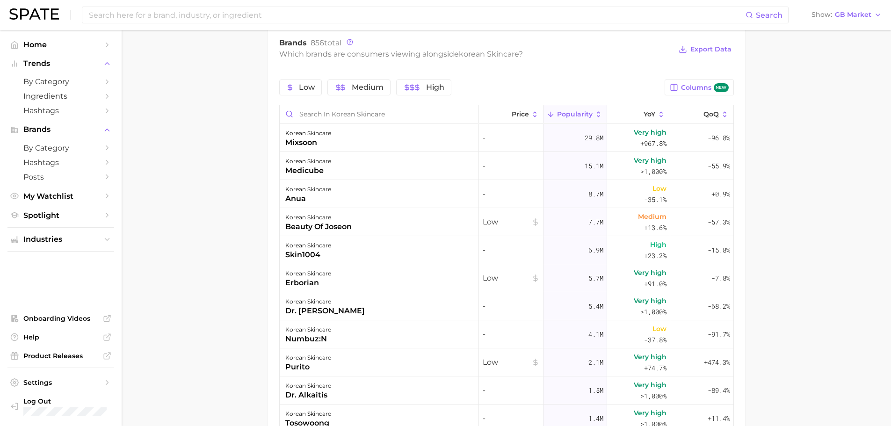
drag, startPoint x: 197, startPoint y: 78, endPoint x: 197, endPoint y: 59, distance: 18.7
click at [197, 78] on main "1. skincare 2. face products 3. types of skincare 4. korean skincare Overview G…" at bounding box center [507, 75] width 770 height 1027
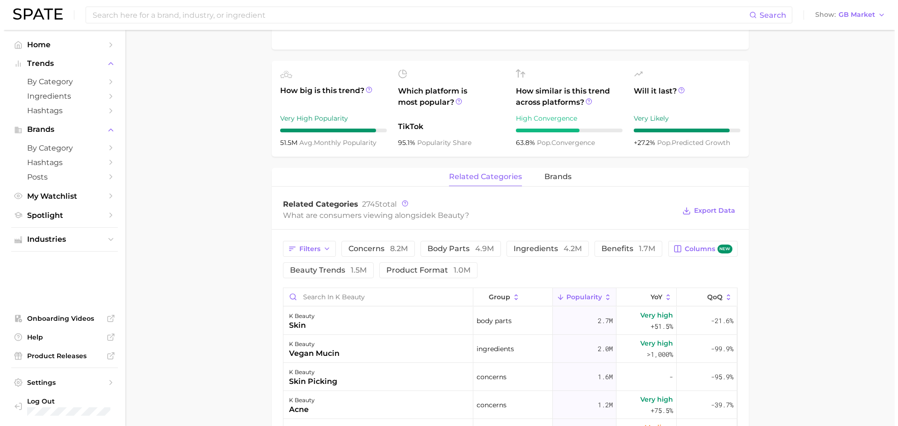
scroll to position [374, 0]
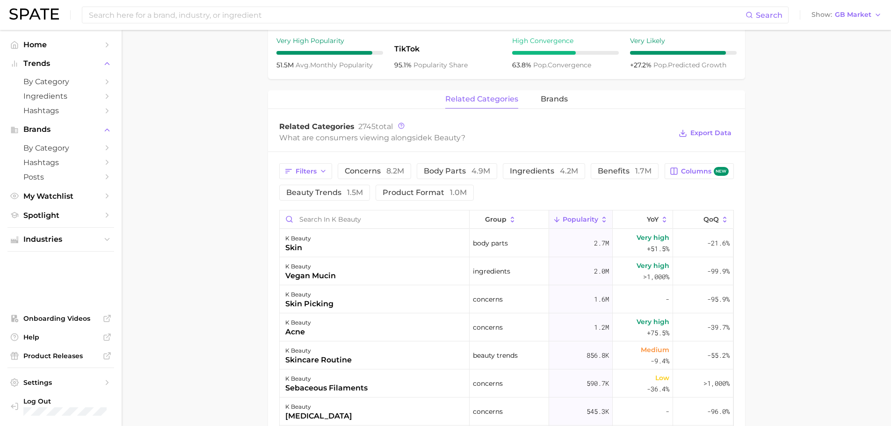
click at [536, 104] on div "related categories brands" at bounding box center [506, 99] width 477 height 19
click at [546, 98] on span "brands" at bounding box center [554, 99] width 27 height 8
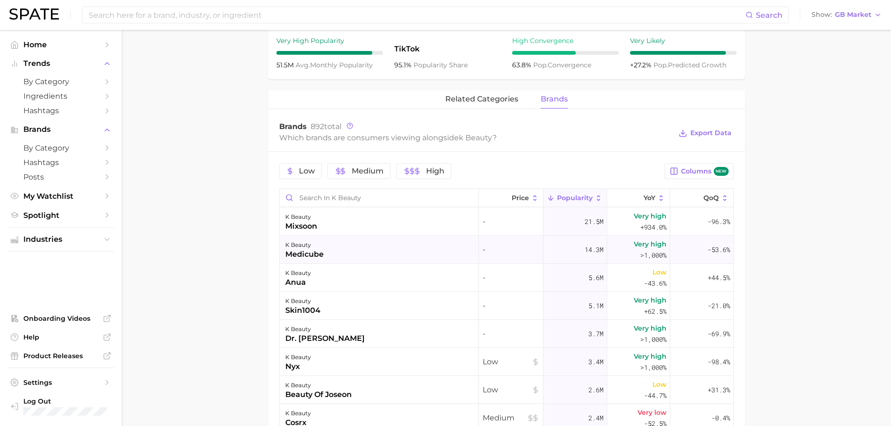
click at [313, 249] on div "medicube" at bounding box center [304, 254] width 38 height 11
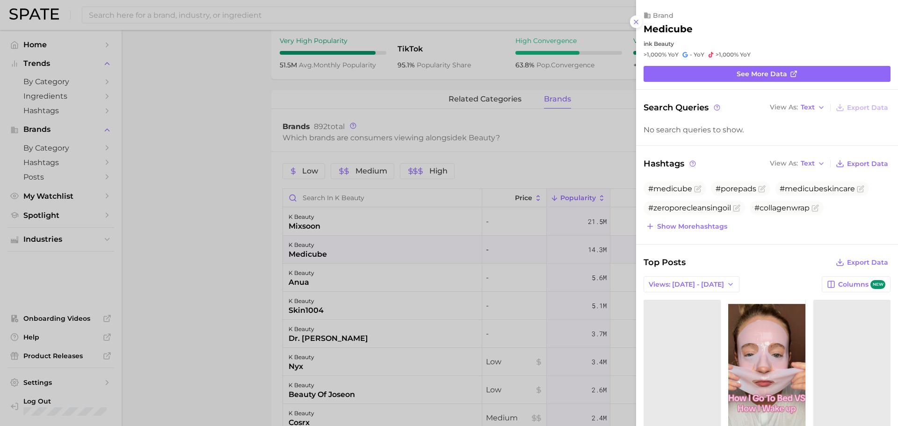
scroll to position [0, 0]
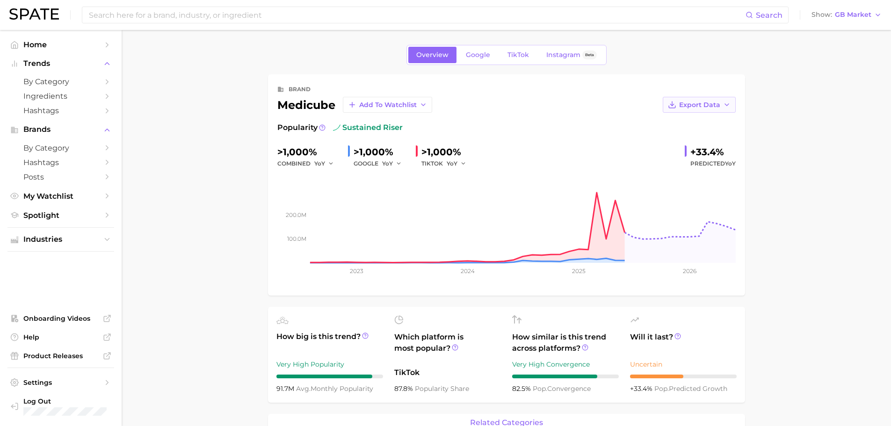
click at [716, 103] on span "Export Data" at bounding box center [699, 105] width 41 height 8
click at [698, 140] on span "Time Series Image" at bounding box center [680, 139] width 63 height 8
drag, startPoint x: 237, startPoint y: 343, endPoint x: 245, endPoint y: 358, distance: 16.5
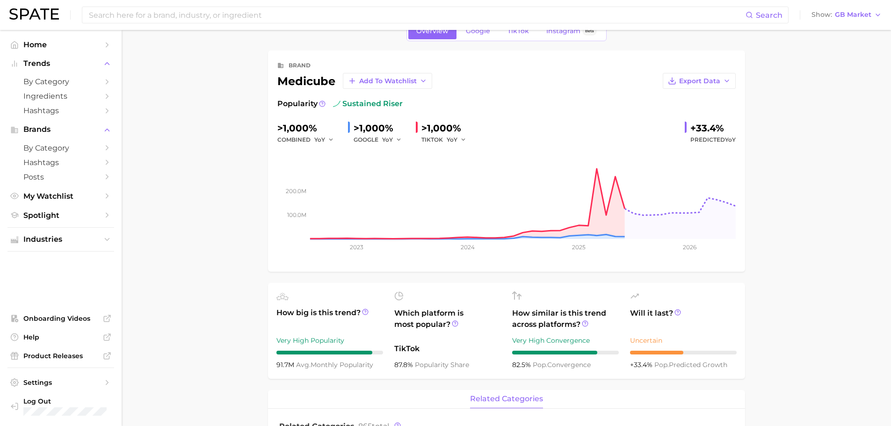
scroll to position [47, 0]
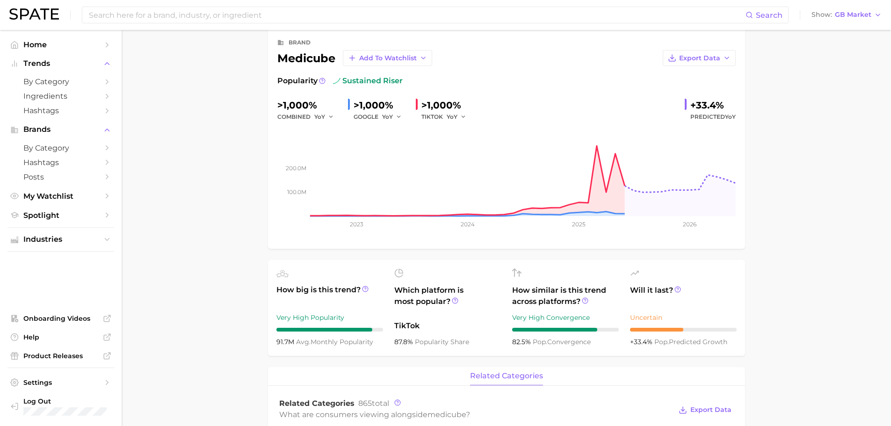
drag, startPoint x: 828, startPoint y: 150, endPoint x: 781, endPoint y: 188, distance: 60.6
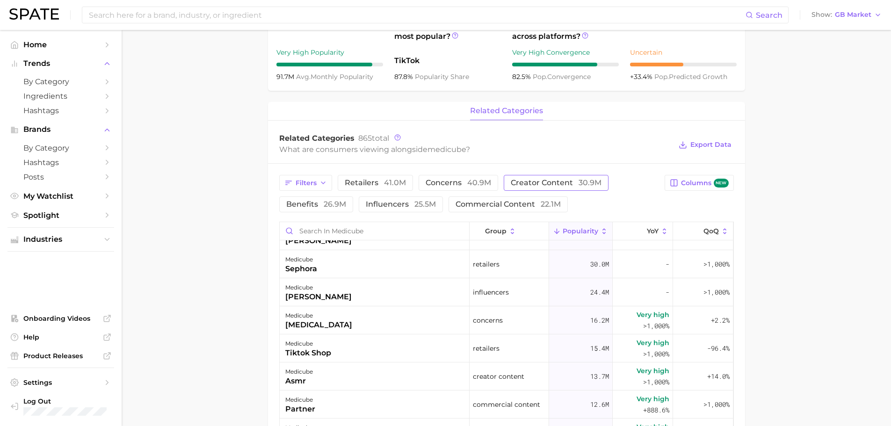
scroll to position [328, 0]
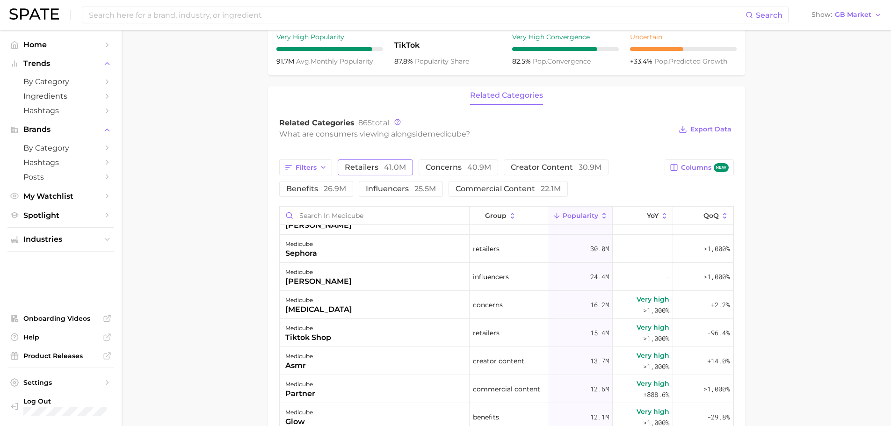
click at [401, 174] on button "retailers 41.0m" at bounding box center [375, 168] width 75 height 16
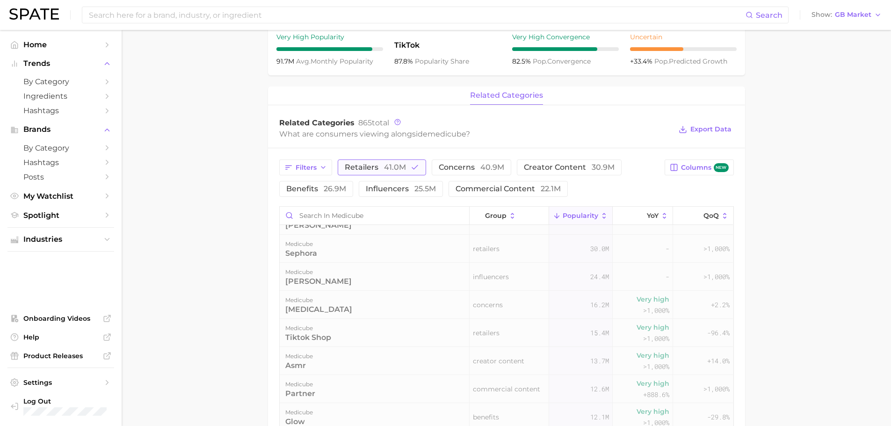
scroll to position [0, 0]
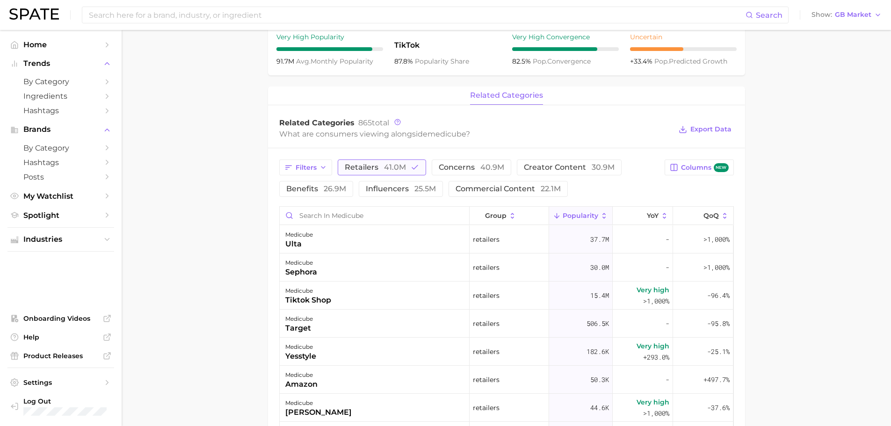
click at [384, 166] on span "41.0m" at bounding box center [395, 167] width 22 height 9
click at [439, 169] on span "concerns 40.9m" at bounding box center [459, 167] width 66 height 7
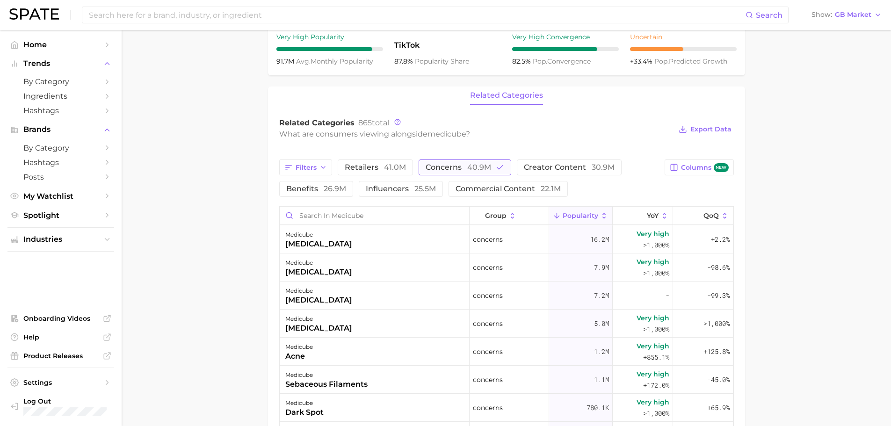
click at [439, 169] on span "concerns 40.9m" at bounding box center [459, 167] width 66 height 7
